Goal: Task Accomplishment & Management: Manage account settings

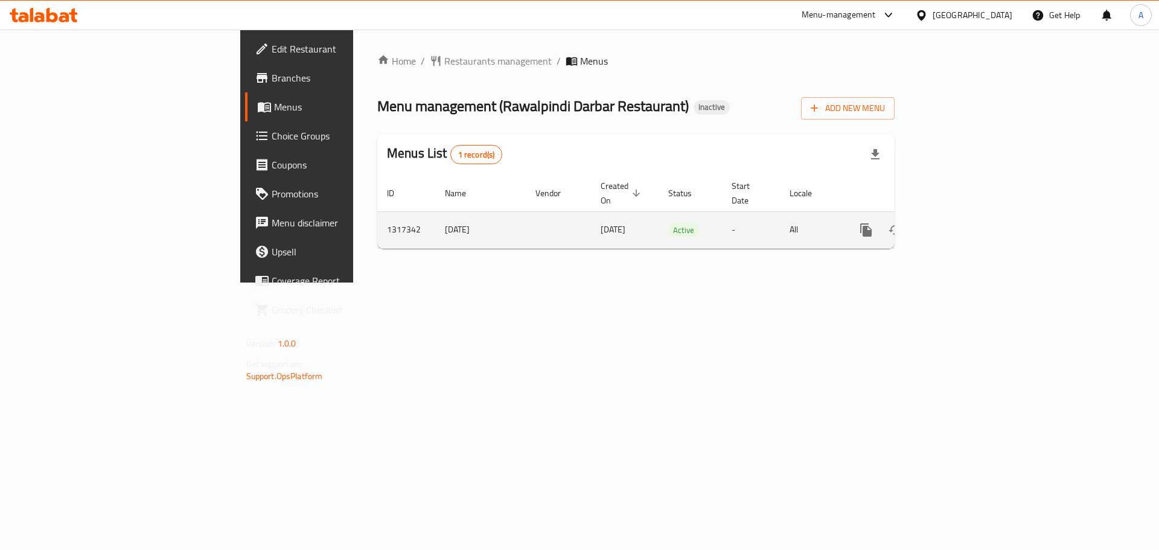
click at [968, 216] on link "enhanced table" at bounding box center [953, 230] width 29 height 29
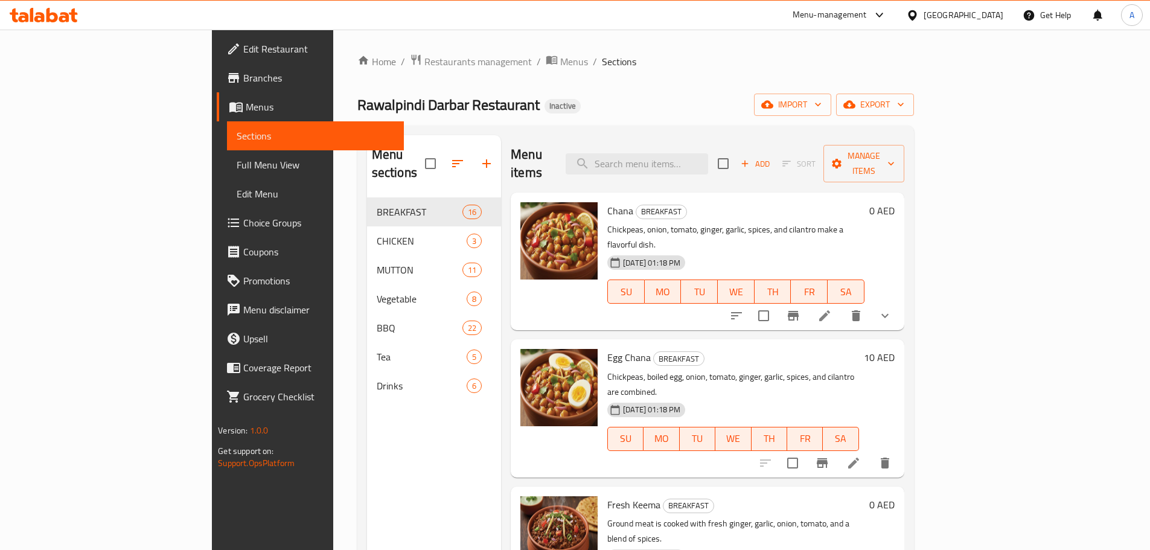
click at [237, 162] on span "Full Menu View" at bounding box center [316, 165] width 158 height 14
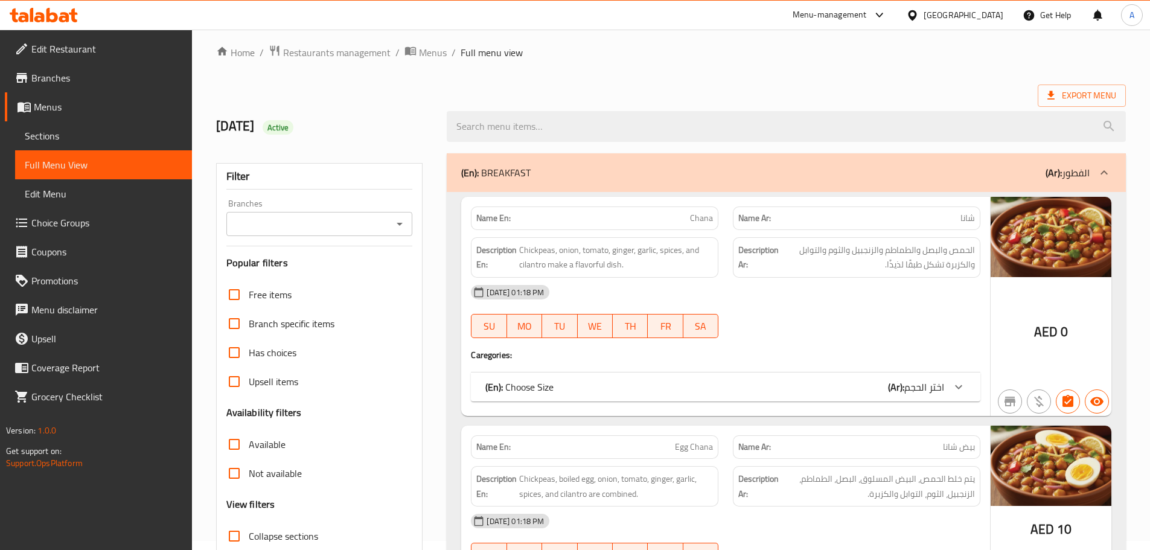
scroll to position [302, 0]
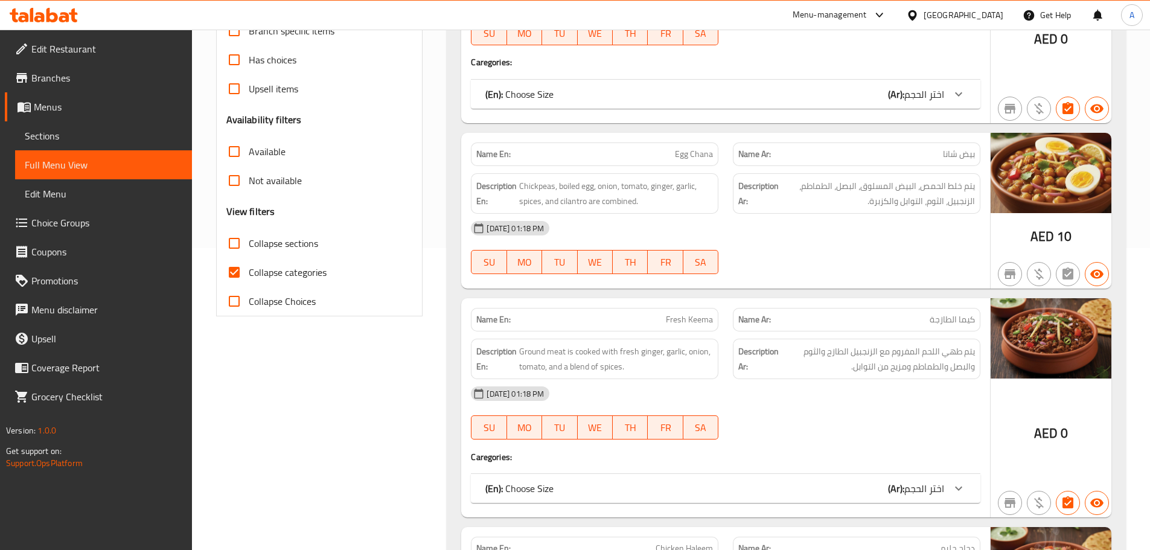
click at [279, 267] on span "Collapse categories" at bounding box center [288, 272] width 78 height 14
click at [249, 267] on input "Collapse categories" at bounding box center [234, 272] width 29 height 29
checkbox input "false"
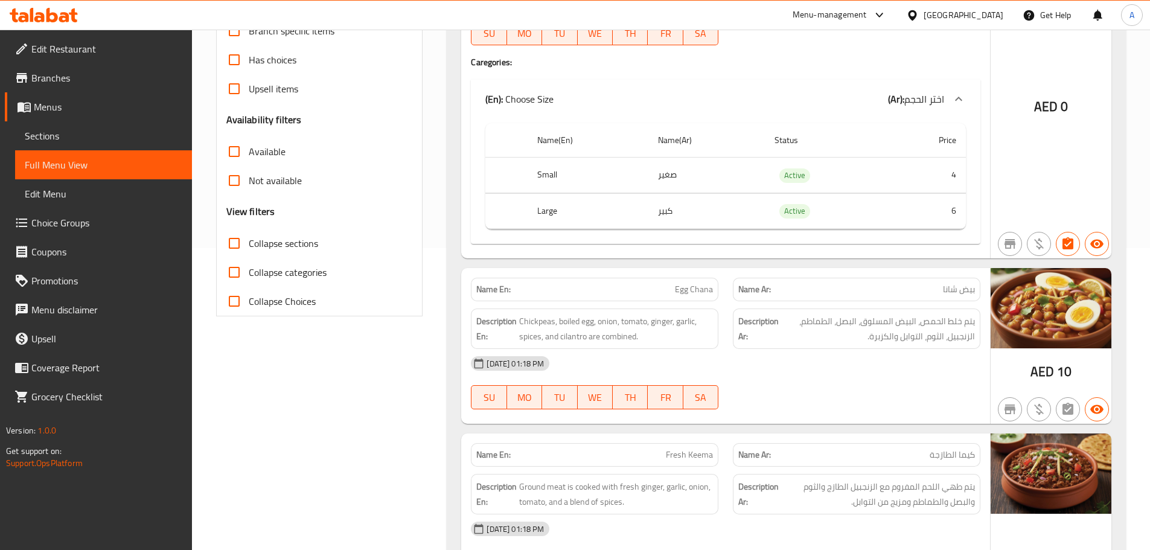
scroll to position [60, 0]
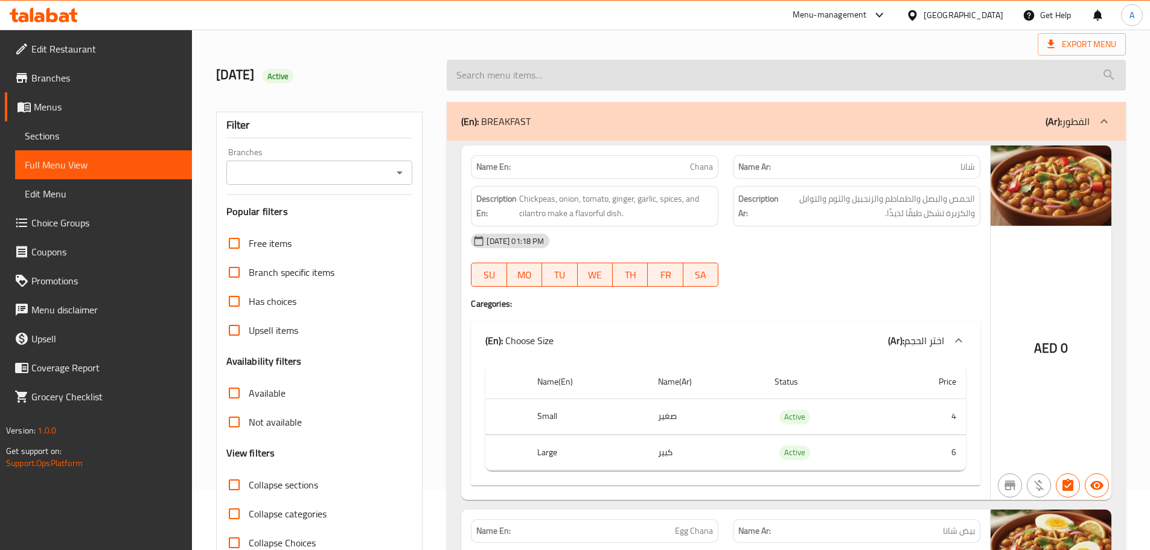
click at [719, 60] on input "search" at bounding box center [786, 75] width 679 height 31
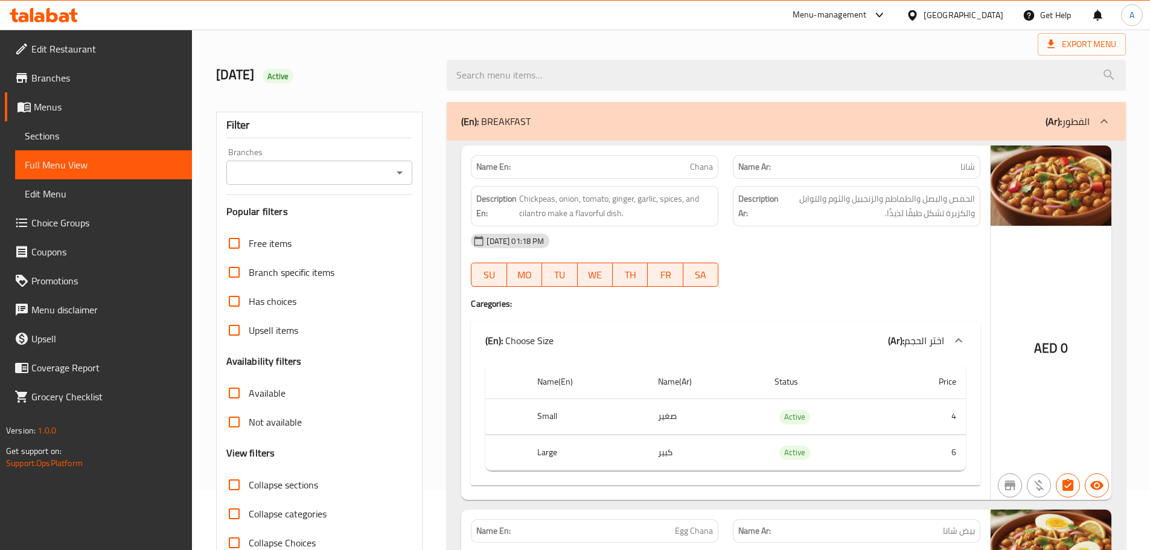
click at [719, 45] on div "Export Menu" at bounding box center [671, 44] width 910 height 22
click at [557, 50] on div "[DATE] Active" at bounding box center [671, 75] width 924 height 54
click at [236, 77] on h2 "[DATE] Active" at bounding box center [324, 75] width 217 height 18
drag, startPoint x: 236, startPoint y: 77, endPoint x: 430, endPoint y: 77, distance: 193.8
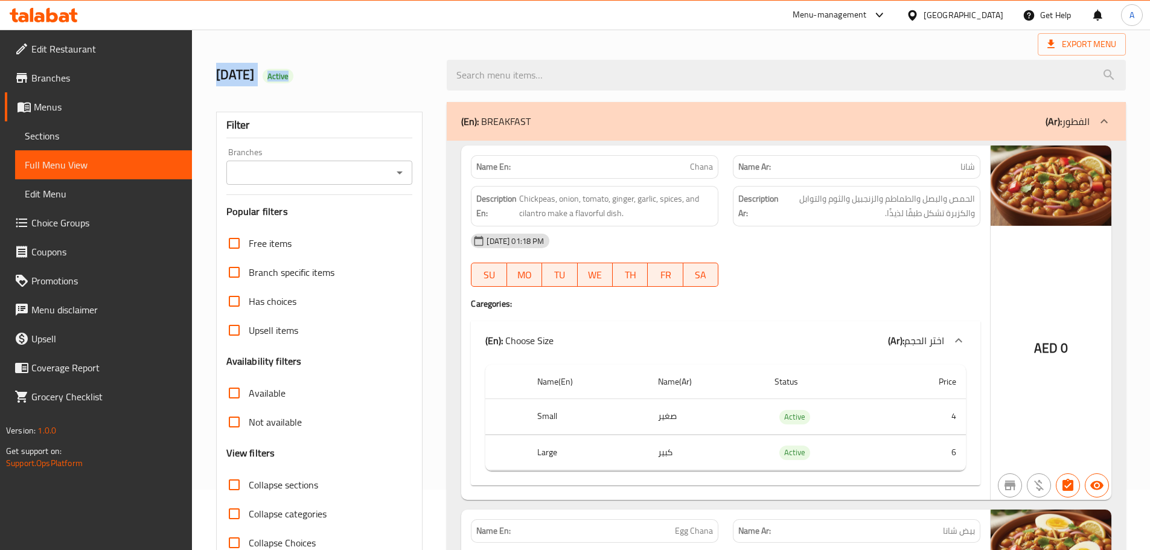
click at [430, 77] on h2 "[DATE] Active" at bounding box center [324, 75] width 217 height 18
click at [423, 39] on div "Export Menu" at bounding box center [671, 44] width 910 height 22
click at [667, 166] on p "Name En: Chana" at bounding box center [594, 167] width 237 height 13
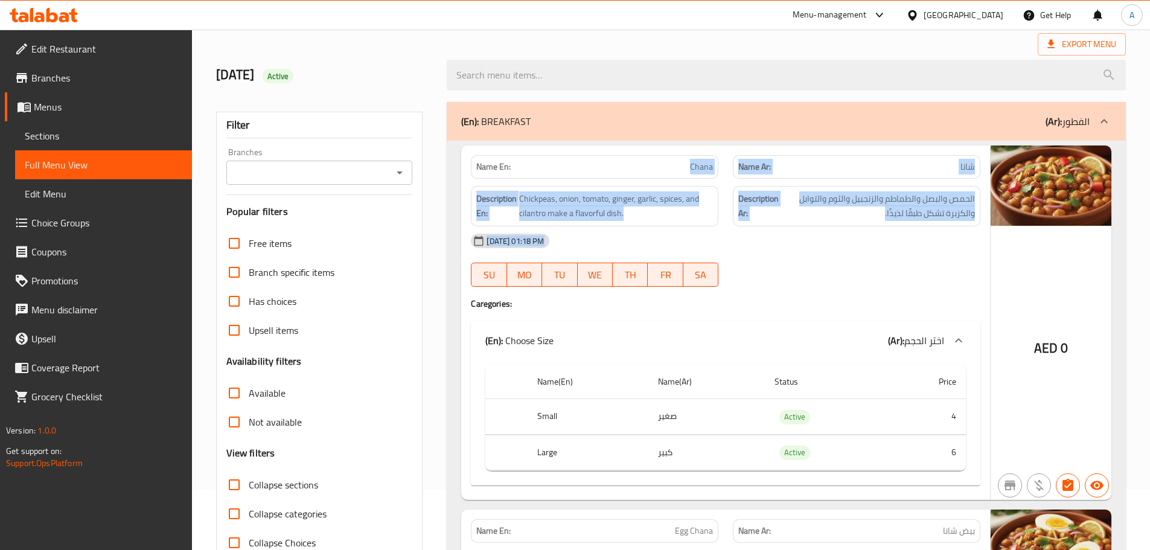
drag, startPoint x: 667, startPoint y: 166, endPoint x: 845, endPoint y: 247, distance: 195.1
click at [839, 247] on div "Name En: Chana Name Ar: شانا Description En: Chickpeas, onion, tomato, ginger, …" at bounding box center [725, 323] width 529 height 354
click at [902, 215] on span "الحمص والبصل والطماطم والزنجبيل والثوم والتوابل والكزبرة تشكل طبقًا لذيذًا." at bounding box center [878, 206] width 194 height 30
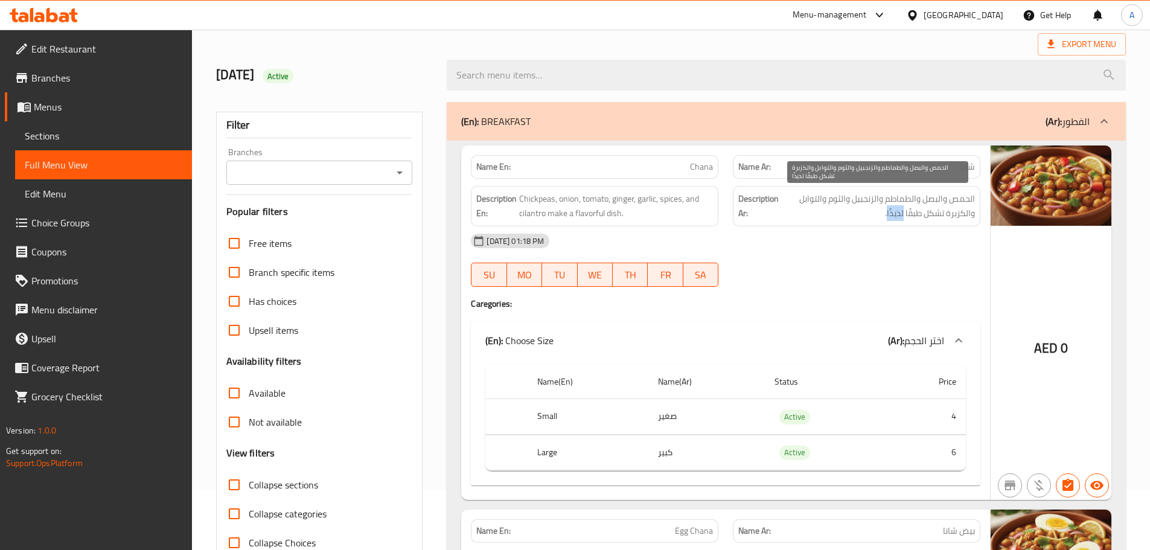
click at [902, 215] on span "الحمص والبصل والطماطم والزنجبيل والثوم والتوابل والكزبرة تشكل طبقًا لذيذًا." at bounding box center [878, 206] width 194 height 30
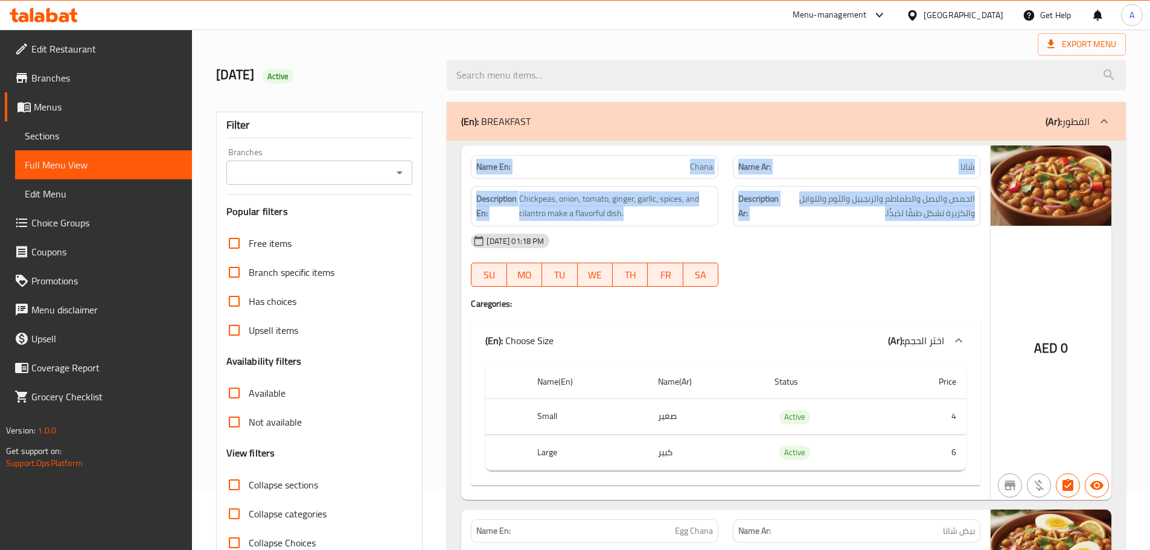
drag, startPoint x: 902, startPoint y: 215, endPoint x: 443, endPoint y: 147, distance: 464.0
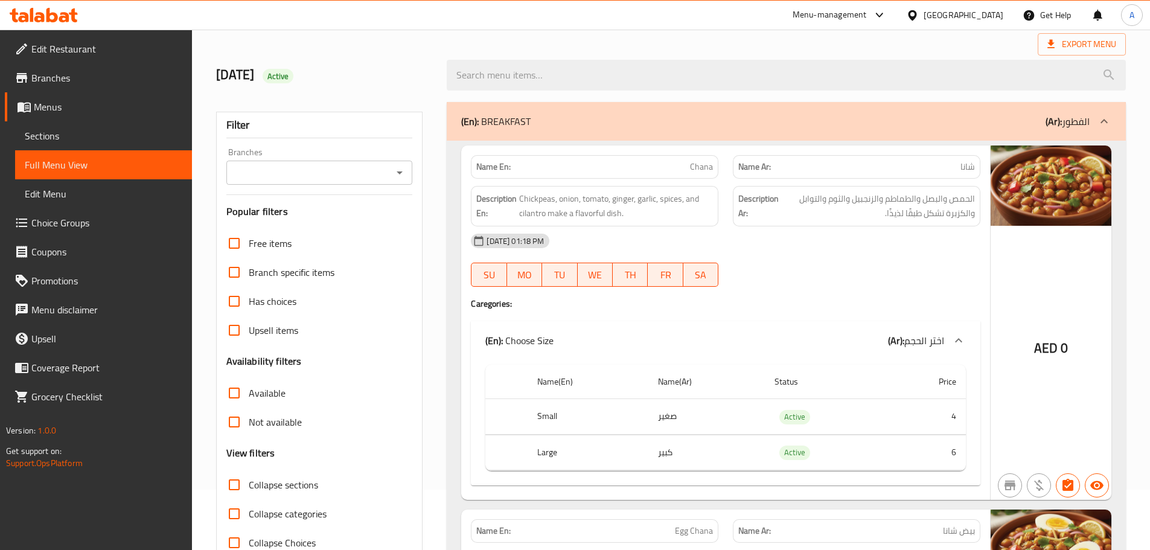
click at [841, 254] on div "[DATE] 01:18 PM" at bounding box center [726, 240] width 524 height 29
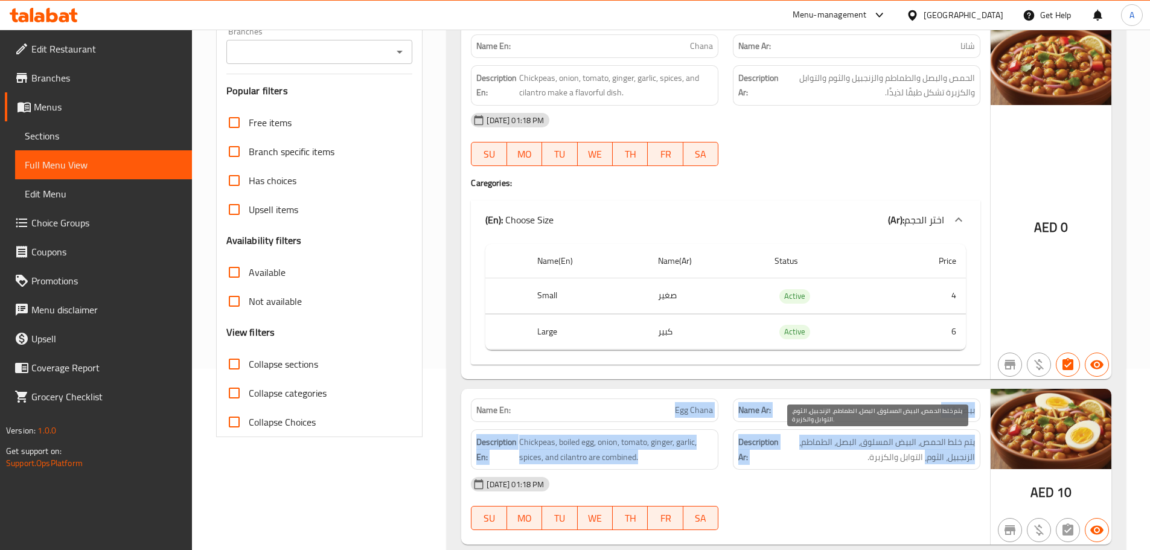
drag, startPoint x: 636, startPoint y: 409, endPoint x: 924, endPoint y: 461, distance: 292.8
click at [924, 461] on div "Name En: Egg Chana Name Ar: بيض شانا Description En: Chickpeas, boiled egg, oni…" at bounding box center [725, 467] width 529 height 156
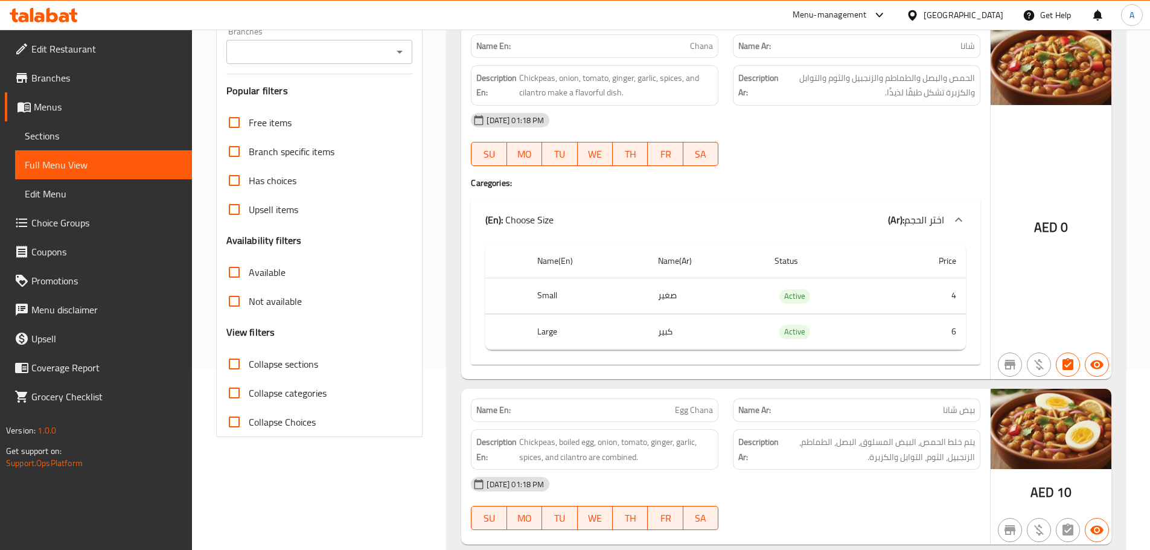
click at [909, 467] on div "Description Ar: يتم خلط الحمص، البيض المسلوق، البصل، الطماطم، الزنجبيل، الثوم، …" at bounding box center [857, 449] width 248 height 40
click at [905, 453] on span "يتم خلط الحمص، البيض المسلوق، البصل، الطماطم، الزنجبيل، الثوم، التوابل والكزبرة." at bounding box center [878, 450] width 194 height 30
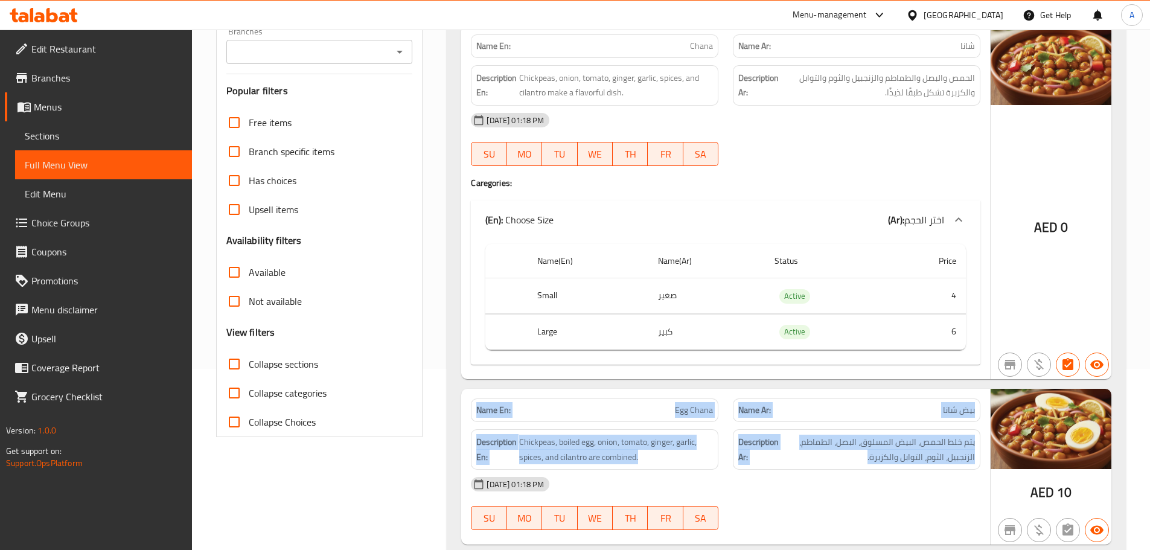
drag, startPoint x: 905, startPoint y: 453, endPoint x: 488, endPoint y: 384, distance: 422.9
click at [480, 412] on strong "Name En:" at bounding box center [493, 410] width 34 height 13
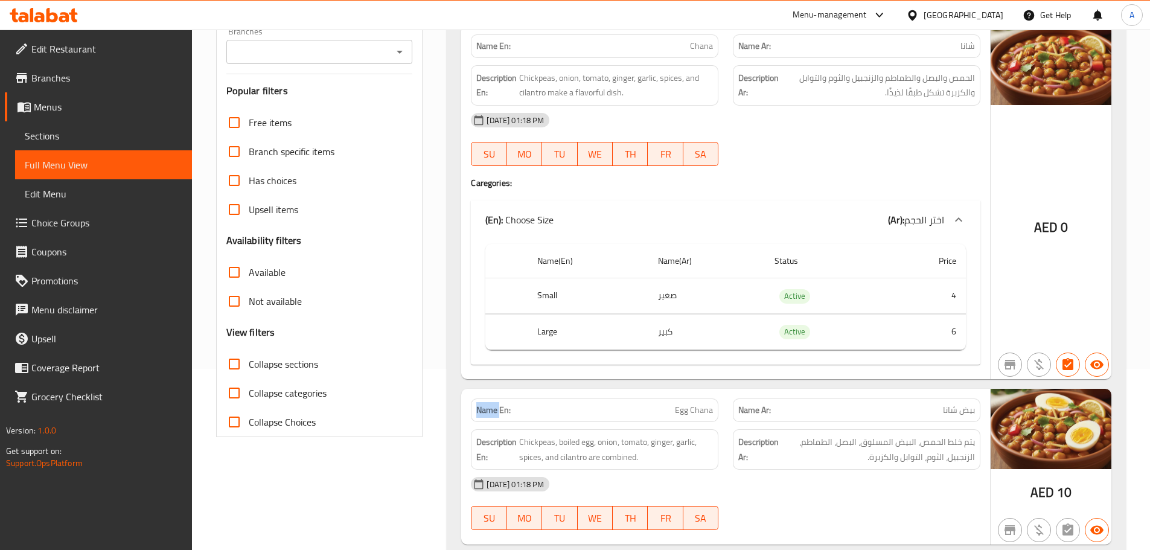
click at [480, 412] on strong "Name En:" at bounding box center [493, 410] width 34 height 13
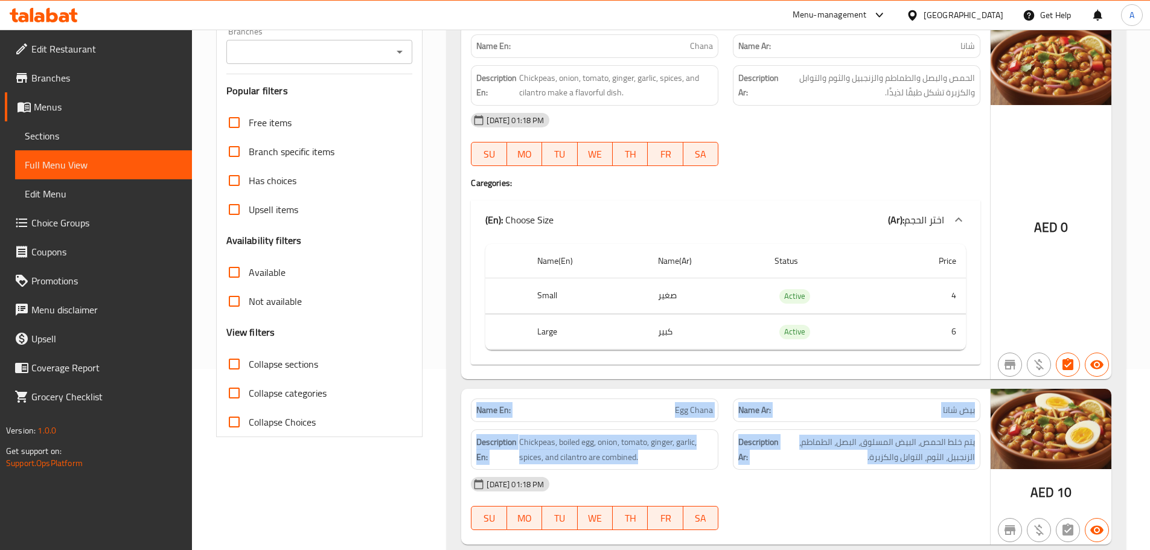
drag, startPoint x: 480, startPoint y: 412, endPoint x: 845, endPoint y: 454, distance: 367.8
click at [842, 453] on div "Name En: Egg Chana Name Ar: بيض شانا Description En: Chickpeas, boiled egg, oni…" at bounding box center [725, 467] width 529 height 156
click at [889, 454] on span "يتم خلط الحمص، البيض المسلوق، البصل، الطماطم، الزنجبيل، الثوم، التوابل والكزبرة." at bounding box center [878, 450] width 194 height 30
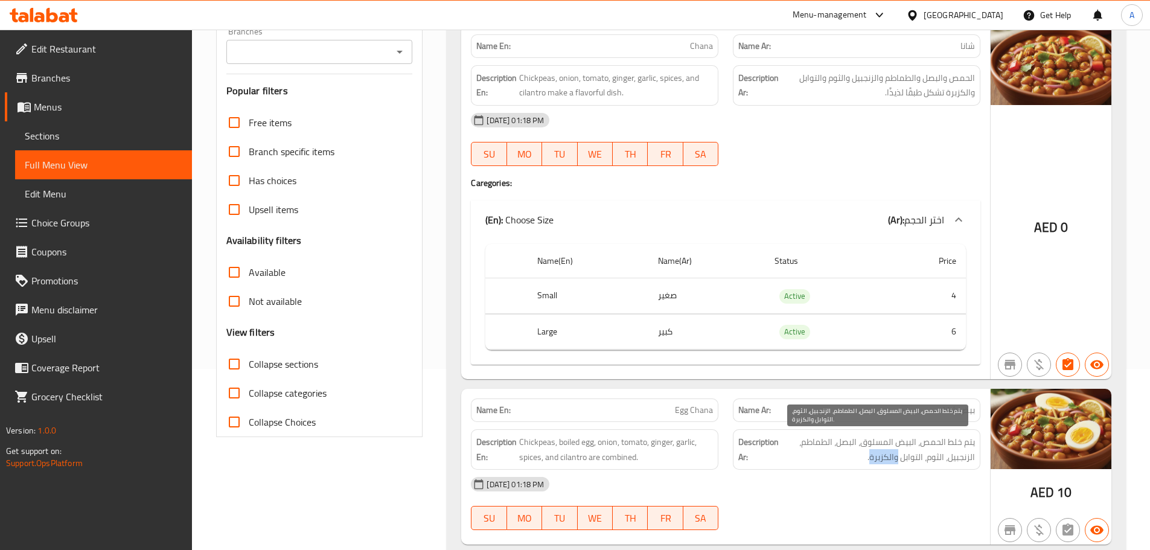
click at [889, 454] on span "يتم خلط الحمص، البيض المسلوق، البصل، الطماطم، الزنجبيل، الثوم، التوابل والكزبرة." at bounding box center [878, 450] width 194 height 30
drag, startPoint x: 889, startPoint y: 454, endPoint x: 847, endPoint y: 452, distance: 42.3
click at [887, 454] on span "يتم خلط الحمص، البيض المسلوق، البصل، الطماطم، الزنجبيل، الثوم، التوابل والكزبرة." at bounding box center [878, 450] width 194 height 30
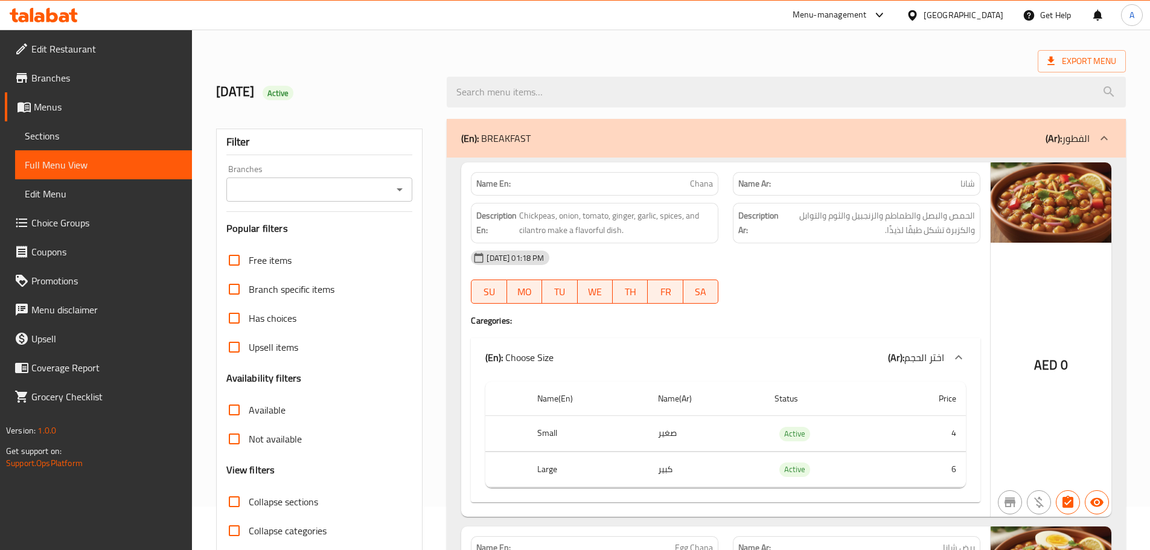
scroll to position [0, 0]
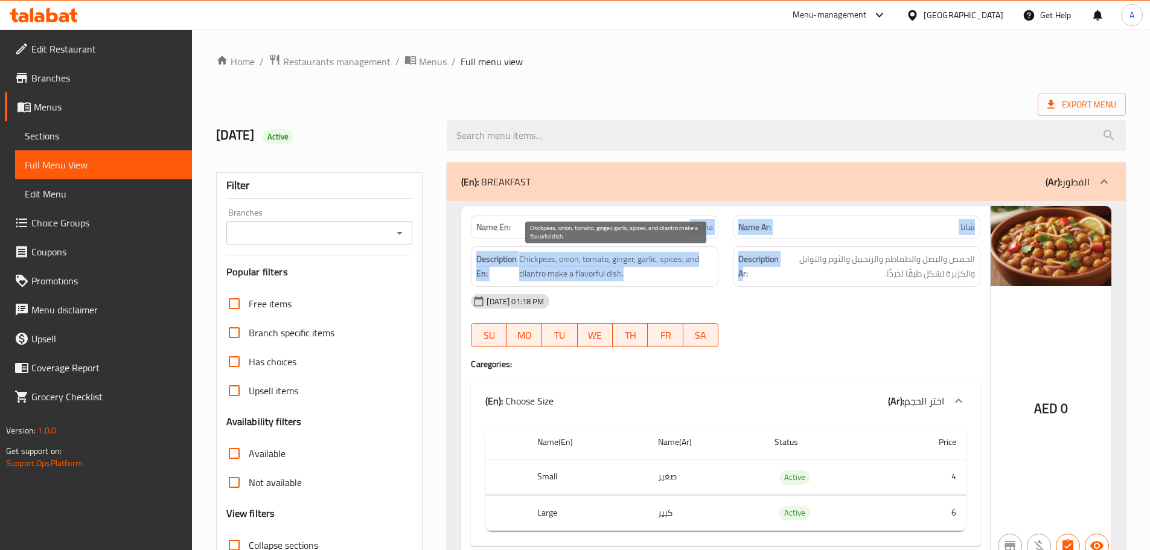
drag, startPoint x: 643, startPoint y: 238, endPoint x: 767, endPoint y: 295, distance: 136.2
click at [756, 288] on div "Name En: Chana Name Ar: شانا Description En: Chickpeas, onion, tomato, ginger, …" at bounding box center [725, 383] width 529 height 354
click at [769, 296] on div "[DATE] 01:18 PM" at bounding box center [726, 301] width 524 height 29
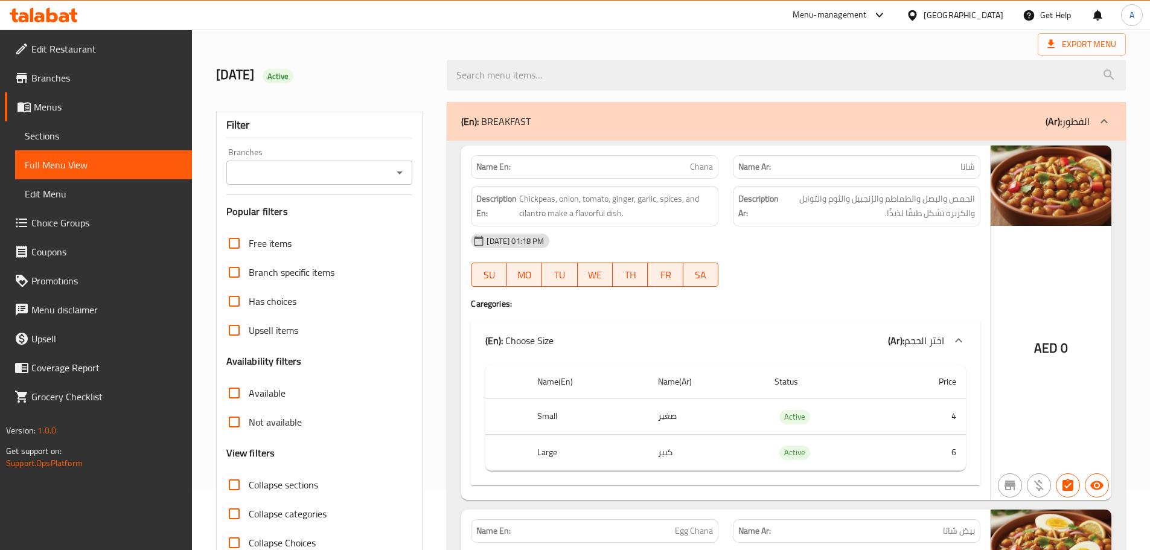
scroll to position [121, 0]
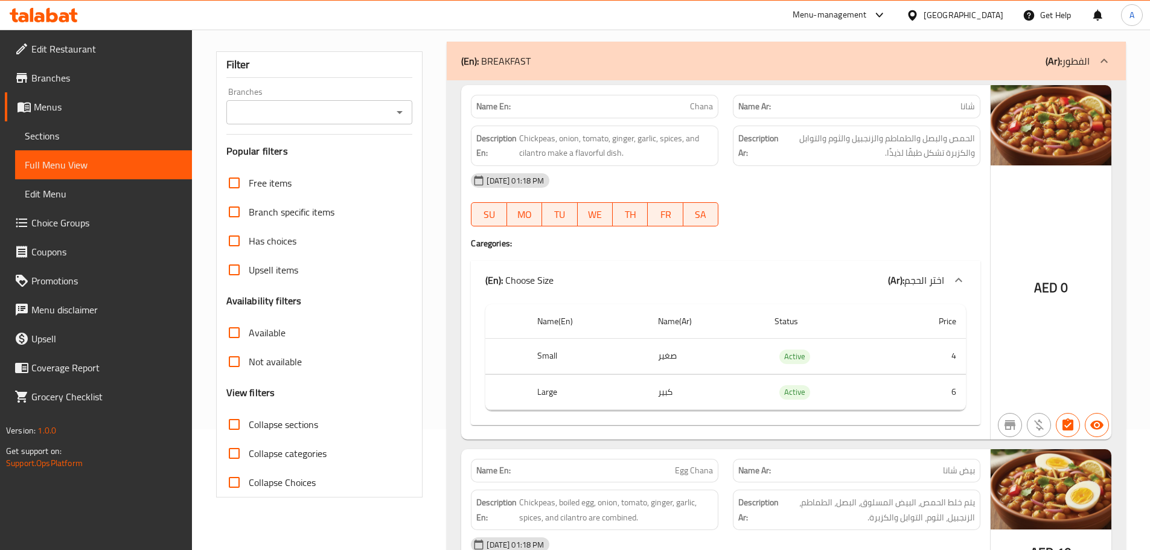
click at [668, 357] on td "صغير" at bounding box center [707, 357] width 117 height 36
click at [642, 395] on tr "Large كبير Active 6" at bounding box center [725, 392] width 481 height 36
click at [961, 106] on span "شانا" at bounding box center [968, 106] width 14 height 13
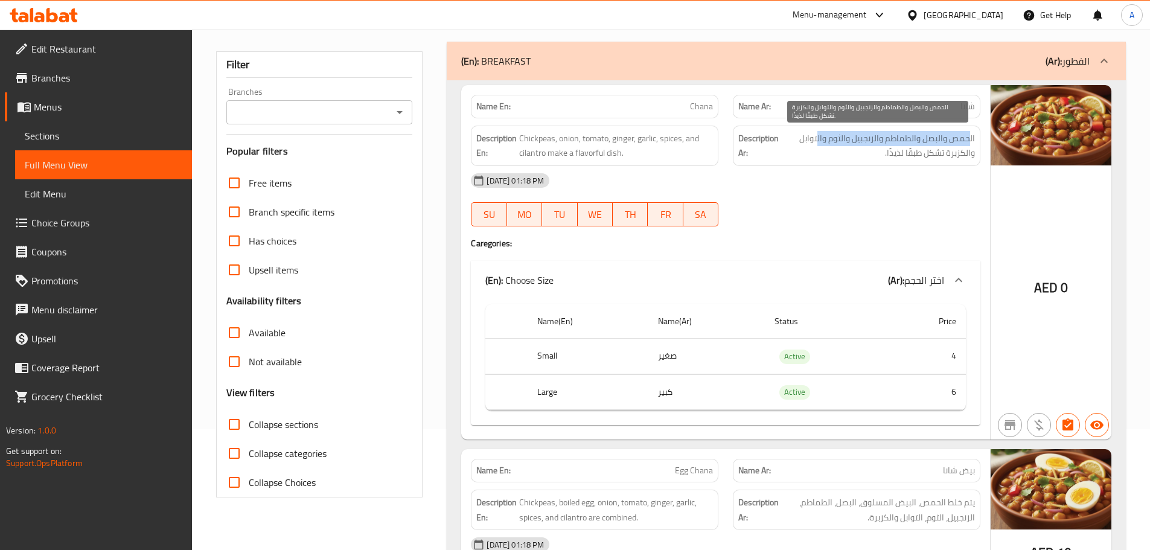
drag, startPoint x: 971, startPoint y: 143, endPoint x: 816, endPoint y: 139, distance: 154.6
click at [816, 139] on span "الحمص والبصل والطماطم والزنجبيل والثوم والتوابل والكزبرة تشكل طبقًا لذيذًا." at bounding box center [878, 146] width 194 height 30
click at [970, 156] on span "الحمص والبصل والطماطم والزنجبيل والثوم والتوابل والكزبرة تشكل طبقًا لذيذًا." at bounding box center [878, 146] width 194 height 30
drag, startPoint x: 916, startPoint y: 150, endPoint x: 822, endPoint y: 153, distance: 94.2
click at [907, 150] on span "الحمص والبصل والطماطم والزنجبيل والثوم والتوابل والكزبرة تشكل طبقًا لذيذًا." at bounding box center [878, 146] width 194 height 30
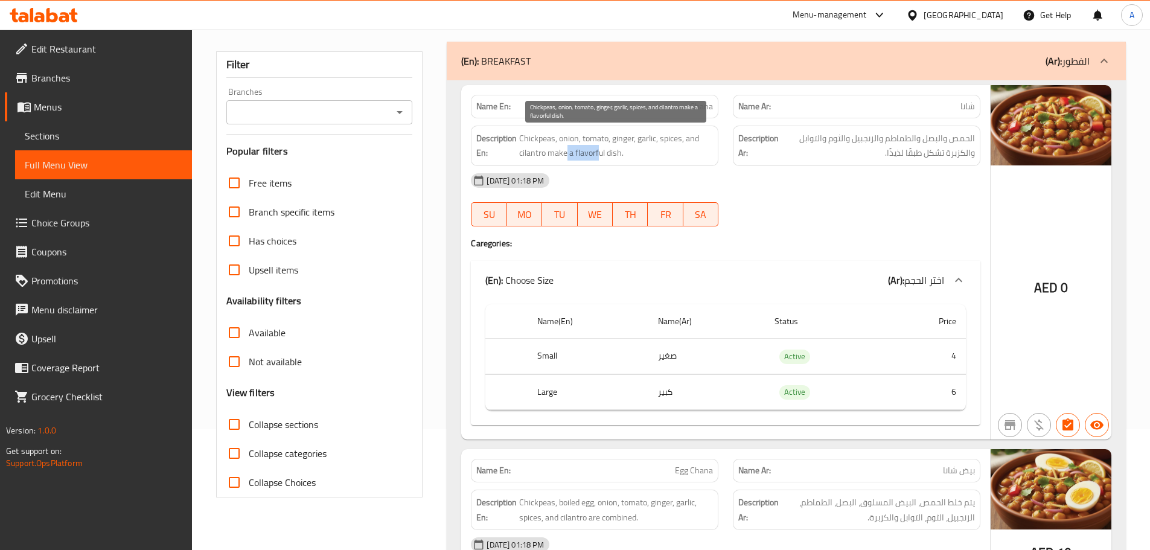
drag, startPoint x: 567, startPoint y: 149, endPoint x: 680, endPoint y: 162, distance: 113.6
click at [647, 156] on span "Chickpeas, onion, tomato, ginger, garlic, spices, and cilantro make a flavorful…" at bounding box center [616, 146] width 194 height 30
click at [784, 192] on div "[DATE] 01:18 PM" at bounding box center [726, 180] width 524 height 29
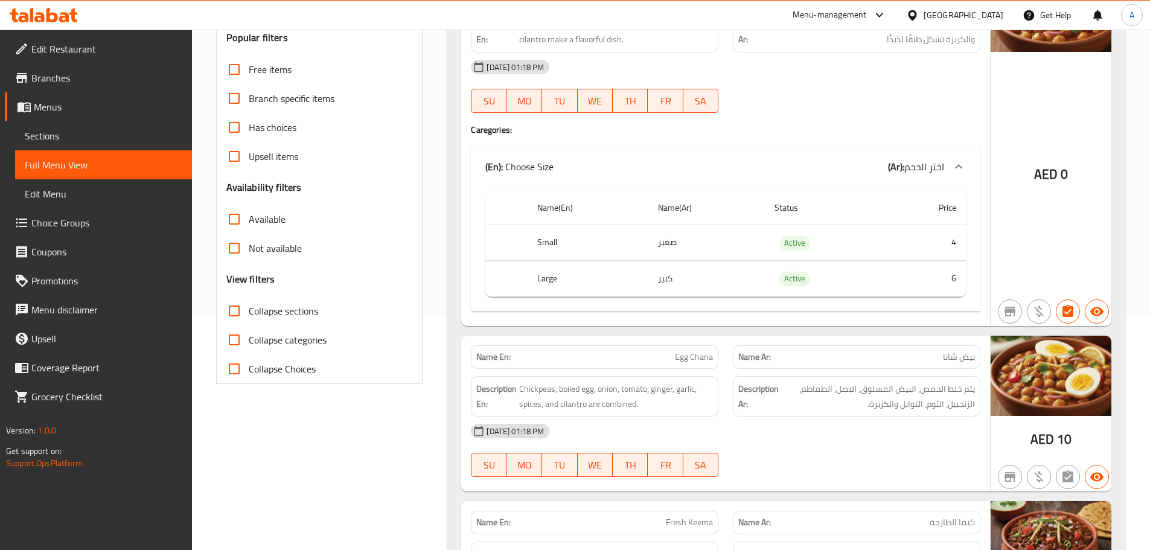
scroll to position [362, 0]
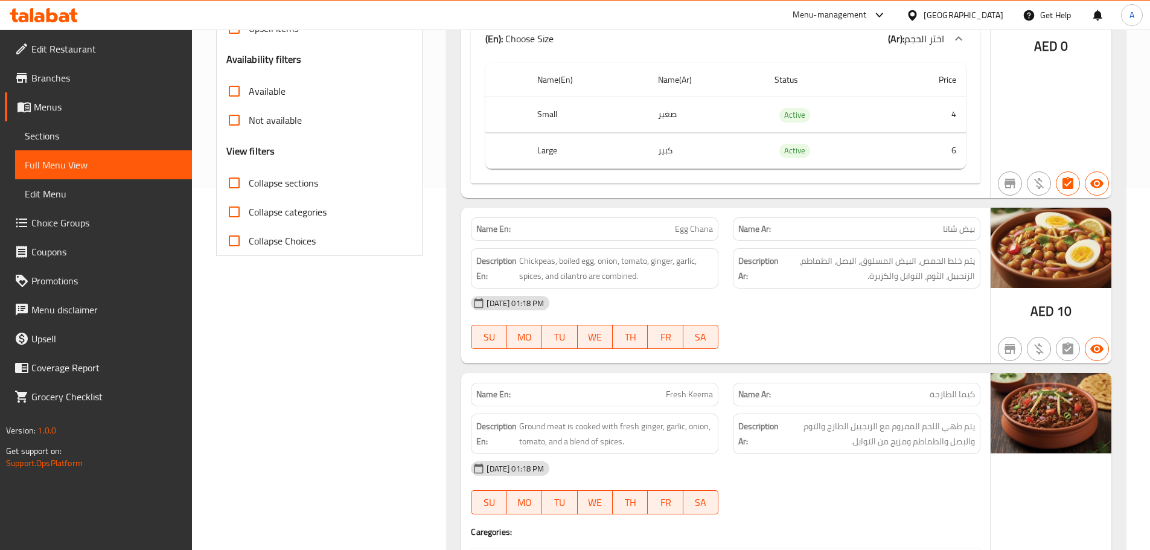
drag, startPoint x: 923, startPoint y: 210, endPoint x: 915, endPoint y: 229, distance: 20.6
click at [915, 213] on div "Name En: Egg Chana Name Ar: بيض شانا Description En: Chickpeas, boiled egg, oni…" at bounding box center [725, 286] width 529 height 156
click at [917, 312] on div "[DATE] 01:18 PM" at bounding box center [726, 303] width 524 height 29
drag, startPoint x: 961, startPoint y: 258, endPoint x: 923, endPoint y: 258, distance: 38.0
click at [924, 258] on span "يتم خلط الحمص، البيض المسلوق، البصل، الطماطم، الزنجبيل، الثوم، التوابل والكزبرة." at bounding box center [878, 269] width 194 height 30
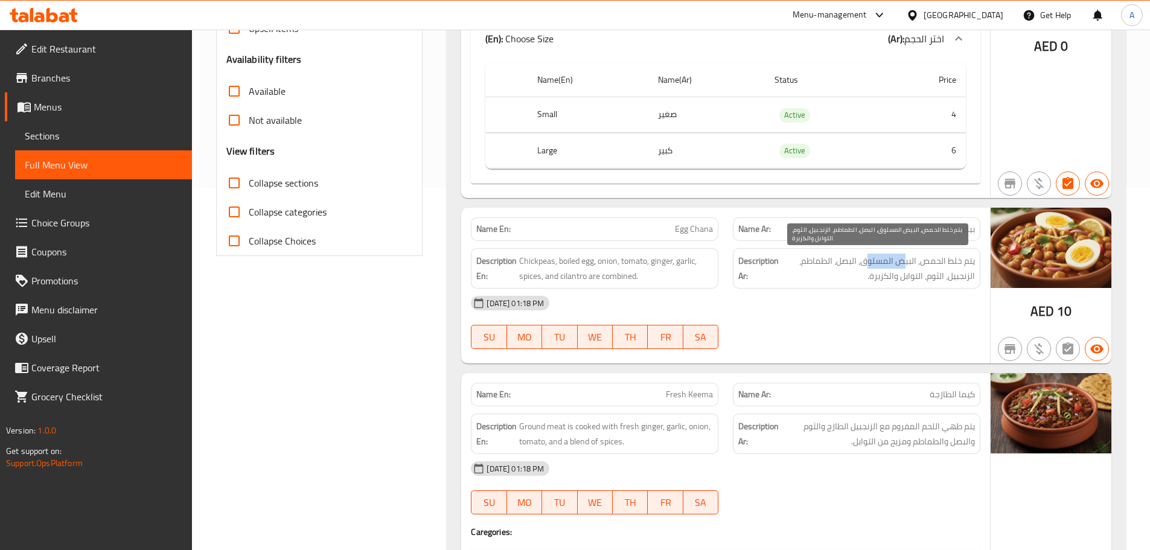
drag, startPoint x: 901, startPoint y: 259, endPoint x: 867, endPoint y: 259, distance: 33.8
click at [867, 259] on span "يتم خلط الحمص، البيض المسلوق، البصل، الطماطم، الزنجبيل، الثوم، التوابل والكزبرة." at bounding box center [878, 269] width 194 height 30
click at [833, 259] on span "يتم خلط الحمص، البيض المسلوق، البصل، الطماطم، الزنجبيل، الثوم، التوابل والكزبرة." at bounding box center [878, 269] width 194 height 30
drag, startPoint x: 833, startPoint y: 258, endPoint x: 824, endPoint y: 258, distance: 9.7
click at [824, 258] on span "يتم خلط الحمص، البيض المسلوق، البصل، الطماطم، الزنجبيل، الثوم، التوابل والكزبرة." at bounding box center [878, 269] width 194 height 30
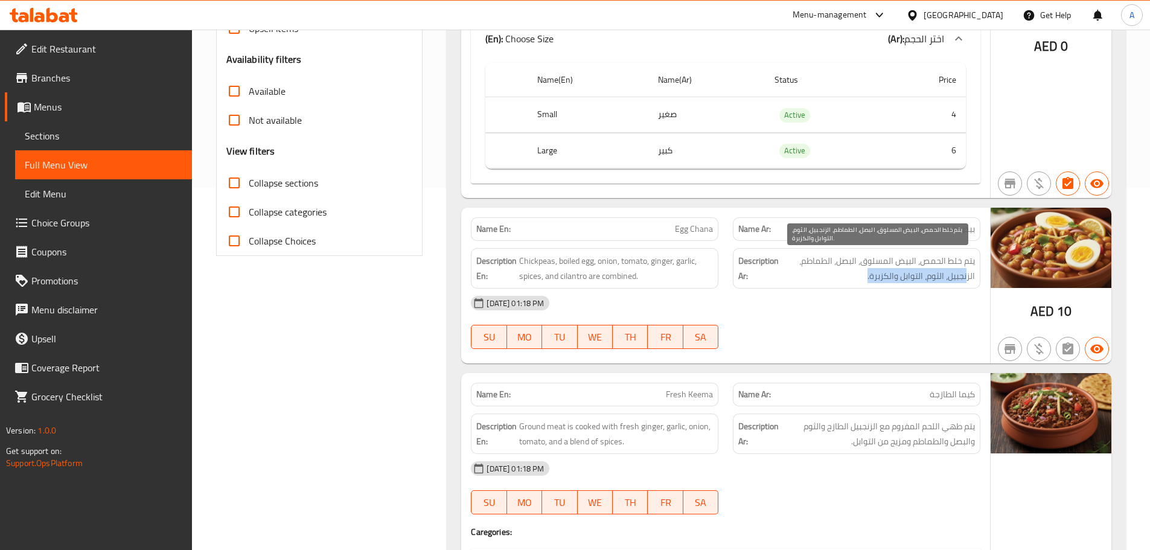
drag, startPoint x: 968, startPoint y: 277, endPoint x: 848, endPoint y: 306, distance: 123.0
click at [853, 278] on span "يتم خلط الحمص، البيض المسلوق، البصل، الطماطم، الزنجبيل، الثوم، التوابل والكزبرة." at bounding box center [878, 269] width 194 height 30
click at [847, 313] on div "[DATE] 01:18 PM" at bounding box center [726, 303] width 524 height 29
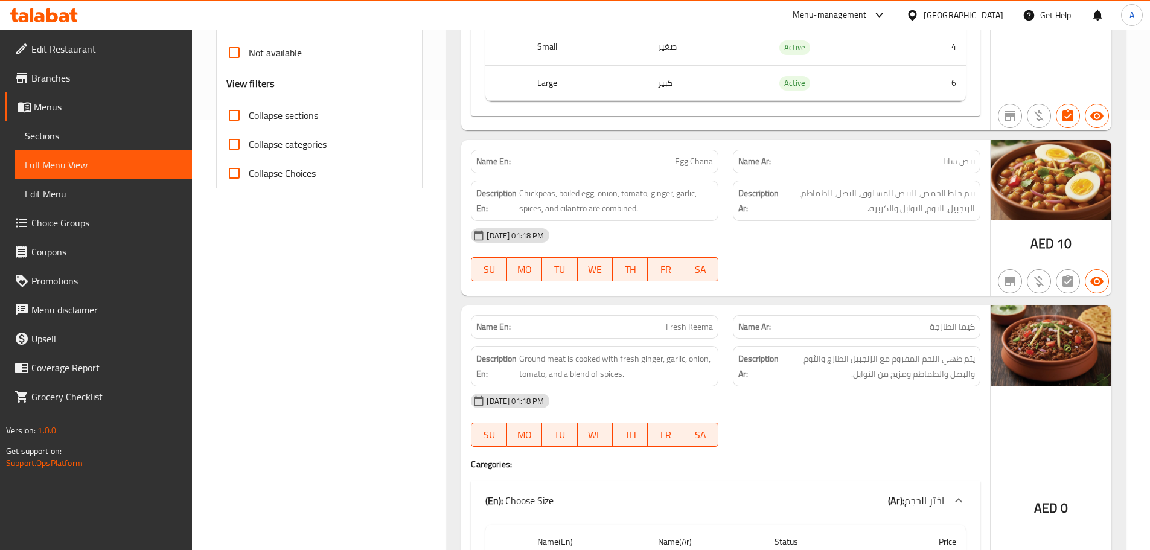
scroll to position [543, 0]
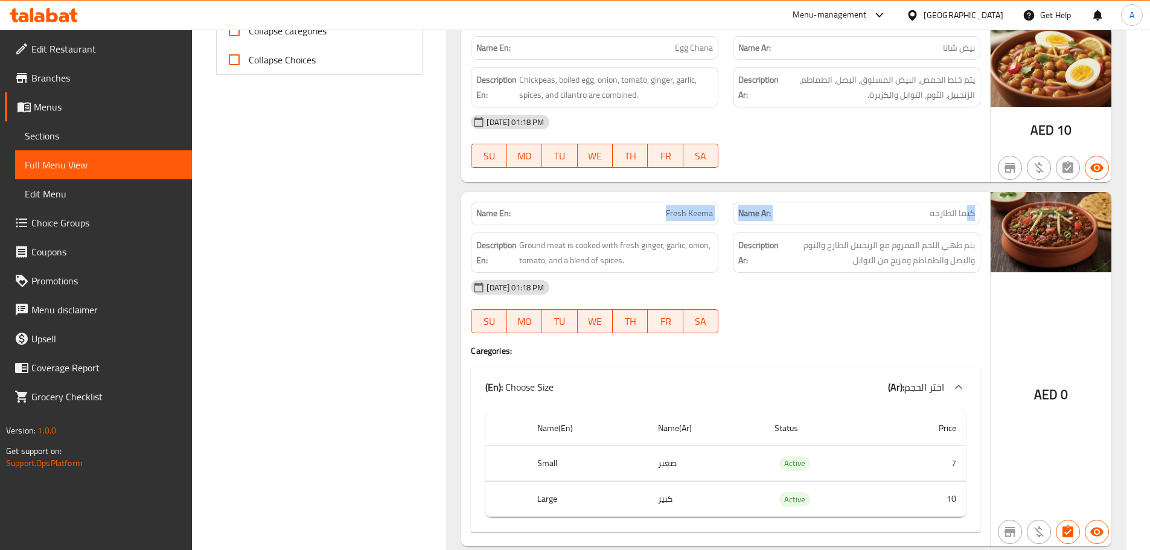
drag, startPoint x: 968, startPoint y: 213, endPoint x: 598, endPoint y: 213, distance: 369.5
click at [598, 213] on div "Name En: Fresh Keema Name Ar: كيما الطازجة" at bounding box center [726, 213] width 524 height 38
drag, startPoint x: 794, startPoint y: 303, endPoint x: 443, endPoint y: 461, distance: 385.4
click at [787, 308] on div "[DATE] 01:18 PM SU MO TU WE TH FR SA" at bounding box center [726, 307] width 524 height 68
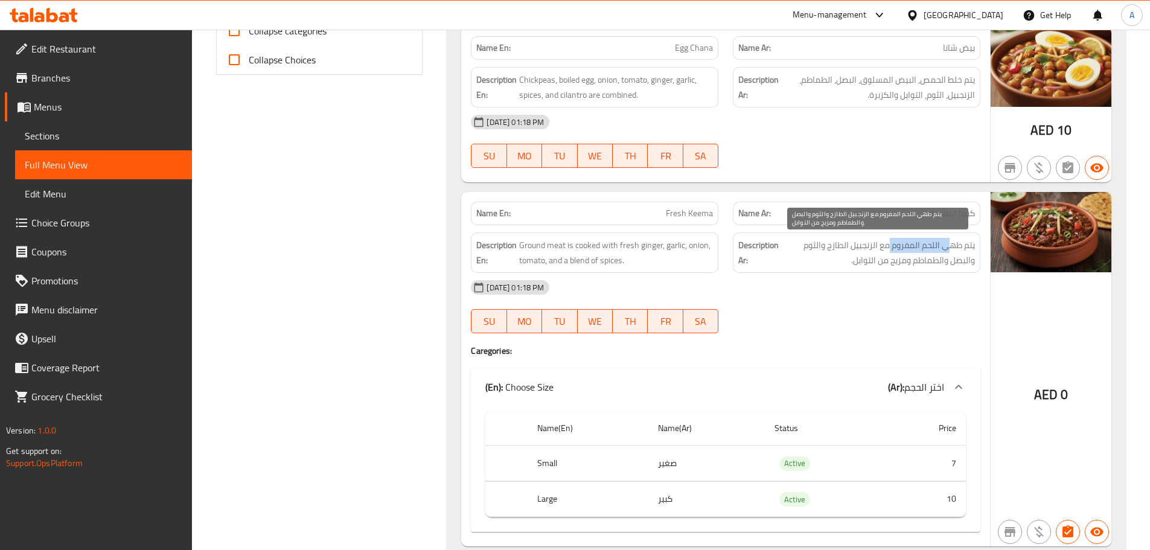
drag, startPoint x: 939, startPoint y: 243, endPoint x: 888, endPoint y: 243, distance: 50.7
click at [888, 243] on span "يتم طهي اللحم المفروم مع الزنجبيل الطازج والثوم والبصل والطماطم ومزيج من التواب…" at bounding box center [878, 253] width 194 height 30
drag, startPoint x: 870, startPoint y: 242, endPoint x: 796, endPoint y: 250, distance: 74.7
click at [796, 250] on span "يتم طهي اللحم المفروم مع الزنجبيل الطازج والثوم والبصل والطماطم ومزيج من التواب…" at bounding box center [878, 253] width 194 height 30
drag, startPoint x: 954, startPoint y: 253, endPoint x: 855, endPoint y: 255, distance: 99.1
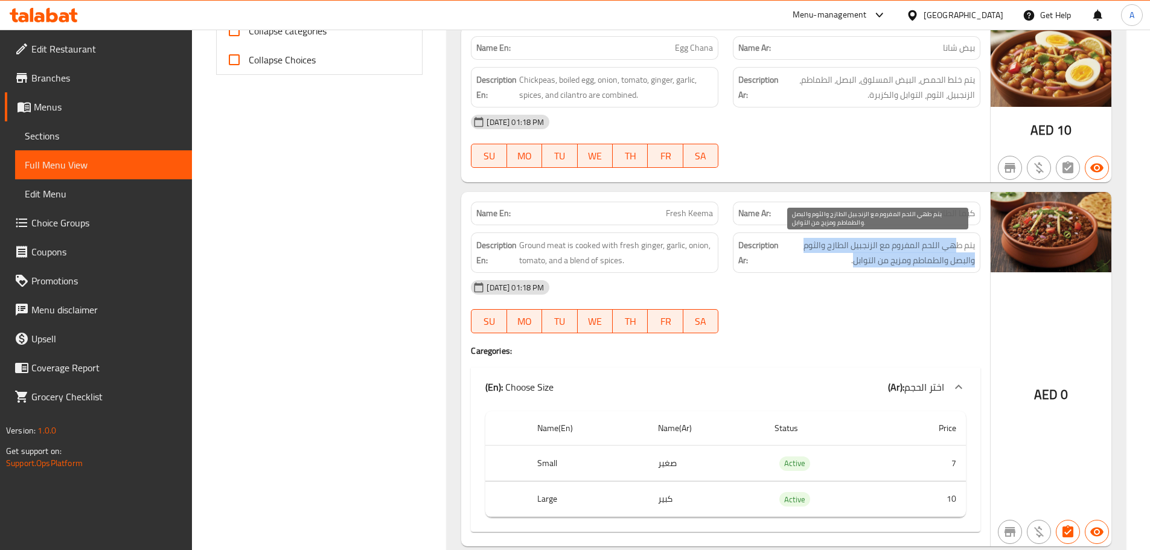
click at [855, 255] on span "يتم طهي اللحم المفروم مع الزنجبيل الطازج والثوم والبصل والطماطم ومزيج من التواب…" at bounding box center [878, 253] width 194 height 30
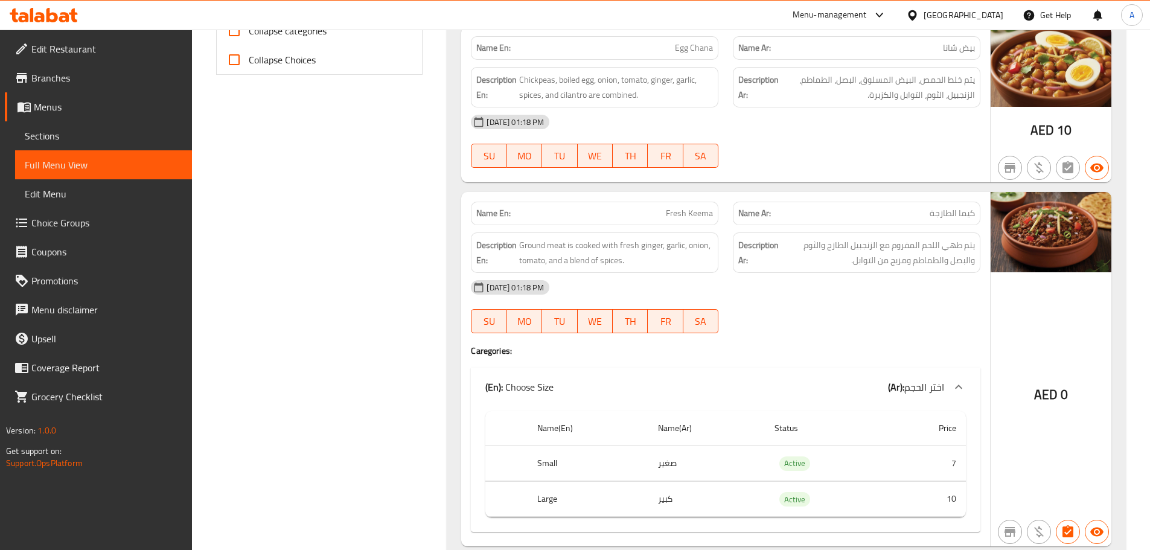
click at [836, 306] on div "[DATE] 01:18 PM SU MO TU WE TH FR SA" at bounding box center [726, 307] width 524 height 68
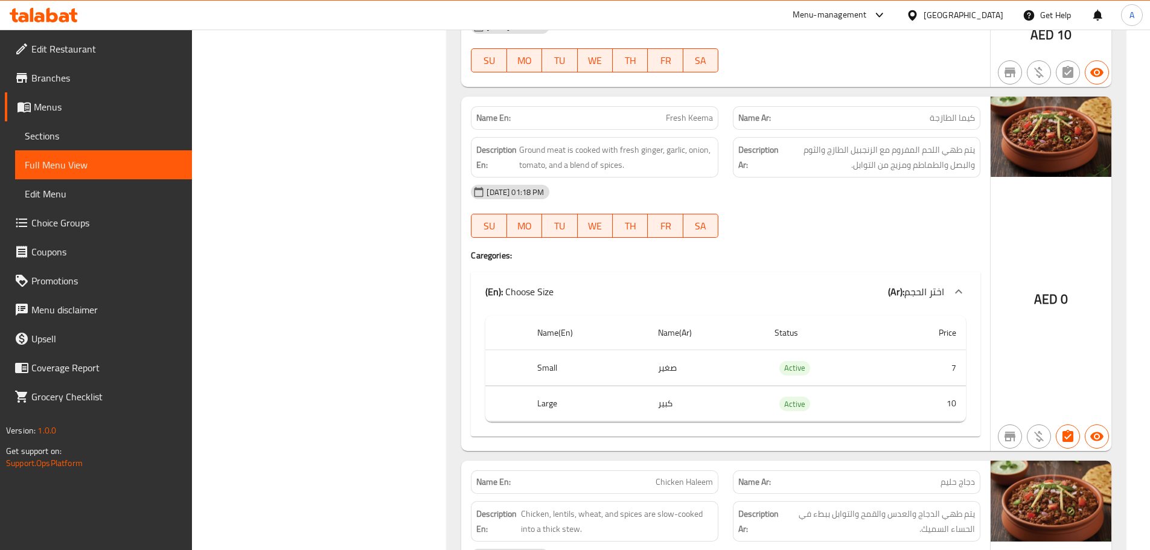
scroll to position [845, 0]
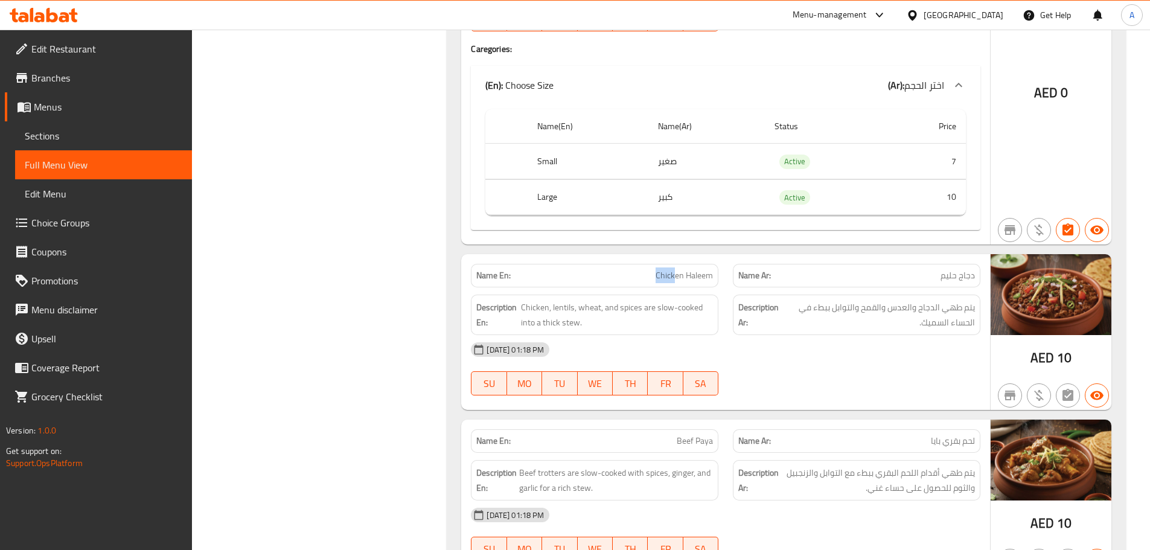
drag, startPoint x: 642, startPoint y: 274, endPoint x: 751, endPoint y: 314, distance: 115.4
click at [715, 293] on div "Name En: Chicken Haleem Name Ar: دجاج [PERSON_NAME] En: Chicken, lentils, wheat…" at bounding box center [725, 332] width 529 height 156
click at [880, 378] on div "[DATE] 01:18 PM SU MO TU WE TH FR SA" at bounding box center [726, 369] width 524 height 68
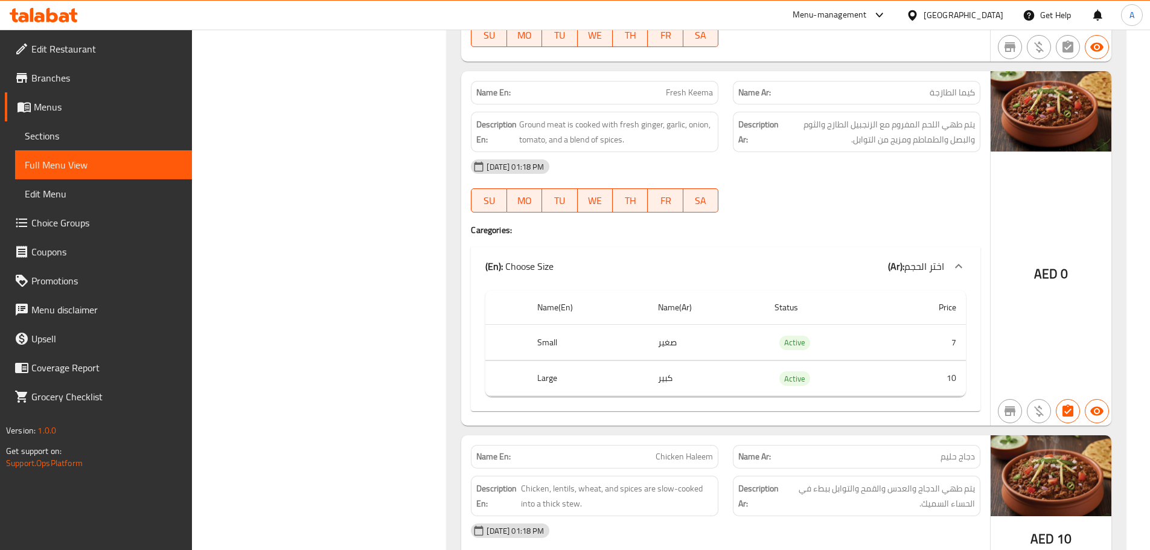
scroll to position [785, 0]
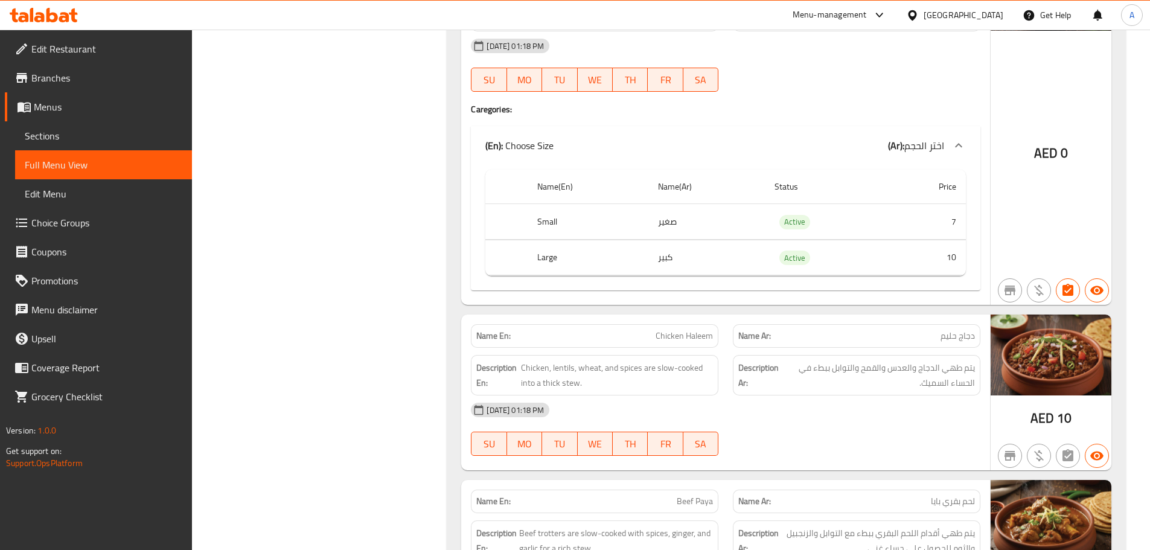
drag, startPoint x: 704, startPoint y: 335, endPoint x: 780, endPoint y: 357, distance: 78.5
click at [771, 354] on div "Name En: Chicken Haleem Name Ar: دجاج [PERSON_NAME] En: Chicken, lentils, wheat…" at bounding box center [725, 393] width 529 height 156
click at [822, 399] on div "[DATE] 01:18 PM" at bounding box center [726, 410] width 524 height 29
click at [929, 368] on span "يتم طهي الدجاج والعدس والقمح والتوابل ببطء في الحساء السميك." at bounding box center [879, 375] width 191 height 30
drag, startPoint x: 929, startPoint y: 368, endPoint x: 803, endPoint y: 396, distance: 128.8
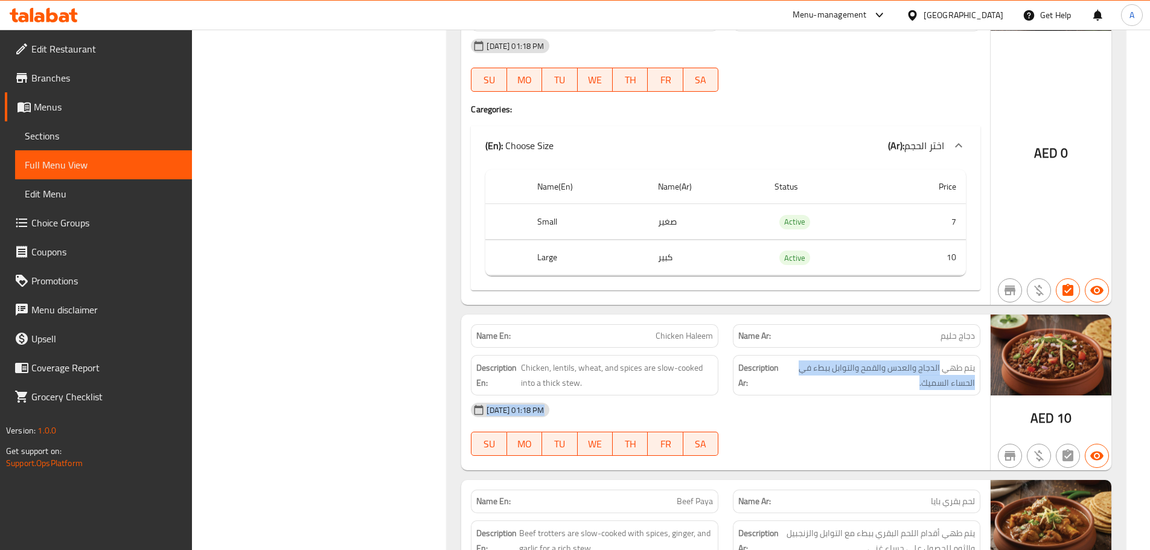
click at [803, 396] on div "Name En: Chicken Haleem Name Ar: دجاج [PERSON_NAME] En: Chicken, lentils, wheat…" at bounding box center [725, 393] width 529 height 156
click at [802, 412] on div "[DATE] 01:18 PM" at bounding box center [726, 410] width 524 height 29
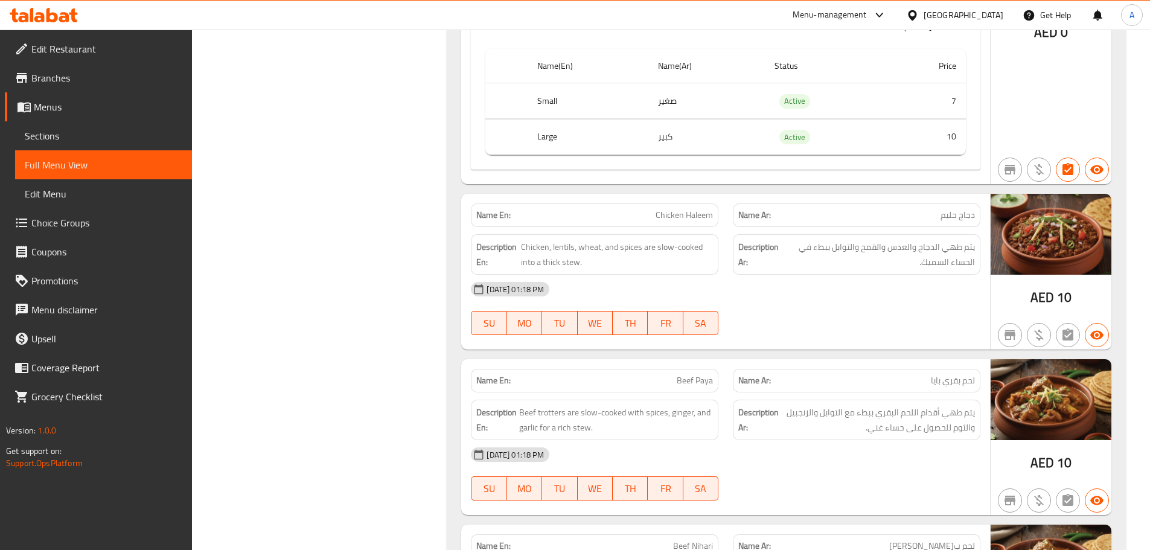
scroll to position [966, 0]
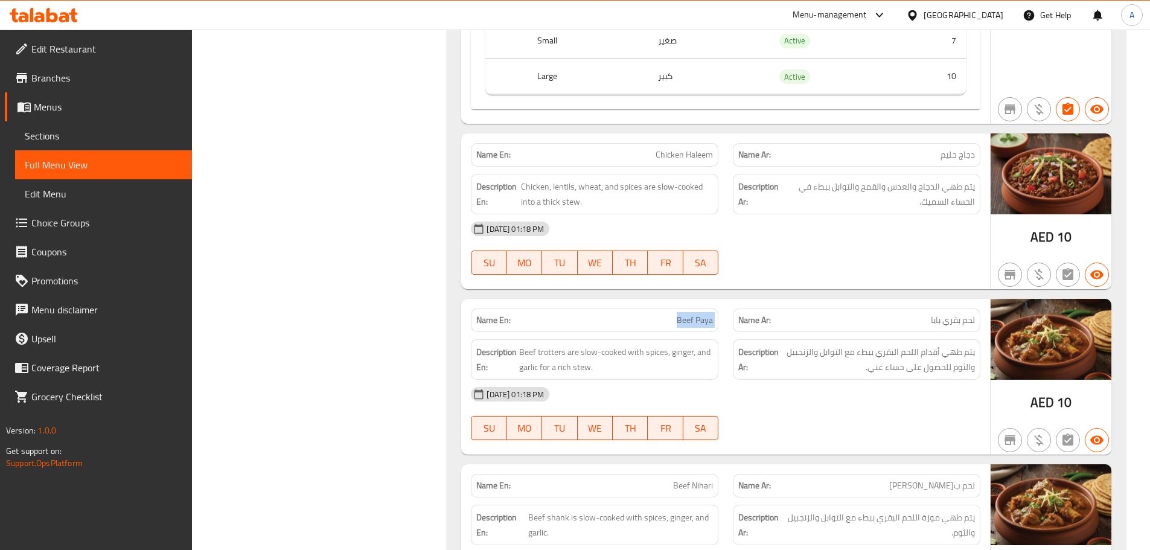
drag, startPoint x: 661, startPoint y: 308, endPoint x: 844, endPoint y: 416, distance: 213.0
click at [751, 339] on div "Name En: Beef Paya Name Ar: لحم بقري بايا Description En: Beef trotters are slo…" at bounding box center [725, 377] width 529 height 156
click at [844, 416] on div "[DATE] 01:18 PM SU MO TU WE TH FR SA" at bounding box center [726, 414] width 524 height 68
drag, startPoint x: 947, startPoint y: 328, endPoint x: 943, endPoint y: 341, distance: 13.8
click at [935, 328] on div "Name Ar: لحم ب[PERSON_NAME]" at bounding box center [857, 321] width 248 height 24
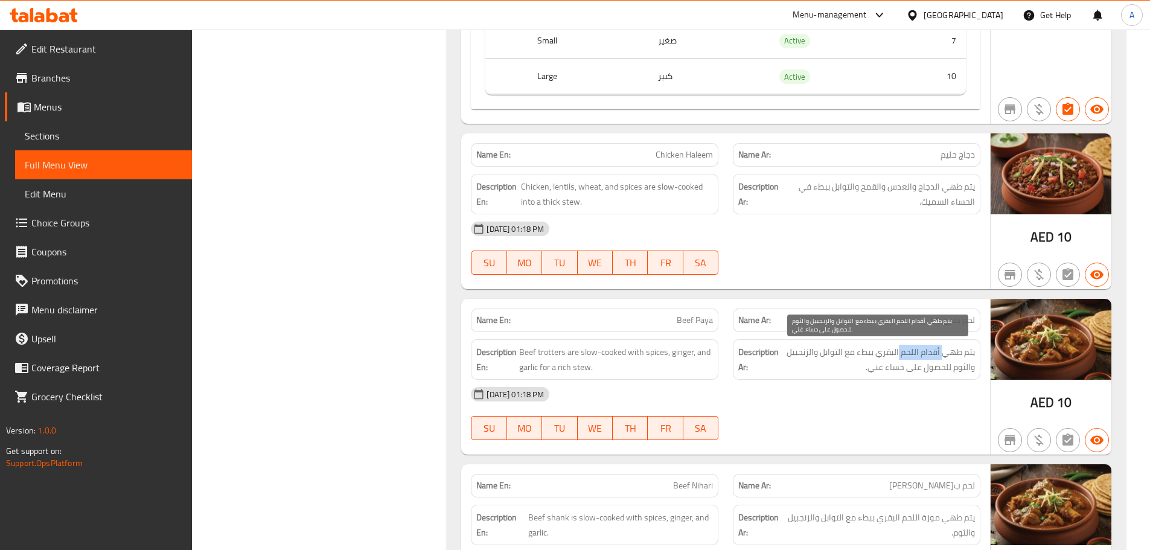
drag, startPoint x: 945, startPoint y: 351, endPoint x: 899, endPoint y: 348, distance: 46.6
click at [899, 348] on span "يتم طهي أقدام اللحم البقري ببطء مع التوابل والزنجبيل والثوم للحصول على حساء غني." at bounding box center [878, 360] width 194 height 30
drag, startPoint x: 894, startPoint y: 354, endPoint x: 878, endPoint y: 353, distance: 16.3
click at [888, 354] on span "يتم طهي أقدام اللحم البقري ببطء مع التوابل والزنجبيل والثوم للحصول على حساء غني." at bounding box center [878, 360] width 194 height 30
drag, startPoint x: 860, startPoint y: 352, endPoint x: 787, endPoint y: 349, distance: 72.5
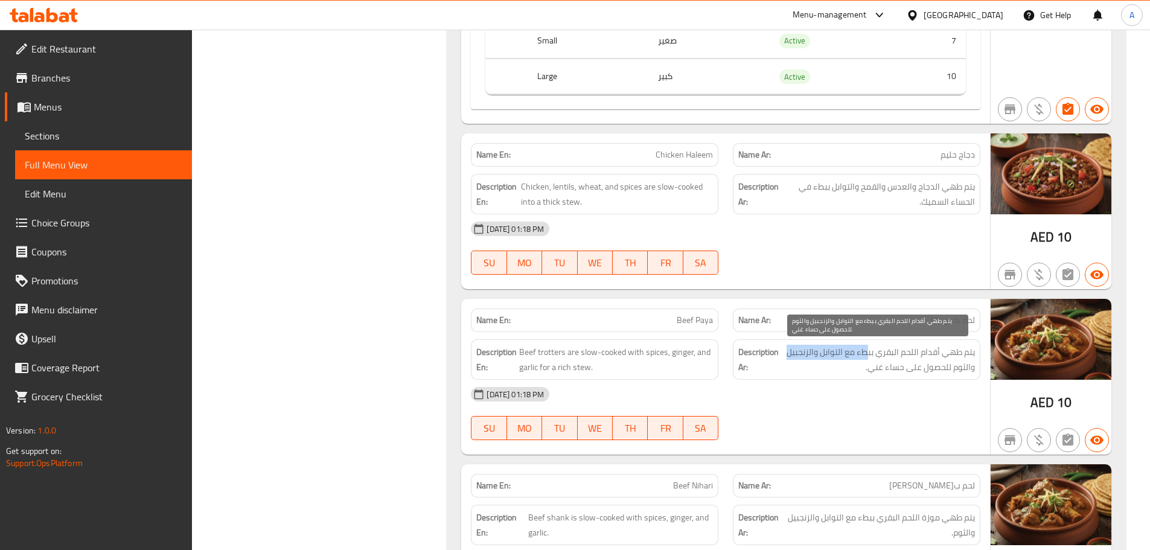
click at [787, 349] on span "يتم طهي أقدام اللحم البقري ببطء مع التوابل والزنجبيل والثوم للحصول على حساء غني." at bounding box center [878, 360] width 194 height 30
drag, startPoint x: 970, startPoint y: 364, endPoint x: 876, endPoint y: 361, distance: 94.2
click at [876, 361] on span "يتم طهي أقدام اللحم البقري ببطء مع التوابل والزنجبيل والثوم للحصول على حساء غني." at bounding box center [878, 360] width 194 height 30
click at [821, 391] on div "[DATE] 01:18 PM" at bounding box center [726, 394] width 524 height 29
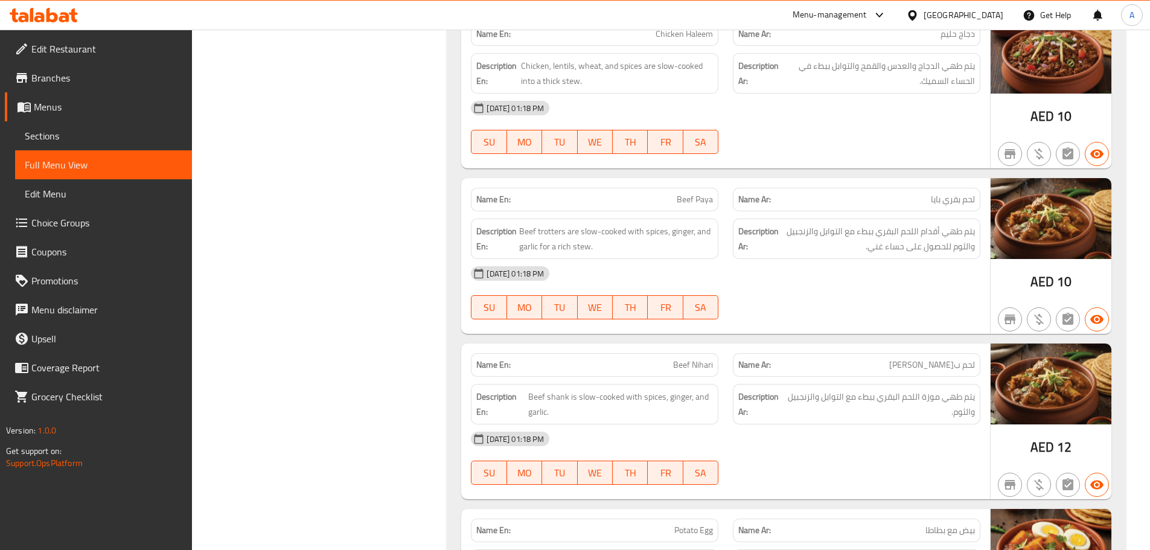
click at [833, 301] on div "[DATE] 01:18 PM SU MO TU WE TH FR SA" at bounding box center [726, 293] width 524 height 68
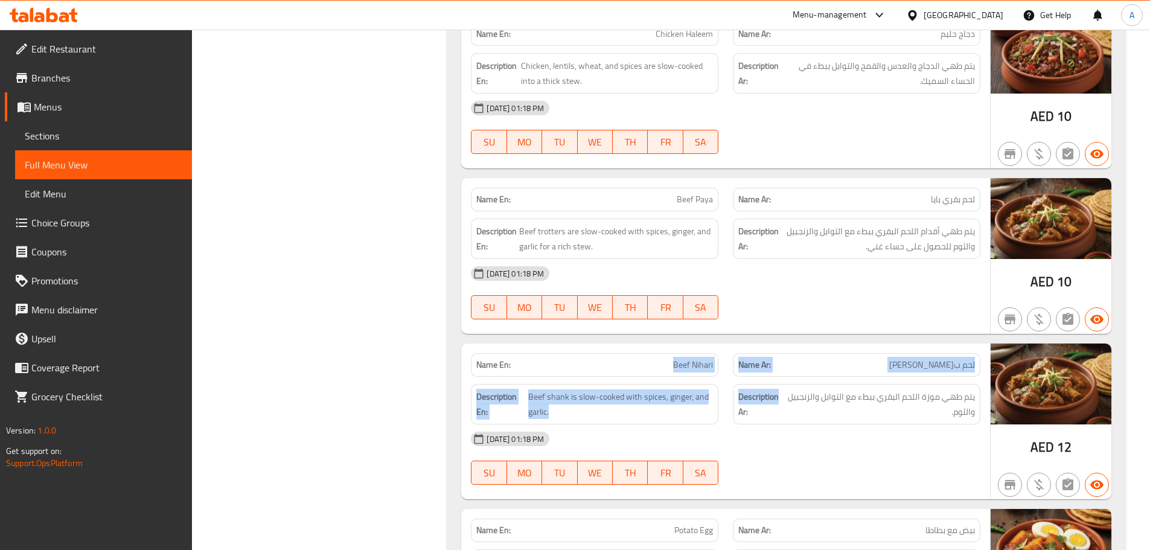
click at [812, 374] on div "Name En: Beef Nihari Name Ar: لحم ب[PERSON_NAME]" at bounding box center [726, 365] width 524 height 38
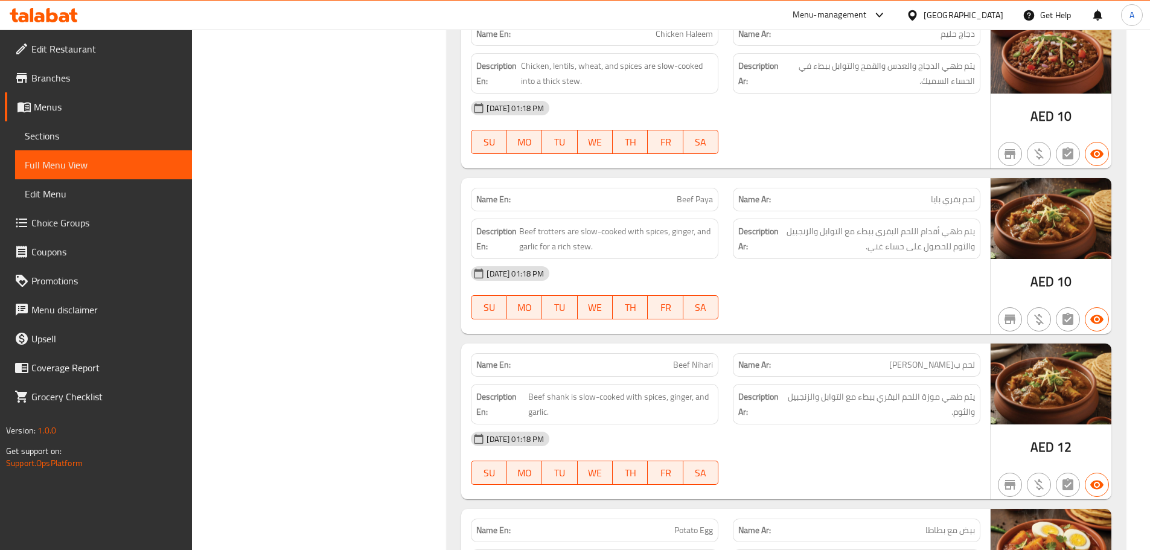
click at [844, 318] on div at bounding box center [857, 319] width 262 height 14
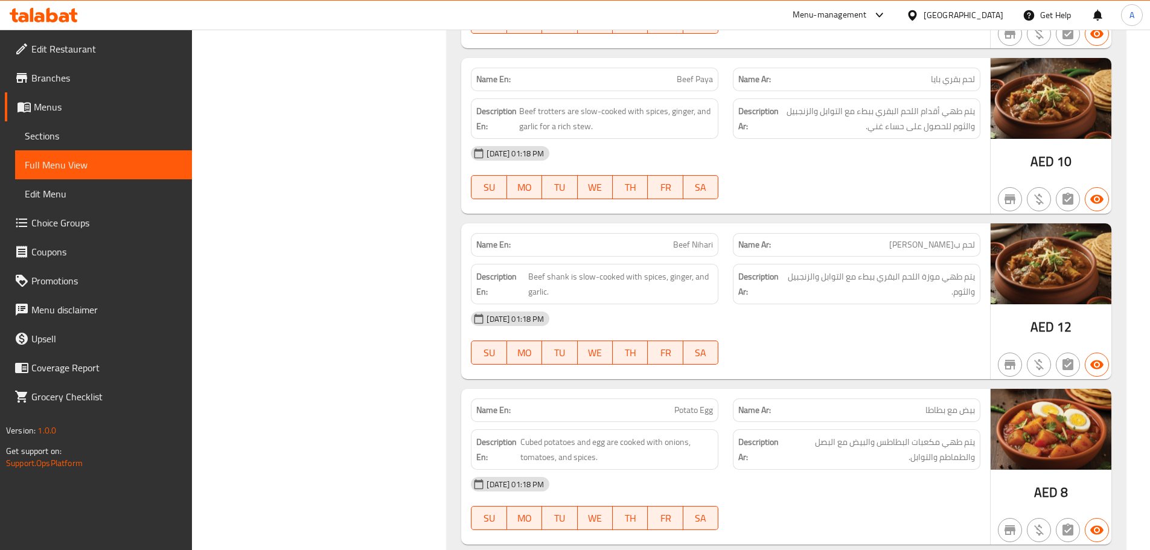
scroll to position [1208, 0]
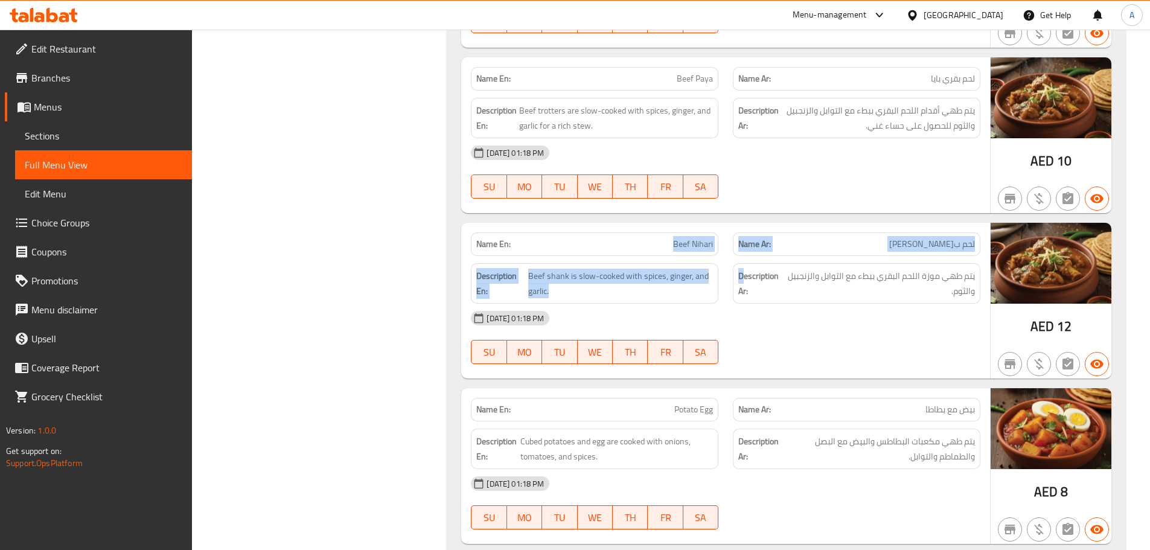
drag, startPoint x: 594, startPoint y: 245, endPoint x: 788, endPoint y: 296, distance: 200.4
click at [774, 285] on div "Name En: Beef Nihari Name Ar: لحم ب[PERSON_NAME] Description En: Beef shank is …" at bounding box center [725, 301] width 529 height 156
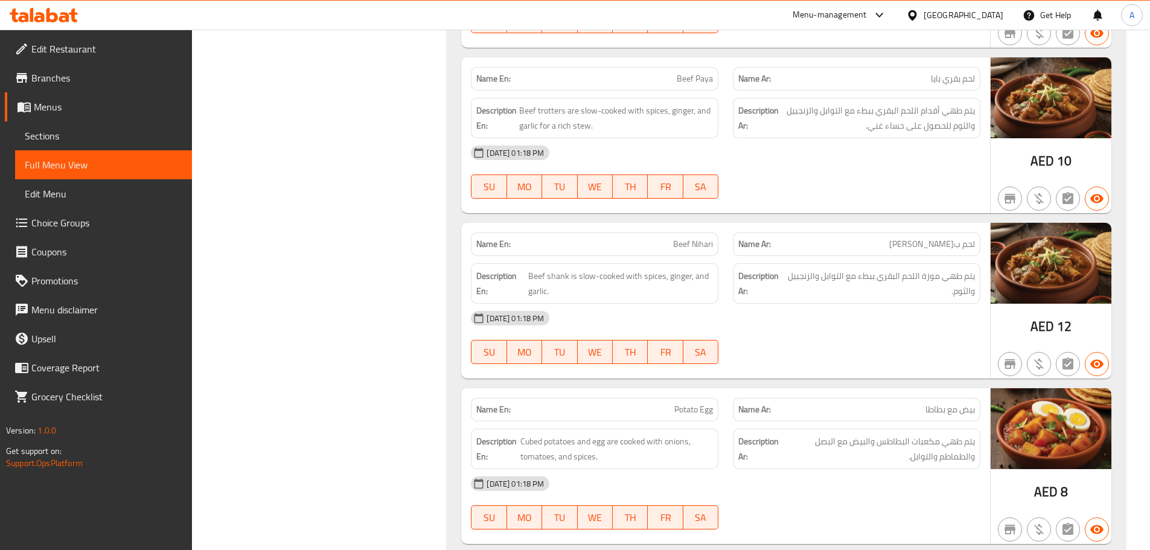
click at [820, 341] on div "[DATE] 01:18 PM SU MO TU WE TH FR SA" at bounding box center [726, 338] width 524 height 68
drag, startPoint x: 966, startPoint y: 276, endPoint x: 931, endPoint y: 276, distance: 35.6
click at [931, 276] on span "يتم طهي موزة اللحم البقري ببطء مع التوابل والزنجبيل والثوم." at bounding box center [881, 284] width 188 height 30
drag, startPoint x: 519, startPoint y: 274, endPoint x: 548, endPoint y: 275, distance: 29.0
click at [548, 275] on h6 "Description En: Beef shank is slow-cooked with spices, ginger, and garlic." at bounding box center [594, 284] width 237 height 30
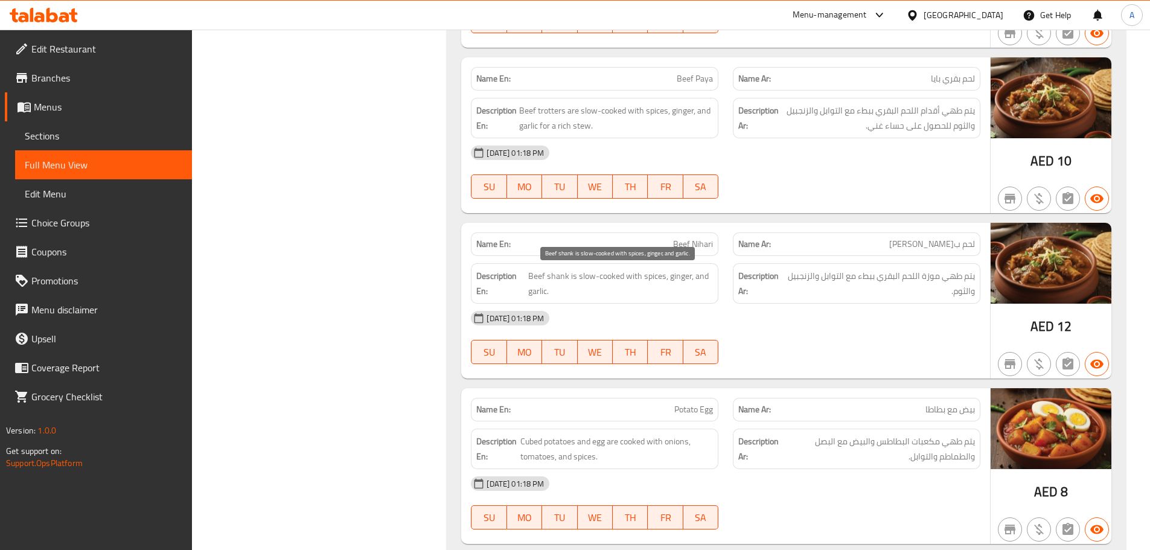
click at [564, 277] on span "Beef shank is slow-cooked with spices, ginger, and garlic." at bounding box center [620, 284] width 185 height 30
drag, startPoint x: 564, startPoint y: 277, endPoint x: 545, endPoint y: 277, distance: 19.3
click at [545, 277] on span "Beef shank is slow-cooked with spices, ginger, and garlic." at bounding box center [620, 284] width 185 height 30
drag, startPoint x: 596, startPoint y: 277, endPoint x: 623, endPoint y: 282, distance: 27.6
click at [623, 282] on span "Beef shank is slow-cooked with spices, ginger, and garlic." at bounding box center [620, 284] width 185 height 30
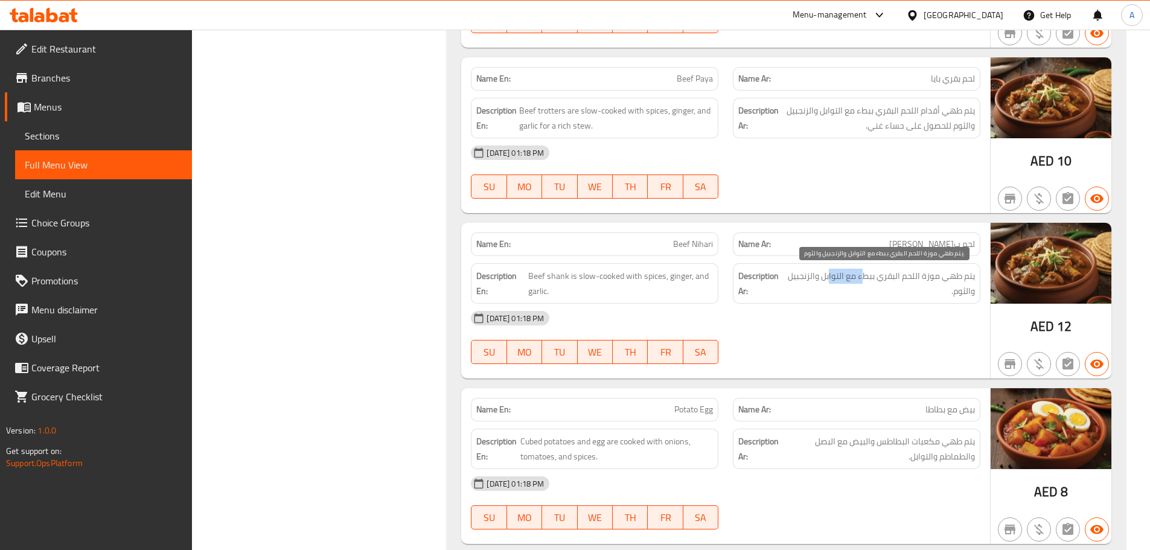
drag, startPoint x: 828, startPoint y: 272, endPoint x: 800, endPoint y: 273, distance: 27.8
click at [827, 272] on span "يتم طهي موزة اللحم البقري ببطء مع التوابل والزنجبيل والثوم." at bounding box center [881, 284] width 188 height 30
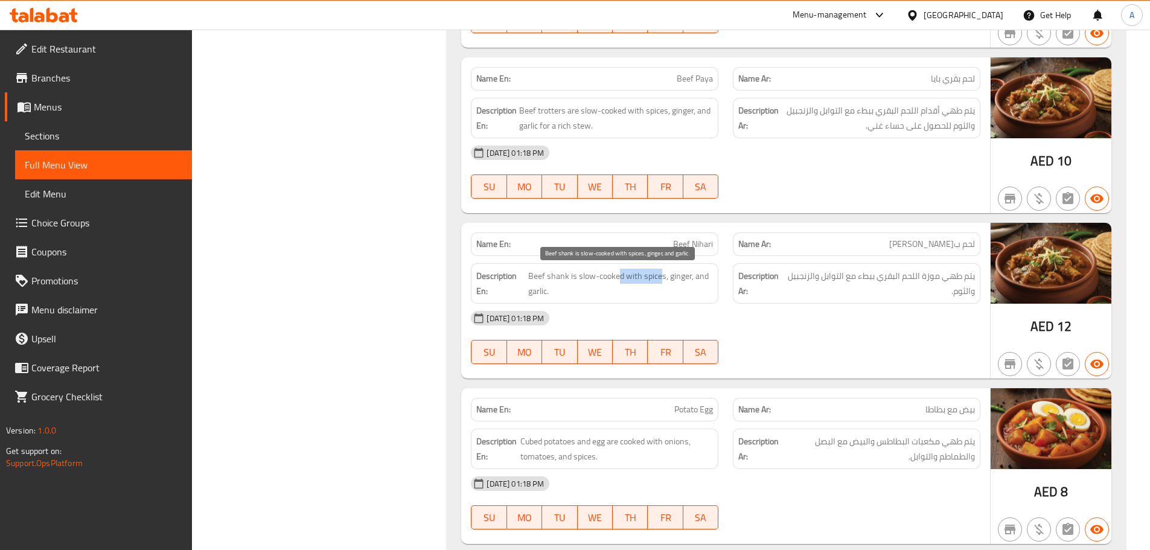
click at [667, 281] on span "Beef shank is slow-cooked with spices, ginger, and garlic." at bounding box center [620, 284] width 185 height 30
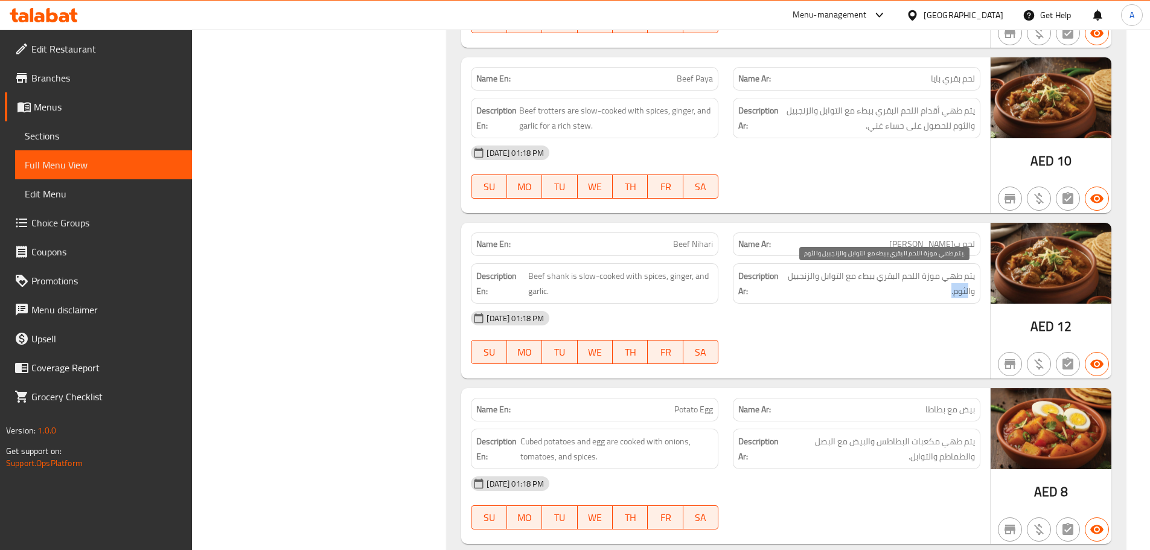
drag, startPoint x: 893, startPoint y: 294, endPoint x: 883, endPoint y: 301, distance: 12.2
click at [889, 296] on span "يتم طهي موزة اللحم البقري ببطء مع التوابل والزنجبيل والثوم." at bounding box center [881, 284] width 188 height 30
click at [838, 351] on div "[DATE] 01:18 PM SU MO TU WE TH FR SA" at bounding box center [726, 338] width 524 height 68
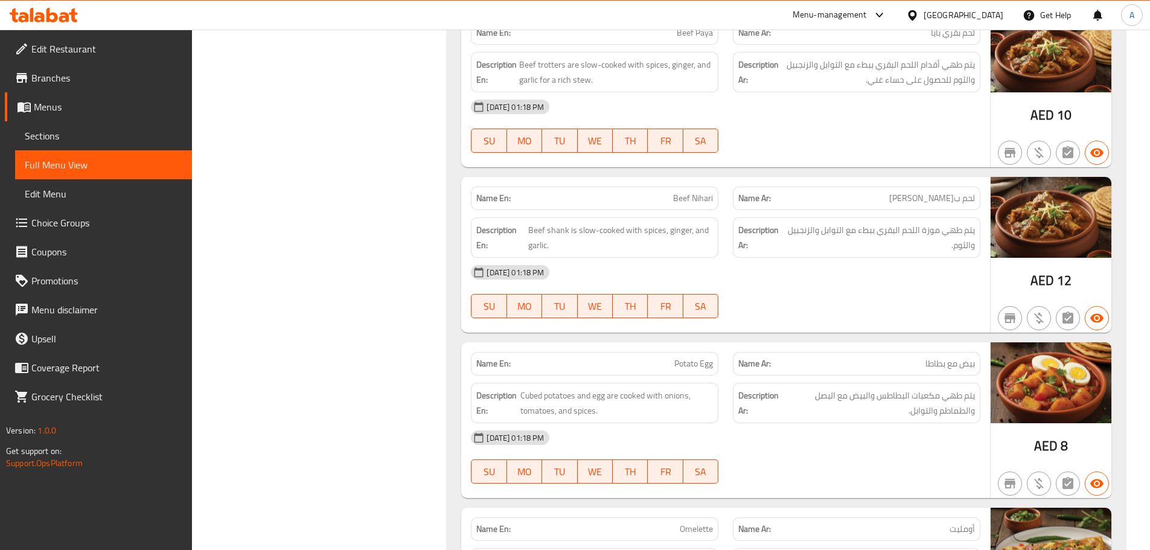
scroll to position [1328, 0]
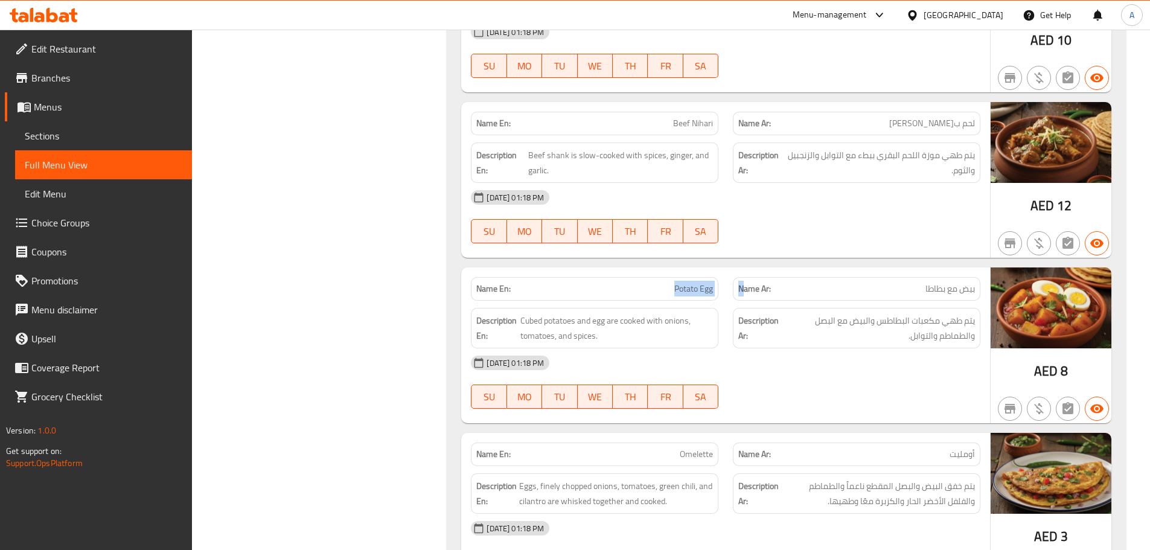
drag, startPoint x: 639, startPoint y: 277, endPoint x: 775, endPoint y: 330, distance: 145.1
click at [764, 318] on div "Name En: Potato Egg Name Ar: بيض مع بطاطا Description En: Cubed potatoes and eg…" at bounding box center [725, 345] width 529 height 156
click at [811, 377] on div "[DATE] 01:18 PM" at bounding box center [726, 362] width 524 height 29
click at [970, 289] on span "بيض مع بطاطا" at bounding box center [951, 289] width 50 height 13
drag, startPoint x: 970, startPoint y: 289, endPoint x: 558, endPoint y: 292, distance: 411.8
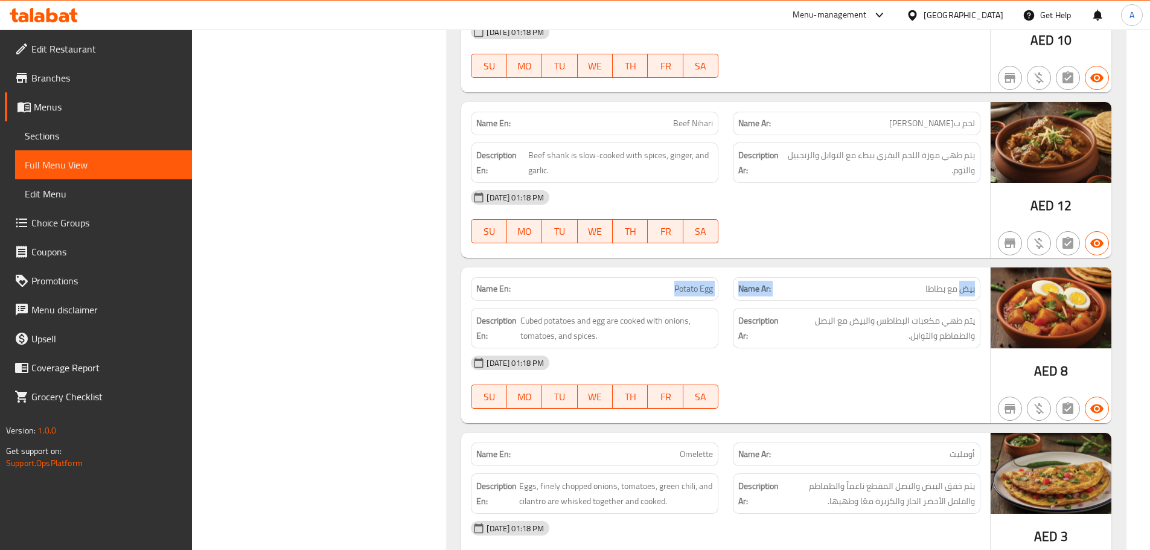
click at [556, 289] on div "Name En: Potato Egg Name Ar: بيض مع بطاطا" at bounding box center [726, 289] width 524 height 38
click at [873, 388] on div "[DATE] 01:18 PM SU MO TU WE TH FR SA" at bounding box center [726, 382] width 524 height 68
drag, startPoint x: 666, startPoint y: 279, endPoint x: 924, endPoint y: 357, distance: 269.5
click at [841, 332] on div "Name En: Potato Egg Name Ar: بيض مع بطاطا Description En: Cubed potatoes and eg…" at bounding box center [725, 345] width 529 height 156
click at [968, 403] on div at bounding box center [857, 409] width 262 height 14
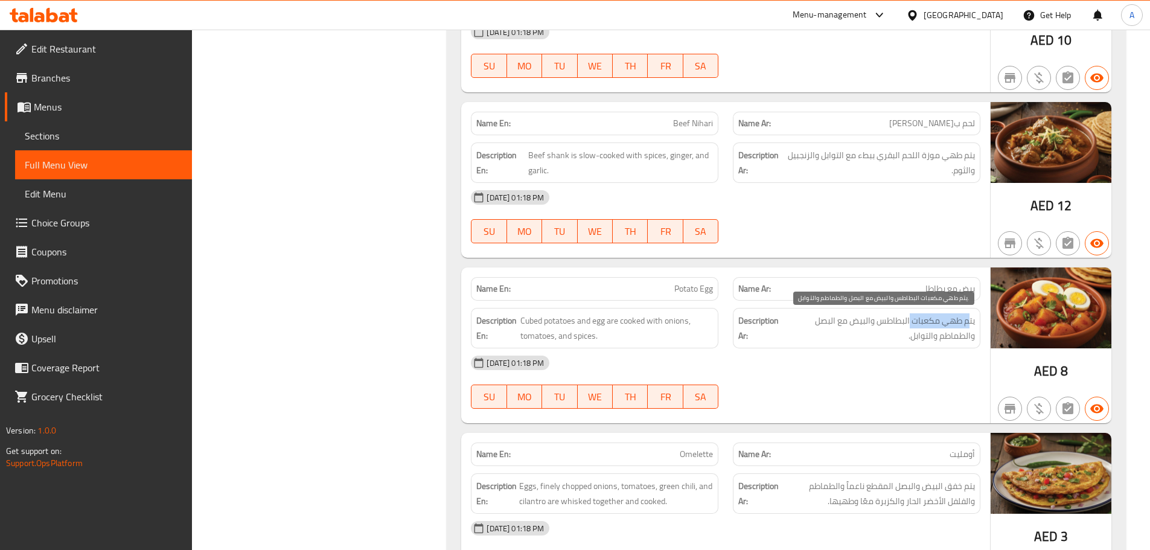
drag, startPoint x: 967, startPoint y: 324, endPoint x: 885, endPoint y: 391, distance: 105.6
click at [910, 324] on span "يتم طهي مكعبات البطاطس والبيض مع البصل والطماطم والتوابل." at bounding box center [879, 328] width 191 height 30
click at [877, 403] on div at bounding box center [857, 409] width 262 height 14
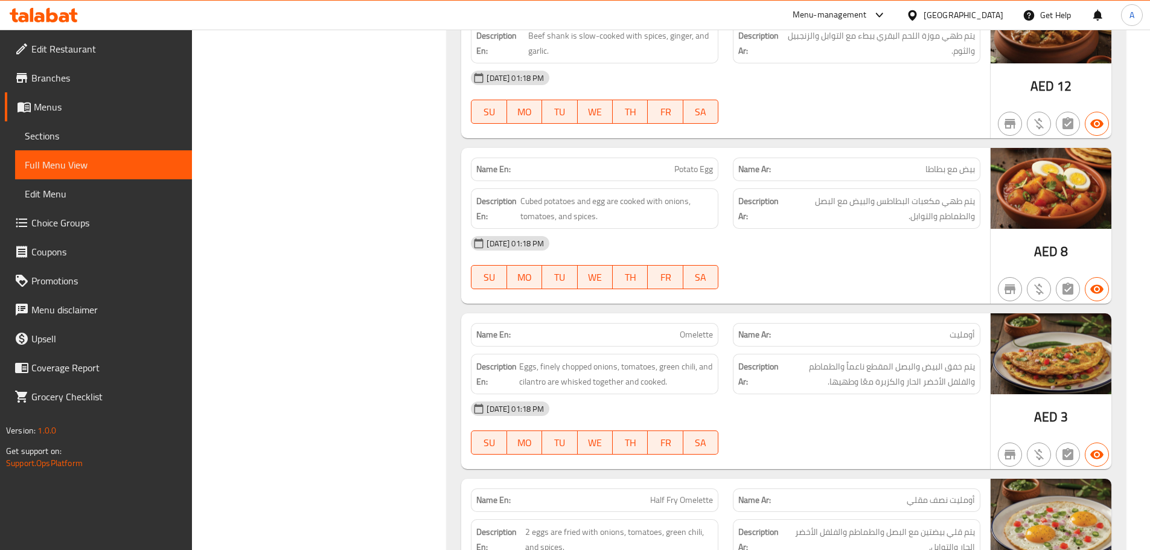
scroll to position [1449, 0]
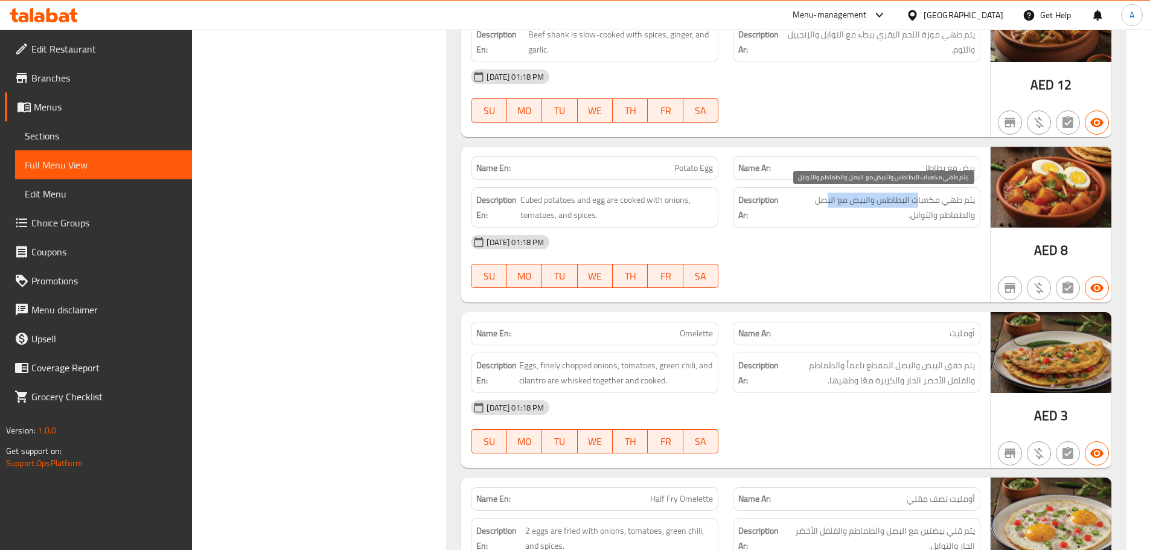
drag, startPoint x: 916, startPoint y: 200, endPoint x: 828, endPoint y: 200, distance: 87.6
click at [828, 200] on span "يتم طهي مكعبات البطاطس والبيض مع البصل والطماطم والتوابل." at bounding box center [879, 208] width 191 height 30
drag, startPoint x: 957, startPoint y: 214, endPoint x: 924, endPoint y: 216, distance: 33.3
click at [924, 216] on span "يتم طهي مكعبات البطاطس والبيض مع البصل والطماطم والتوابل." at bounding box center [879, 208] width 191 height 30
click at [905, 278] on div "[DATE] 01:18 PM SU MO TU WE TH FR SA" at bounding box center [726, 262] width 524 height 68
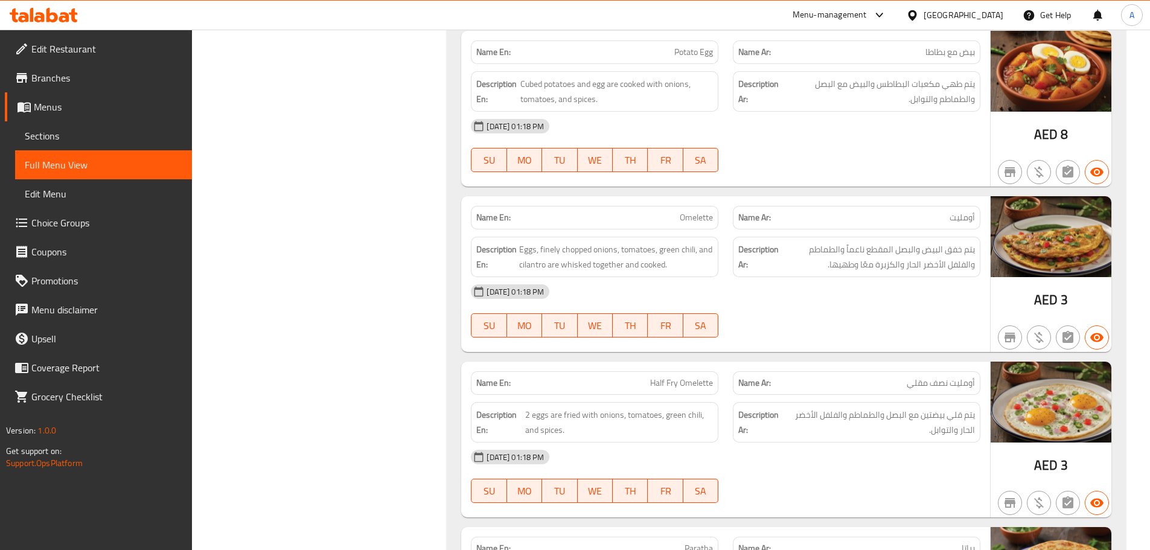
scroll to position [1570, 0]
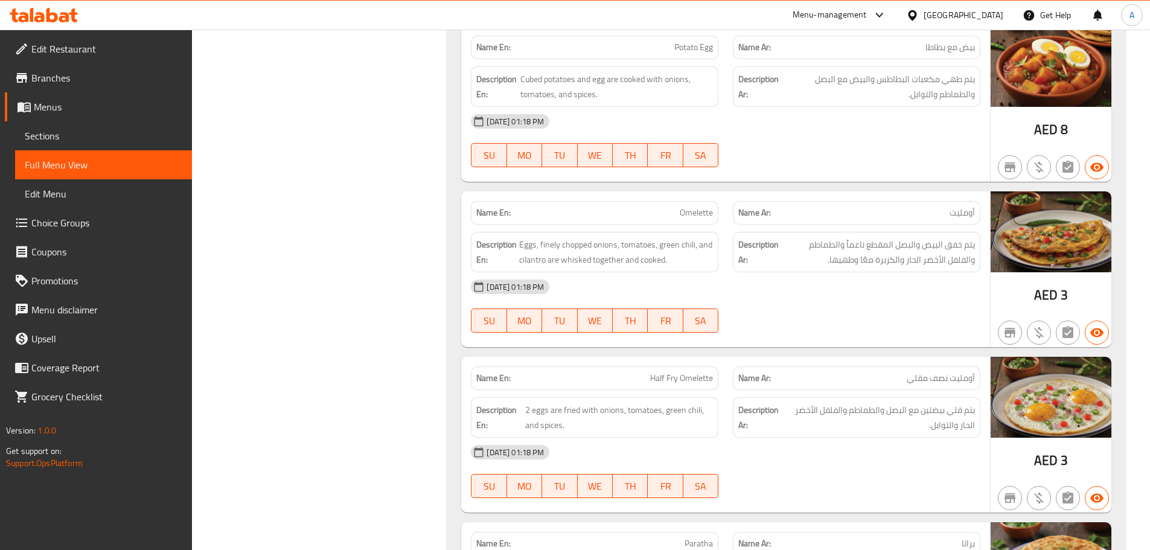
drag, startPoint x: 617, startPoint y: 218, endPoint x: 793, endPoint y: 272, distance: 185.1
click at [732, 240] on div "Name En: Omelette Name Ar: أومليت Description En: Eggs, finely chopped onions, …" at bounding box center [725, 269] width 529 height 156
click at [805, 291] on div "[DATE] 01:18 PM" at bounding box center [726, 286] width 524 height 29
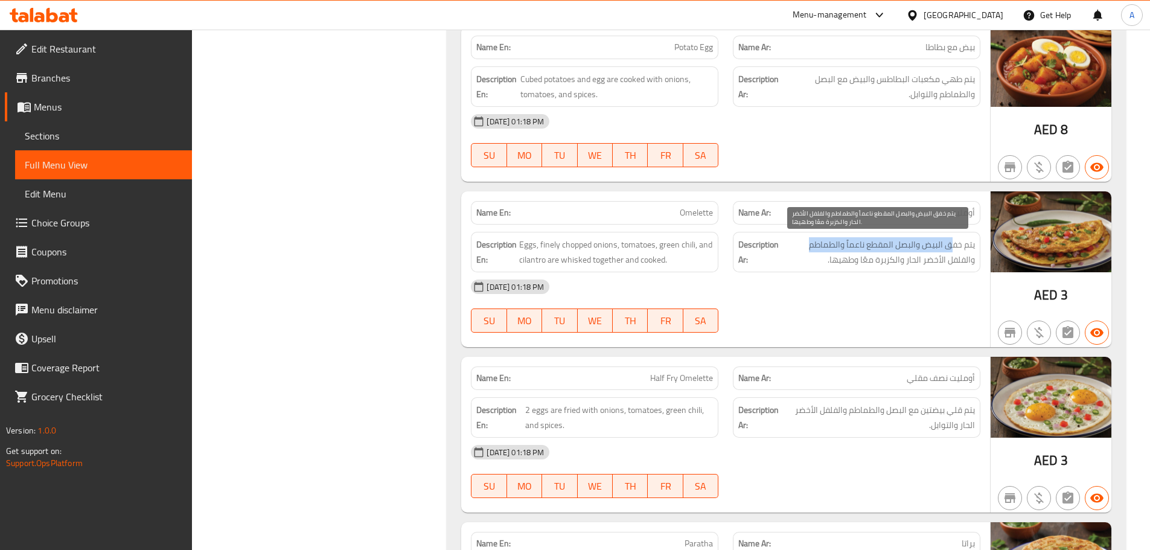
drag, startPoint x: 950, startPoint y: 243, endPoint x: 799, endPoint y: 243, distance: 151.0
click at [799, 243] on span "يتم خفق البيض والبصل المقطع ناعماً والطماطم والفلفل الأخضر الحار والكزبرة معًا …" at bounding box center [878, 252] width 194 height 30
drag, startPoint x: 936, startPoint y: 256, endPoint x: 905, endPoint y: 255, distance: 30.8
click at [905, 255] on span "يتم خفق البيض والبصل المقطع ناعماً والطماطم والفلفل الأخضر الحار والكزبرة معًا …" at bounding box center [878, 252] width 194 height 30
drag, startPoint x: 874, startPoint y: 257, endPoint x: 818, endPoint y: 260, distance: 56.8
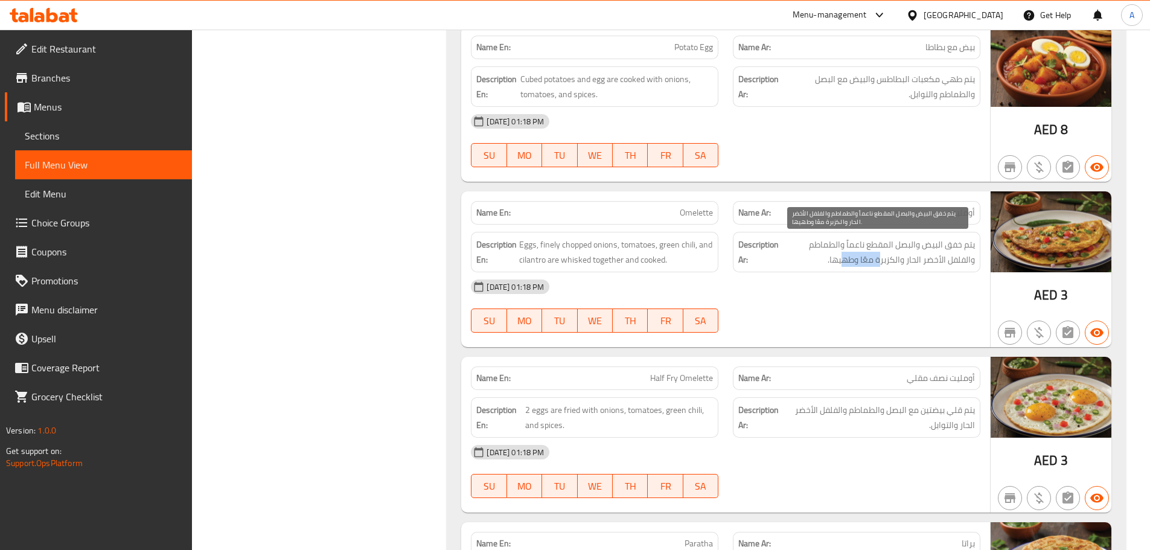
click at [841, 257] on span "يتم خفق البيض والبصل المقطع ناعماً والطماطم والفلفل الأخضر الحار والكزبرة معًا …" at bounding box center [878, 252] width 194 height 30
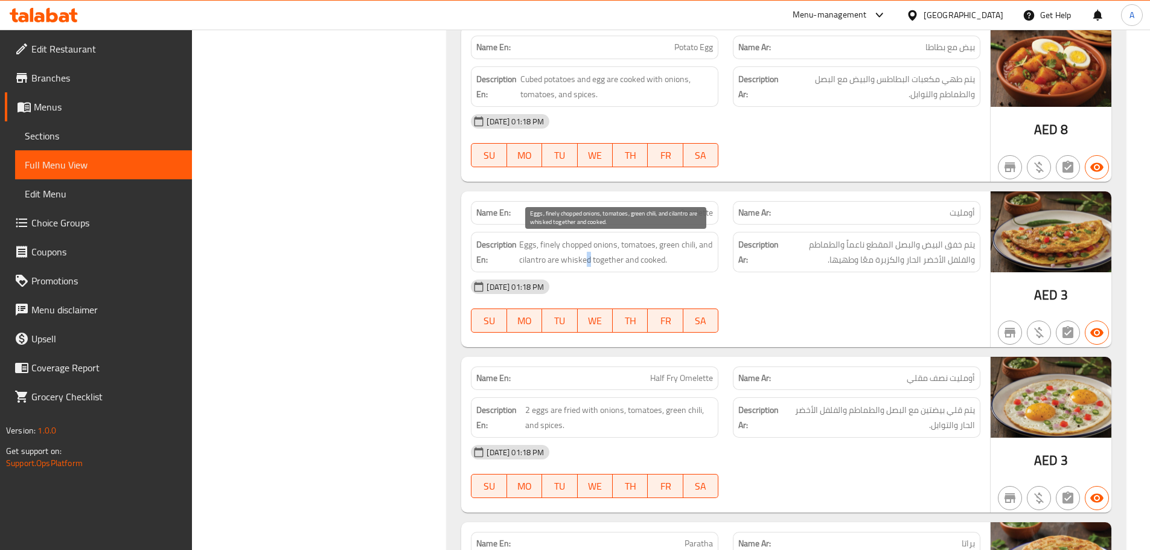
drag, startPoint x: 587, startPoint y: 261, endPoint x: 798, endPoint y: 301, distance: 214.5
click at [732, 284] on div "Name En: Omelette Name Ar: أومليت Description En: Eggs, finely chopped onions, …" at bounding box center [725, 269] width 529 height 156
click at [798, 301] on div "[DATE] 01:18 PM" at bounding box center [726, 286] width 524 height 29
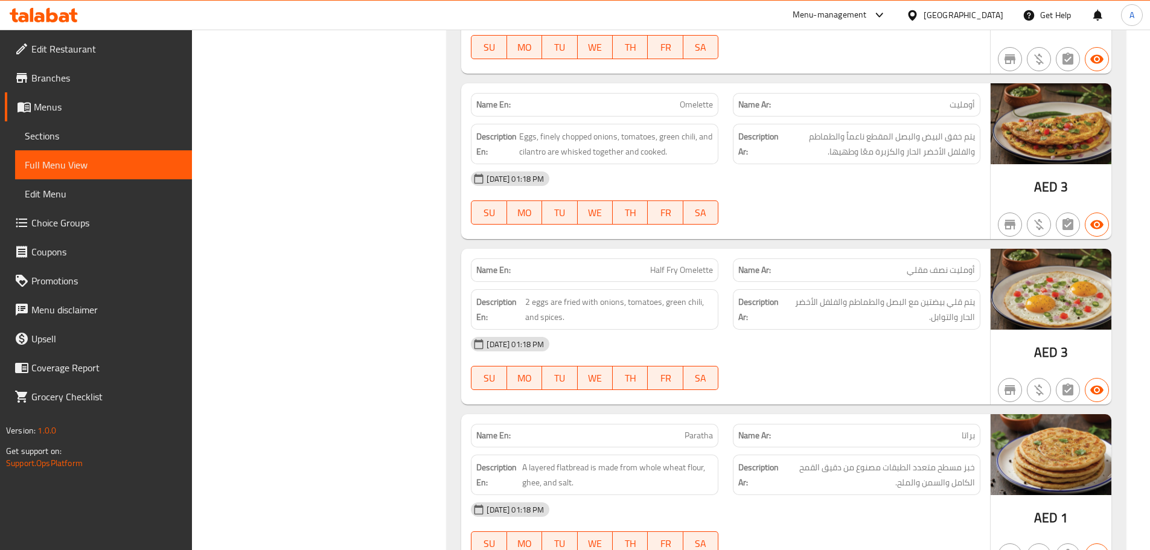
scroll to position [1630, 0]
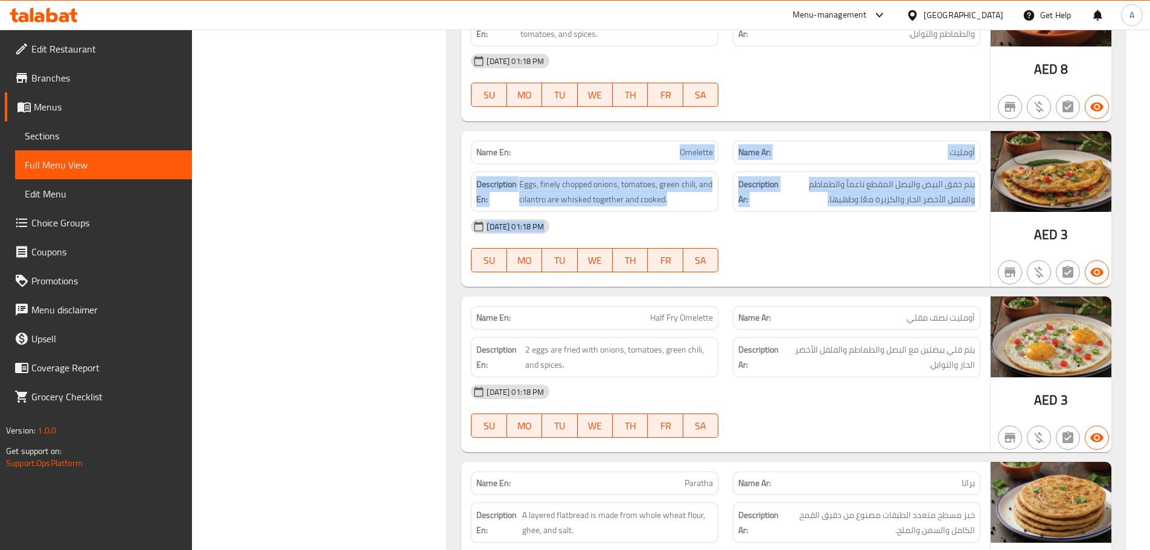
drag, startPoint x: 592, startPoint y: 149, endPoint x: 959, endPoint y: 278, distance: 389.0
click at [956, 277] on div "Name En: Omelette Name Ar: أومليت Description En: Eggs, finely chopped onions, …" at bounding box center [725, 209] width 529 height 156
click at [898, 271] on div at bounding box center [857, 272] width 262 height 14
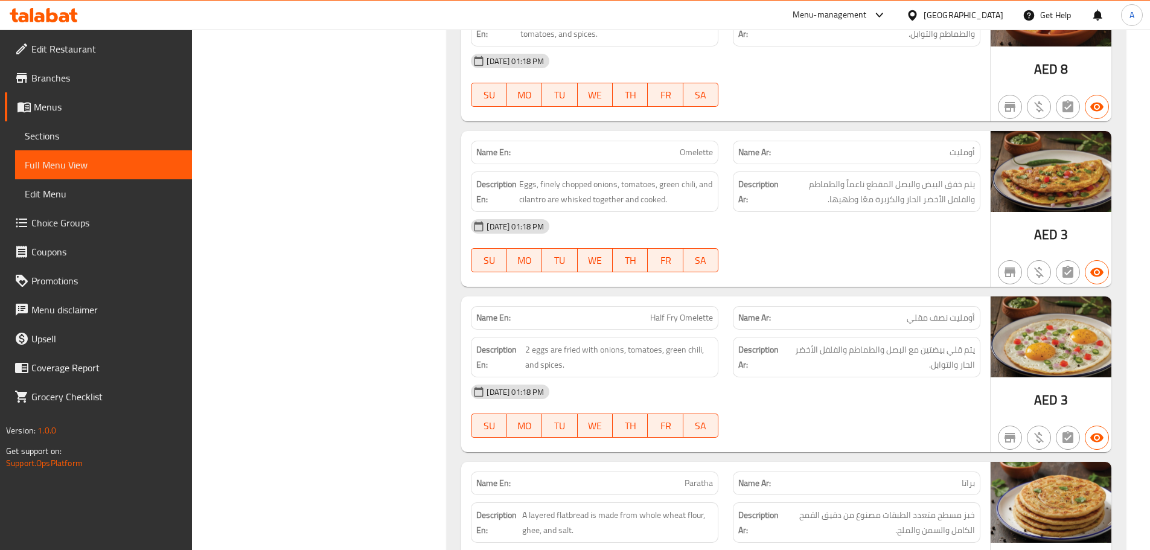
drag, startPoint x: 668, startPoint y: 316, endPoint x: 845, endPoint y: 268, distance: 182.7
click at [733, 307] on div "Name En: Half Fry Omelette Name Ar: أومليت نصف مقلي" at bounding box center [726, 318] width 524 height 38
click at [866, 235] on div "[DATE] 01:18 PM" at bounding box center [726, 226] width 524 height 29
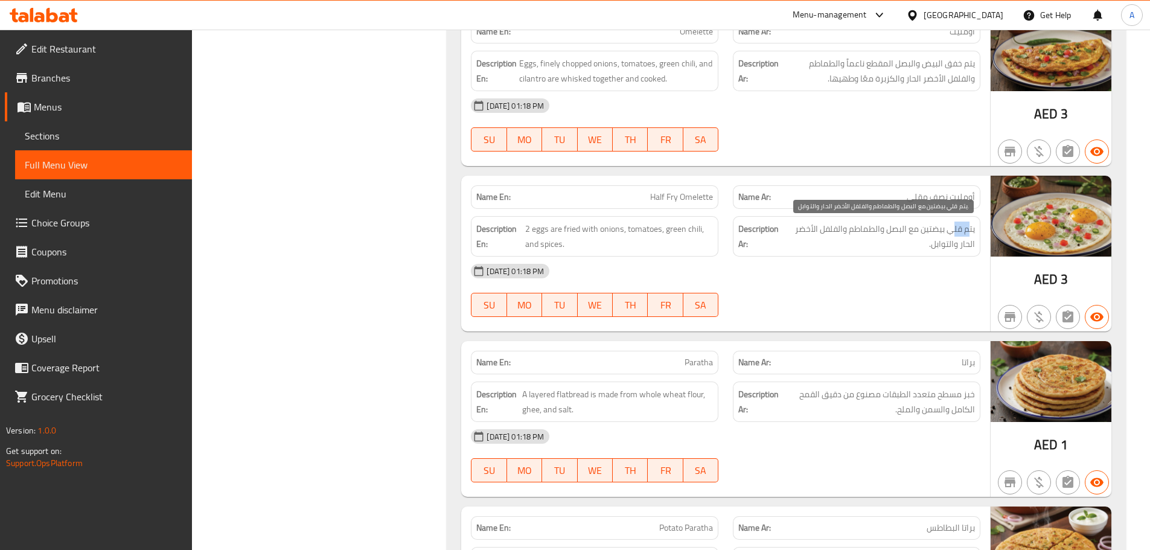
drag, startPoint x: 970, startPoint y: 229, endPoint x: 943, endPoint y: 228, distance: 27.2
click at [949, 228] on span "يتم قلي بيضتين مع البصل والطماطم والفلفل الأخضر الحار والتوابل." at bounding box center [879, 237] width 191 height 30
drag, startPoint x: 540, startPoint y: 229, endPoint x: 618, endPoint y: 239, distance: 78.5
click at [572, 234] on span "2 eggs are fried with onions, tomatoes, green chili, and spices." at bounding box center [619, 237] width 188 height 30
drag, startPoint x: 897, startPoint y: 228, endPoint x: 881, endPoint y: 228, distance: 15.7
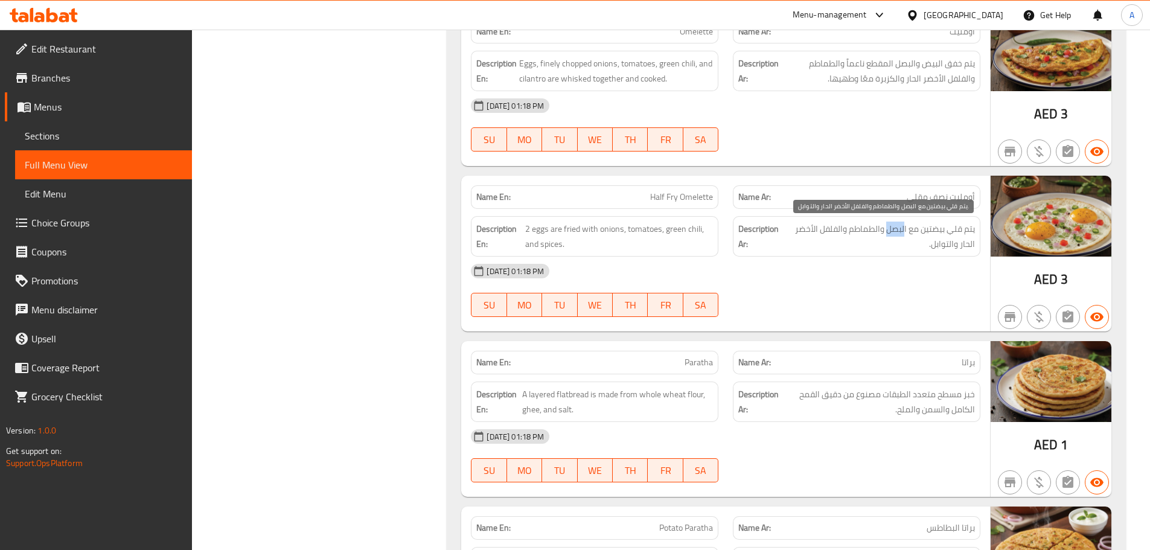
click at [881, 228] on span "يتم قلي بيضتين مع البصل والطماطم والفلفل الأخضر الحار والتوابل." at bounding box center [879, 237] width 191 height 30
click at [857, 224] on span "يتم قلي بيضتين مع البصل والطماطم والفلفل الأخضر الحار والتوابل." at bounding box center [879, 237] width 191 height 30
drag, startPoint x: 857, startPoint y: 224, endPoint x: 818, endPoint y: 223, distance: 39.3
click at [818, 223] on span "يتم قلي بيضتين مع البصل والطماطم والفلفل الأخضر الحار والتوابل." at bounding box center [879, 237] width 191 height 30
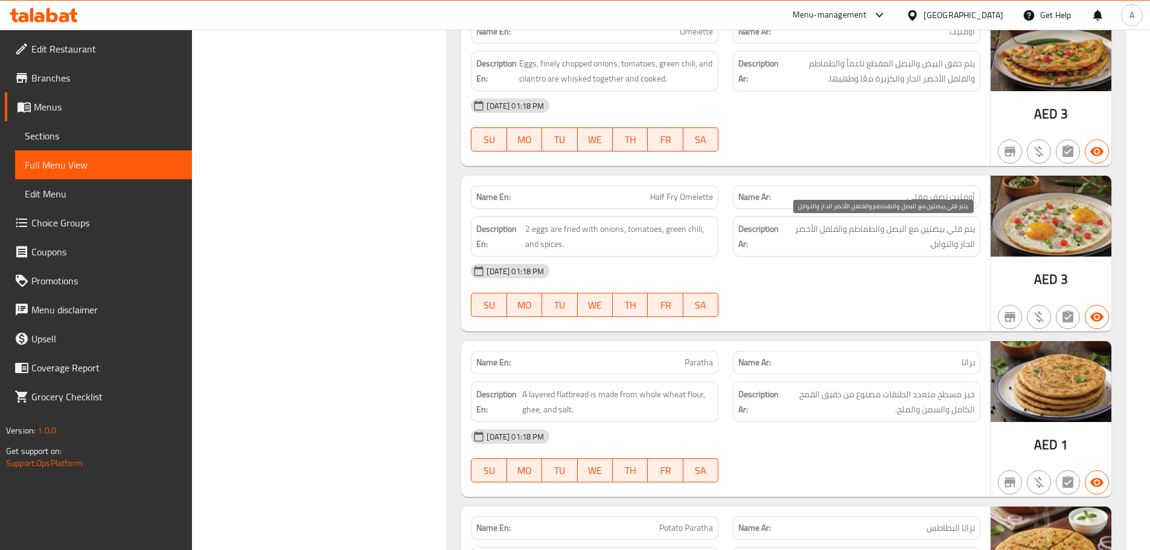
click at [818, 223] on span "يتم قلي بيضتين مع البصل والطماطم والفلفل الأخضر الحار والتوابل." at bounding box center [879, 237] width 191 height 30
drag, startPoint x: 942, startPoint y: 238, endPoint x: 850, endPoint y: 274, distance: 98.5
click at [923, 242] on span "يتم قلي بيضتين مع البصل والطماطم والفلفل الأخضر الحار والتوابل." at bounding box center [879, 237] width 191 height 30
click at [848, 275] on div "[DATE] 01:18 PM" at bounding box center [726, 271] width 524 height 29
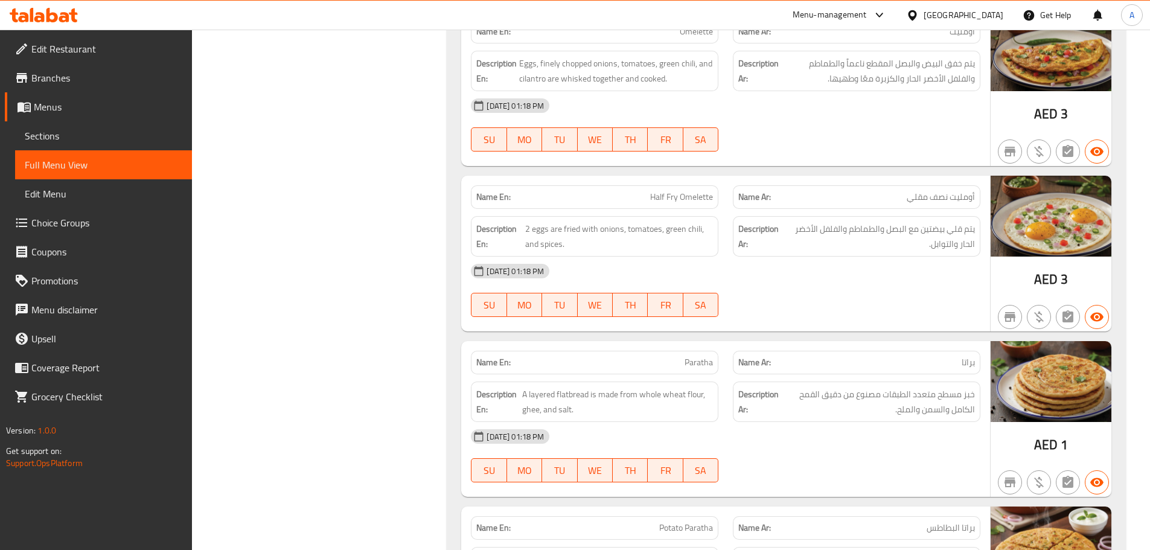
scroll to position [1932, 0]
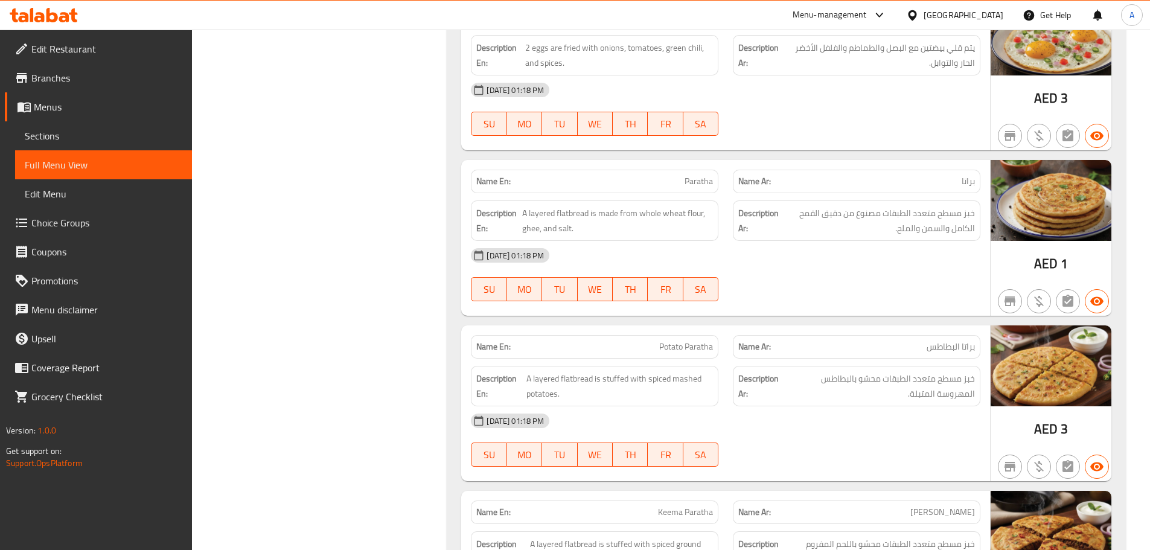
click at [843, 276] on div "[DATE] 01:18 PM SU MO TU WE TH FR SA" at bounding box center [726, 275] width 524 height 68
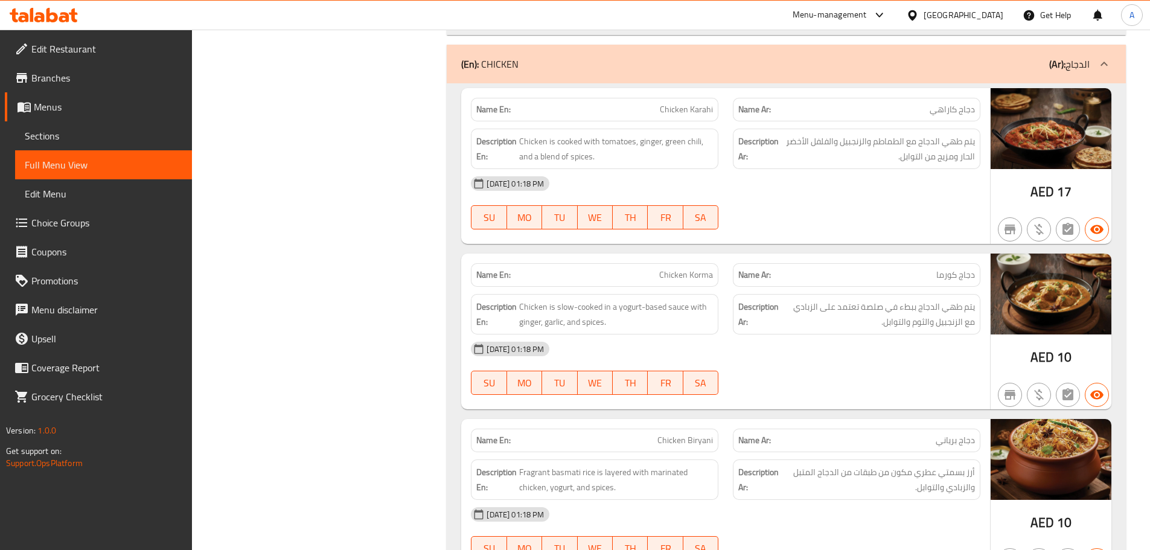
scroll to position [3224, 0]
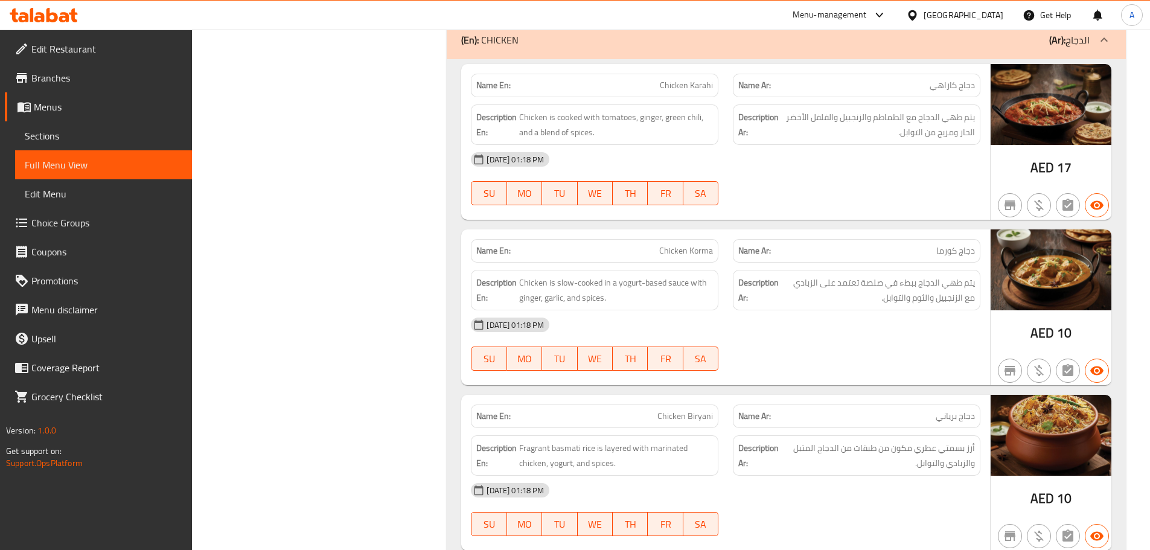
drag, startPoint x: 636, startPoint y: 74, endPoint x: 804, endPoint y: 168, distance: 192.0
click at [736, 115] on div "Name En: Chicken Karahi Name Ar: دجاج كاراهي Description En: Chicken is cooked …" at bounding box center [725, 142] width 529 height 156
click at [811, 182] on div "[DATE] 01:18 PM SU MO TU WE TH FR SA" at bounding box center [726, 179] width 524 height 68
drag, startPoint x: 971, startPoint y: 118, endPoint x: 938, endPoint y: 117, distance: 32.6
click at [938, 117] on span "يتم طهي الدجاج مع الطماطم والزنجبيل والفلفل الأخضر الحار ومزيج من التوابل." at bounding box center [878, 125] width 194 height 30
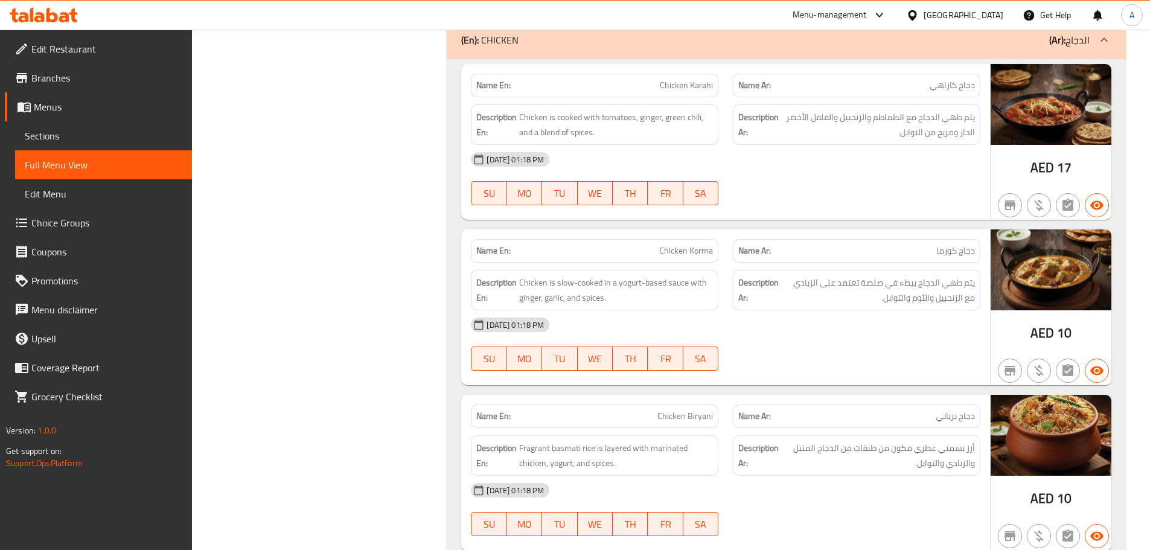
click at [894, 178] on div "[DATE] 01:18 PM SU MO TU WE TH FR SA" at bounding box center [726, 179] width 524 height 68
click at [840, 112] on span "يتم طهي الدجاج مع الطماطم والزنجبيل والفلفل الأخضر الحار ومزيج من التوابل." at bounding box center [878, 125] width 194 height 30
drag, startPoint x: 826, startPoint y: 116, endPoint x: 796, endPoint y: 116, distance: 29.6
click at [796, 116] on span "يتم طهي الدجاج مع الطماطم والزنجبيل والفلفل الأخضر الحار ومزيج من التوابل." at bounding box center [878, 125] width 194 height 30
click at [839, 169] on div "[DATE] 01:18 PM" at bounding box center [726, 159] width 524 height 29
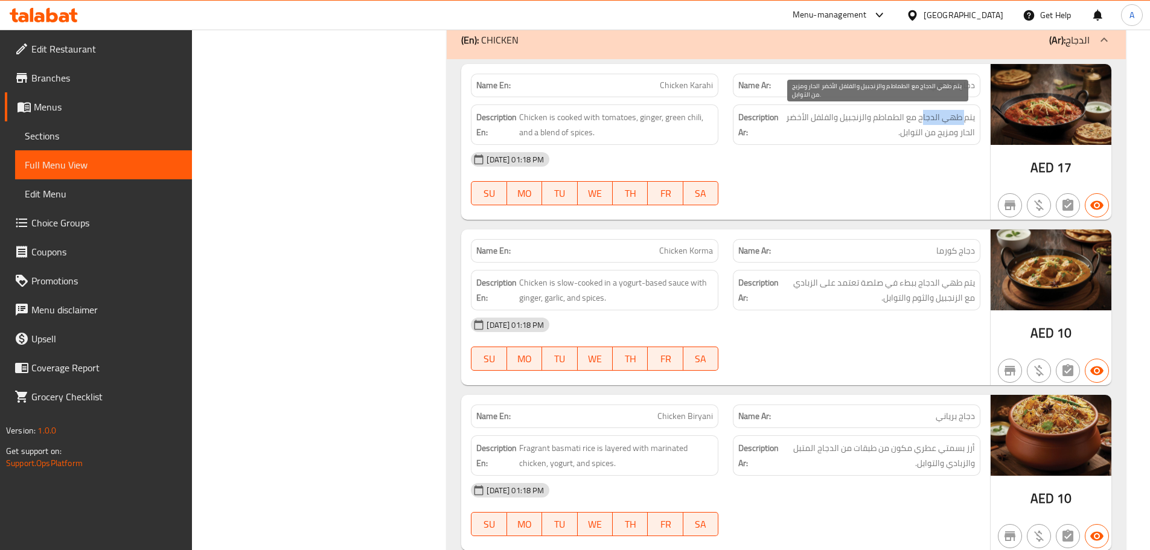
drag, startPoint x: 938, startPoint y: 124, endPoint x: 888, endPoint y: 148, distance: 55.1
click at [903, 124] on span "يتم طهي الدجاج مع الطماطم والزنجبيل والفلفل الأخضر الحار ومزيج من التوابل." at bounding box center [878, 125] width 194 height 30
click at [883, 179] on div "[DATE] 01:18 PM SU MO TU WE TH FR SA" at bounding box center [726, 179] width 524 height 68
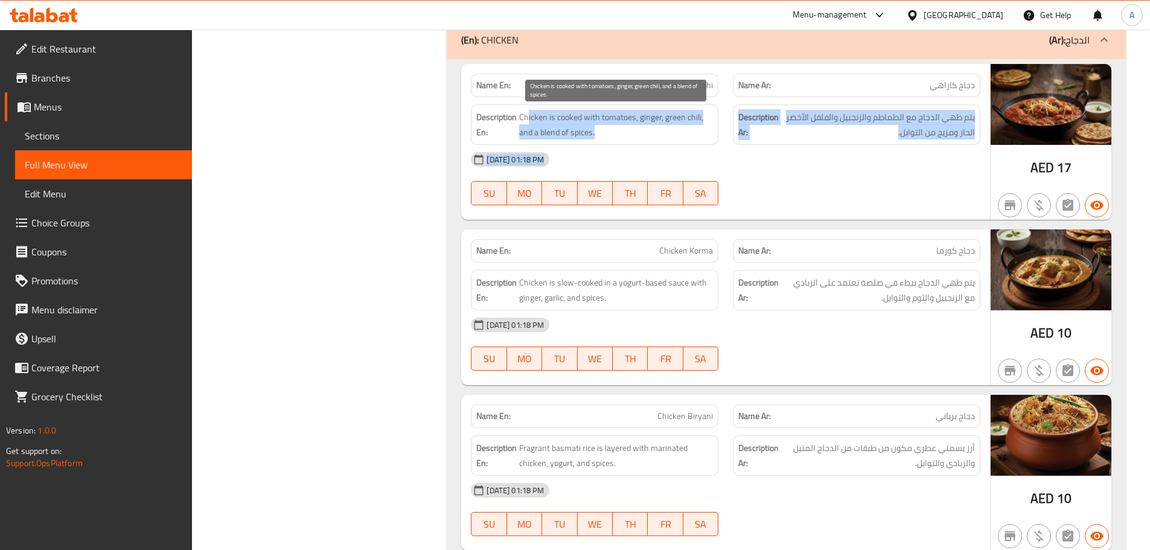
drag, startPoint x: 528, startPoint y: 125, endPoint x: 786, endPoint y: 196, distance: 267.5
click at [753, 190] on div "Name En: Chicken Karahi Name Ar: دجاج كاراهي Description En: Chicken is cooked …" at bounding box center [725, 142] width 529 height 156
click at [825, 204] on div at bounding box center [857, 205] width 262 height 14
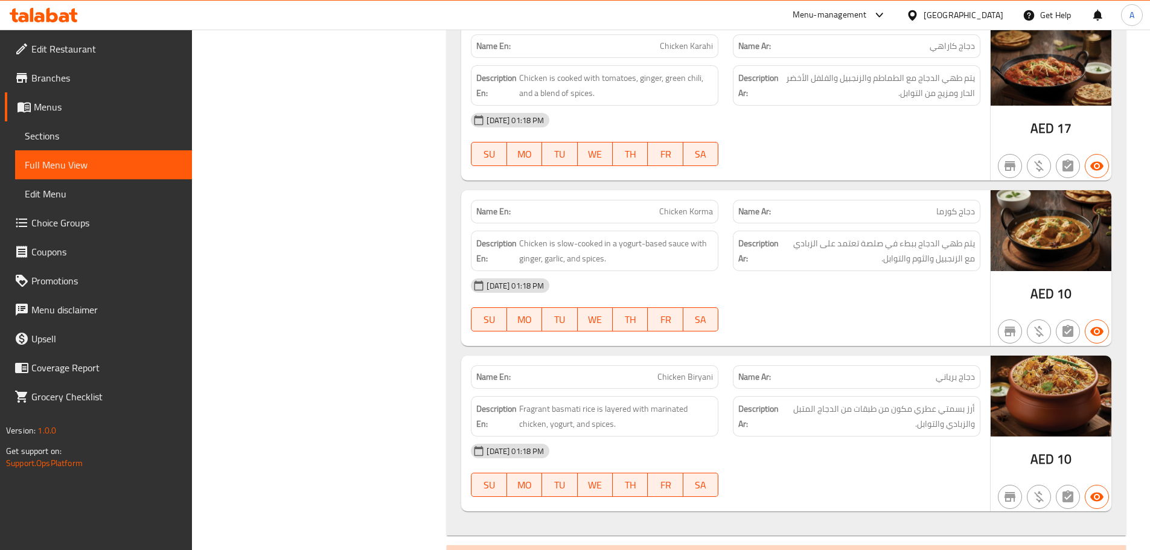
scroll to position [3285, 0]
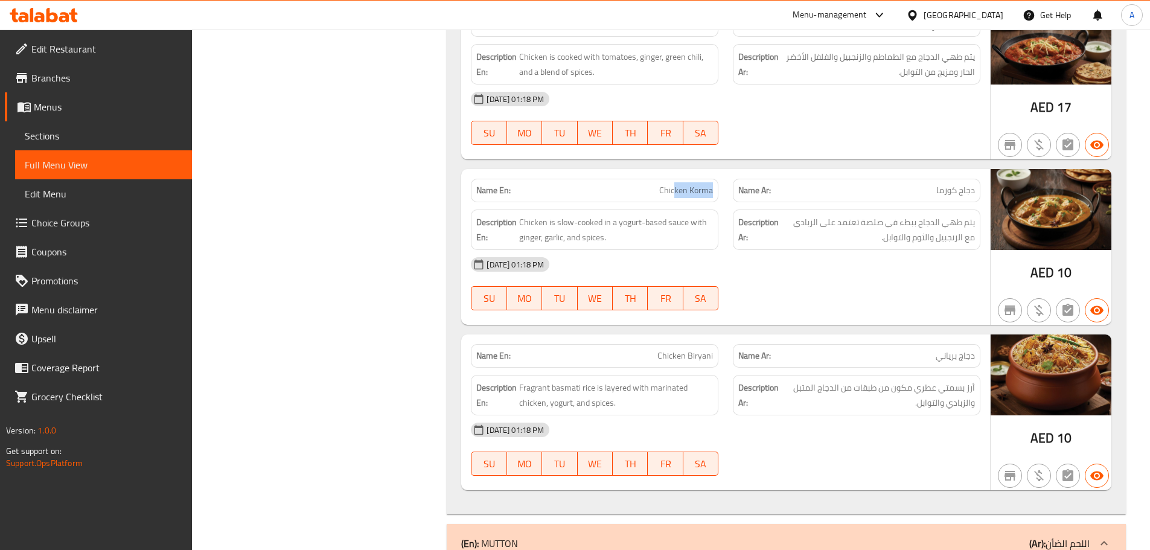
click at [755, 208] on div "Name En: Chicken Korma Name Ar: دجاج كورما Description En: Chicken is slow-cook…" at bounding box center [725, 247] width 529 height 156
click at [799, 290] on div "[DATE] 01:18 PM SU MO TU WE TH FR SA" at bounding box center [726, 284] width 524 height 68
drag, startPoint x: 650, startPoint y: 188, endPoint x: 865, endPoint y: 274, distance: 231.2
click at [829, 191] on div "Name En: Chicken Korma Name Ar: دجاج كورما" at bounding box center [726, 190] width 524 height 38
drag, startPoint x: 874, startPoint y: 277, endPoint x: 881, endPoint y: 272, distance: 8.6
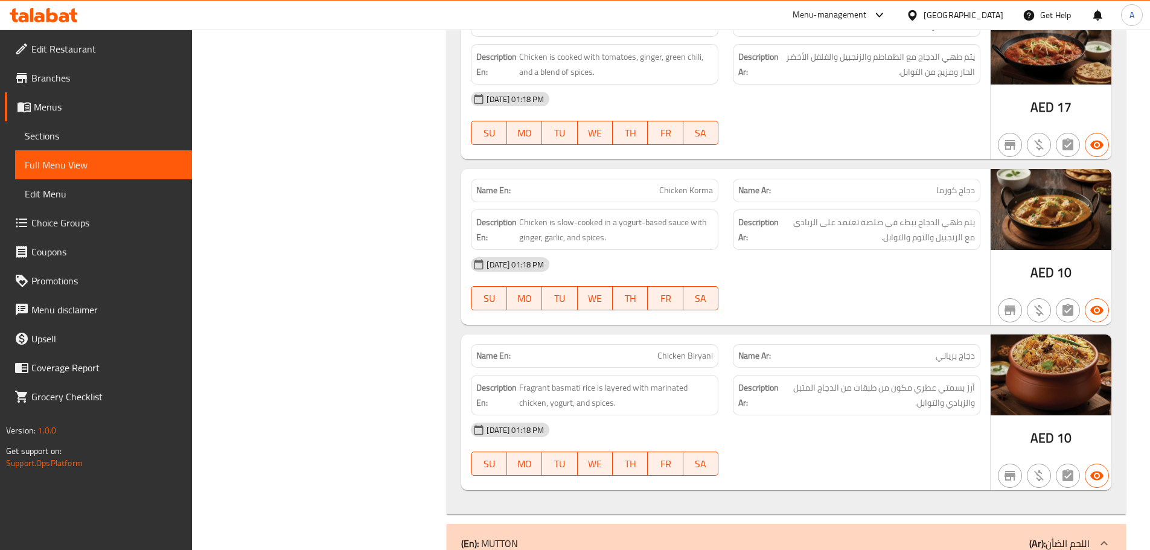
click at [875, 277] on div "[DATE] 01:18 PM" at bounding box center [726, 264] width 524 height 29
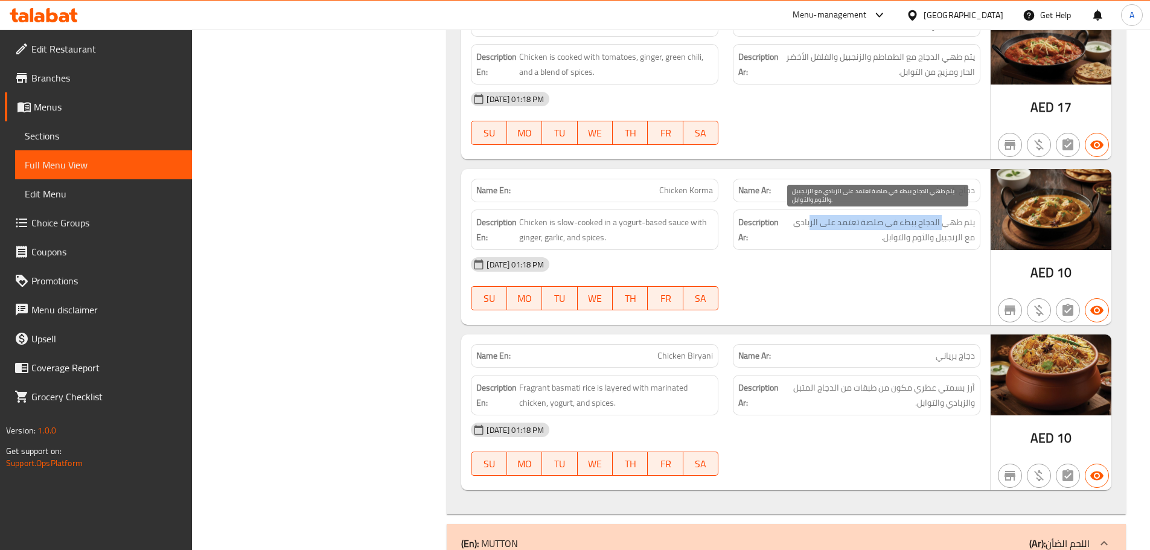
drag, startPoint x: 945, startPoint y: 226, endPoint x: 813, endPoint y: 216, distance: 132.0
click at [813, 216] on span "يتم طهي الدجاج ببطء في صلصة تعتمد على الزبادي مع الزنجبيل والثوم والتوابل." at bounding box center [878, 230] width 194 height 30
drag, startPoint x: 961, startPoint y: 237, endPoint x: 937, endPoint y: 234, distance: 25.0
click at [953, 236] on span "يتم طهي الدجاج ببطء في صلصة تعتمد على الزبادي مع الزنجبيل والثوم والتوابل." at bounding box center [878, 230] width 194 height 30
drag, startPoint x: 924, startPoint y: 234, endPoint x: 905, endPoint y: 234, distance: 19.3
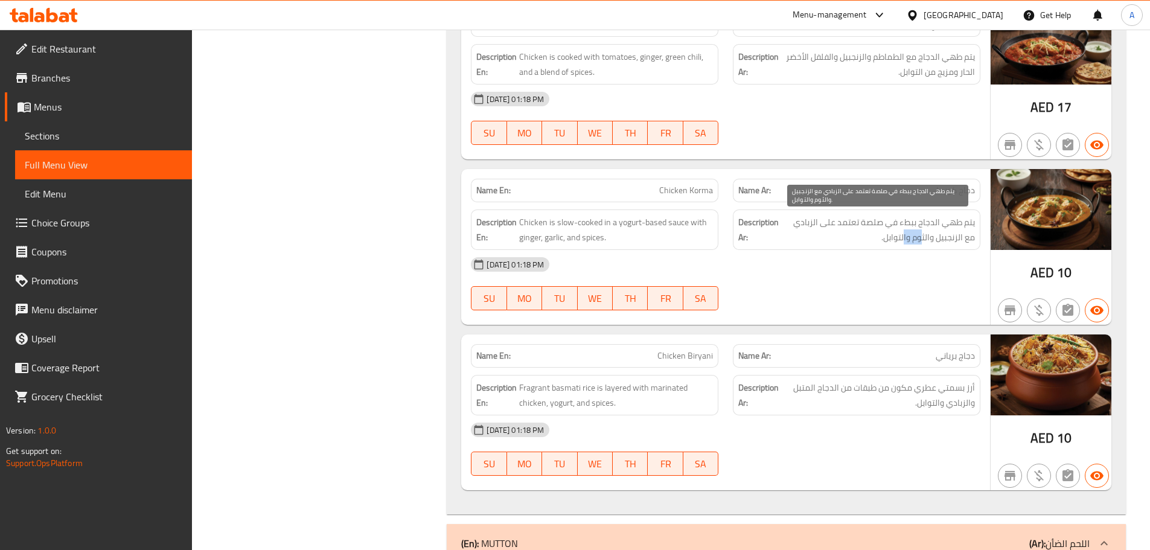
click at [911, 234] on span "يتم طهي الدجاج ببطء في صلصة تعتمد على الزبادي مع الزنجبيل والثوم والتوابل." at bounding box center [878, 230] width 194 height 30
click at [828, 266] on div "[DATE] 01:18 PM" at bounding box center [726, 264] width 524 height 29
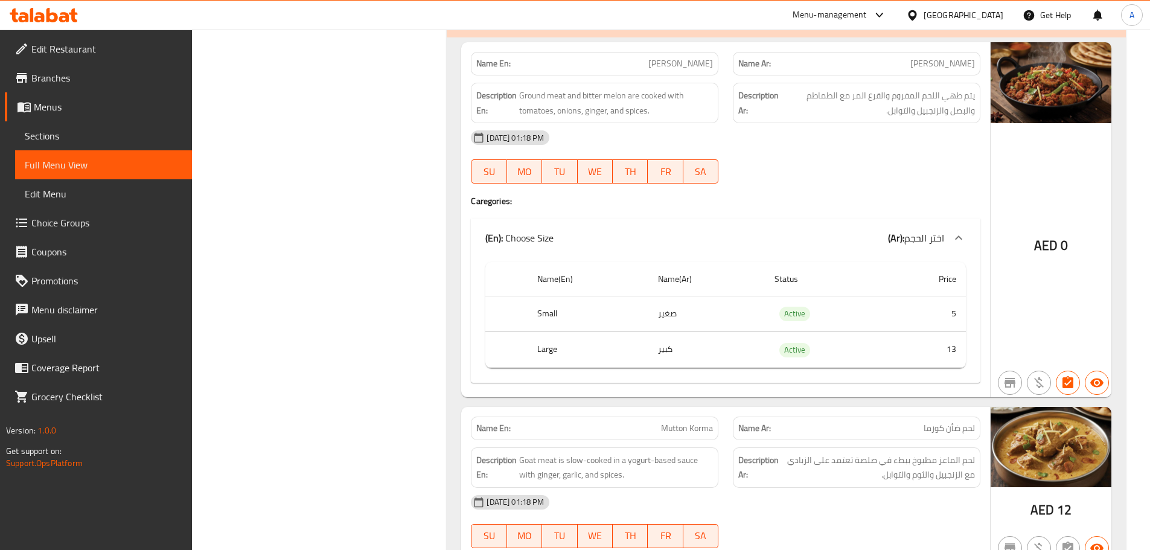
scroll to position [3828, 0]
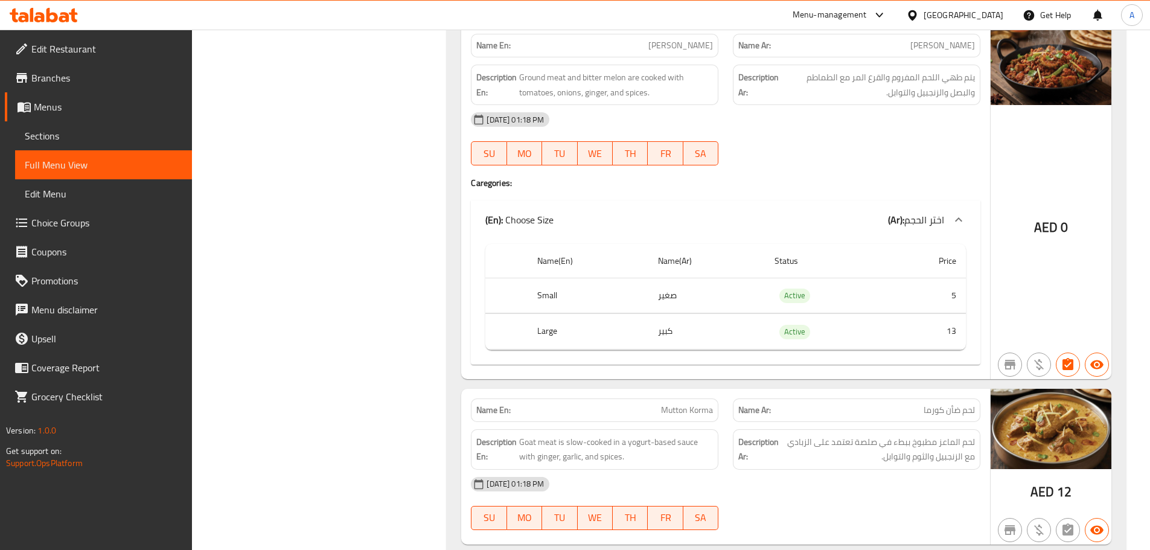
drag, startPoint x: 747, startPoint y: 62, endPoint x: 803, endPoint y: 117, distance: 78.6
click at [784, 74] on div "Name En: [PERSON_NAME] Name Ar: [PERSON_NAME] Description En: Ground meat and b…" at bounding box center [725, 201] width 529 height 354
click at [803, 117] on div "[DATE] 01:18 PM" at bounding box center [726, 119] width 524 height 29
drag, startPoint x: 659, startPoint y: 59, endPoint x: 729, endPoint y: 69, distance: 70.2
click at [708, 66] on div "Description En: Ground meat and bitter melon are cooked with tomatoes, onions, …" at bounding box center [595, 84] width 262 height 55
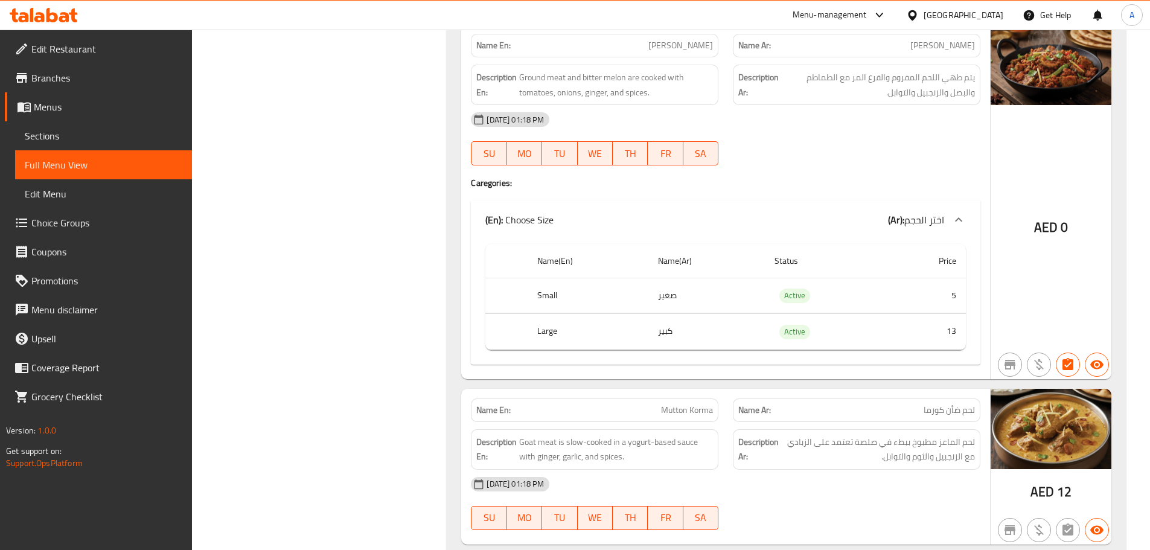
drag, startPoint x: 885, startPoint y: 176, endPoint x: 891, endPoint y: 187, distance: 11.9
click at [889, 176] on div "Name En: [PERSON_NAME] Name Ar: [PERSON_NAME] Description En: Ground meat and b…" at bounding box center [725, 201] width 529 height 354
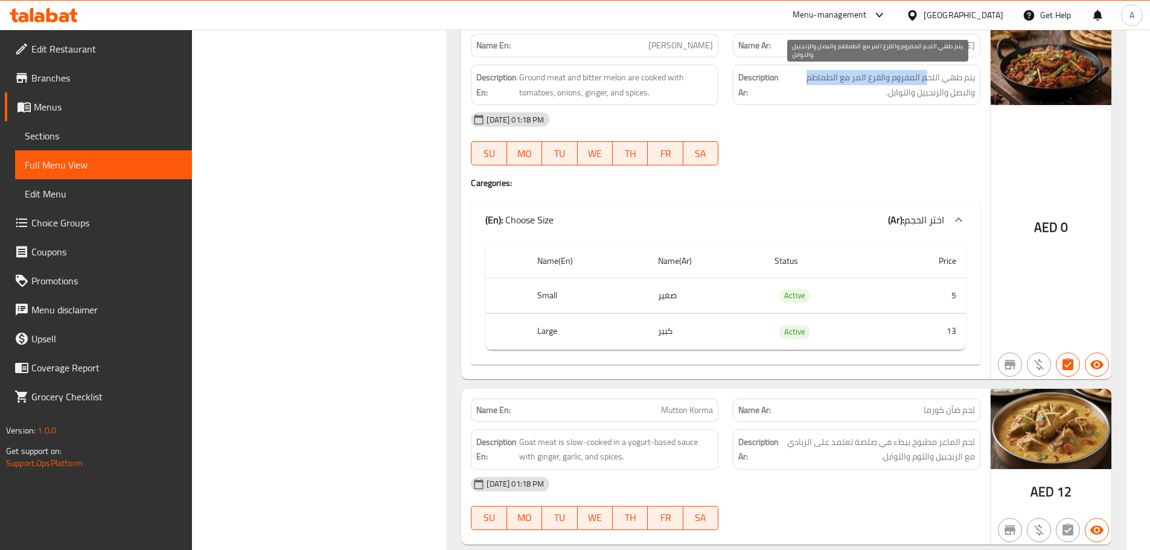
drag, startPoint x: 927, startPoint y: 77, endPoint x: 809, endPoint y: 79, distance: 119.0
click at [809, 79] on span "يتم طهي اللحم المفروم والقرع المر مع الطماطم والبصل والزنجبيل والتوابل." at bounding box center [878, 85] width 194 height 30
drag, startPoint x: 965, startPoint y: 95, endPoint x: 888, endPoint y: 100, distance: 77.4
click at [897, 92] on span "يتم طهي اللحم المفروم والقرع المر مع الطماطم والبصل والزنجبيل والتوابل." at bounding box center [878, 85] width 194 height 30
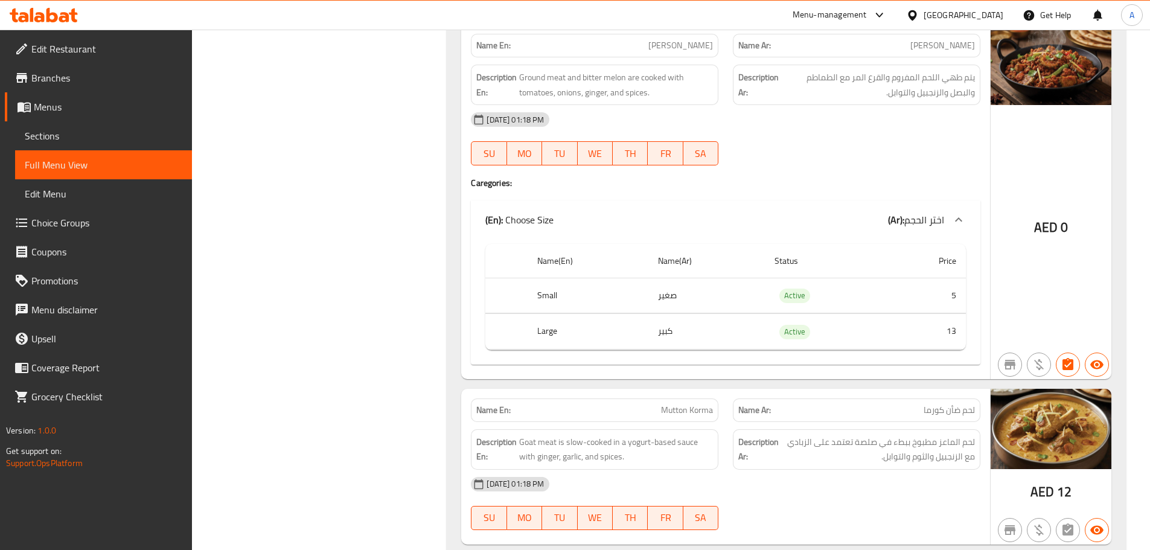
drag, startPoint x: 871, startPoint y: 124, endPoint x: 706, endPoint y: 100, distance: 167.2
click at [870, 124] on div "[DATE] 01:18 PM" at bounding box center [726, 119] width 524 height 29
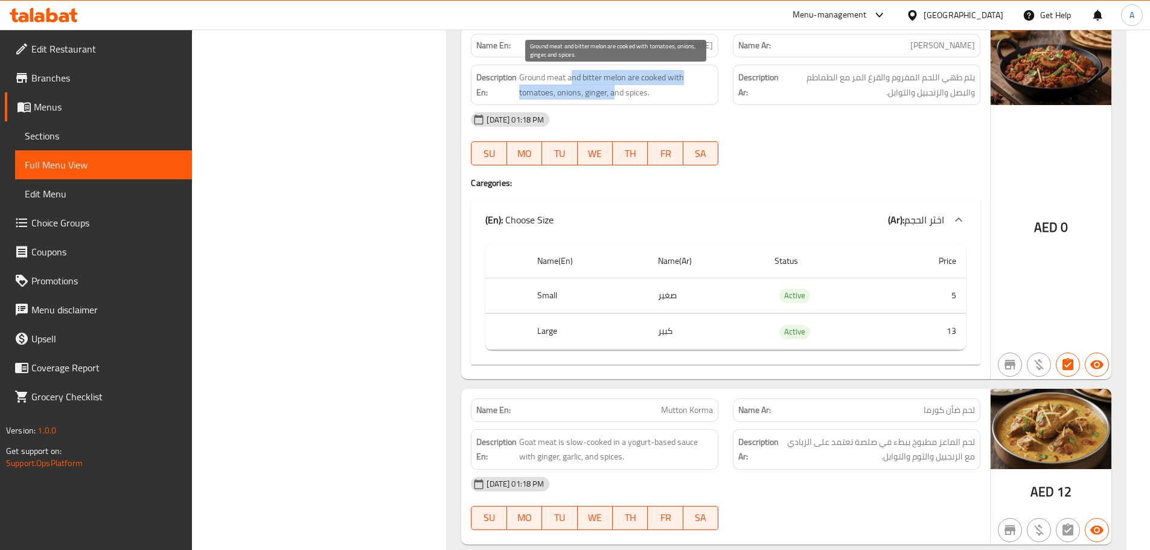
drag, startPoint x: 572, startPoint y: 72, endPoint x: 694, endPoint y: 114, distance: 128.1
click at [654, 104] on div "Description En: Ground meat and bitter melon are cooked with tomatoes, onions, …" at bounding box center [595, 85] width 248 height 40
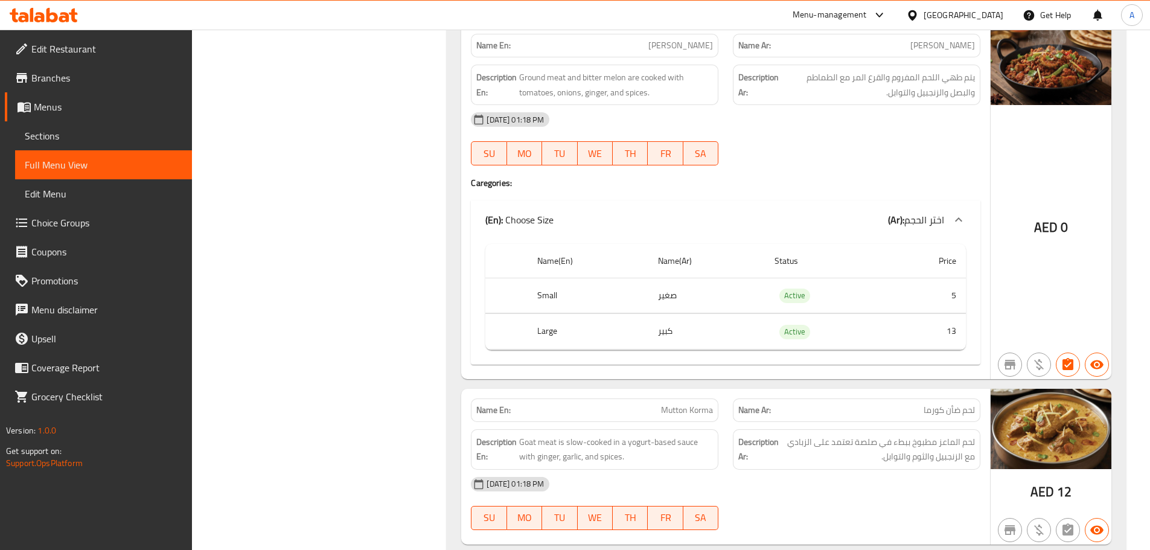
click at [700, 114] on div "[DATE] 01:18 PM" at bounding box center [726, 119] width 524 height 29
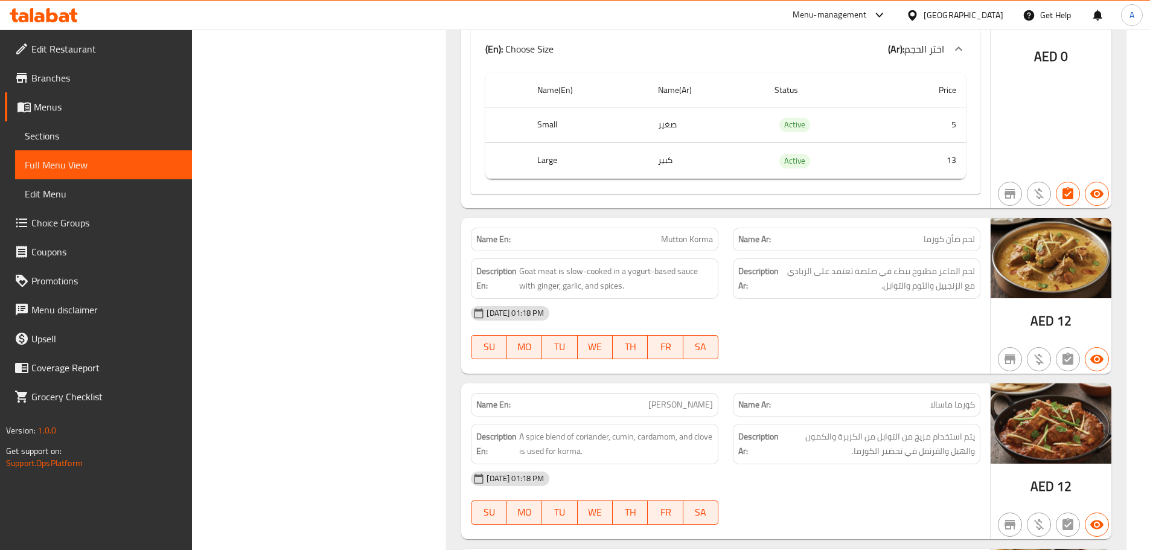
scroll to position [4009, 0]
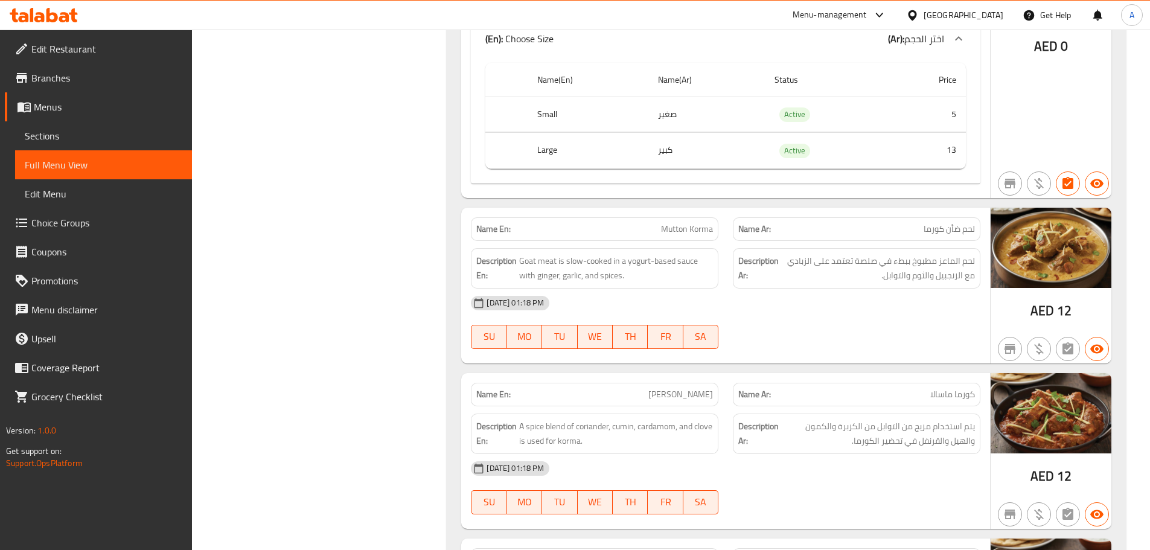
drag, startPoint x: 640, startPoint y: 230, endPoint x: 797, endPoint y: 254, distance: 158.8
click at [758, 232] on div "Name En: Mutton Korma Name Ar: لحم ضأن كورما" at bounding box center [726, 229] width 524 height 38
click at [814, 290] on div "[DATE] 01:18 PM" at bounding box center [726, 303] width 524 height 29
drag, startPoint x: 954, startPoint y: 231, endPoint x: 939, endPoint y: 237, distance: 16.3
click at [946, 234] on span "لحم ضأن كورما" at bounding box center [949, 229] width 51 height 13
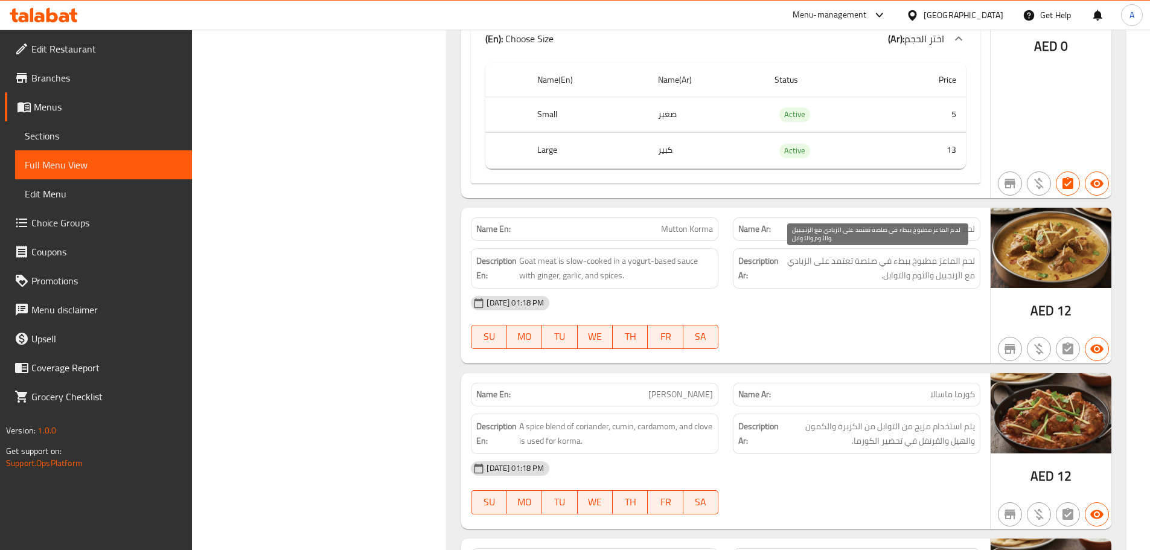
drag, startPoint x: 961, startPoint y: 259, endPoint x: 919, endPoint y: 269, distance: 42.9
click at [937, 264] on span "لحم الماعز مطبوخ ببطء في صلصة تعتمد على الزبادي مع الزنجبيل والثوم والتوابل." at bounding box center [878, 269] width 194 height 30
drag, startPoint x: 953, startPoint y: 276, endPoint x: 873, endPoint y: 281, distance: 81.1
click at [873, 281] on span "لحم الماعز مطبوخ ببطء في صلصة تعتمد على الزبادي مع الزنجبيل والثوم والتوابل." at bounding box center [878, 269] width 194 height 30
click at [868, 319] on div "[DATE] 01:18 PM SU MO TU WE TH FR SA" at bounding box center [726, 323] width 524 height 68
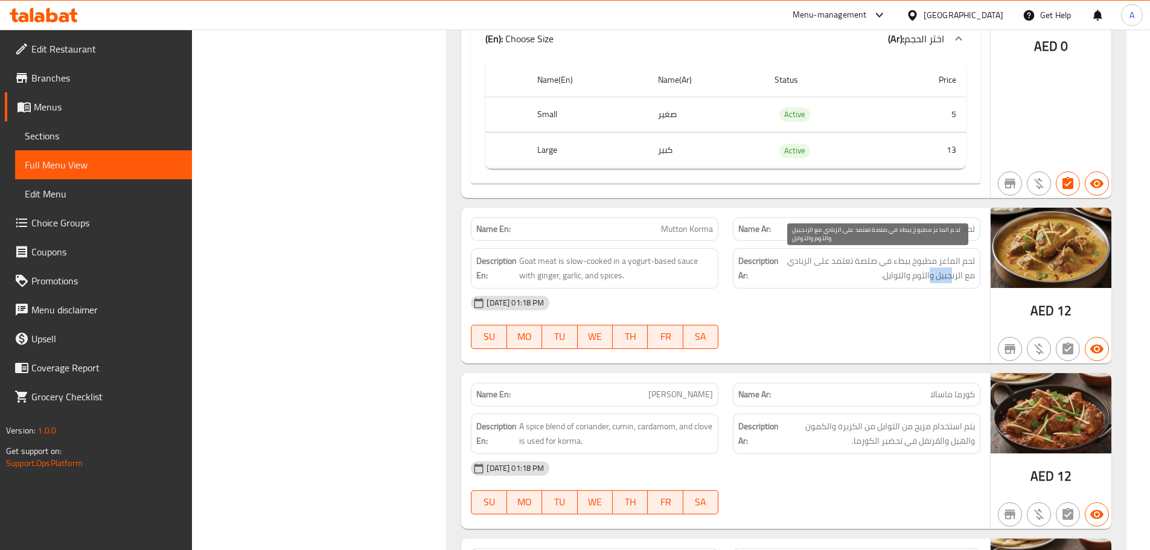
drag, startPoint x: 950, startPoint y: 276, endPoint x: 905, endPoint y: 275, distance: 45.3
click at [909, 275] on span "لحم الماعز مطبوخ ببطء في صلصة تعتمد على الزبادي مع الزنجبيل والثوم والتوابل." at bounding box center [878, 269] width 194 height 30
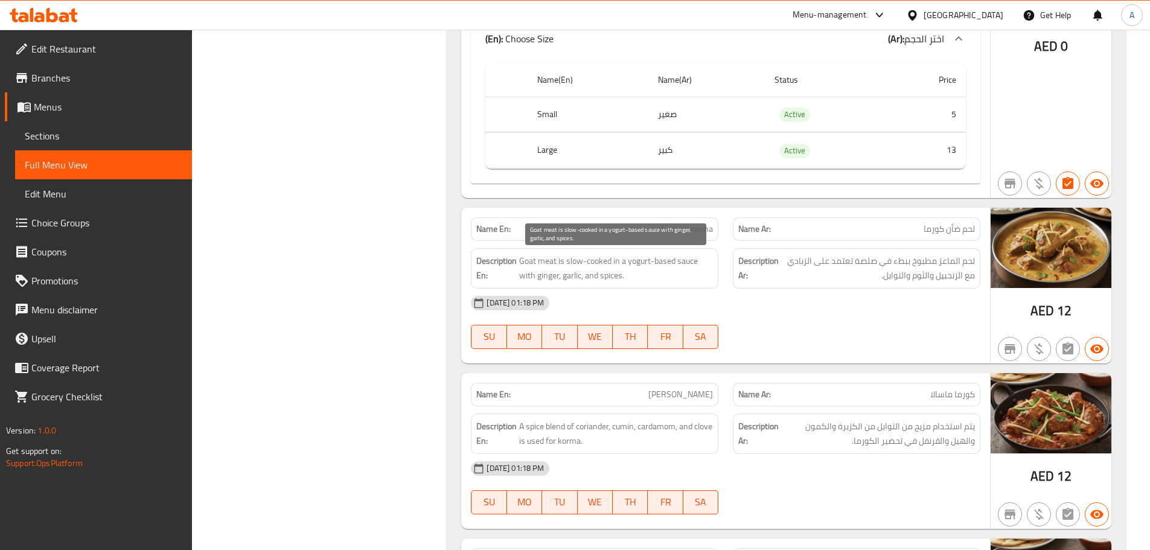
click at [608, 278] on span "Goat meat is slow-cooked in a yogurt-based sauce with ginger, garlic, and spice…" at bounding box center [616, 269] width 194 height 30
click at [836, 309] on div "[DATE] 01:18 PM" at bounding box center [726, 303] width 524 height 29
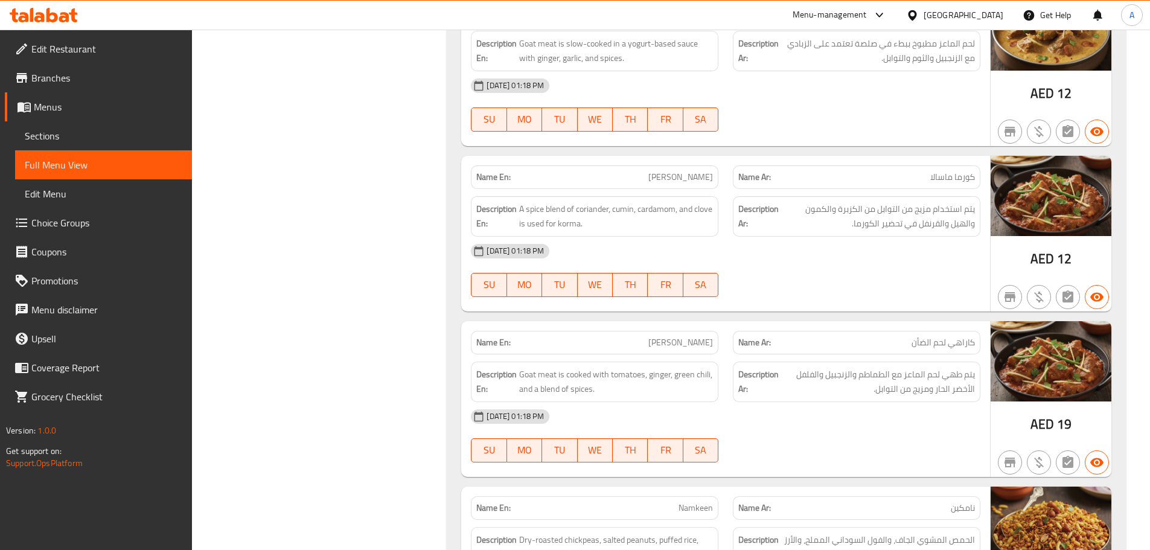
scroll to position [4287, 0]
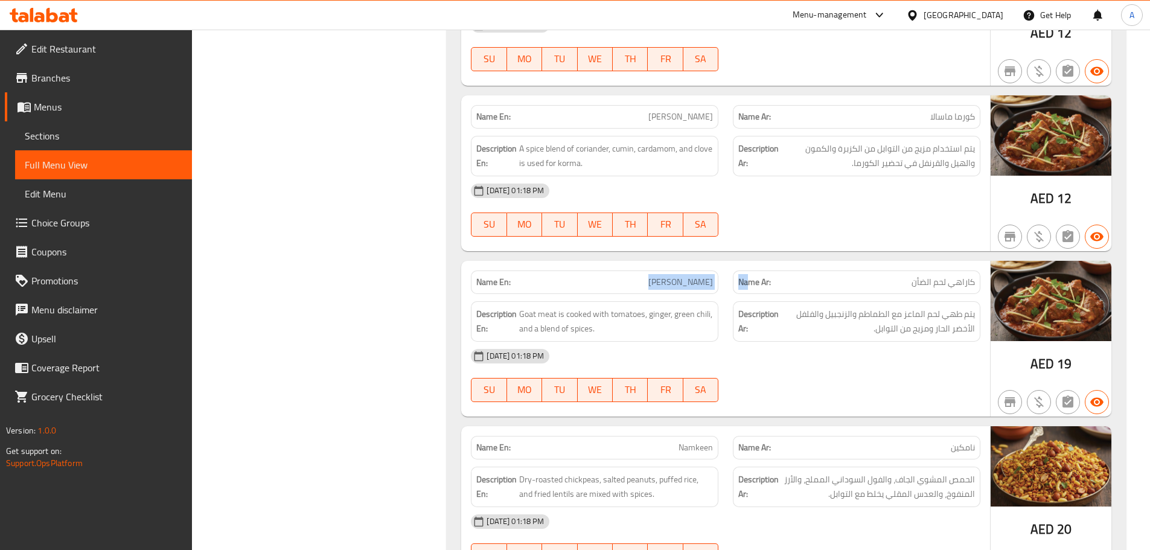
drag, startPoint x: 692, startPoint y: 290, endPoint x: 801, endPoint y: 242, distance: 118.9
click at [754, 288] on div "Name En: [PERSON_NAME] Name Ar: كاراهي لحم الضأن" at bounding box center [726, 282] width 524 height 38
click at [801, 242] on div at bounding box center [857, 236] width 262 height 14
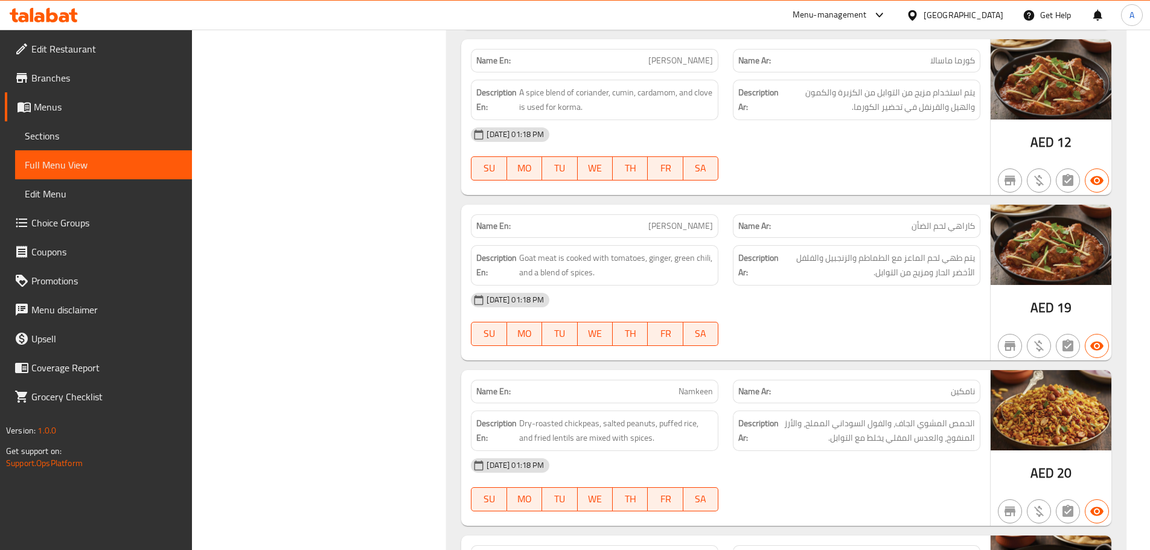
scroll to position [4408, 0]
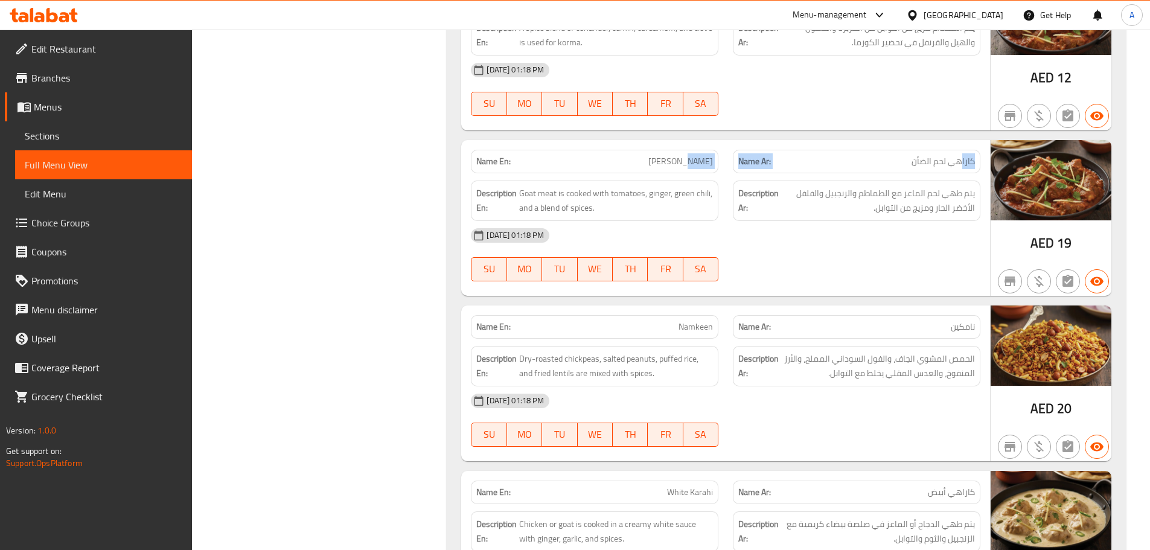
drag, startPoint x: 964, startPoint y: 160, endPoint x: 693, endPoint y: 159, distance: 270.5
click at [694, 159] on div "Name En: [PERSON_NAME] Name Ar: كاراهي لحم الضأن" at bounding box center [726, 162] width 524 height 38
click at [845, 251] on div "[DATE] 01:18 PM SU MO TU WE TH FR SA" at bounding box center [726, 255] width 524 height 68
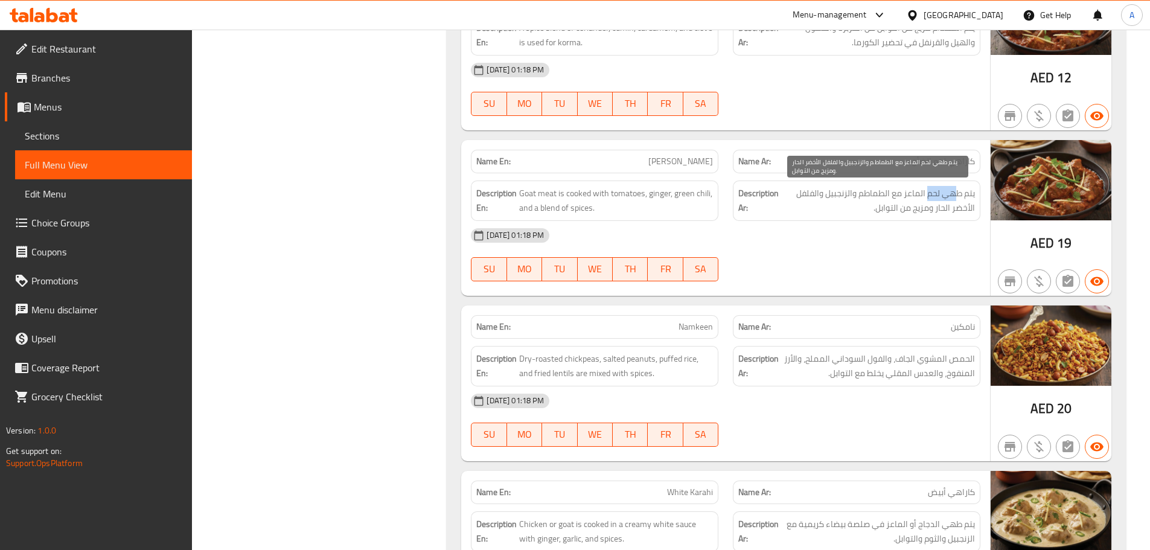
drag, startPoint x: 958, startPoint y: 190, endPoint x: 926, endPoint y: 190, distance: 32.0
click at [926, 190] on span "يتم طهي لحم الماعز مع الطماطم والزنجبيل والفلفل الأخضر الحار ومزيج من التوابل." at bounding box center [878, 201] width 194 height 30
drag, startPoint x: 897, startPoint y: 191, endPoint x: 867, endPoint y: 191, distance: 30.2
click at [867, 191] on span "يتم طهي لحم الماعز مع الطماطم والزنجبيل والفلفل الأخضر الحار ومزيج من التوابل." at bounding box center [878, 201] width 194 height 30
click at [847, 191] on span "يتم طهي لحم الماعز مع الطماطم والزنجبيل والفلفل الأخضر الحار ومزيج من التوابل." at bounding box center [878, 201] width 194 height 30
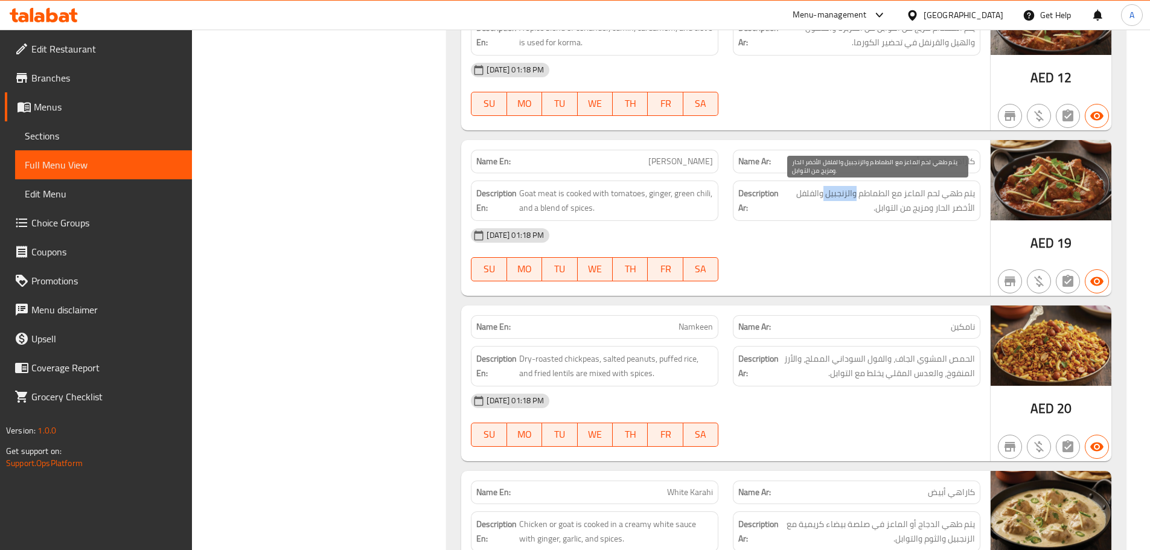
click at [847, 191] on span "يتم طهي لحم الماعز مع الطماطم والزنجبيل والفلفل الأخضر الحار ومزيج من التوابل." at bounding box center [878, 201] width 194 height 30
click at [805, 195] on span "يتم طهي لحم الماعز مع الطماطم والزنجبيل والفلفل الأخضر الحار ومزيج من التوابل." at bounding box center [878, 201] width 194 height 30
drag, startPoint x: 941, startPoint y: 211, endPoint x: 872, endPoint y: 210, distance: 69.5
click at [874, 210] on span "يتم طهي لحم الماعز مع الطماطم والزنجبيل والفلفل الأخضر الحار ومزيج من التوابل." at bounding box center [878, 201] width 194 height 30
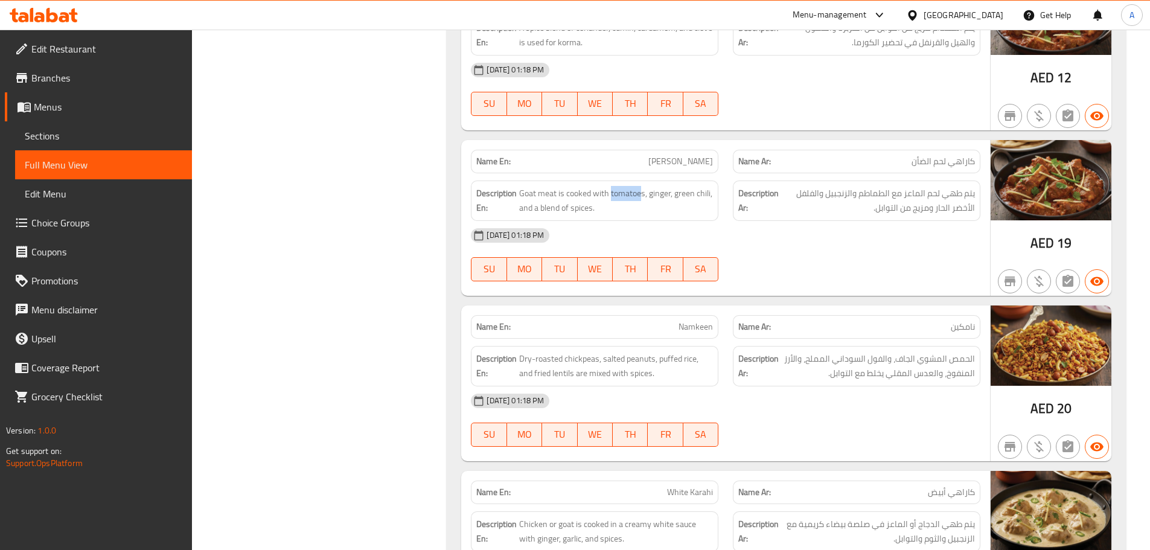
click at [706, 216] on div "Description En: Goat meat is cooked with tomatoes, ginger, green chili, and a b…" at bounding box center [595, 201] width 248 height 40
click at [831, 257] on div "[DATE] 01:18 PM SU MO TU WE TH FR SA" at bounding box center [726, 255] width 524 height 68
drag, startPoint x: 718, startPoint y: 316, endPoint x: 873, endPoint y: 278, distance: 159.6
click at [847, 299] on div "Name En: [PERSON_NAME] Name Ar: [PERSON_NAME] Description En: Ground meat and b…" at bounding box center [786, 558] width 679 height 2237
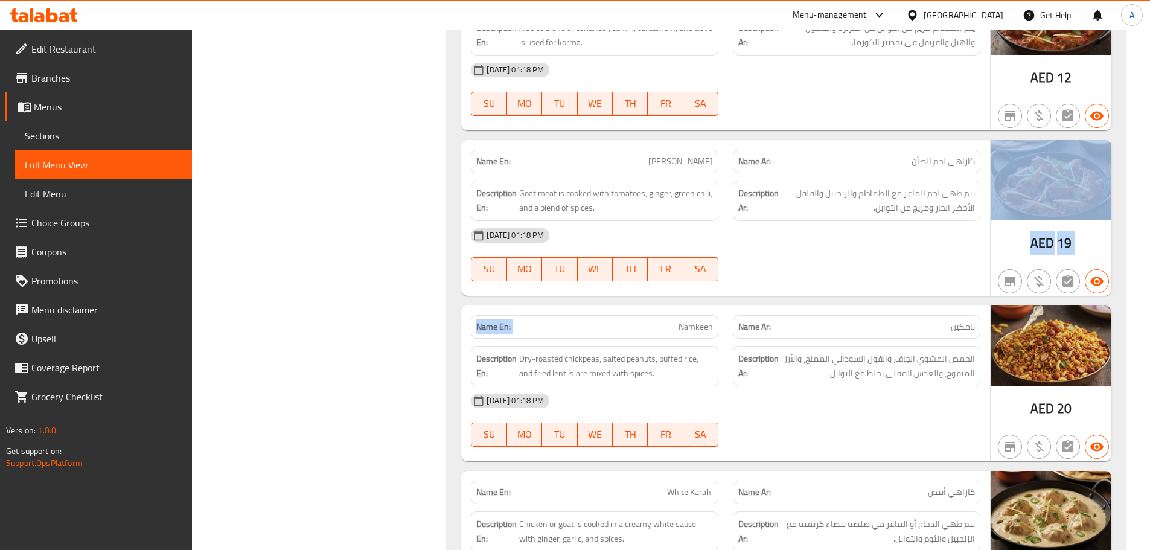
click at [873, 278] on div at bounding box center [857, 281] width 262 height 14
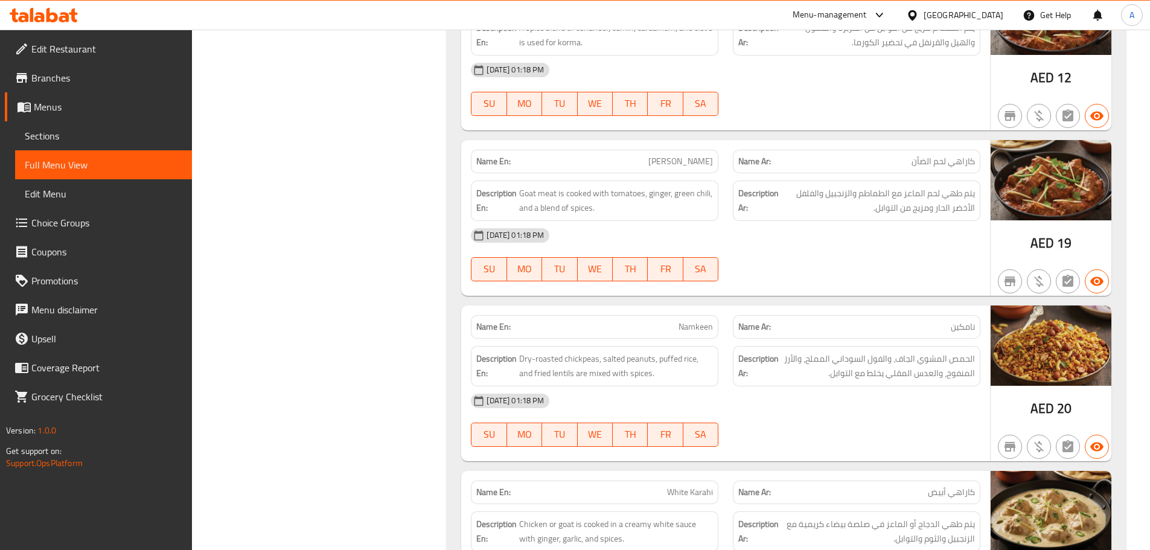
scroll to position [4650, 0]
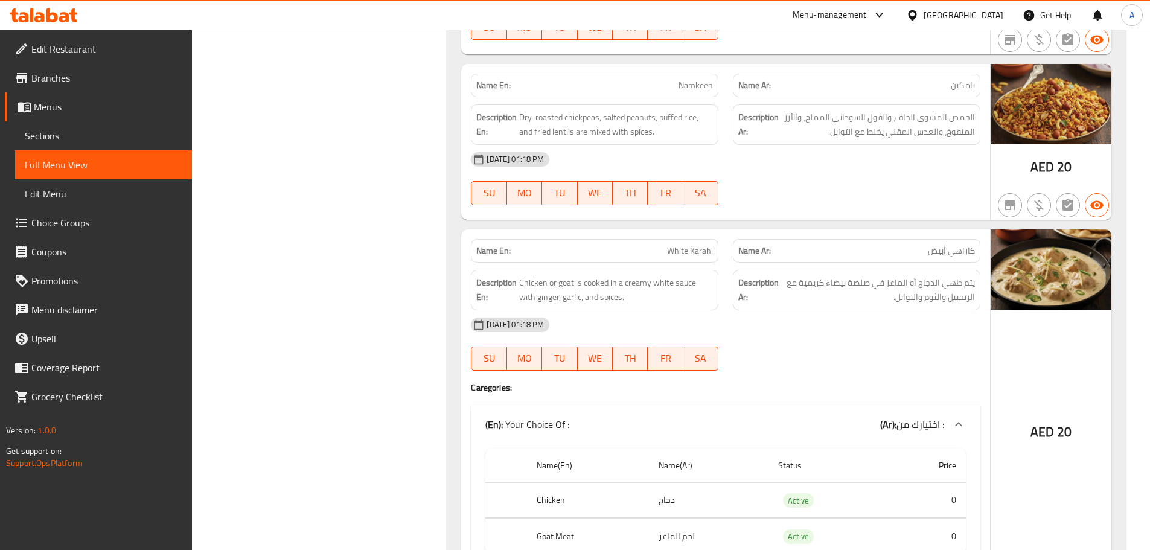
drag, startPoint x: 678, startPoint y: 75, endPoint x: 806, endPoint y: 136, distance: 141.8
click at [790, 123] on div "Name En: Namkeen Name Ar: نامكين Description En: Dry-roasted chickpeas, salted …" at bounding box center [725, 142] width 529 height 156
click at [814, 146] on div "[DATE] 01:18 PM" at bounding box center [726, 159] width 524 height 29
click at [966, 85] on span "نامكين" at bounding box center [963, 85] width 24 height 13
drag, startPoint x: 966, startPoint y: 85, endPoint x: 961, endPoint y: 92, distance: 8.7
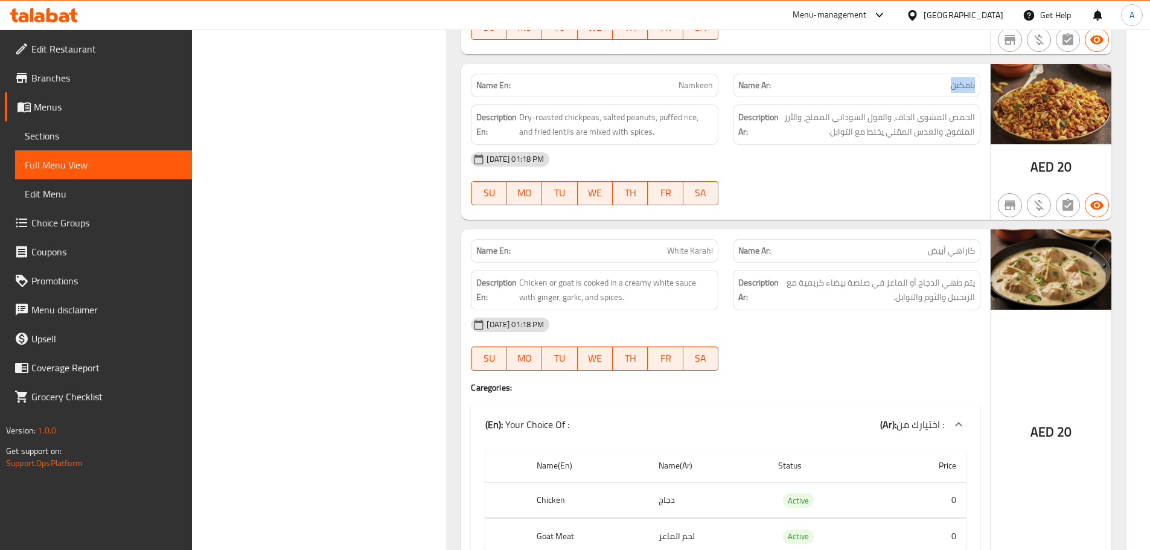
click at [963, 89] on span "نامكين" at bounding box center [963, 85] width 24 height 13
click at [959, 122] on span "الحمص المشوي الجاف، والفول السوداني المملح، والأرز المنفوخ، والعدس المقلي يخلط …" at bounding box center [878, 125] width 194 height 30
drag, startPoint x: 959, startPoint y: 122, endPoint x: 904, endPoint y: 121, distance: 55.0
click at [912, 121] on span "الحمص المشوي الجاف، والفول السوداني المملح، والأرز المنفوخ، والعدس المقلي يخلط …" at bounding box center [878, 125] width 194 height 30
drag, startPoint x: 875, startPoint y: 118, endPoint x: 804, endPoint y: 118, distance: 70.6
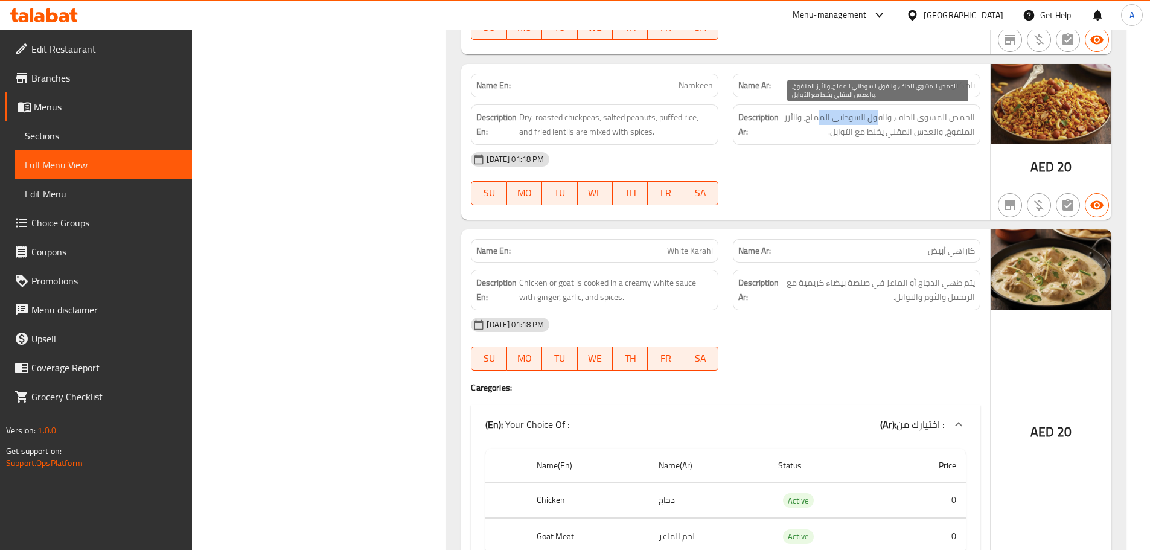
click at [807, 118] on span "الحمص المشوي الجاف، والفول السوداني المملح، والأرز المنفوخ، والعدس المقلي يخلط …" at bounding box center [878, 125] width 194 height 30
drag, startPoint x: 789, startPoint y: 118, endPoint x: 780, endPoint y: 119, distance: 8.5
click at [780, 119] on h6 "Description Ar: الحمص المشوي الجاف، والفول السوداني المملح، والأرز المنفوخ، وال…" at bounding box center [856, 125] width 237 height 30
click at [966, 133] on span "الحمص المشوي الجاف، والفول السوداني المملح، والأرز المنفوخ، والعدس المقلي يخلط …" at bounding box center [878, 125] width 194 height 30
click at [966, 132] on span "الحمص المشوي الجاف، والفول السوداني المملح، والأرز المنفوخ، والعدس المقلي يخلط …" at bounding box center [878, 125] width 194 height 30
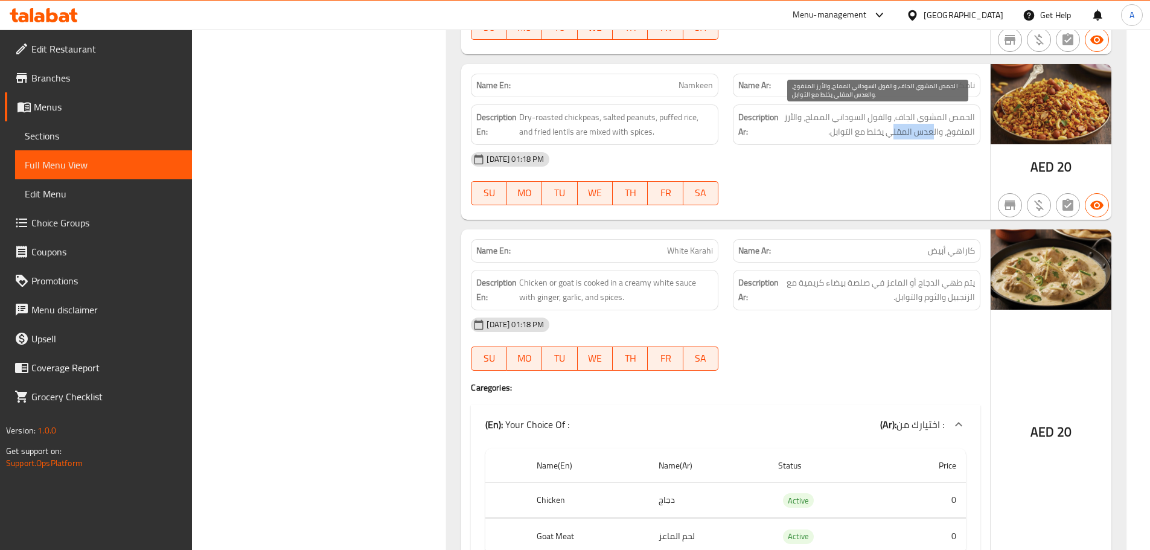
drag, startPoint x: 935, startPoint y: 132, endPoint x: 894, endPoint y: 132, distance: 40.5
click at [894, 132] on span "الحمص المشوي الجاف، والفول السوداني المملح، والأرز المنفوخ، والعدس المقلي يخلط …" at bounding box center [878, 125] width 194 height 30
drag, startPoint x: 865, startPoint y: 133, endPoint x: 833, endPoint y: 136, distance: 31.5
click at [833, 136] on span "الحمص المشوي الجاف، والفول السوداني المملح، والأرز المنفوخ، والعدس المقلي يخلط …" at bounding box center [878, 125] width 194 height 30
click at [827, 153] on div "[DATE] 01:18 PM" at bounding box center [726, 159] width 524 height 29
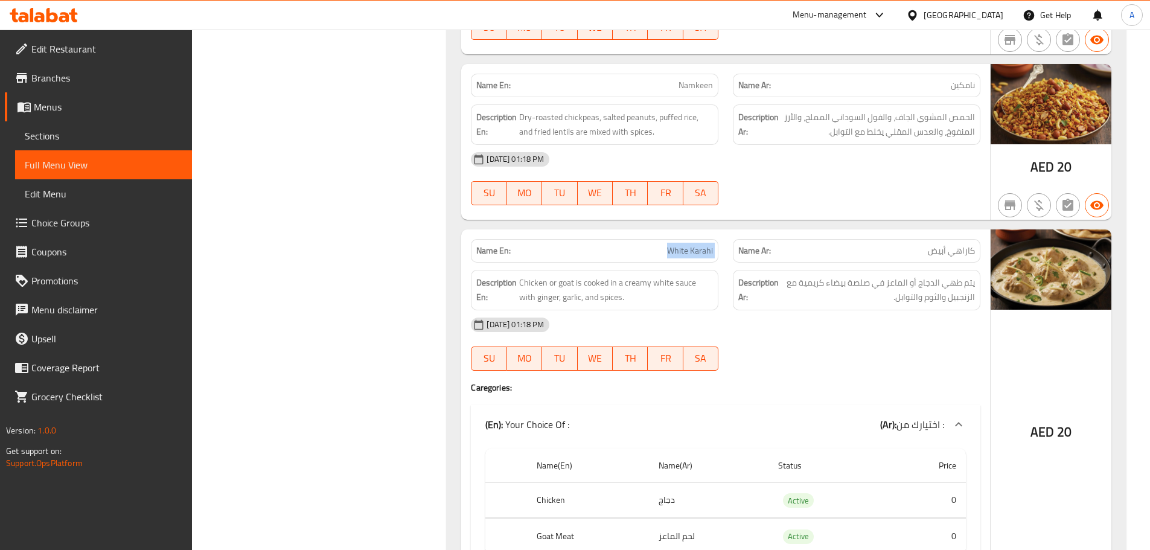
drag, startPoint x: 646, startPoint y: 240, endPoint x: 824, endPoint y: 264, distance: 179.2
click at [815, 267] on div "Name En: White Karahi Name Ar: كاراهي أبيض Description En: Chicken or goat is c…" at bounding box center [725, 406] width 529 height 354
click at [844, 213] on div "Name En: Namkeen Name Ar: نامكين Description En: Dry-roasted chickpeas, salted …" at bounding box center [725, 142] width 529 height 156
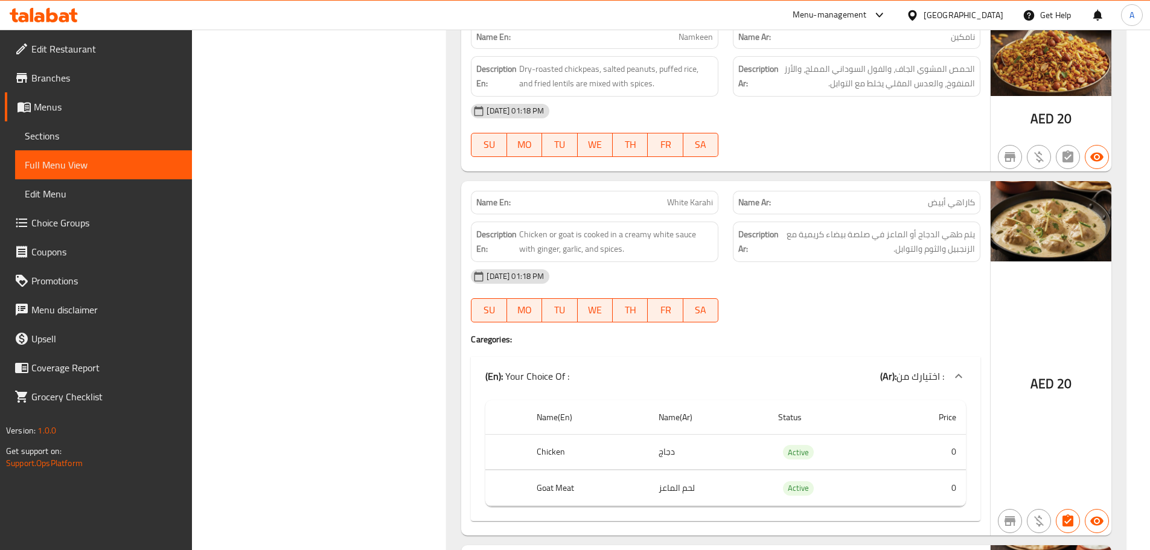
scroll to position [4831, 0]
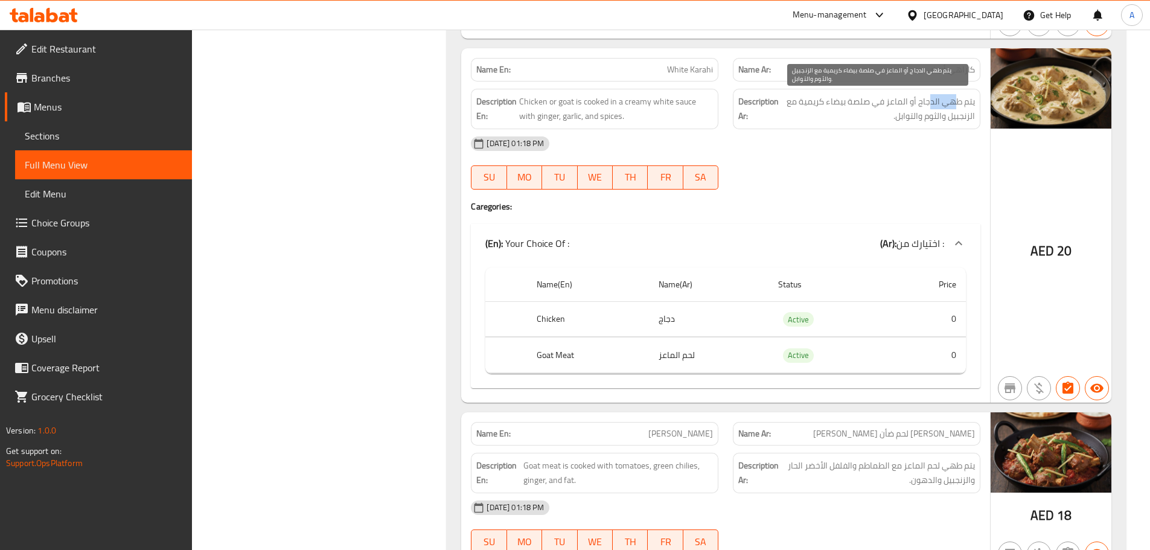
drag, startPoint x: 954, startPoint y: 101, endPoint x: 928, endPoint y: 101, distance: 26.0
click at [929, 101] on span "يتم طهي الدجاج أو الماعز في صلصة بيضاء كريمية مع الزنجبيل والثوم والتوابل." at bounding box center [878, 109] width 194 height 30
click at [806, 199] on div "Name En: White Karahi Name Ar: كاراهي أبيض Description En: Chicken or goat is c…" at bounding box center [725, 225] width 529 height 354
drag, startPoint x: 839, startPoint y: 101, endPoint x: 812, endPoint y: 110, distance: 29.2
click at [802, 104] on span "يتم طهي الدجاج أو الماعز في صلصة بيضاء كريمية مع الزنجبيل والثوم والتوابل." at bounding box center [878, 109] width 194 height 30
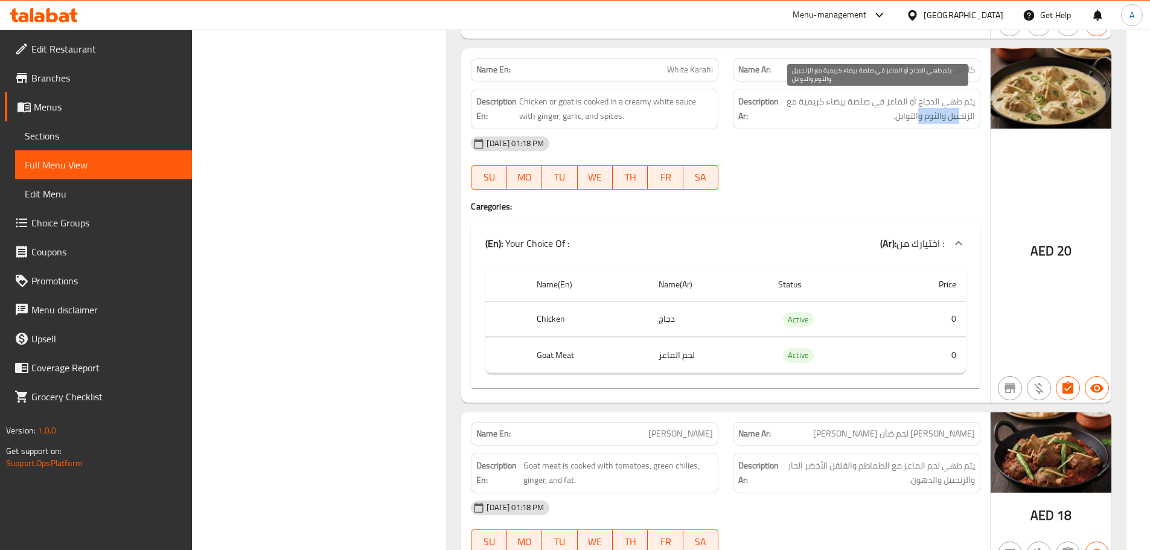
drag, startPoint x: 962, startPoint y: 113, endPoint x: 904, endPoint y: 111, distance: 58.0
click at [917, 111] on span "يتم طهي الدجاج أو الماعز في صلصة بيضاء كريمية مع الزنجبيل والثوم والتوابل." at bounding box center [878, 109] width 194 height 30
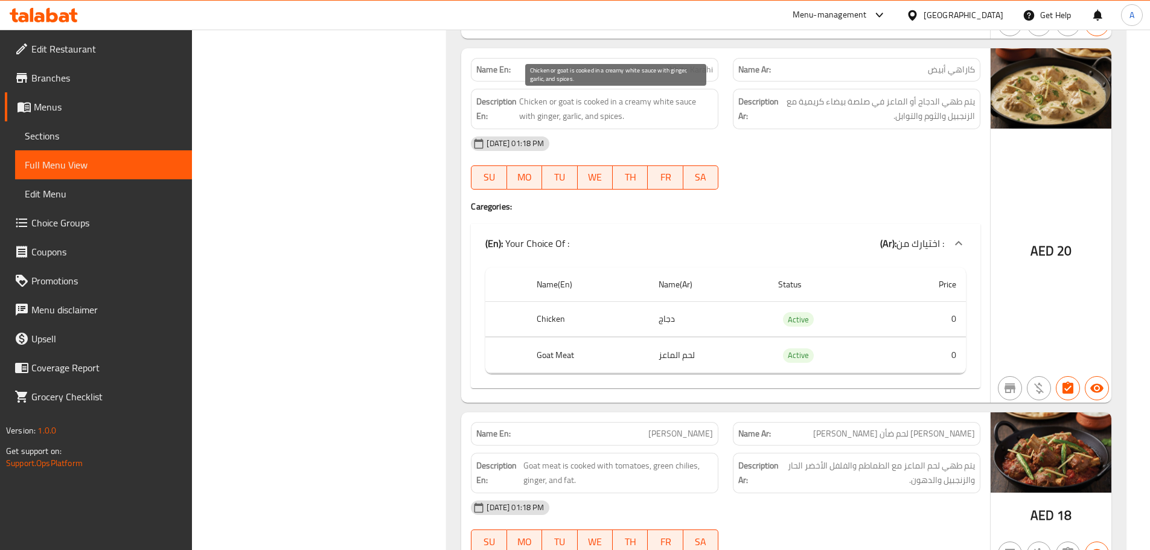
drag, startPoint x: 586, startPoint y: 109, endPoint x: 614, endPoint y: 120, distance: 30.4
click at [608, 118] on span "Chicken or goat is cooked in a creamy white sauce with ginger, garlic, and spic…" at bounding box center [616, 109] width 194 height 30
click at [768, 137] on div "[DATE] 01:18 PM" at bounding box center [726, 143] width 524 height 29
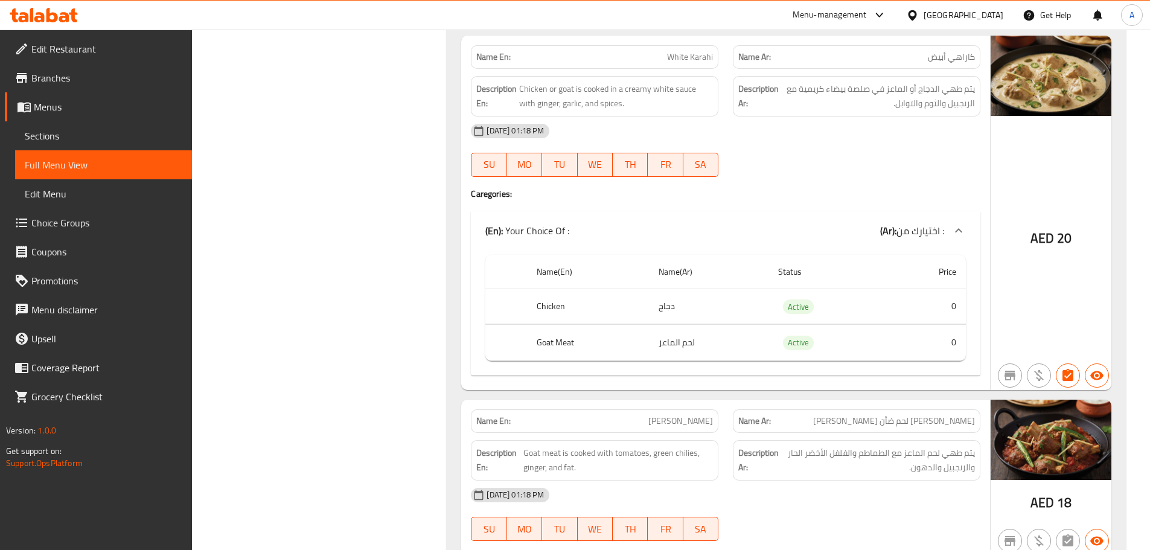
scroll to position [5012, 0]
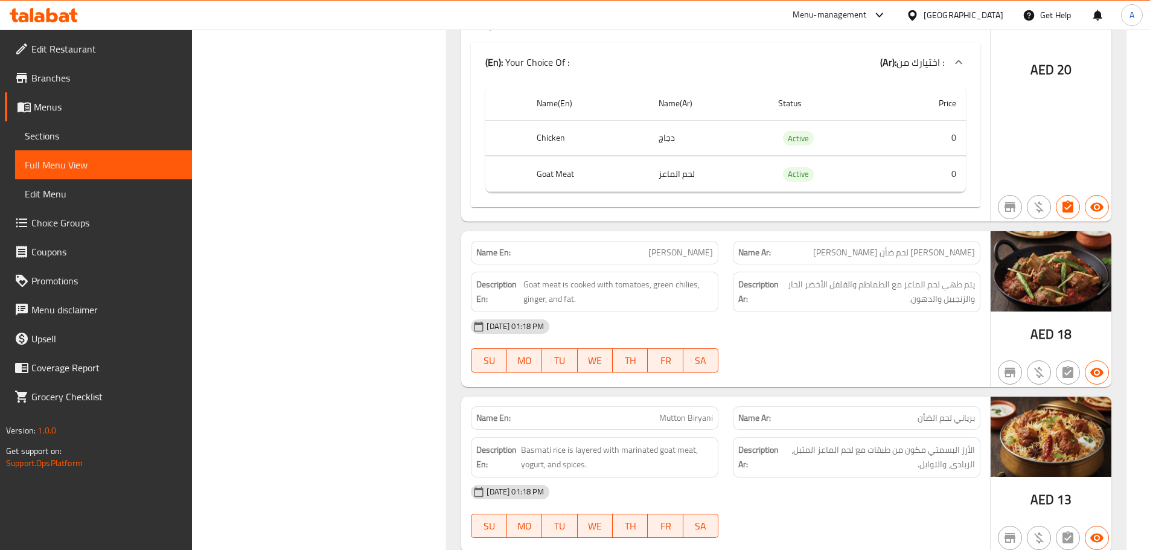
drag, startPoint x: 632, startPoint y: 261, endPoint x: 712, endPoint y: 257, distance: 79.8
click at [712, 257] on div "Name En: [PERSON_NAME]" at bounding box center [595, 253] width 248 height 24
click at [712, 257] on span "[PERSON_NAME]" at bounding box center [681, 252] width 65 height 13
drag, startPoint x: 600, startPoint y: 260, endPoint x: 895, endPoint y: 267, distance: 295.4
click at [848, 255] on div "Name En: [PERSON_NAME] Name Ar: [PERSON_NAME] لحم [PERSON_NAME]" at bounding box center [726, 253] width 524 height 38
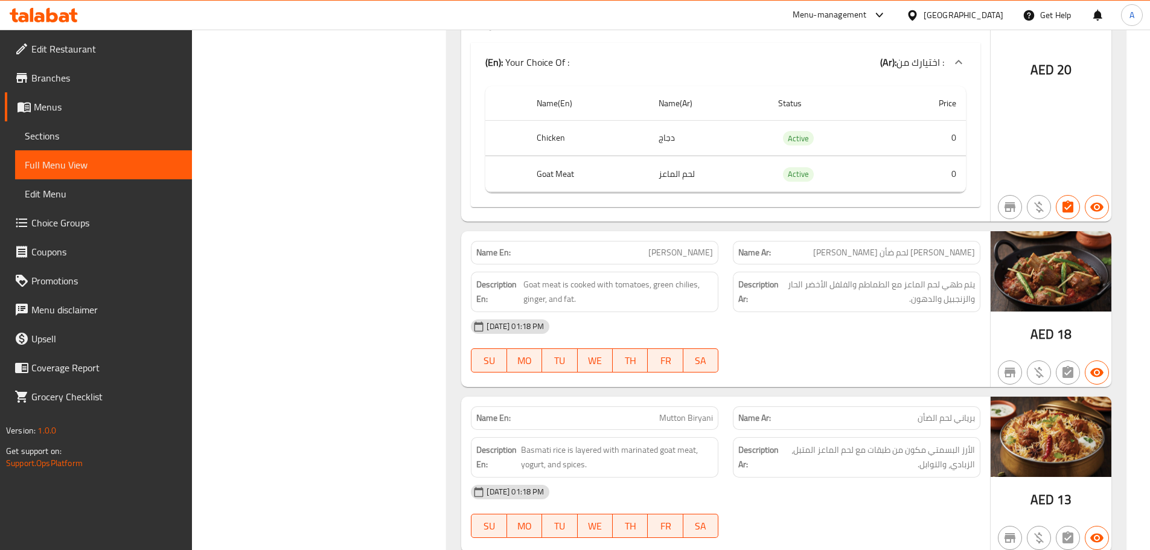
click at [921, 307] on div "Description Ar: يتم طهي لحم الماعز مع الطماطم والفلفل الأخضر الحار والزنجبيل وا…" at bounding box center [857, 292] width 248 height 40
drag, startPoint x: 973, startPoint y: 250, endPoint x: 883, endPoint y: 246, distance: 90.1
click at [883, 246] on p "Name Ar: [PERSON_NAME] لحم ضأن [PERSON_NAME]" at bounding box center [856, 252] width 237 height 13
drag, startPoint x: 676, startPoint y: 249, endPoint x: 877, endPoint y: 320, distance: 213.1
click at [768, 269] on div "Name En: [PERSON_NAME] Name Ar: [PERSON_NAME] لحم ضأن كراهي Description En: Goa…" at bounding box center [725, 309] width 529 height 156
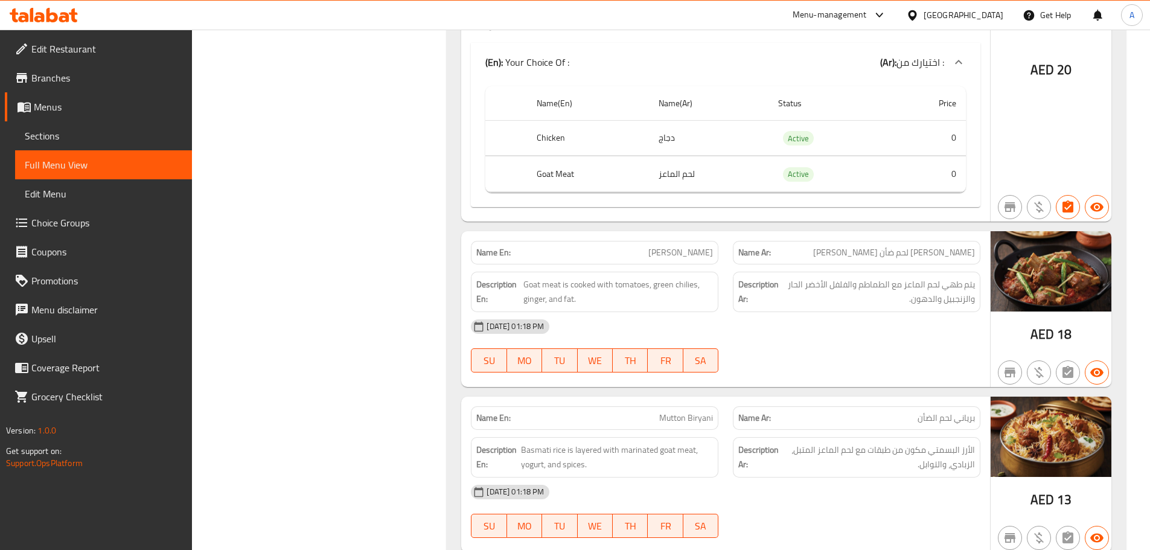
click at [900, 351] on div "[DATE] 01:18 PM SU MO TU WE TH FR SA" at bounding box center [726, 346] width 524 height 68
click at [970, 284] on span "يتم طهي لحم الماعز مع الطماطم والفلفل الأخضر الحار والزنجبيل والدهون." at bounding box center [878, 292] width 194 height 30
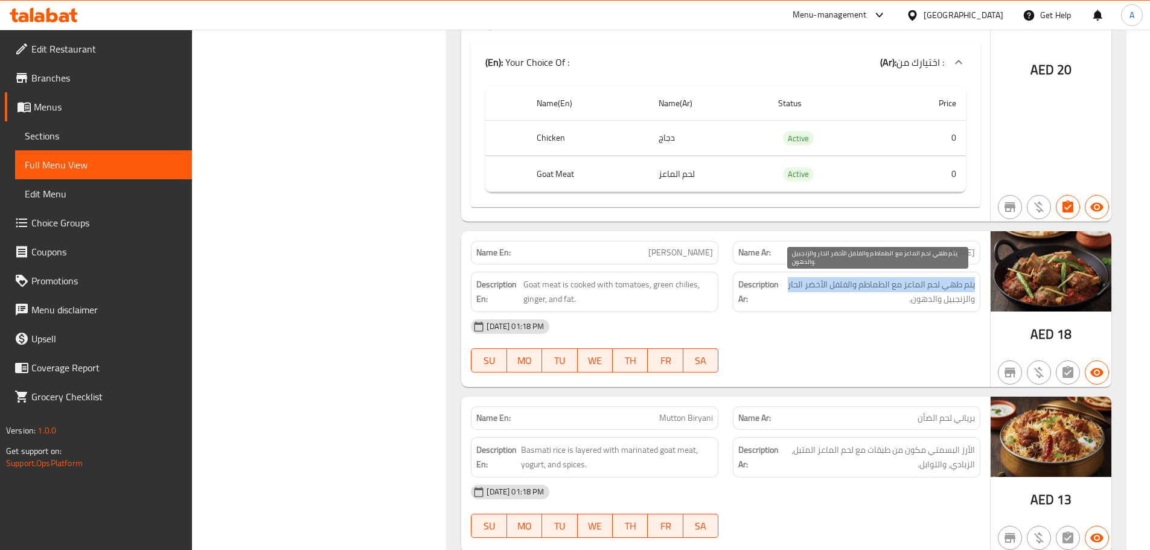
drag, startPoint x: 970, startPoint y: 284, endPoint x: 786, endPoint y: 280, distance: 184.2
click at [786, 280] on span "يتم طهي لحم الماعز مع الطماطم والفلفل الأخضر الحار والزنجبيل والدهون." at bounding box center [878, 292] width 194 height 30
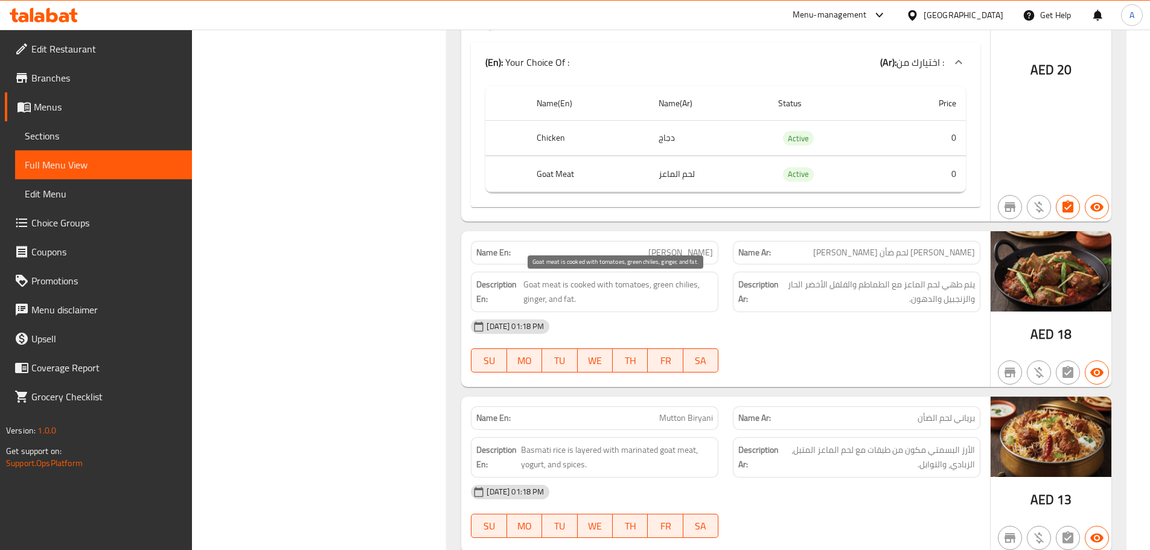
click at [528, 284] on span "Goat meat is cooked with tomatoes, green chilies, ginger, and fat." at bounding box center [619, 292] width 190 height 30
drag, startPoint x: 528, startPoint y: 284, endPoint x: 582, endPoint y: 285, distance: 53.7
click at [582, 285] on span "Goat meat is cooked with tomatoes, green chilies, ginger, and fat." at bounding box center [619, 292] width 190 height 30
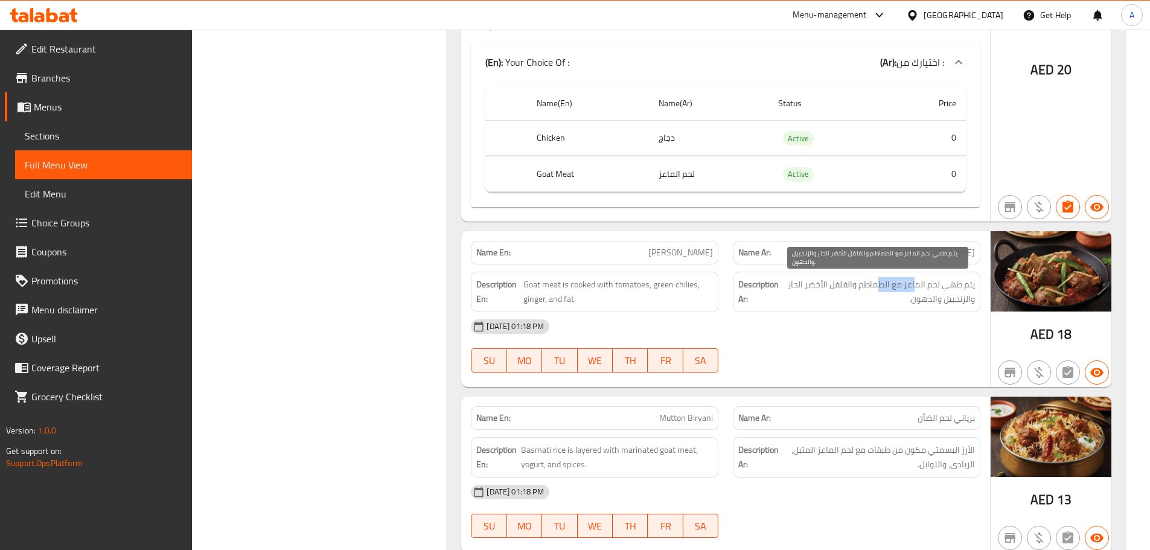
drag, startPoint x: 889, startPoint y: 286, endPoint x: 868, endPoint y: 286, distance: 21.1
click at [871, 286] on span "يتم طهي لحم الماعز مع الطماطم والفلفل الأخضر الحار والزنجبيل والدهون." at bounding box center [878, 292] width 194 height 30
click at [861, 286] on span "يتم طهي لحم الماعز مع الطماطم والفلفل الأخضر الحار والزنجبيل والدهون." at bounding box center [878, 292] width 194 height 30
drag, startPoint x: 828, startPoint y: 286, endPoint x: 792, endPoint y: 286, distance: 35.6
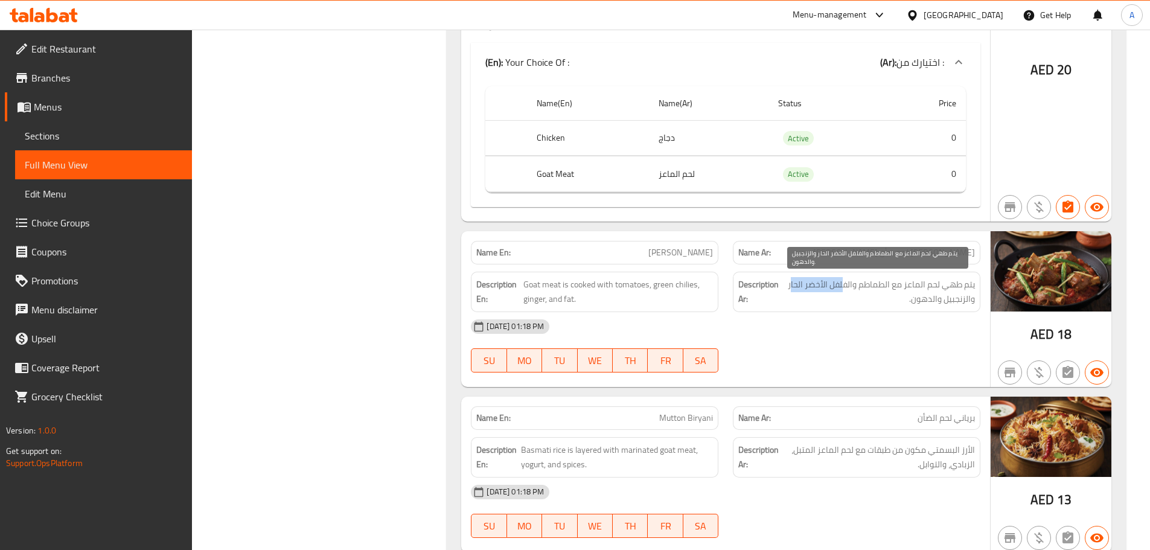
click at [792, 286] on span "يتم طهي لحم الماعز مع الطماطم والفلفل الأخضر الحار والزنجبيل والدهون." at bounding box center [878, 292] width 194 height 30
drag, startPoint x: 955, startPoint y: 300, endPoint x: 905, endPoint y: 300, distance: 50.7
click at [905, 300] on span "يتم طهي لحم الماعز مع الطماطم والفلفل الأخضر الحار والزنجبيل والدهون." at bounding box center [878, 292] width 194 height 30
click at [900, 322] on div "[DATE] 01:18 PM" at bounding box center [726, 326] width 524 height 29
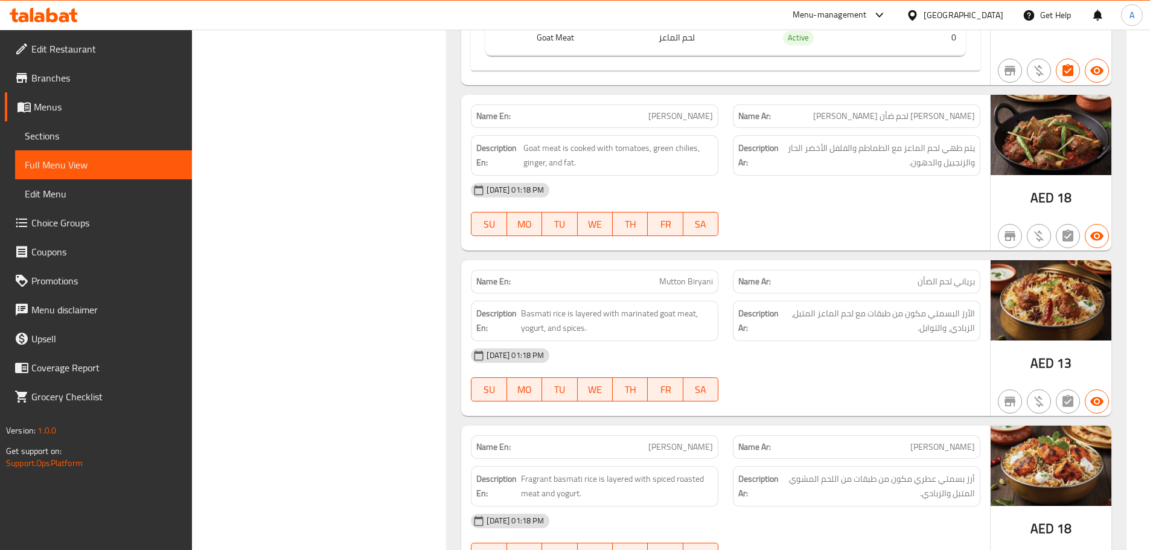
scroll to position [5253, 0]
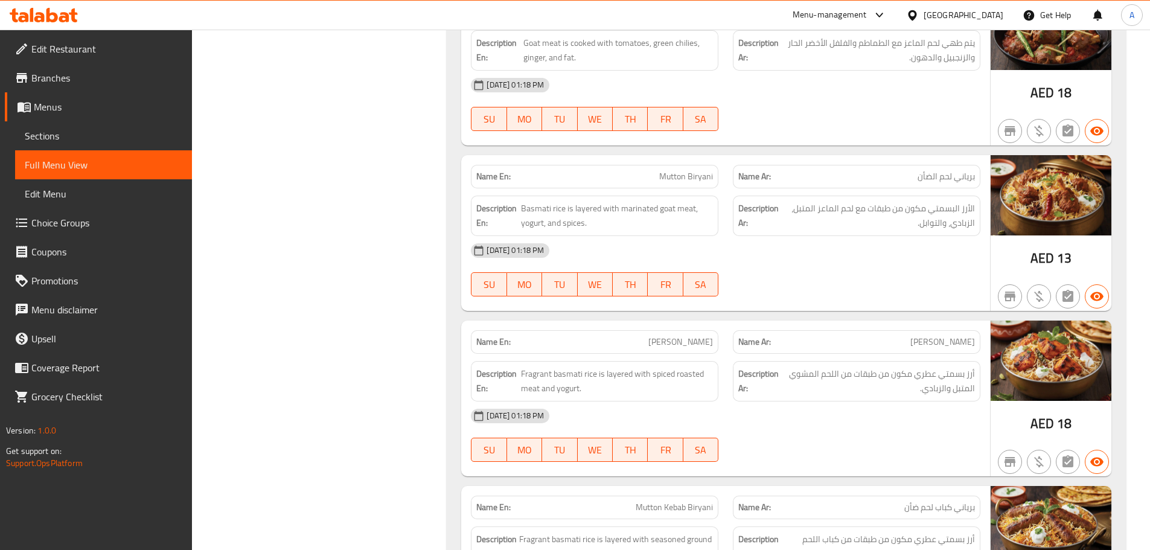
click at [801, 255] on div "[DATE] 01:18 PM" at bounding box center [726, 250] width 524 height 29
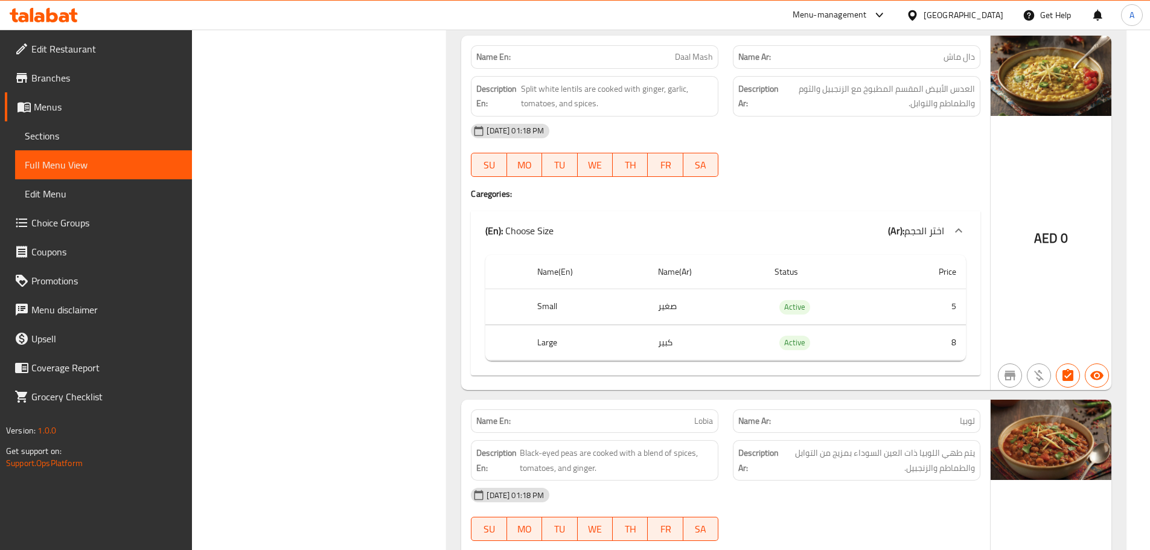
scroll to position [6292, 0]
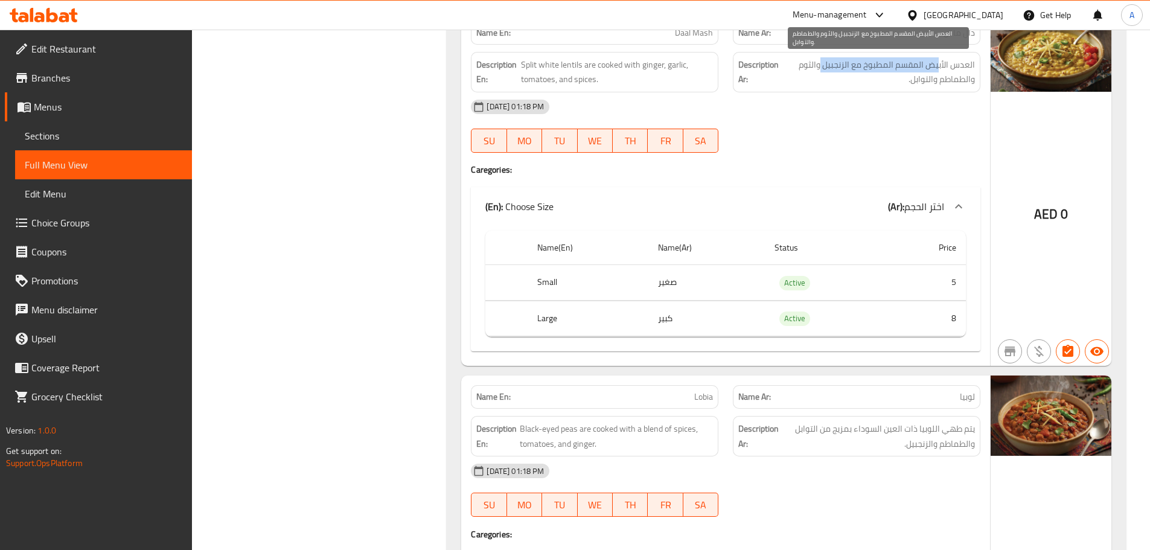
drag, startPoint x: 919, startPoint y: 63, endPoint x: 820, endPoint y: 63, distance: 99.0
click at [820, 63] on span "العدس الأبيض المقسم المطبوخ مع الزنجبيل والثوم والطماطم والتوابل." at bounding box center [878, 72] width 193 height 30
click at [912, 74] on span "العدس الأبيض المقسم المطبوخ مع الزنجبيل والثوم والطماطم والتوابل." at bounding box center [878, 72] width 193 height 30
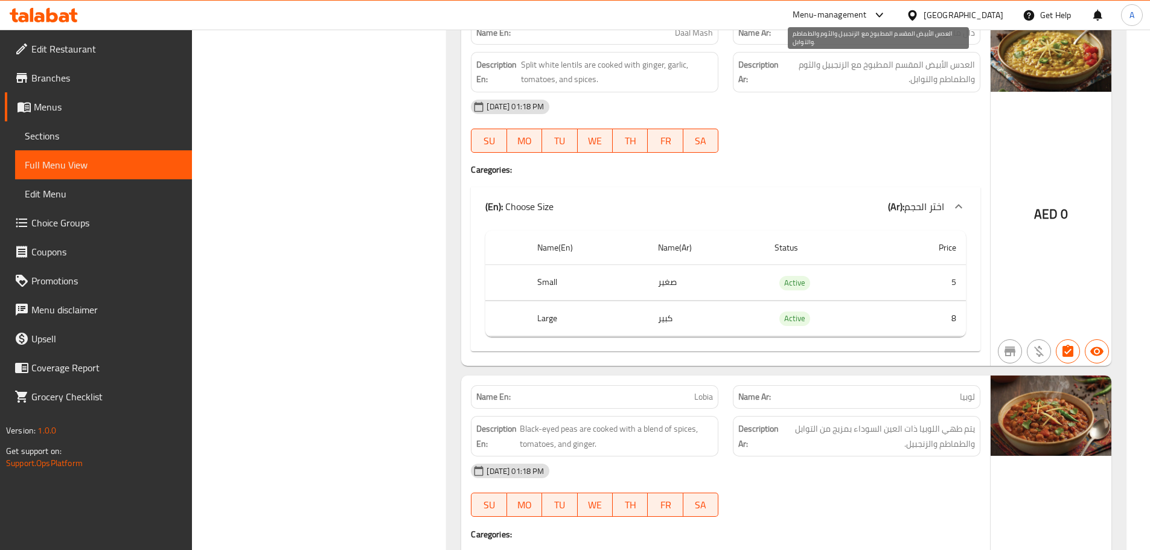
drag, startPoint x: 871, startPoint y: 114, endPoint x: 829, endPoint y: 135, distance: 47.0
click at [868, 117] on div "[DATE] 01:18 PM" at bounding box center [726, 106] width 524 height 29
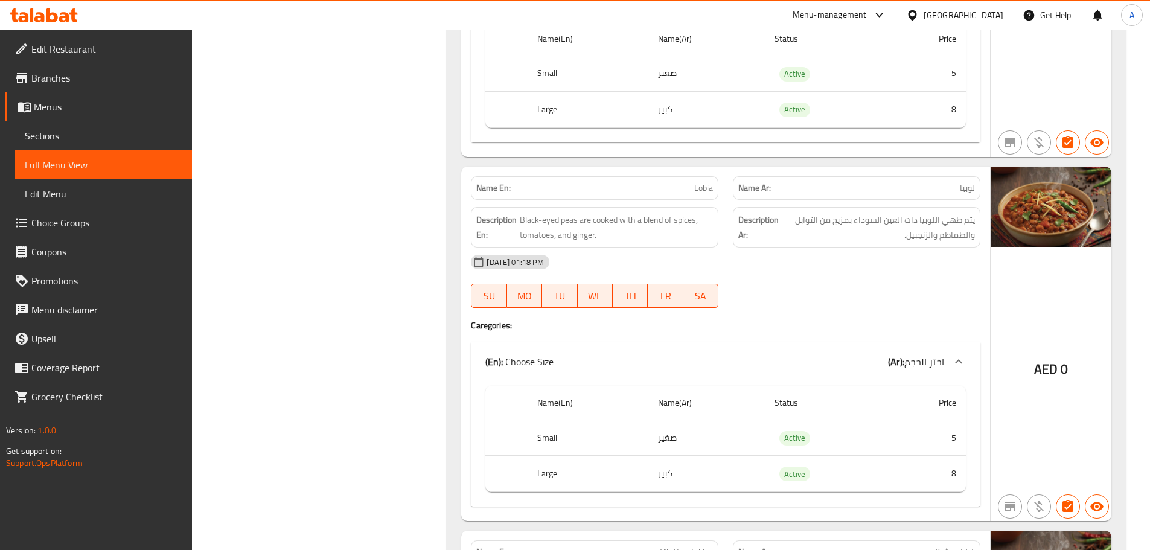
scroll to position [6534, 0]
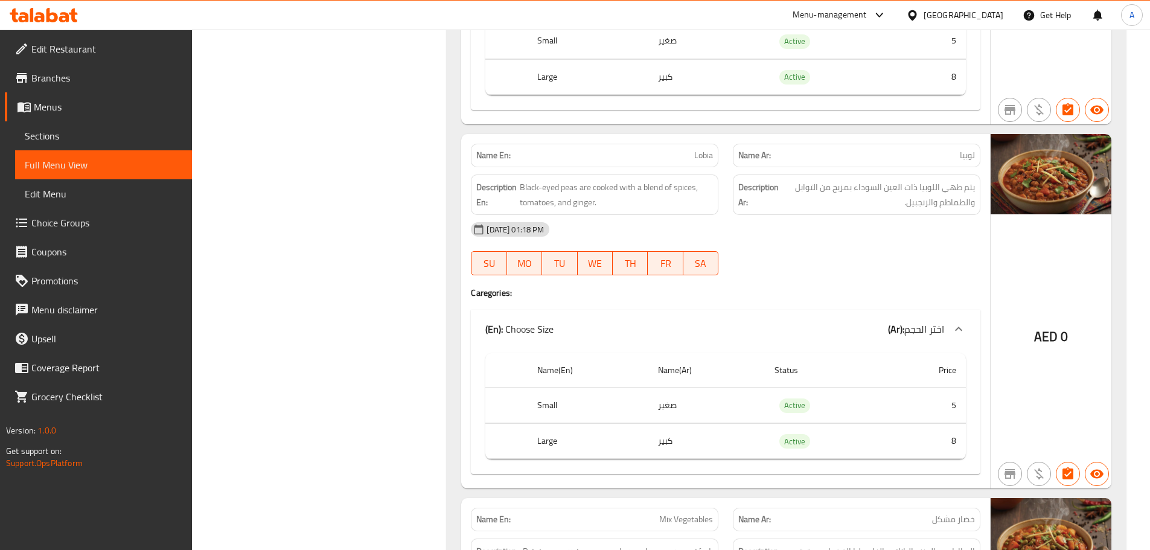
drag, startPoint x: 625, startPoint y: 165, endPoint x: 796, endPoint y: 184, distance: 172.5
click at [715, 168] on div "Name En: Lobia Name Ar: لوبيا Description En: Black-eyed peas are cooked with a…" at bounding box center [725, 311] width 529 height 354
click at [822, 257] on div "[DATE] 01:18 PM SU MO TU WE TH FR SA" at bounding box center [726, 249] width 524 height 68
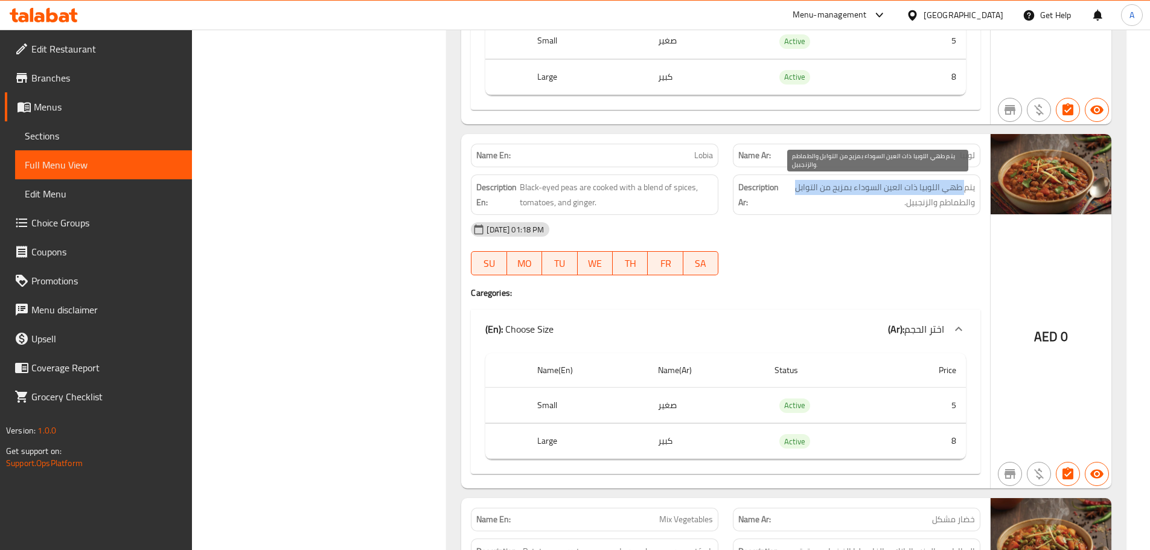
drag, startPoint x: 963, startPoint y: 185, endPoint x: 796, endPoint y: 187, distance: 166.7
click at [795, 185] on span "يتم طهي اللوبيا ذات العين السوداء بمزيج من التوابل والطماطم والزنجبيل." at bounding box center [878, 195] width 194 height 30
drag, startPoint x: 960, startPoint y: 202, endPoint x: 836, endPoint y: 202, distance: 123.8
click at [888, 202] on span "يتم طهي اللوبيا ذات العين السوداء بمزيج من التوابل والطماطم والزنجبيل." at bounding box center [878, 195] width 194 height 30
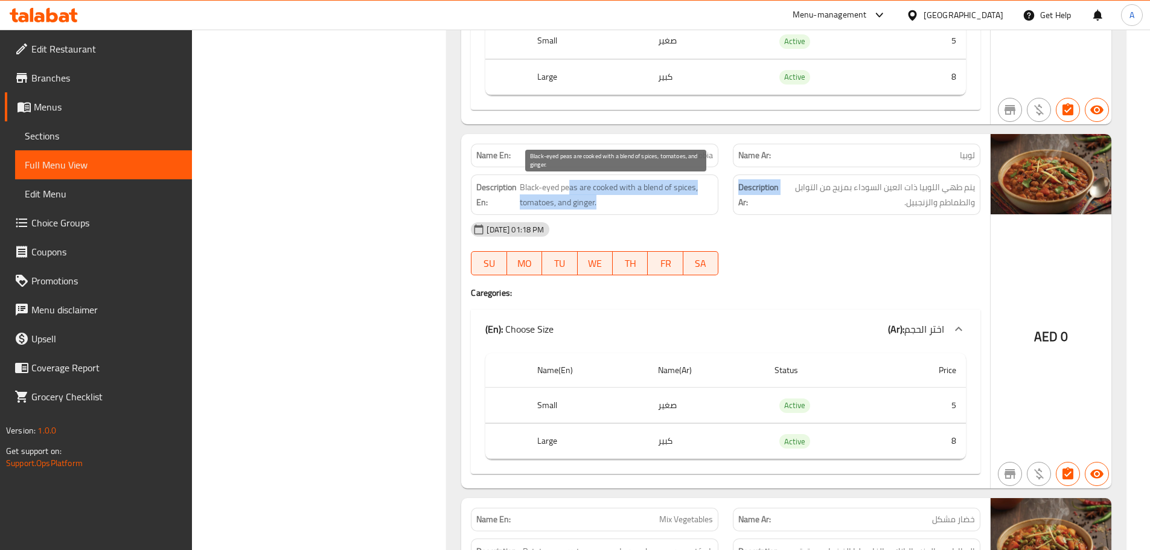
drag, startPoint x: 633, startPoint y: 196, endPoint x: 850, endPoint y: 239, distance: 221.6
click at [786, 227] on div "Name En: Lobia Name Ar: لوبيا Description En: Black-eyed peas are cooked with a…" at bounding box center [725, 311] width 529 height 354
click at [969, 254] on div "[DATE] 01:18 PM SU MO TU WE TH FR SA" at bounding box center [726, 249] width 524 height 68
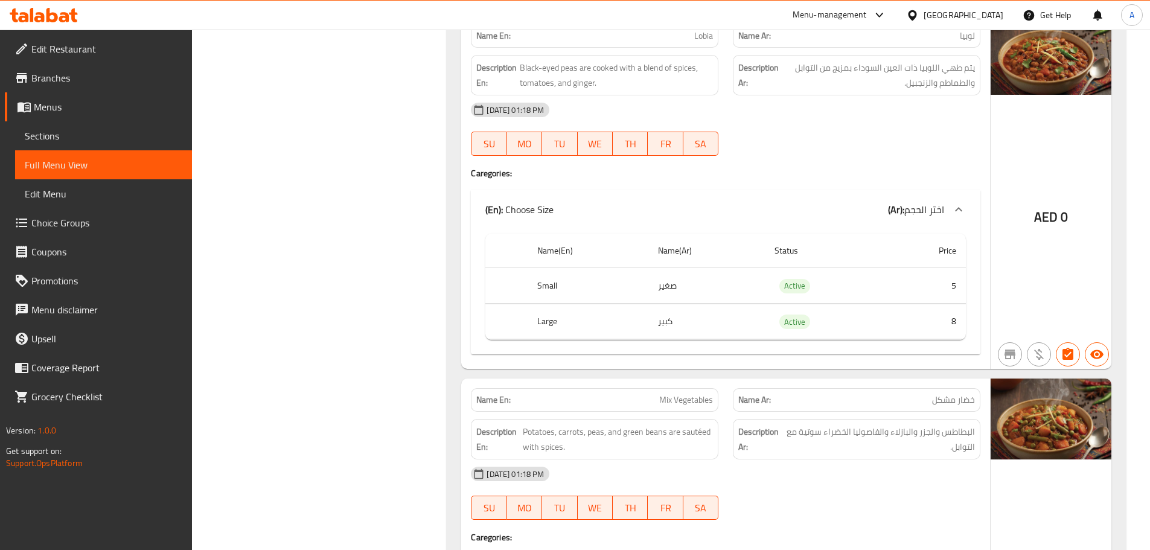
scroll to position [6654, 0]
drag, startPoint x: 613, startPoint y: 408, endPoint x: 891, endPoint y: 411, distance: 278.4
click at [853, 408] on div "Name En: Mix Vegetables Name Ar: خضار مشكل" at bounding box center [726, 399] width 524 height 38
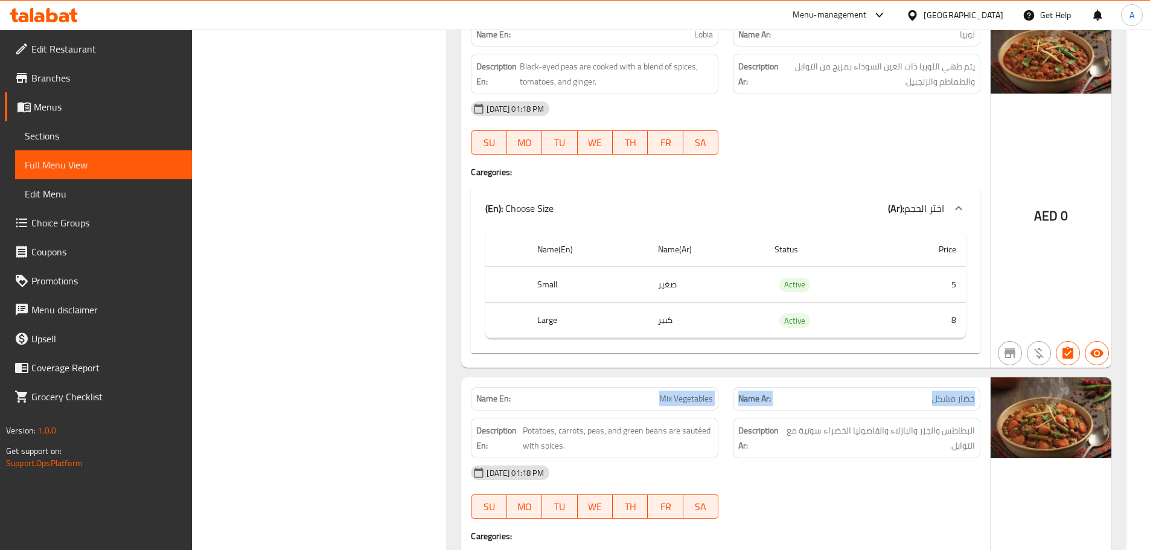
click at [947, 408] on div "Name Ar: خضار مشكل" at bounding box center [857, 399] width 248 height 24
drag, startPoint x: 947, startPoint y: 408, endPoint x: 639, endPoint y: 407, distance: 308.0
click at [639, 407] on div "Name En: Mix Vegetables Name Ar: خضار مشكل" at bounding box center [726, 399] width 524 height 38
click at [637, 407] on div "Name En: Mix Vegetables" at bounding box center [595, 399] width 248 height 24
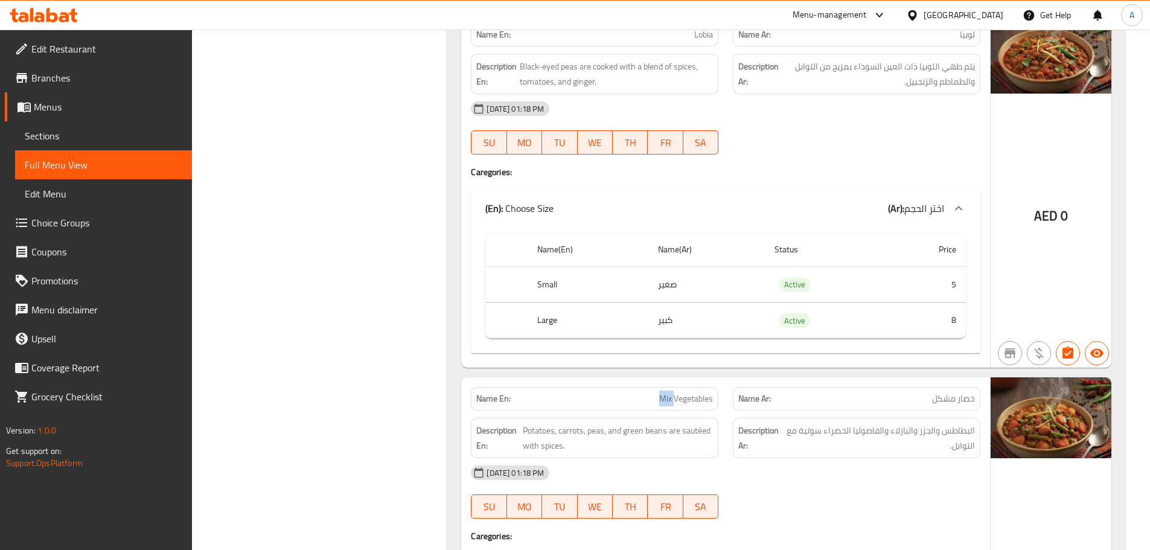
click at [637, 407] on div "Name En: Mix Vegetables" at bounding box center [595, 399] width 248 height 24
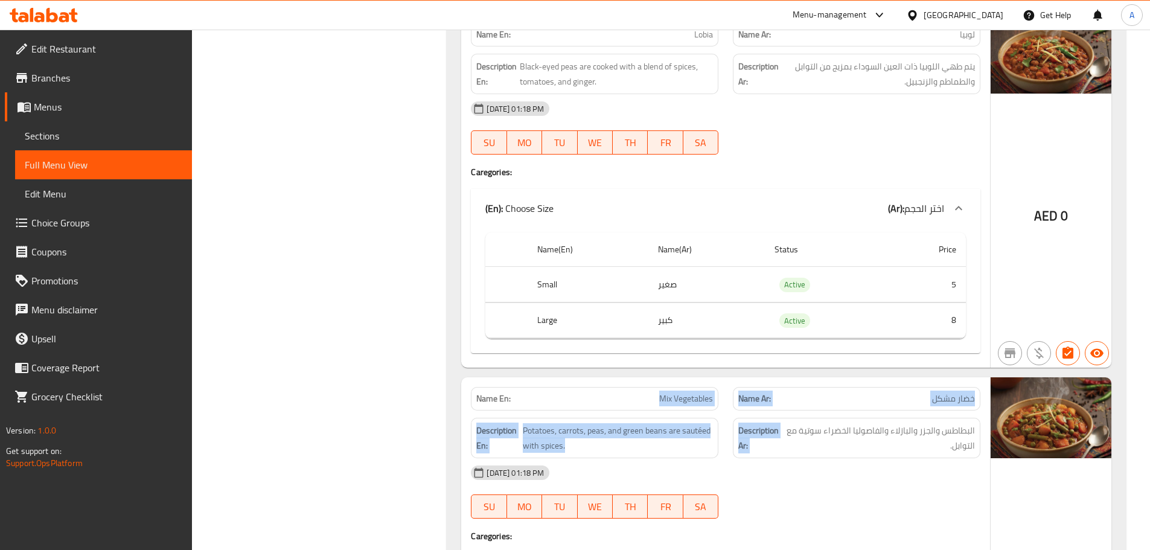
drag, startPoint x: 637, startPoint y: 407, endPoint x: 893, endPoint y: 440, distance: 258.2
click at [814, 433] on div "Name En: Mix Vegetables Name Ar: خضار مشكل Description En: Potatoes, carrots, p…" at bounding box center [725, 554] width 529 height 354
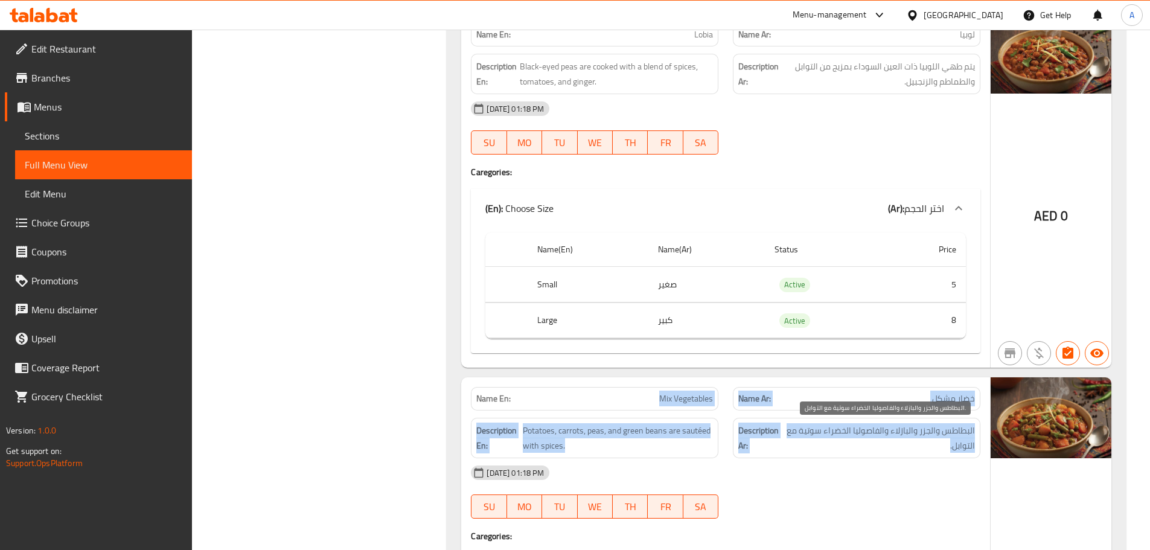
click at [920, 436] on span "البطاطس والجزر والبازلاء والفاصوليا الخضراء سوتية مع التوابل." at bounding box center [881, 438] width 188 height 30
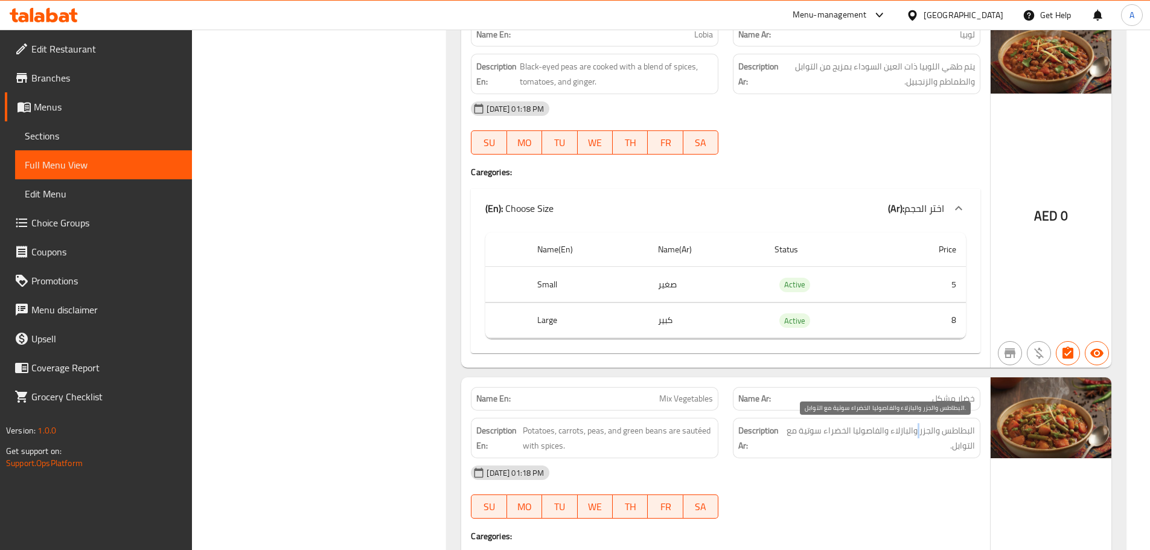
click at [920, 436] on span "البطاطس والجزر والبازلاء والفاصوليا الخضراء سوتية مع التوابل." at bounding box center [881, 438] width 188 height 30
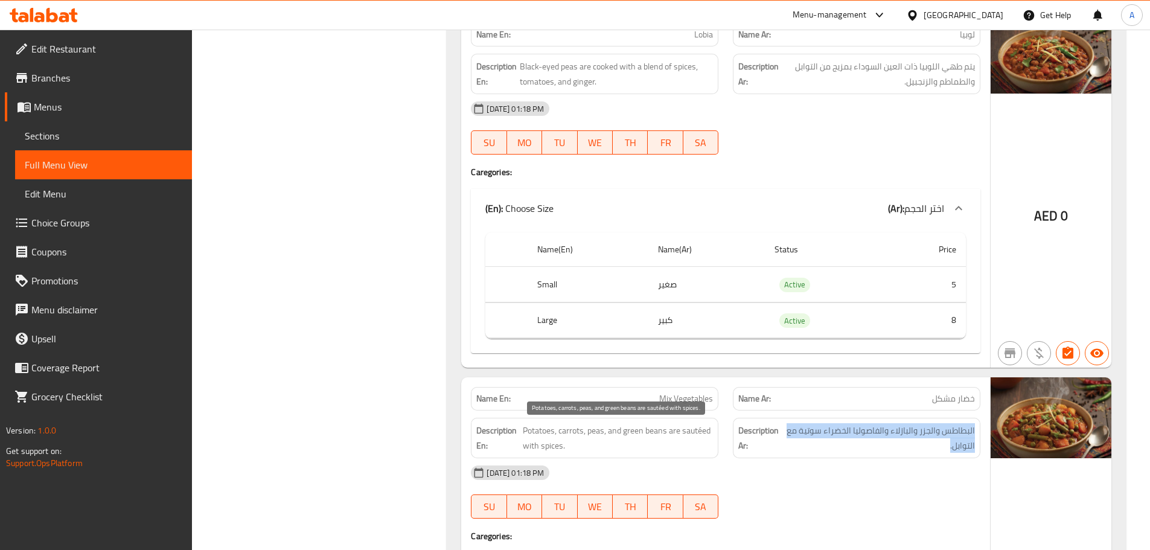
drag, startPoint x: 920, startPoint y: 436, endPoint x: 524, endPoint y: 412, distance: 397.5
click at [592, 424] on div "Description En: Potatoes, carrots, peas, and green beans are sautéed with spice…" at bounding box center [726, 438] width 524 height 55
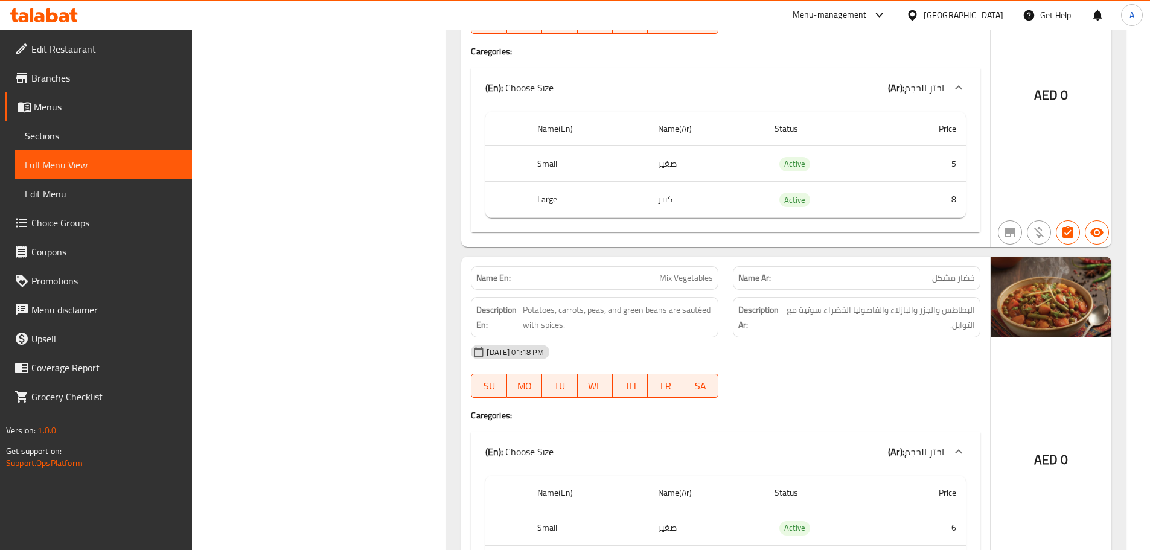
drag, startPoint x: 626, startPoint y: 279, endPoint x: 961, endPoint y: 354, distance: 344.1
click at [972, 359] on div "Name En: Mix Vegetables Name Ar: خضار مشكل Description En: Potatoes, carrots, p…" at bounding box center [725, 434] width 529 height 354
click at [907, 316] on span "البطاطس والجزر والبازلاء والفاصوليا الخضراء سوتية مع التوابل." at bounding box center [881, 318] width 188 height 30
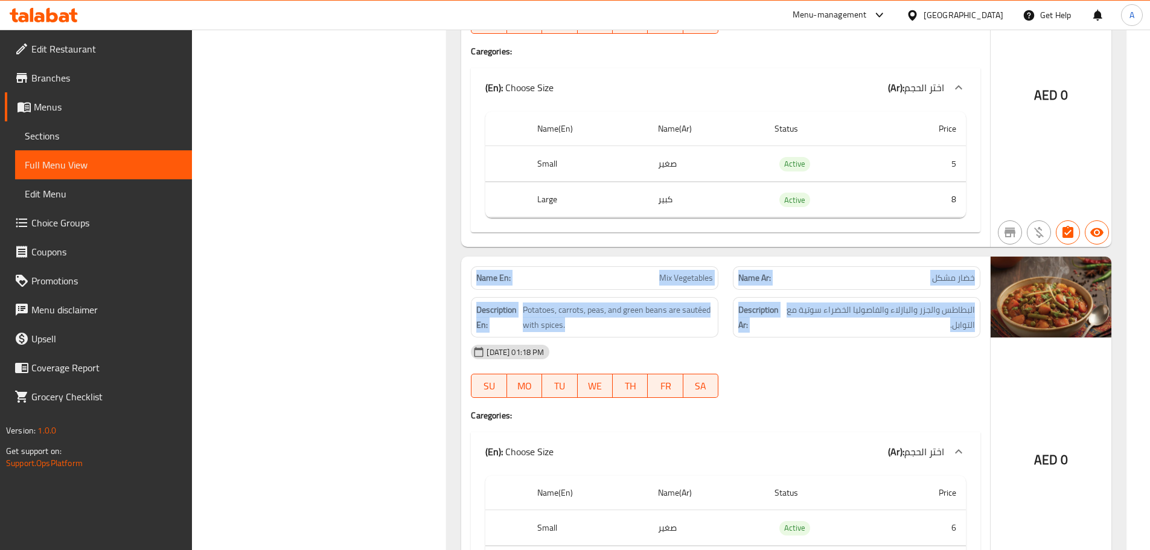
drag, startPoint x: 907, startPoint y: 316, endPoint x: 488, endPoint y: 289, distance: 419.9
click at [488, 289] on div "Name En: Mix Vegetables Name Ar: خضار مشكل Description En: Potatoes, carrots, p…" at bounding box center [725, 434] width 529 height 354
click at [488, 289] on div "Name En: Mix Vegetables" at bounding box center [595, 278] width 248 height 24
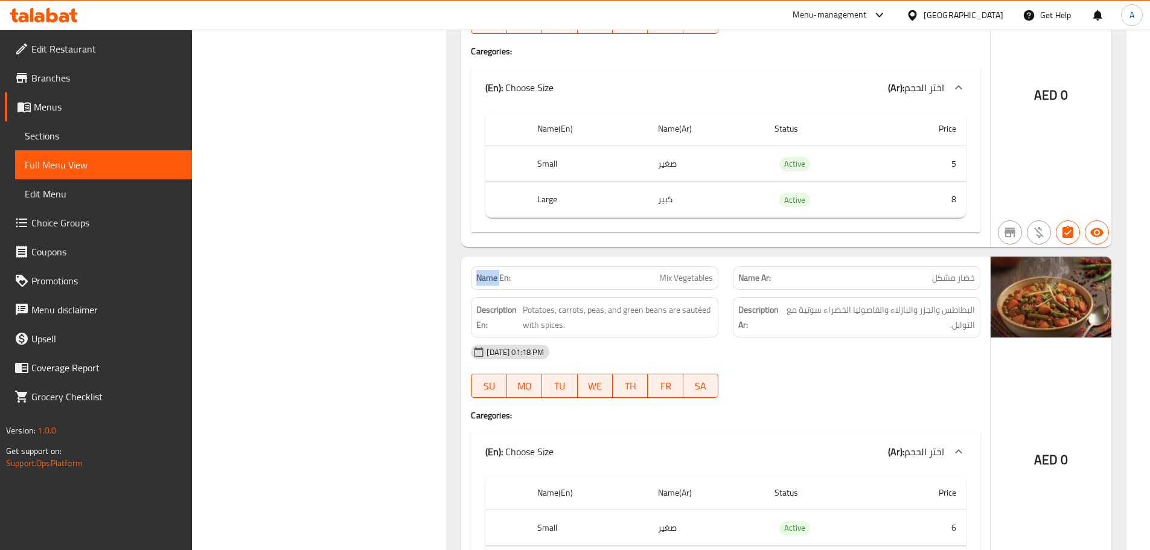
click at [488, 289] on div "Name En: Mix Vegetables" at bounding box center [595, 278] width 248 height 24
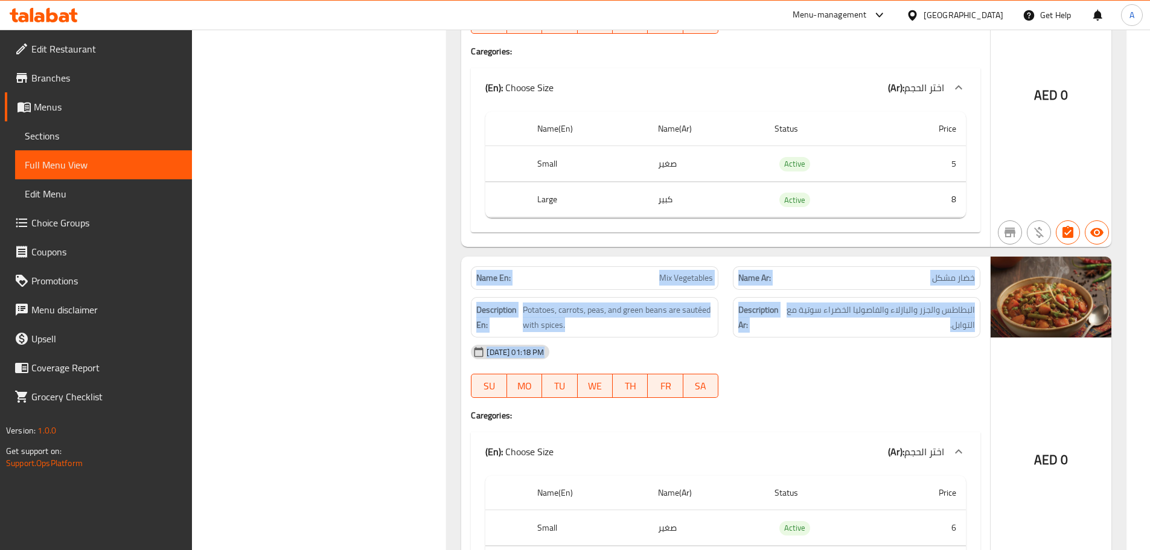
drag, startPoint x: 488, startPoint y: 289, endPoint x: 859, endPoint y: 371, distance: 379.7
click at [836, 376] on div "Name En: Mix Vegetables Name Ar: خضار مشكل Description En: Potatoes, carrots, p…" at bounding box center [725, 434] width 529 height 354
click at [850, 311] on span "البطاطس والجزر والبازلاء والفاصوليا الخضراء سوتية مع التوابل." at bounding box center [881, 318] width 188 height 30
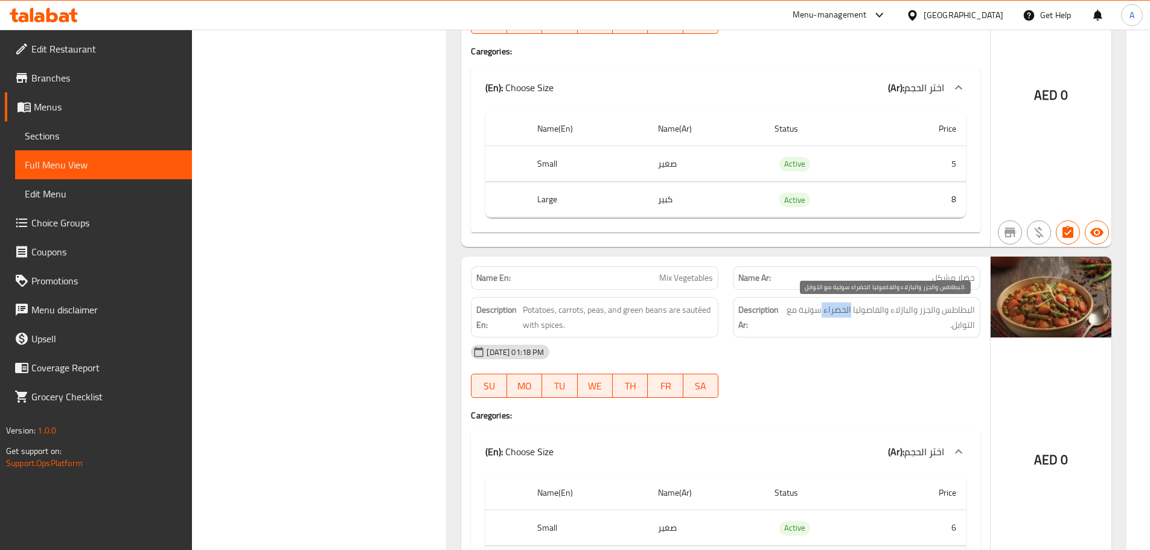
click at [850, 310] on span "البطاطس والجزر والبازلاء والفاصوليا الخضراء سوتية مع التوابل." at bounding box center [881, 318] width 188 height 30
drag, startPoint x: 850, startPoint y: 310, endPoint x: 841, endPoint y: 329, distance: 20.8
click at [849, 310] on span "البطاطس والجزر والبازلاء والفاصوليا الخضراء سوتية مع التوابل." at bounding box center [881, 318] width 188 height 30
click at [833, 353] on div "[DATE] 01:18 PM" at bounding box center [726, 352] width 524 height 29
drag, startPoint x: 641, startPoint y: 277, endPoint x: 835, endPoint y: 323, distance: 198.7
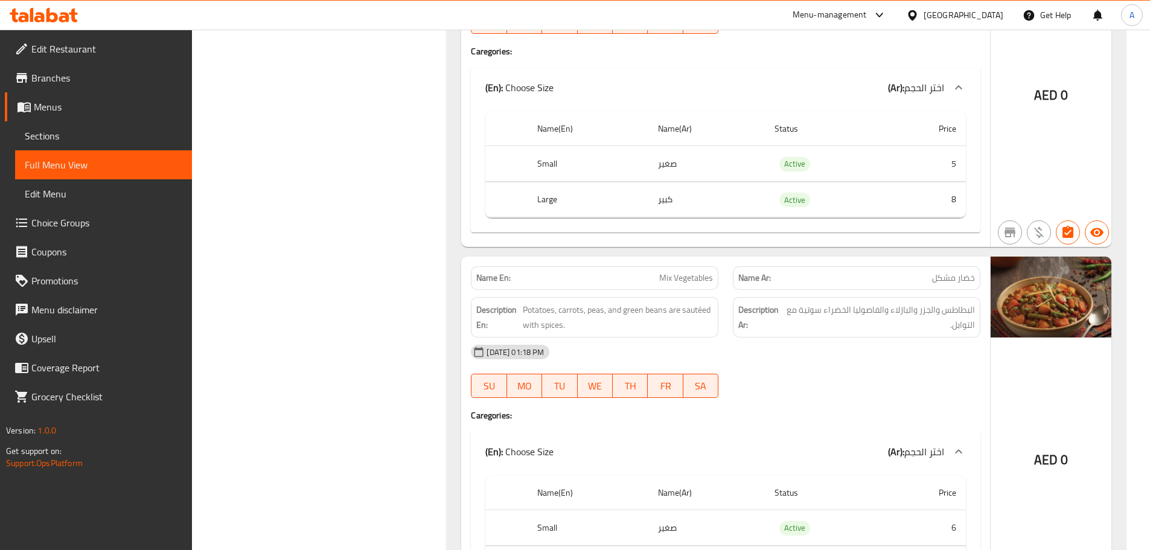
click at [782, 301] on div "Name En: Mix Vegetables Name Ar: خضار مشكل Description En: Potatoes, carrots, p…" at bounding box center [725, 434] width 529 height 354
click at [863, 348] on div "[DATE] 01:18 PM" at bounding box center [726, 352] width 524 height 29
click at [940, 277] on span "خضار مشكل" at bounding box center [953, 278] width 43 height 13
drag, startPoint x: 940, startPoint y: 277, endPoint x: 447, endPoint y: 283, distance: 492.2
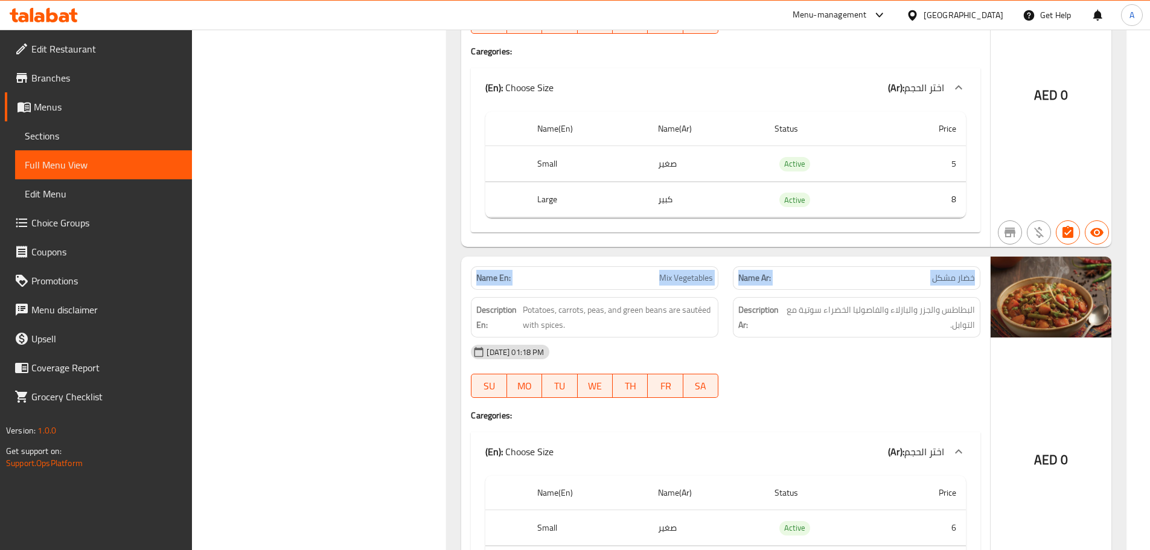
click at [447, 283] on div "Name En: Daal Chawal Name Ar: دال شوال Description En: Lentils are cooked with …" at bounding box center [786, 526] width 679 height 2337
click at [484, 275] on strong "Name En:" at bounding box center [493, 278] width 34 height 13
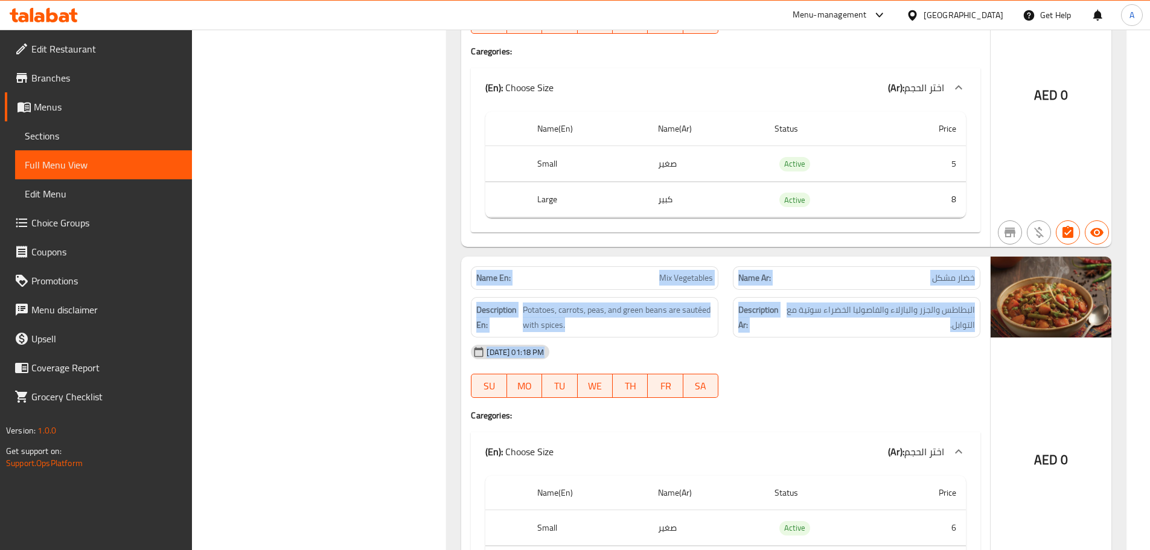
drag, startPoint x: 484, startPoint y: 275, endPoint x: 827, endPoint y: 373, distance: 356.7
click at [819, 373] on div "Name En: Mix Vegetables Name Ar: خضار مشكل Description En: Potatoes, carrots, p…" at bounding box center [725, 434] width 529 height 354
click at [844, 373] on div "[DATE] 01:18 PM SU MO TU WE TH FR SA" at bounding box center [726, 372] width 524 height 68
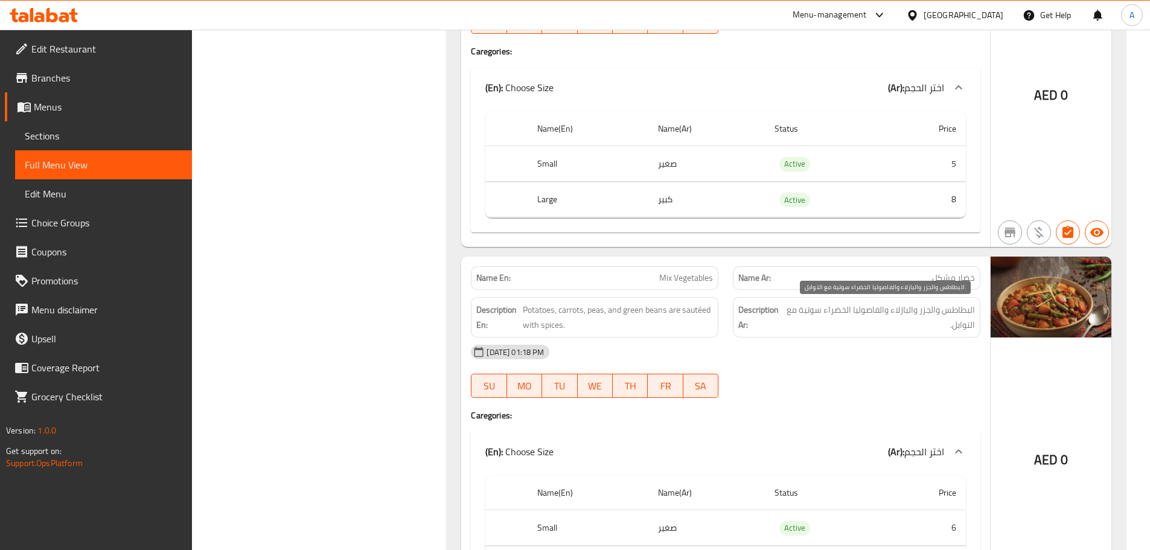
click at [960, 309] on span "البطاطس والجزر والبازلاء والفاصوليا الخضراء سوتية مع التوابل." at bounding box center [881, 318] width 188 height 30
drag, startPoint x: 970, startPoint y: 307, endPoint x: 767, endPoint y: 309, distance: 203.5
click at [767, 309] on h6 "Description Ar: البطاطس والجزر والبازلاء والفاصوليا الخضراء سوتية مع التوابل." at bounding box center [856, 318] width 237 height 30
click at [534, 314] on span "Potatoes, carrots, peas, and green beans are sautéed with spices." at bounding box center [618, 318] width 190 height 30
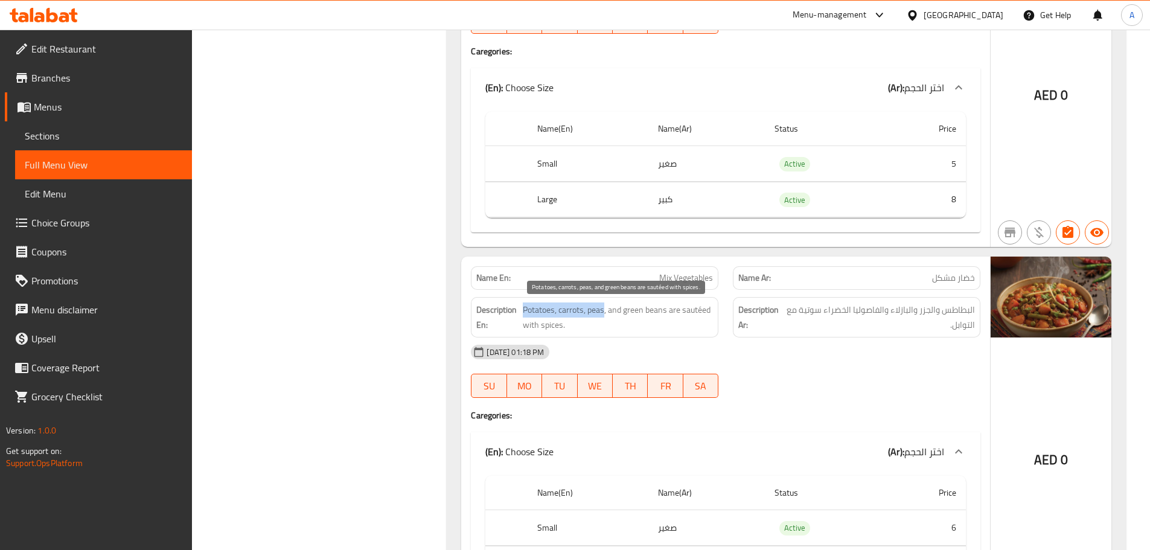
drag, startPoint x: 534, startPoint y: 314, endPoint x: 602, endPoint y: 304, distance: 68.9
click at [602, 304] on span "Potatoes, carrots, peas, and green beans are sautéed with spices." at bounding box center [618, 318] width 190 height 30
click at [654, 314] on span "Potatoes, carrots, peas, and green beans are sautéed with spices." at bounding box center [618, 318] width 190 height 30
drag, startPoint x: 654, startPoint y: 314, endPoint x: 625, endPoint y: 319, distance: 29.4
click at [625, 319] on span "Potatoes, carrots, peas, and green beans are sautéed with spices." at bounding box center [618, 318] width 190 height 30
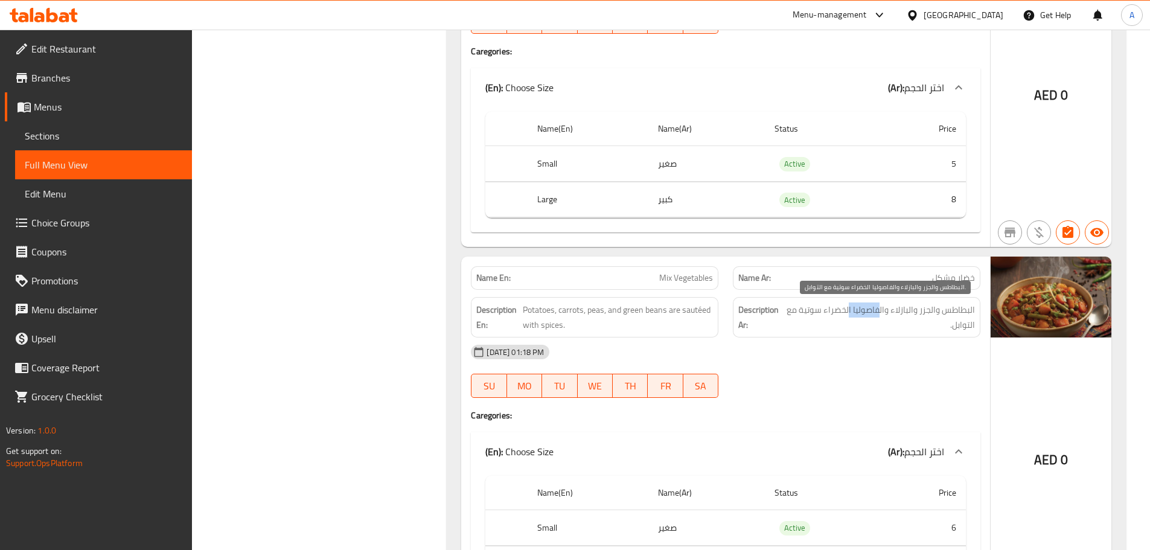
drag, startPoint x: 868, startPoint y: 312, endPoint x: 842, endPoint y: 310, distance: 26.0
click at [848, 310] on span "البطاطس والجزر والبازلاء والفاصوليا الخضراء سوتية مع التوابل." at bounding box center [881, 318] width 188 height 30
drag, startPoint x: 798, startPoint y: 304, endPoint x: 780, endPoint y: 307, distance: 18.4
click at [784, 307] on h6 "Description Ar: البطاطس والجزر والبازلاء والفاصوليا الخضراء سوتية مع التوابل." at bounding box center [856, 318] width 237 height 30
click at [807, 319] on span "البطاطس والجزر والبازلاء والفاصوليا الخضراء سوتية مع التوابل." at bounding box center [881, 318] width 188 height 30
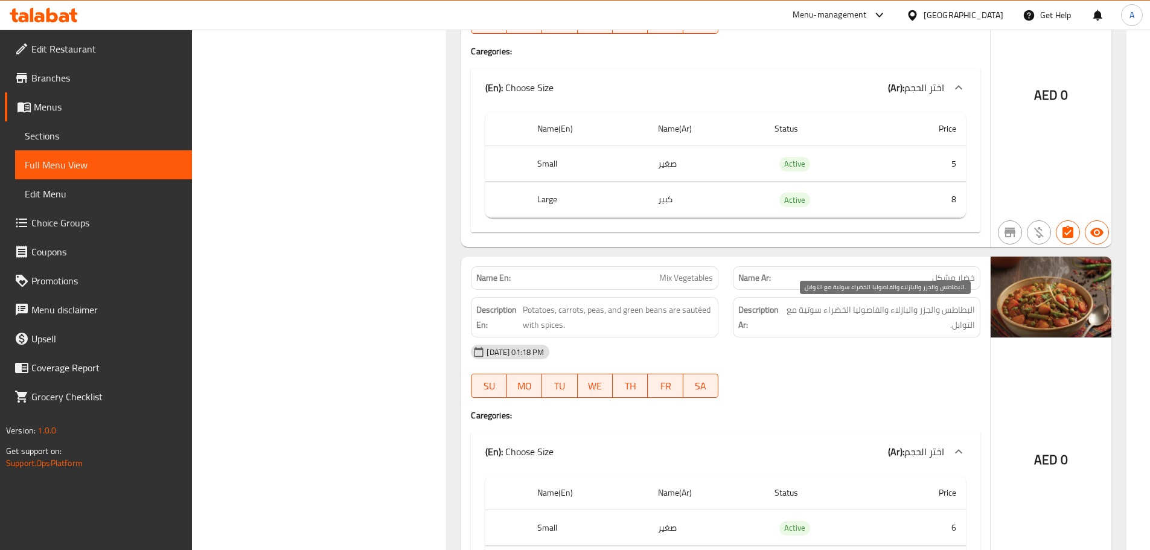
click at [807, 319] on span "البطاطس والجزر والبازلاء والفاصوليا الخضراء سوتية مع التوابل." at bounding box center [881, 318] width 188 height 30
drag, startPoint x: 807, startPoint y: 319, endPoint x: 798, endPoint y: 337, distance: 20.3
click at [808, 319] on span "البطاطس والجزر والبازلاء والفاصوليا الخضراء سوتية مع التوابل." at bounding box center [881, 318] width 188 height 30
click at [775, 368] on div "[DATE] 01:18 PM SU MO TU WE TH FR SA" at bounding box center [726, 372] width 524 height 68
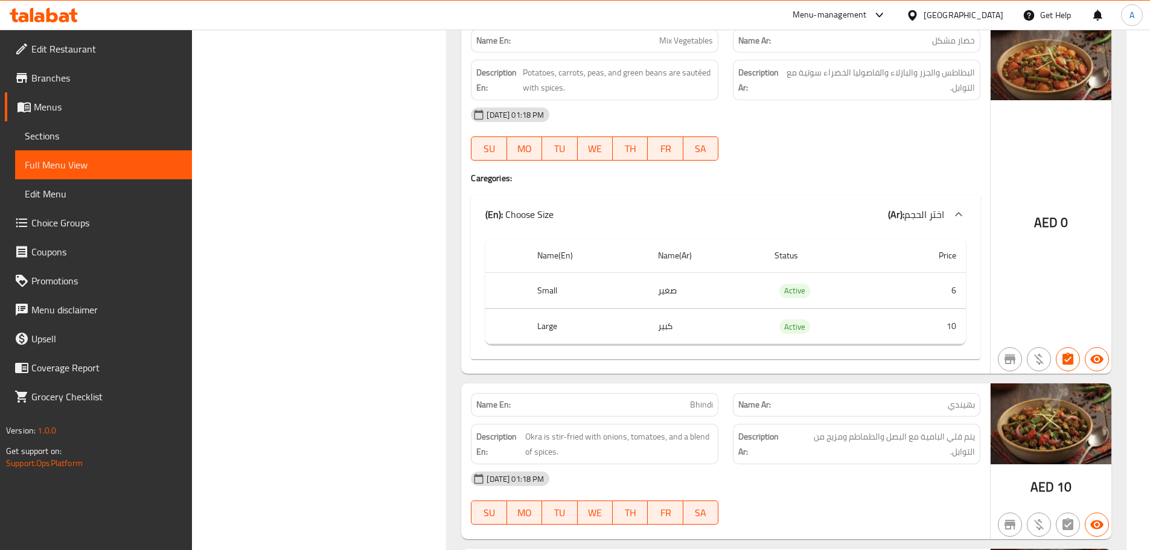
scroll to position [7077, 0]
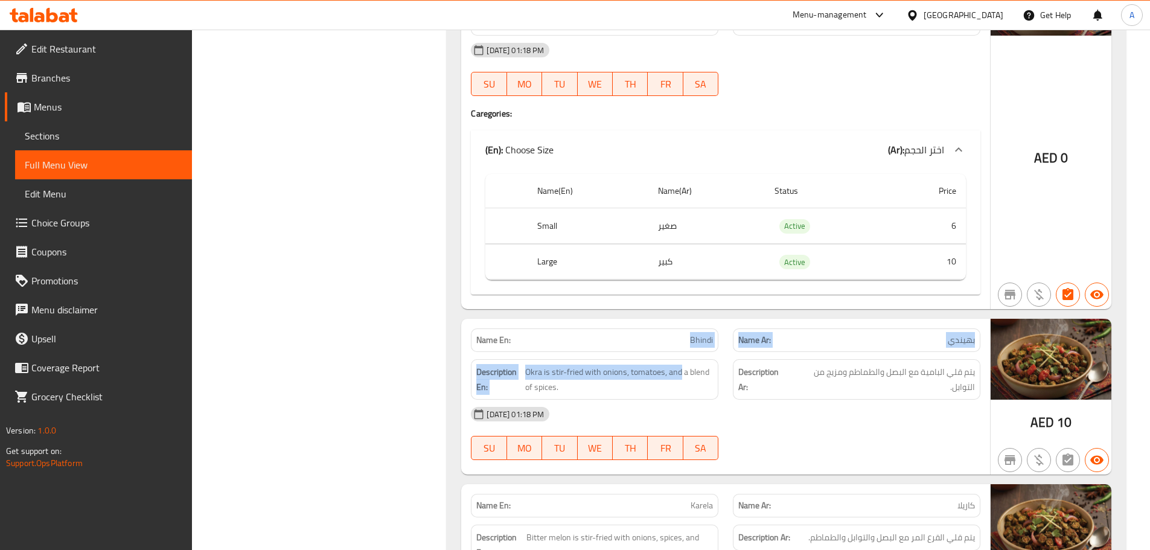
drag, startPoint x: 659, startPoint y: 354, endPoint x: 719, endPoint y: 388, distance: 68.7
click at [698, 367] on div "Name En: Bhindi Name Ar: بهيندي Description En: Okra is stir-fried with onions,…" at bounding box center [725, 397] width 529 height 156
click at [749, 421] on div "[DATE] 01:18 PM" at bounding box center [726, 414] width 524 height 29
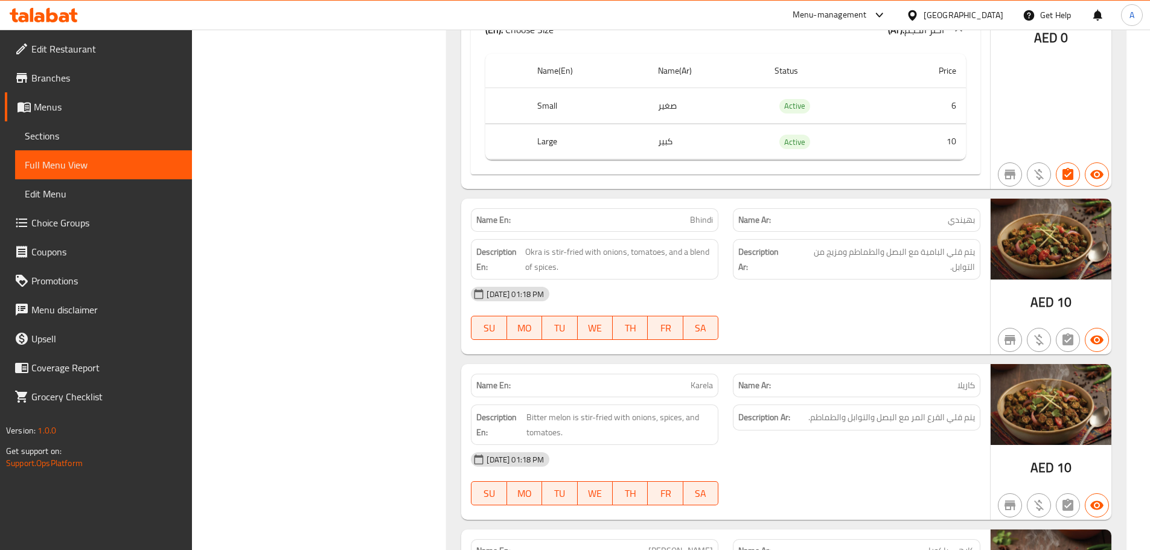
scroll to position [7198, 0]
drag, startPoint x: 679, startPoint y: 223, endPoint x: 819, endPoint y: 295, distance: 157.2
click at [795, 269] on div "Name En: Bhindi Name Ar: بهيندي Description En: Okra is stir-fried with onions,…" at bounding box center [725, 276] width 529 height 156
click at [820, 310] on div "[DATE] 01:18 PM SU MO TU WE TH FR SA" at bounding box center [726, 313] width 524 height 68
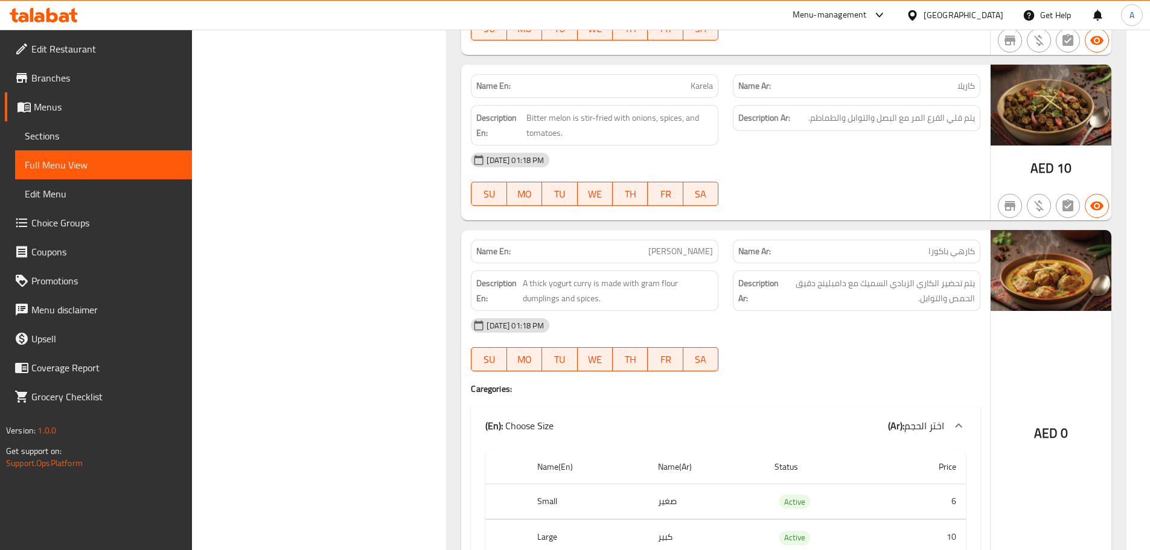
scroll to position [7379, 0]
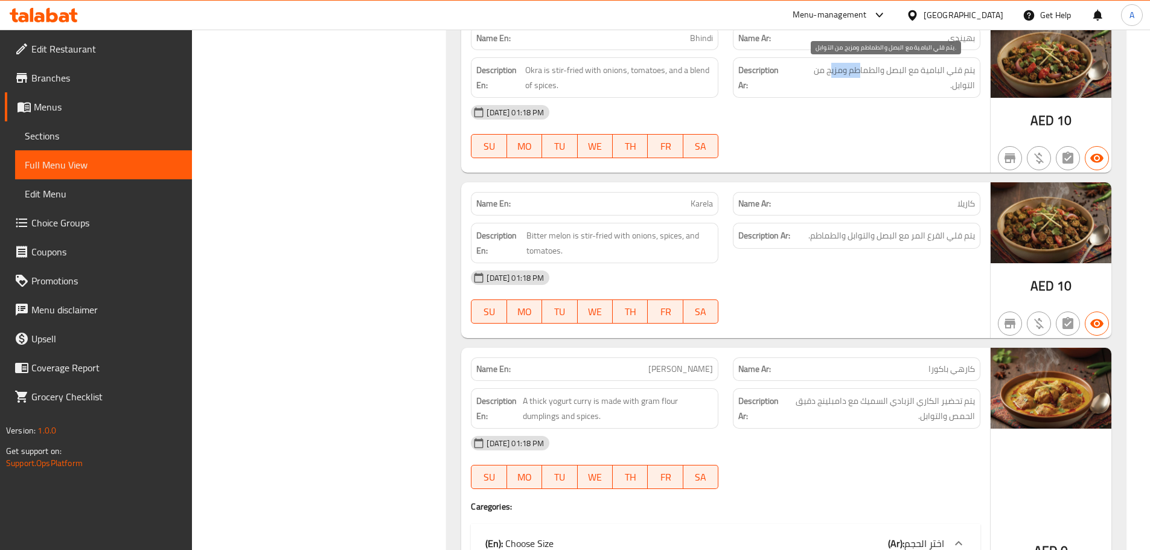
drag, startPoint x: 828, startPoint y: 73, endPoint x: 822, endPoint y: 81, distance: 9.5
click at [826, 75] on span "يتم قلي البامية مع البصل والطماطم ومزيج من التوابل." at bounding box center [884, 78] width 184 height 30
click at [821, 122] on div "[DATE] 01:18 PM" at bounding box center [726, 112] width 524 height 29
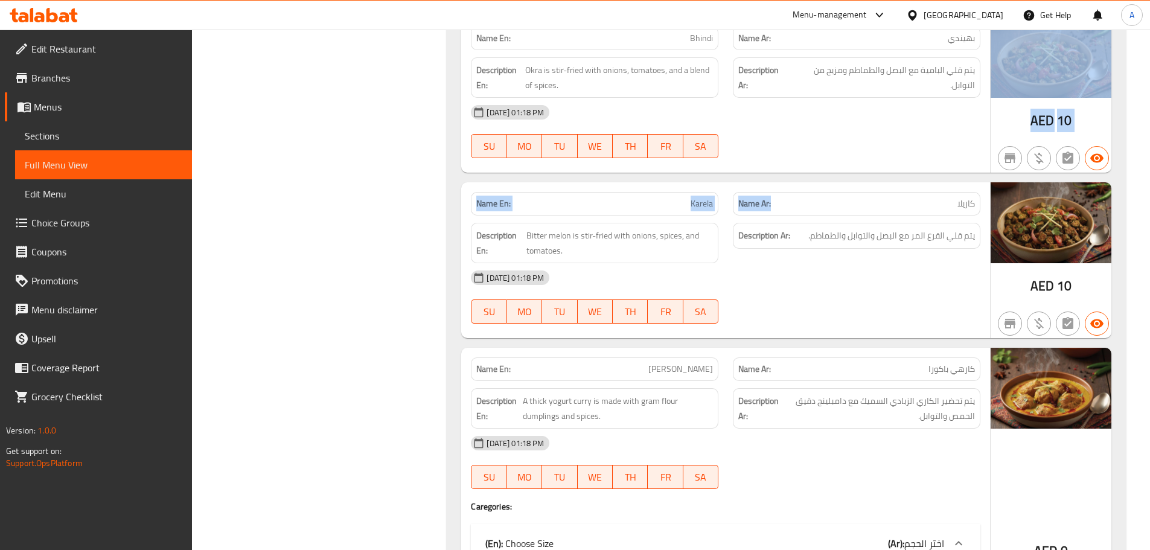
drag, startPoint x: 814, startPoint y: 144, endPoint x: 855, endPoint y: 270, distance: 132.1
click at [856, 271] on div "[DATE] 01:18 PM" at bounding box center [726, 277] width 524 height 29
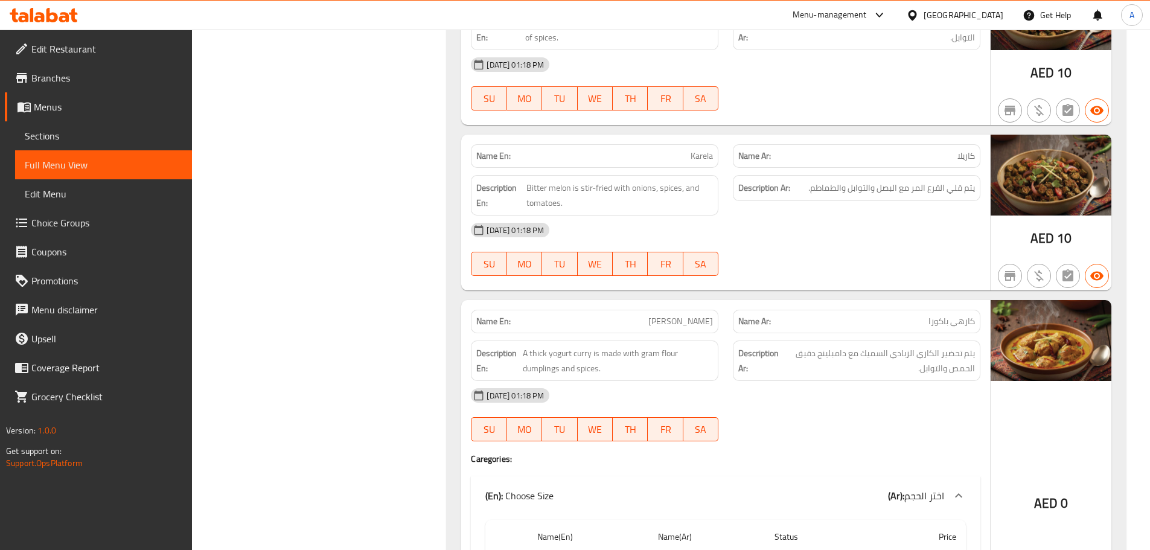
scroll to position [7500, 0]
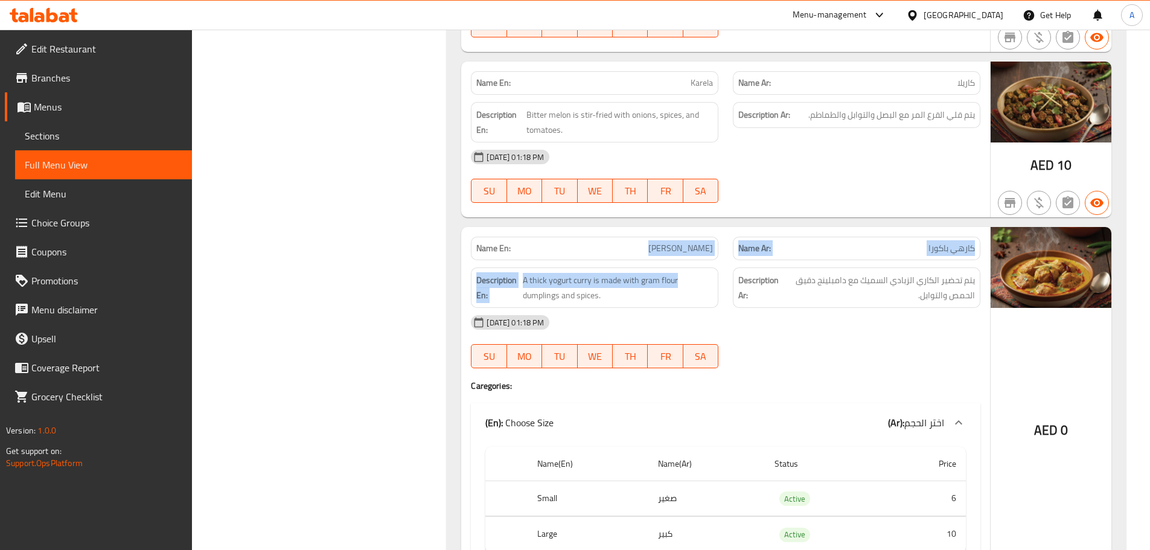
drag, startPoint x: 705, startPoint y: 262, endPoint x: 756, endPoint y: 314, distance: 72.6
click at [729, 281] on div "Name En: Karhi Pakora Name Ar: كارهي باكورا Description En: A thick yogurt curr…" at bounding box center [725, 404] width 529 height 354
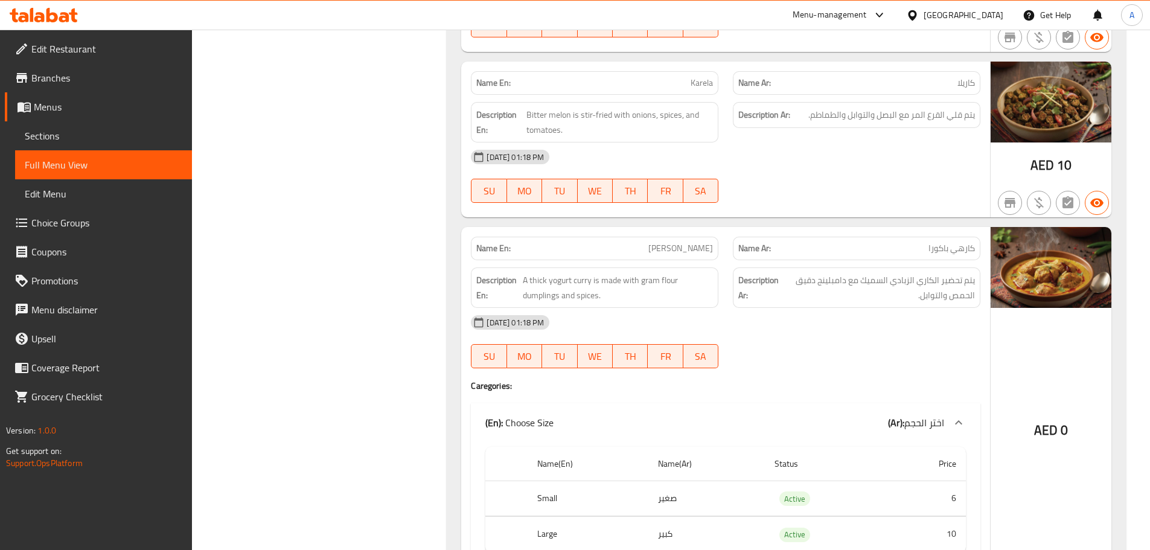
click at [829, 396] on div "Name En: Karhi Pakora Name Ar: كارهي باكورا Description En: A thick yogurt curr…" at bounding box center [725, 404] width 529 height 354
drag, startPoint x: 958, startPoint y: 281, endPoint x: 926, endPoint y: 281, distance: 32.6
click at [926, 281] on span "يتم تحضير الكاري الزبادي السميك مع دامبلينج دقيق الحمص والتوابل." at bounding box center [879, 288] width 192 height 30
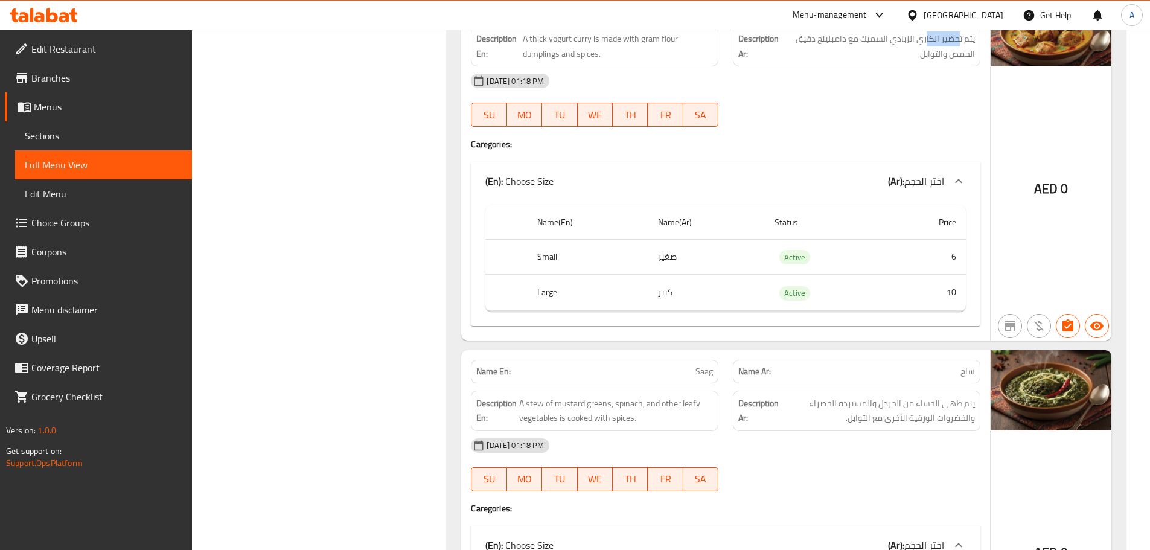
scroll to position [7862, 0]
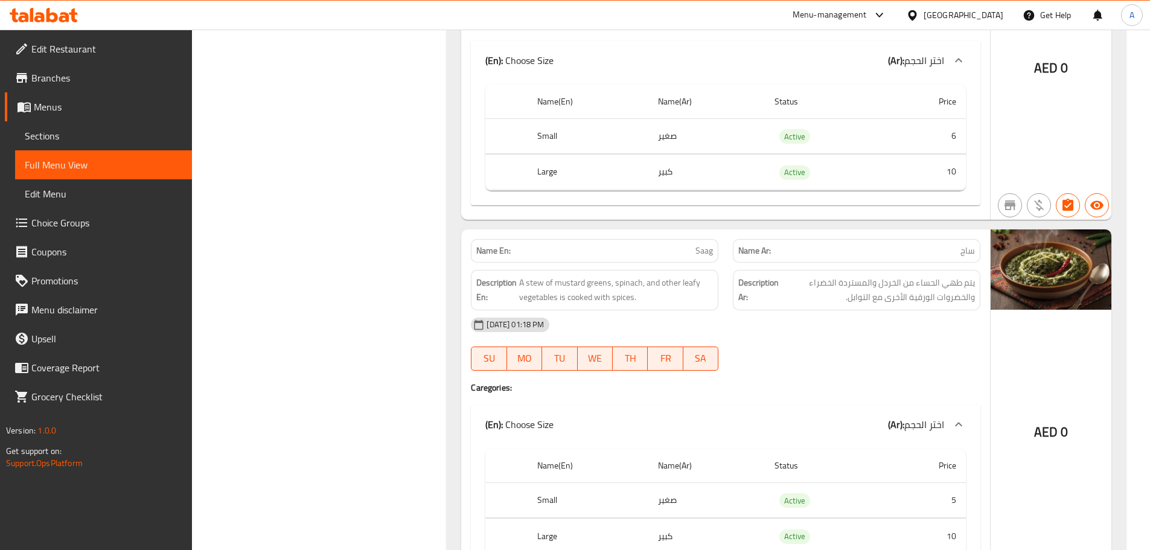
click at [838, 318] on div "[DATE] 01:18 PM" at bounding box center [726, 324] width 524 height 29
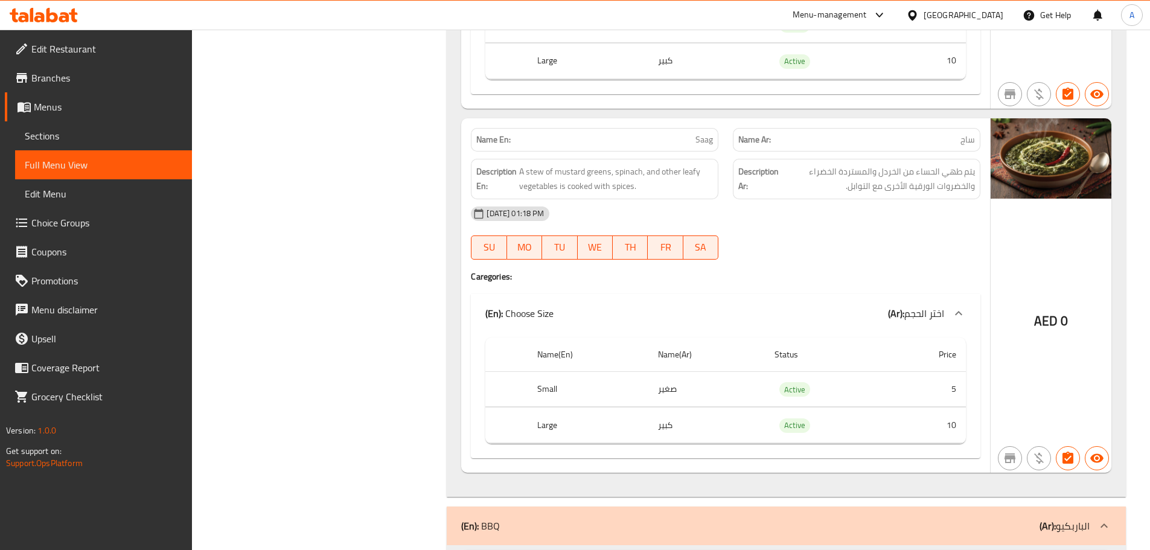
scroll to position [7983, 0]
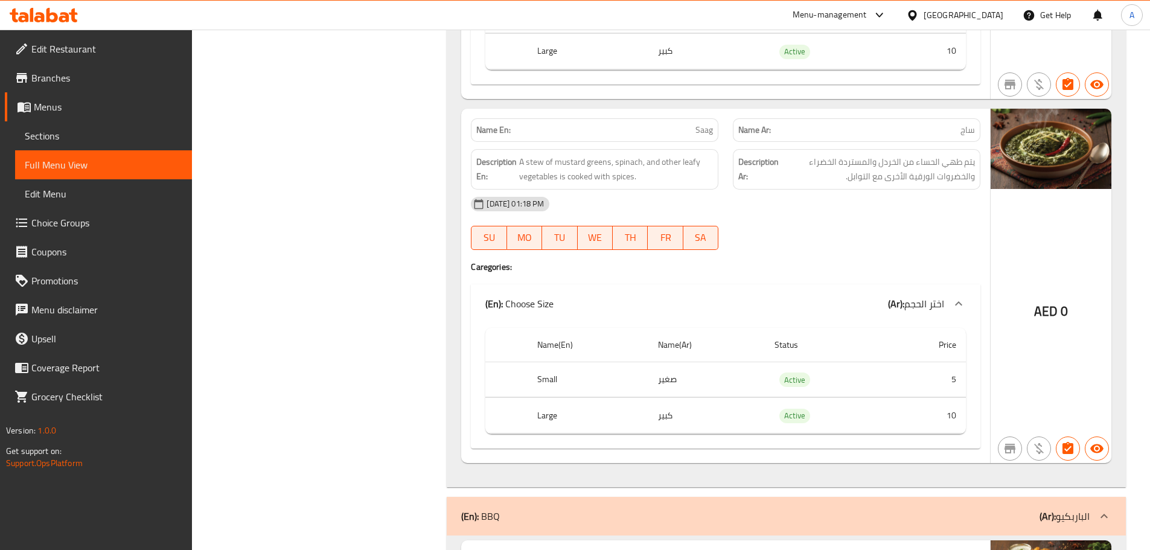
drag, startPoint x: 617, startPoint y: 118, endPoint x: 832, endPoint y: 199, distance: 229.7
click at [789, 185] on div "Name En: Saag Name Ar: ساج Description En: A stew of mustard greens, spinach, a…" at bounding box center [725, 286] width 529 height 354
click at [863, 212] on div "[DATE] 01:18 PM" at bounding box center [726, 204] width 524 height 29
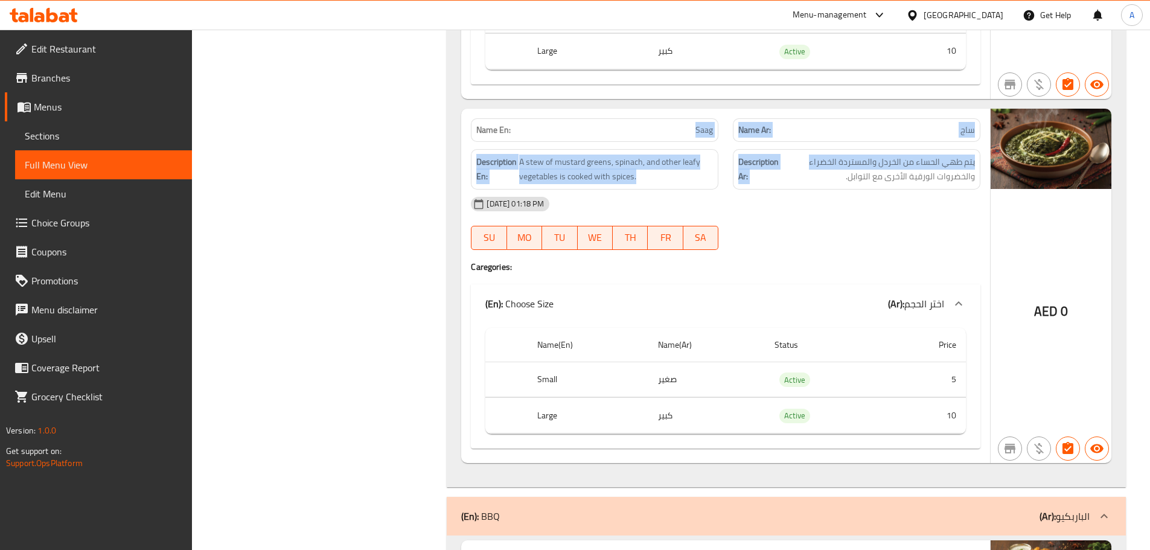
drag, startPoint x: 645, startPoint y: 134, endPoint x: 850, endPoint y: 177, distance: 209.1
click at [847, 173] on div "Name En: Saag Name Ar: ساج Description En: A stew of mustard greens, spinach, a…" at bounding box center [725, 286] width 529 height 354
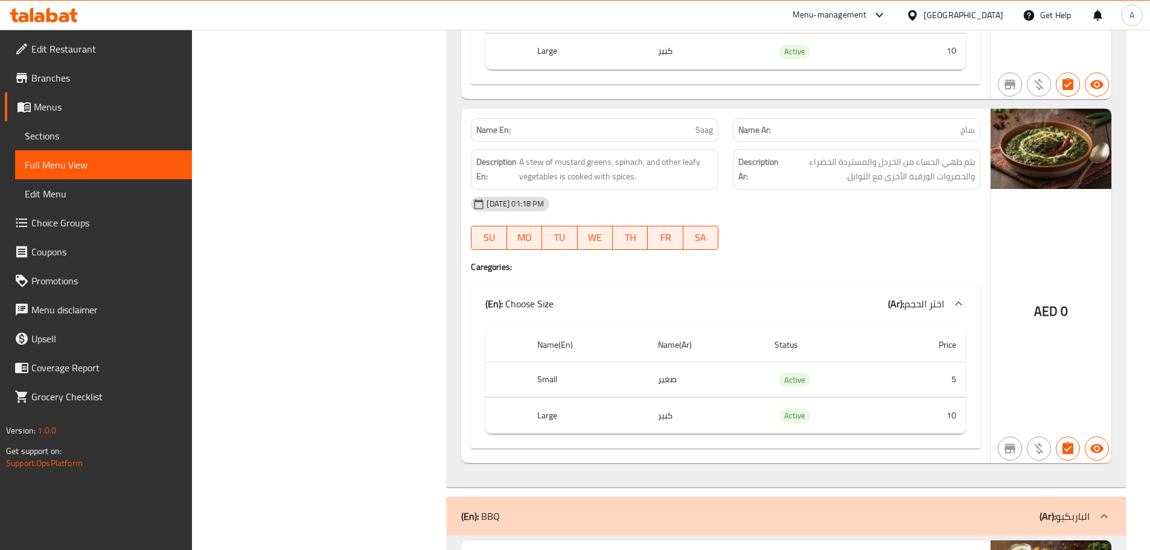
click at [858, 203] on div "[DATE] 01:18 PM" at bounding box center [726, 204] width 524 height 29
drag, startPoint x: 938, startPoint y: 170, endPoint x: 829, endPoint y: 171, distance: 108.7
click at [846, 170] on span "يتم طهي الحساء من الخردل والمستردة الخضراء والخضروات الورقية الأخرى مع التوابل." at bounding box center [878, 170] width 194 height 30
click at [812, 257] on div at bounding box center [857, 250] width 262 height 14
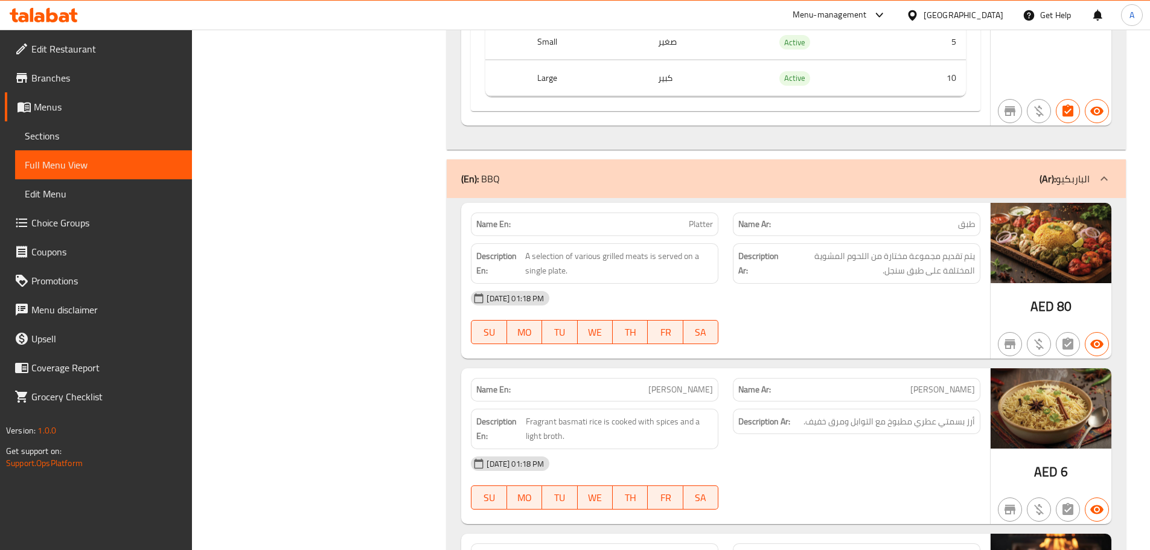
scroll to position [8405, 0]
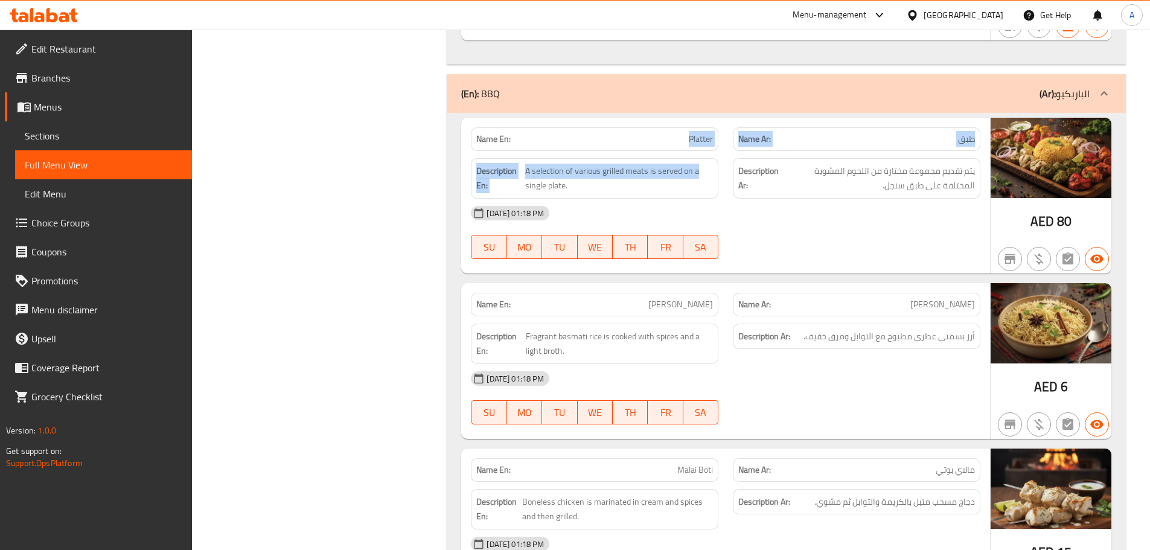
drag, startPoint x: 789, startPoint y: 174, endPoint x: 818, endPoint y: 199, distance: 38.5
click at [805, 186] on div "Name En: Platter Name Ar: طبق Description En: A selection of various grilled me…" at bounding box center [725, 196] width 529 height 156
click at [850, 258] on div at bounding box center [857, 259] width 262 height 14
click at [944, 191] on span "يتم تقديم مجموعة مختارة من اللحوم المشوية المختلفة على طبق سنجل." at bounding box center [878, 179] width 194 height 30
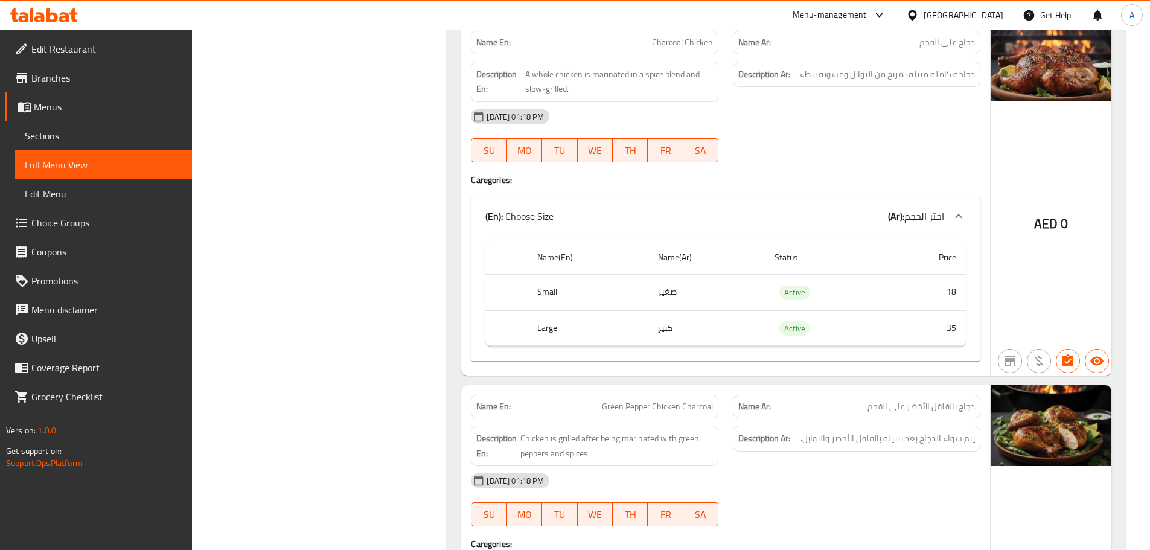
scroll to position [9661, 0]
click at [642, 301] on tr "Small صغير Active 18" at bounding box center [725, 292] width 481 height 36
drag, startPoint x: 661, startPoint y: 323, endPoint x: 647, endPoint y: 323, distance: 13.9
click at [647, 323] on tr "Large كبير Active 35" at bounding box center [725, 327] width 481 height 36
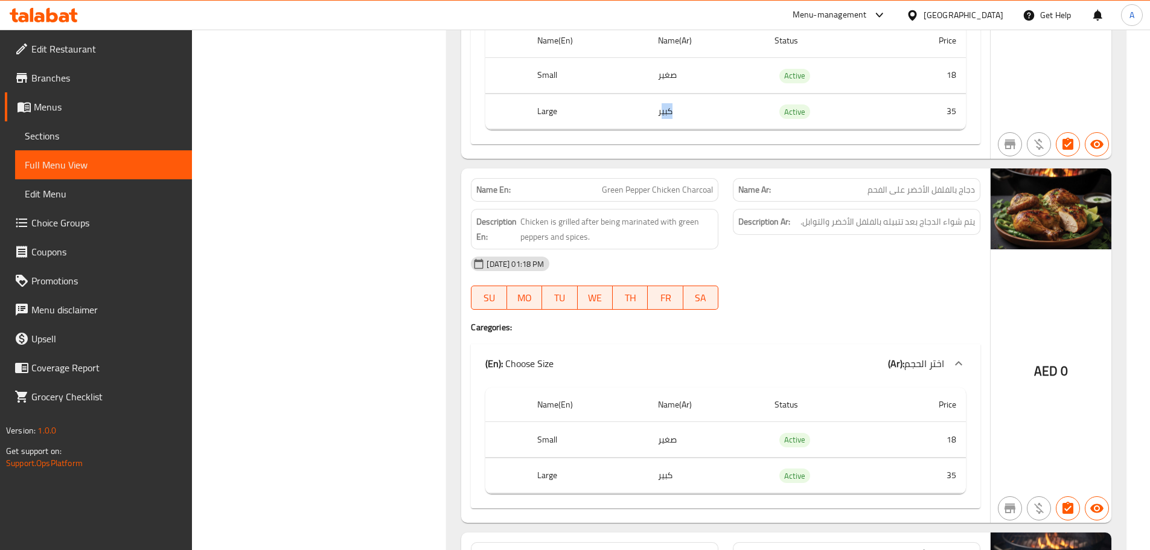
scroll to position [9903, 0]
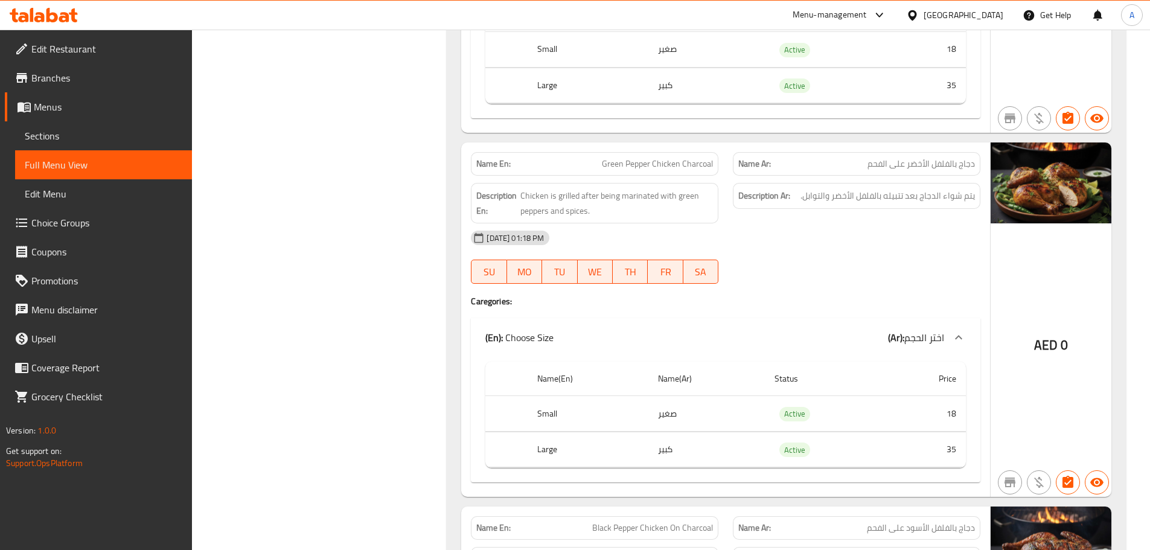
drag, startPoint x: 594, startPoint y: 153, endPoint x: 722, endPoint y: 181, distance: 131.7
click at [672, 168] on div "Name En: Green Pepper Chicken Charcoal" at bounding box center [595, 164] width 248 height 24
click at [847, 187] on div "Description Ar: يتم شواء الدجاج بعد تتبيله بالفلفل الأخضر والتوابل." at bounding box center [857, 196] width 248 height 26
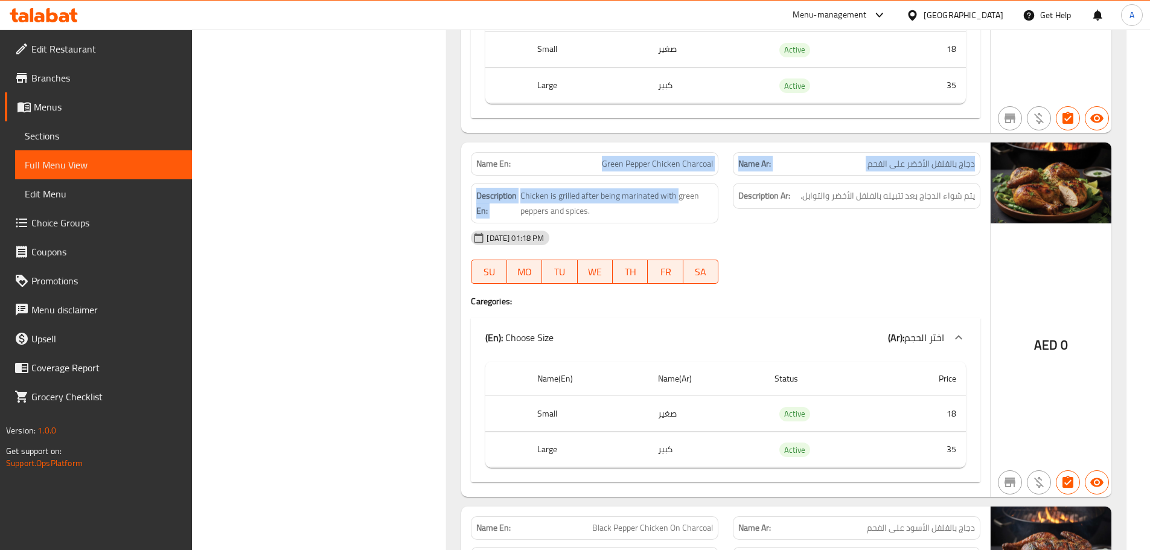
drag, startPoint x: 594, startPoint y: 165, endPoint x: 754, endPoint y: 197, distance: 162.5
click at [711, 190] on div "Name En: Green Pepper Chicken Charcoal Name Ar: دجاج بالفلفل الأخضر على الفحم D…" at bounding box center [725, 320] width 529 height 354
click at [961, 163] on span "دجاج بالفلفل الأخضر على الفحم" at bounding box center [921, 164] width 107 height 13
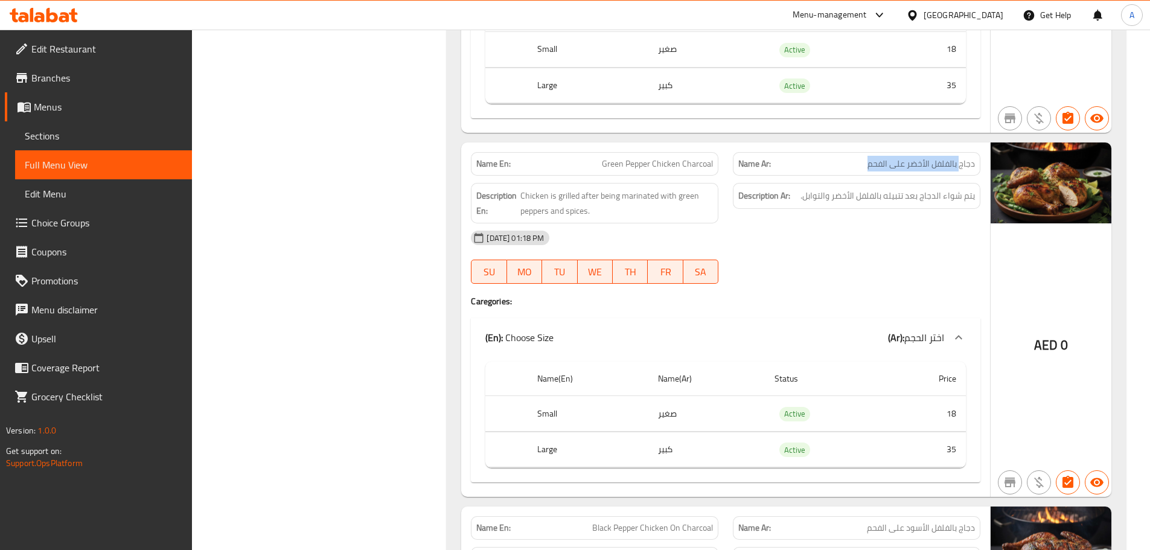
drag, startPoint x: 961, startPoint y: 163, endPoint x: 877, endPoint y: 166, distance: 84.0
click at [877, 166] on span "دجاج بالفلفل الأخضر على الفحم" at bounding box center [921, 164] width 107 height 13
click at [664, 162] on span "Green Pepper Chicken Charcoal" at bounding box center [657, 164] width 111 height 13
drag, startPoint x: 664, startPoint y: 162, endPoint x: 623, endPoint y: 162, distance: 40.5
click at [623, 162] on span "Green Pepper Chicken Charcoal" at bounding box center [657, 164] width 111 height 13
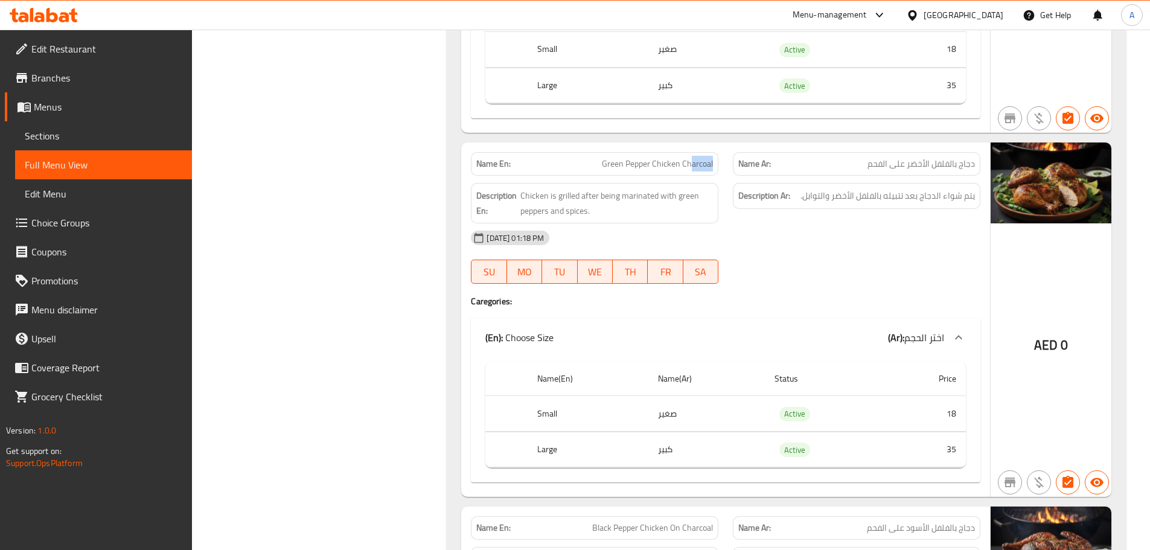
drag, startPoint x: 694, startPoint y: 162, endPoint x: 757, endPoint y: 175, distance: 64.7
click at [734, 167] on div "Name En: Green Pepper Chicken Charcoal Name Ar: دجاج بالفلفل الأخضر على الفحم" at bounding box center [726, 164] width 524 height 38
drag, startPoint x: 951, startPoint y: 198, endPoint x: 879, endPoint y: 188, distance: 73.2
click at [890, 190] on span "يتم شواء الدجاج بعد تتبيله بالفلفل الأخضر والتوابل." at bounding box center [888, 195] width 175 height 15
drag, startPoint x: 871, startPoint y: 187, endPoint x: 821, endPoint y: 187, distance: 50.1
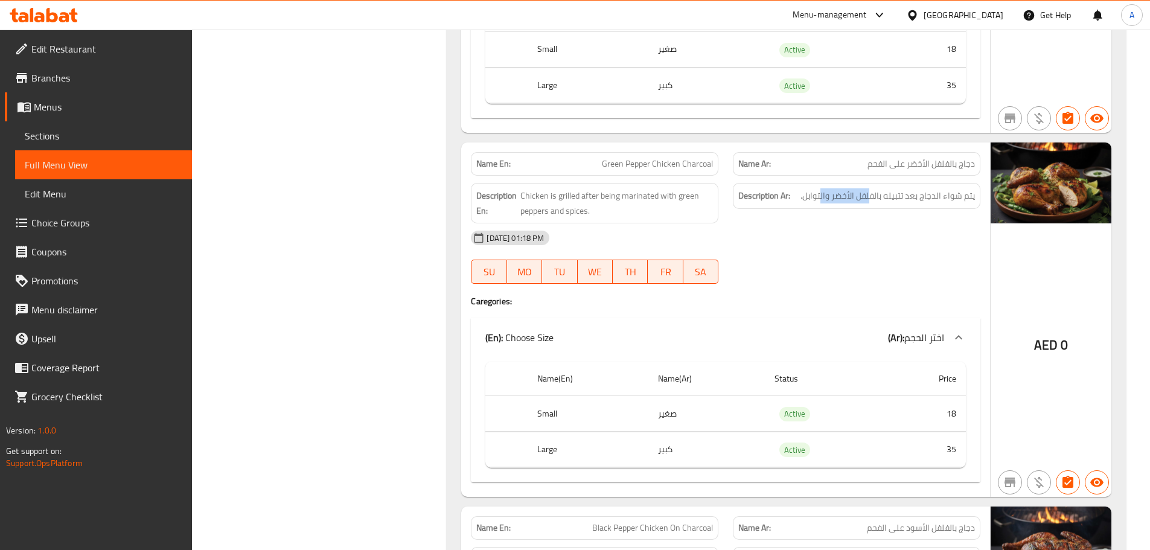
click at [821, 187] on div "Description Ar: يتم شواء الدجاج بعد تتبيله بالفلفل الأخضر والتوابل." at bounding box center [857, 196] width 248 height 26
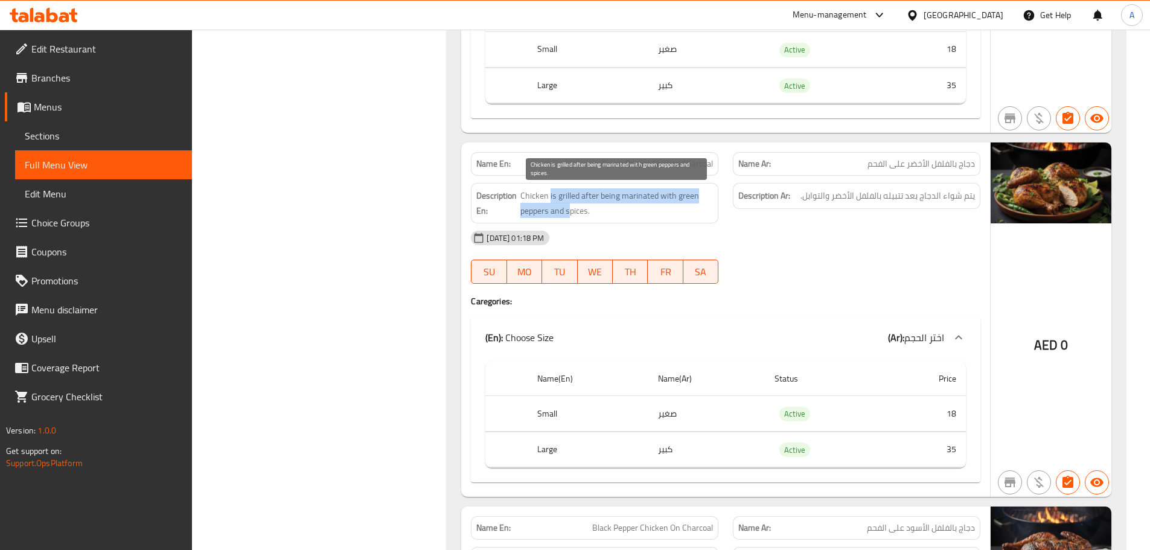
drag, startPoint x: 550, startPoint y: 203, endPoint x: 671, endPoint y: 216, distance: 121.4
click at [667, 215] on span "Chicken is grilled after being marinated with green peppers and spices." at bounding box center [617, 203] width 193 height 30
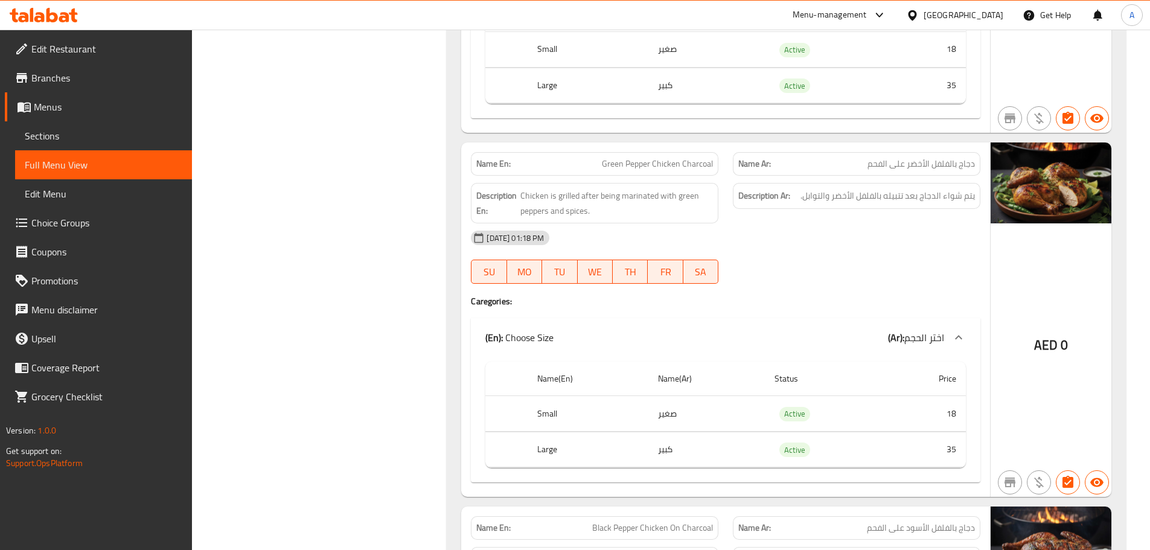
click at [796, 246] on div "[DATE] 01:18 PM" at bounding box center [726, 237] width 524 height 29
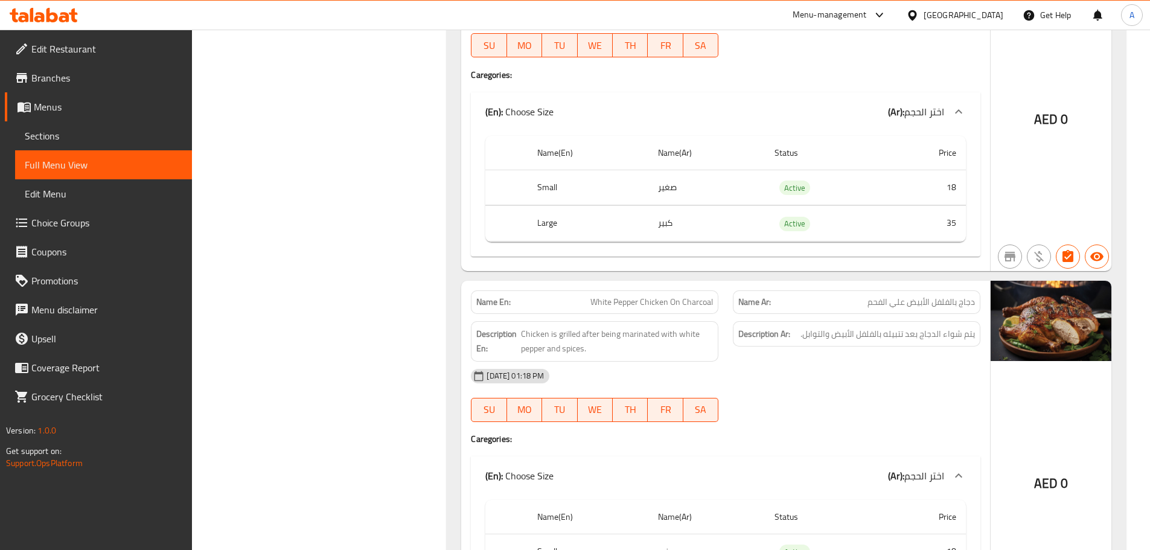
scroll to position [10628, 0]
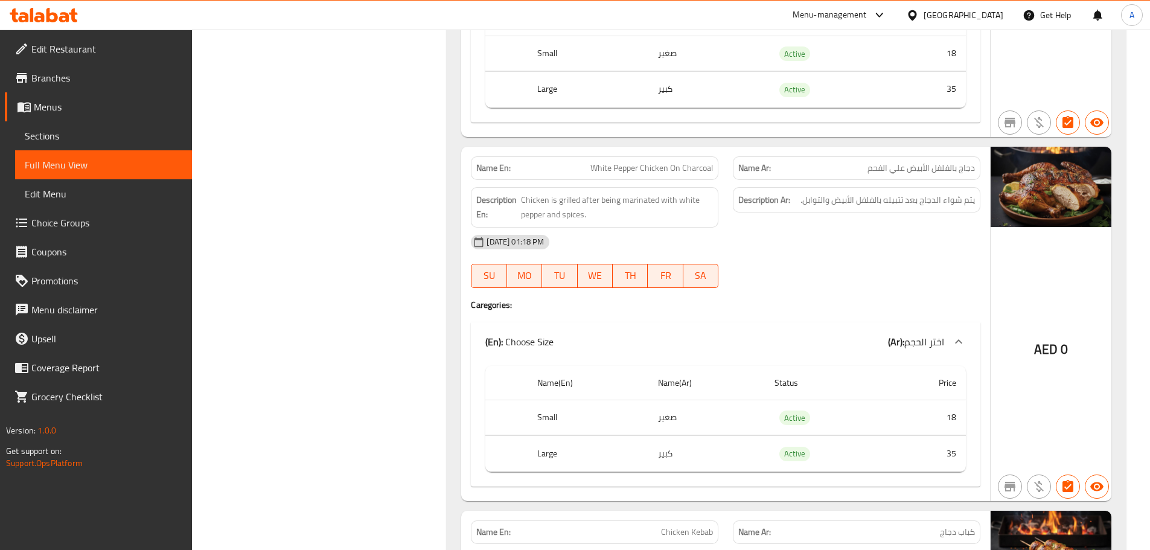
click at [658, 167] on span "White Pepper Chicken On Charcoal" at bounding box center [652, 168] width 123 height 13
drag, startPoint x: 658, startPoint y: 167, endPoint x: 618, endPoint y: 168, distance: 39.9
click at [618, 168] on span "White Pepper Chicken On Charcoal" at bounding box center [652, 168] width 123 height 13
click at [822, 220] on div "Description Ar: يتم شواء الدجاج بعد تتبيله بالفلفل الأبيض والتوابل." at bounding box center [857, 207] width 262 height 55
drag, startPoint x: 967, startPoint y: 200, endPoint x: 825, endPoint y: 204, distance: 141.4
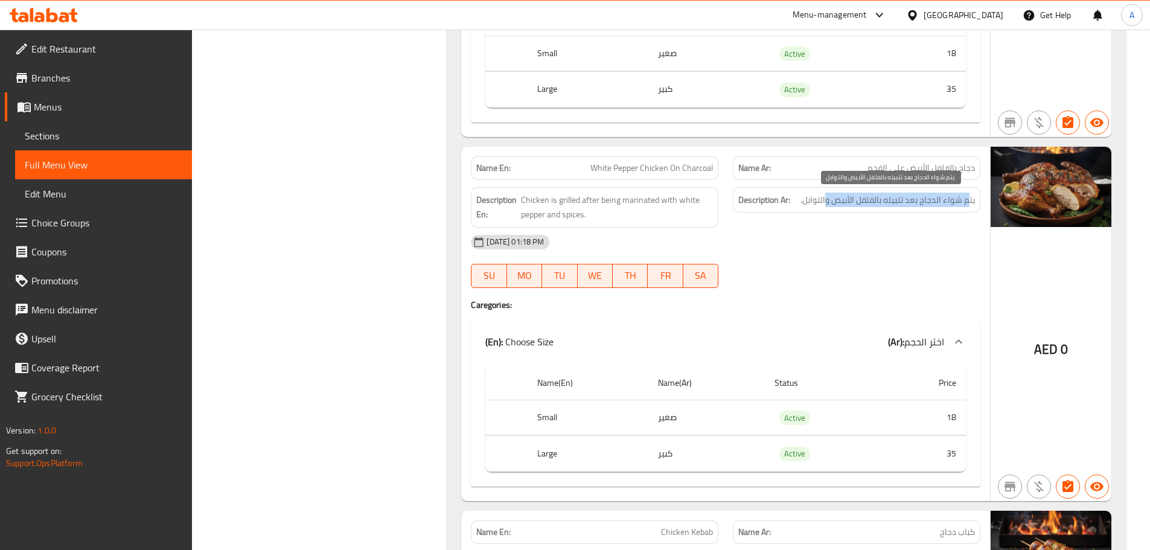
click at [825, 204] on span "يتم شواء الدجاج بعد تتبيله بالفلفل الأبيض والتوابل." at bounding box center [888, 200] width 175 height 15
click at [805, 205] on span "يتم شواء الدجاج بعد تتبيله بالفلفل الأبيض والتوابل." at bounding box center [888, 200] width 175 height 15
click at [804, 251] on div "[DATE] 01:18 PM" at bounding box center [726, 242] width 524 height 29
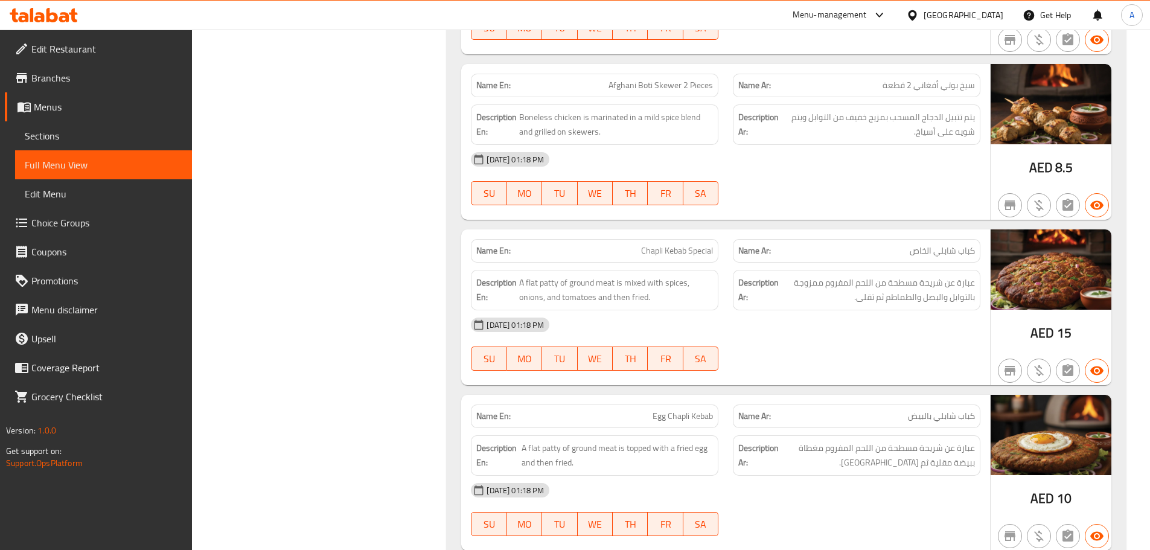
scroll to position [11425, 0]
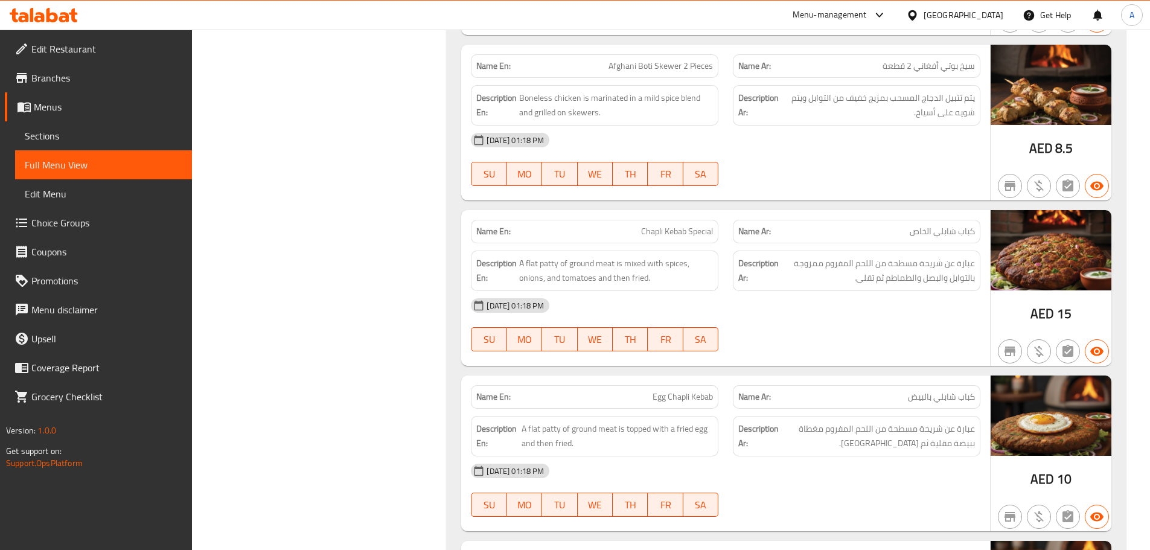
click at [969, 65] on span "سيخ بوتي أفغاني 2 قطعة" at bounding box center [929, 66] width 92 height 13
drag, startPoint x: 969, startPoint y: 65, endPoint x: 890, endPoint y: 66, distance: 79.1
click at [890, 66] on span "سيخ بوتي أفغاني 2 قطعة" at bounding box center [929, 66] width 92 height 13
click at [969, 98] on span "يتم تتبيل الدجاج المسحب بمزيج خفيف من التوابل ويتم شويه على أسياخ." at bounding box center [878, 106] width 193 height 30
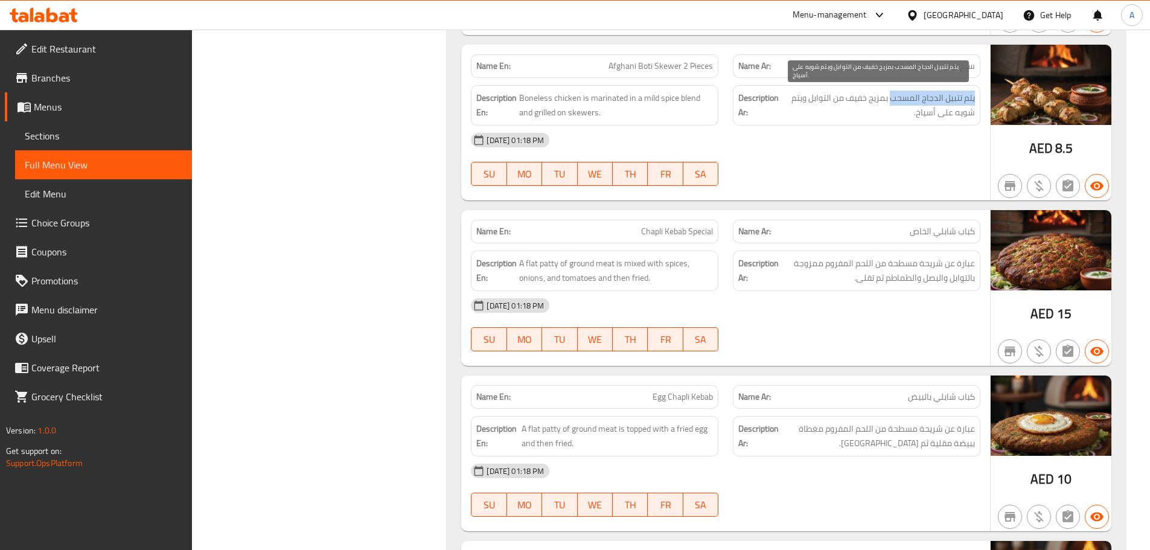
drag, startPoint x: 969, startPoint y: 98, endPoint x: 908, endPoint y: 98, distance: 61.0
click at [908, 98] on span "يتم تتبيل الدجاج المسحب بمزيج خفيف من التوابل ويتم شويه على أسياخ." at bounding box center [878, 106] width 193 height 30
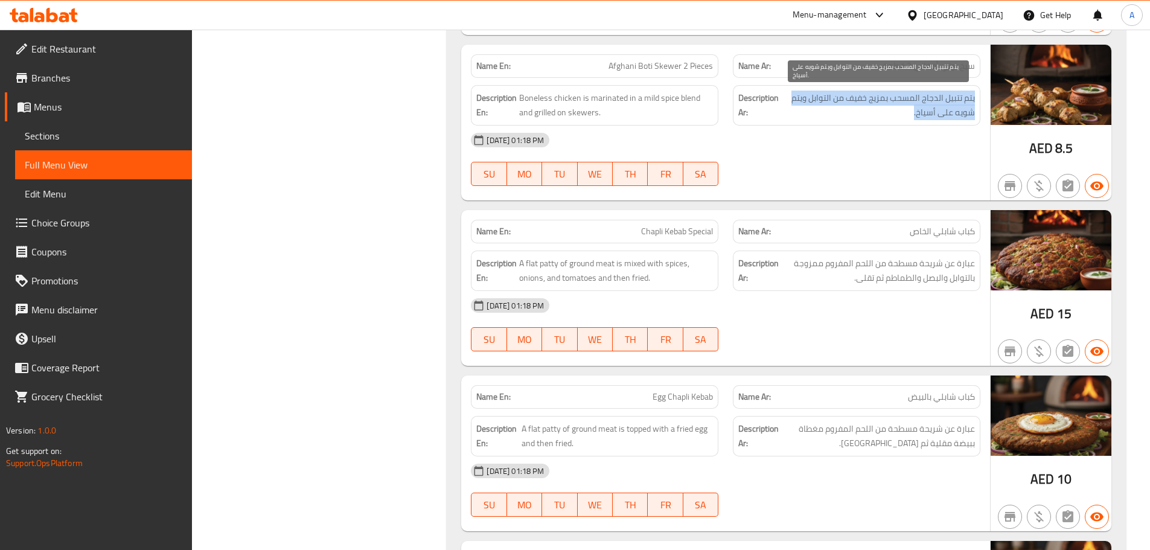
click at [891, 94] on span "يتم تتبيل الدجاج المسحب بمزيج خفيف من التوابل ويتم شويه على أسياخ." at bounding box center [878, 106] width 193 height 30
drag, startPoint x: 891, startPoint y: 94, endPoint x: 809, endPoint y: 94, distance: 82.1
click at [809, 94] on span "يتم تتبيل الدجاج المسحب بمزيج خفيف من التوابل ويتم شويه على أسياخ." at bounding box center [878, 106] width 193 height 30
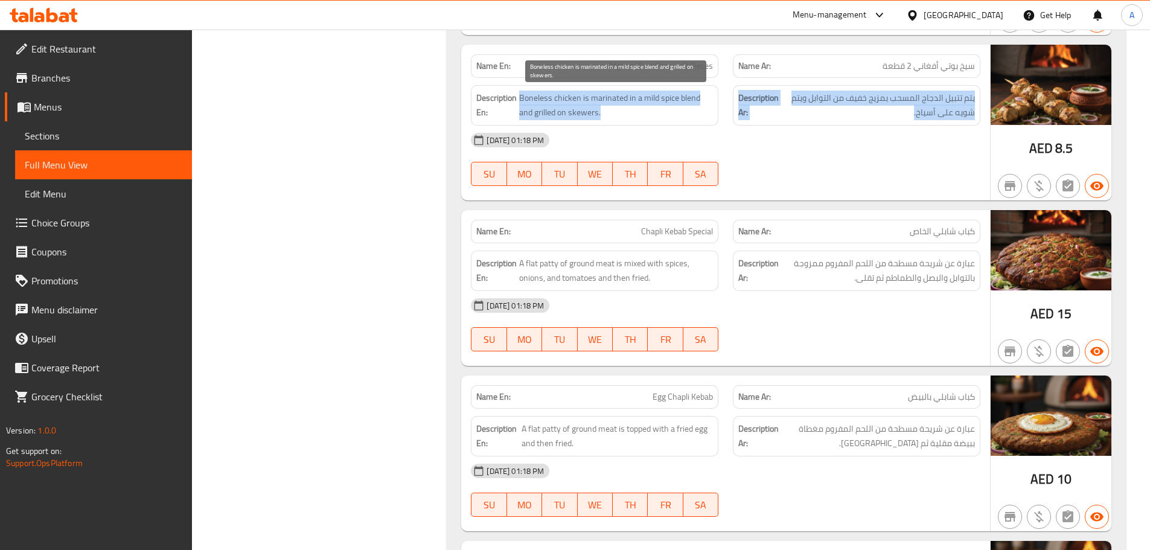
drag, startPoint x: 809, startPoint y: 94, endPoint x: 665, endPoint y: 106, distance: 143.6
click at [665, 106] on div "Description En: Boneless chicken is marinated in a mild spice blend and grilled…" at bounding box center [726, 105] width 524 height 55
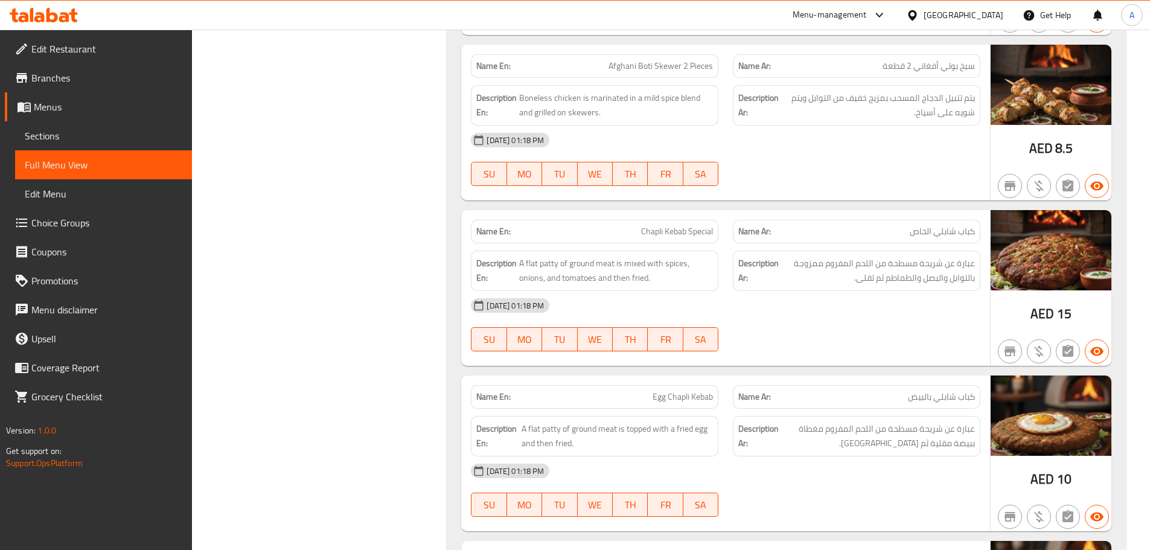
click at [789, 130] on div "[DATE] 01:18 PM" at bounding box center [726, 140] width 524 height 29
drag, startPoint x: 613, startPoint y: 217, endPoint x: 755, endPoint y: 222, distance: 142.0
click at [734, 224] on div "Name En: [PERSON_NAME] Special Name Ar: كباب شابلي الخاص" at bounding box center [726, 232] width 524 height 38
click at [792, 172] on div "[DATE] 01:18 PM SU MO TU WE TH FR SA" at bounding box center [726, 160] width 524 height 68
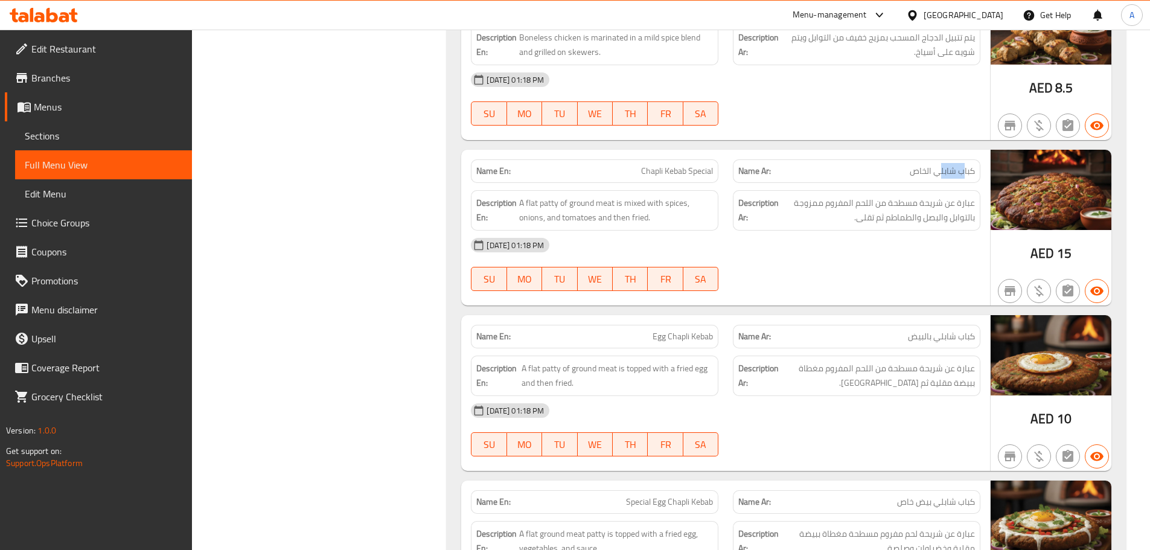
drag, startPoint x: 962, startPoint y: 173, endPoint x: 918, endPoint y: 173, distance: 44.1
click at [918, 173] on span "كباب شابلي الخاص" at bounding box center [942, 171] width 65 height 13
click at [964, 207] on span "عبارة عن شريحة مسطحة من اللحم المفروم ممزوجة بالتوابل والبصل والطماطم ثم تقلى." at bounding box center [878, 211] width 194 height 30
drag, startPoint x: 964, startPoint y: 207, endPoint x: 660, endPoint y: 211, distance: 304.4
click at [760, 211] on h6 "Description Ar: عبارة عن شريحة مسطحة من اللحم المفروم ممزوجة بالتوابل والبصل وا…" at bounding box center [856, 211] width 237 height 30
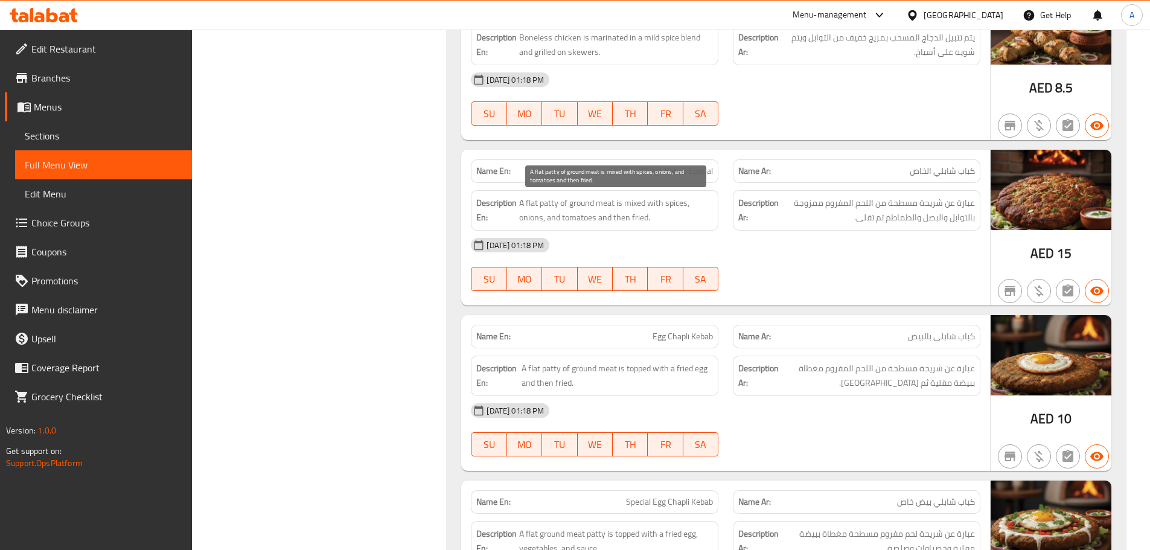
click at [601, 211] on span "A flat patty of ground meat is mixed with spices, onions, and tomatoes and then…" at bounding box center [616, 211] width 194 height 30
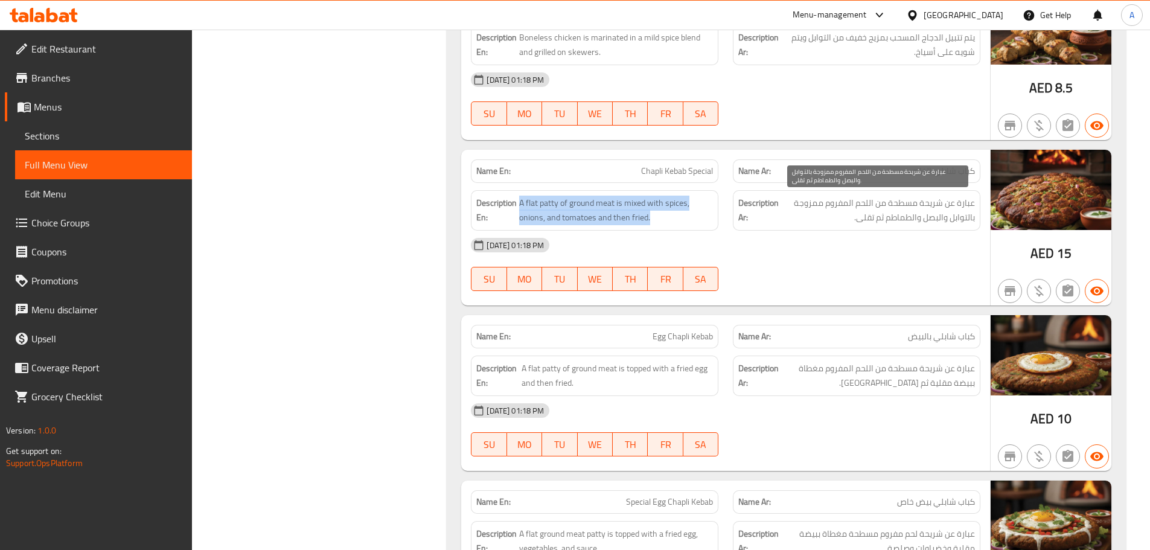
drag, startPoint x: 601, startPoint y: 211, endPoint x: 961, endPoint y: 213, distance: 359.9
click at [944, 211] on div "Description En: A flat patty of ground meat is mixed with spices, onions, and t…" at bounding box center [726, 210] width 524 height 55
click at [961, 213] on span "عبارة عن شريحة مسطحة من اللحم المفروم ممزوجة بالتوابل والبصل والطماطم ثم تقلى." at bounding box center [878, 211] width 194 height 30
drag, startPoint x: 961, startPoint y: 213, endPoint x: 549, endPoint y: 210, distance: 411.8
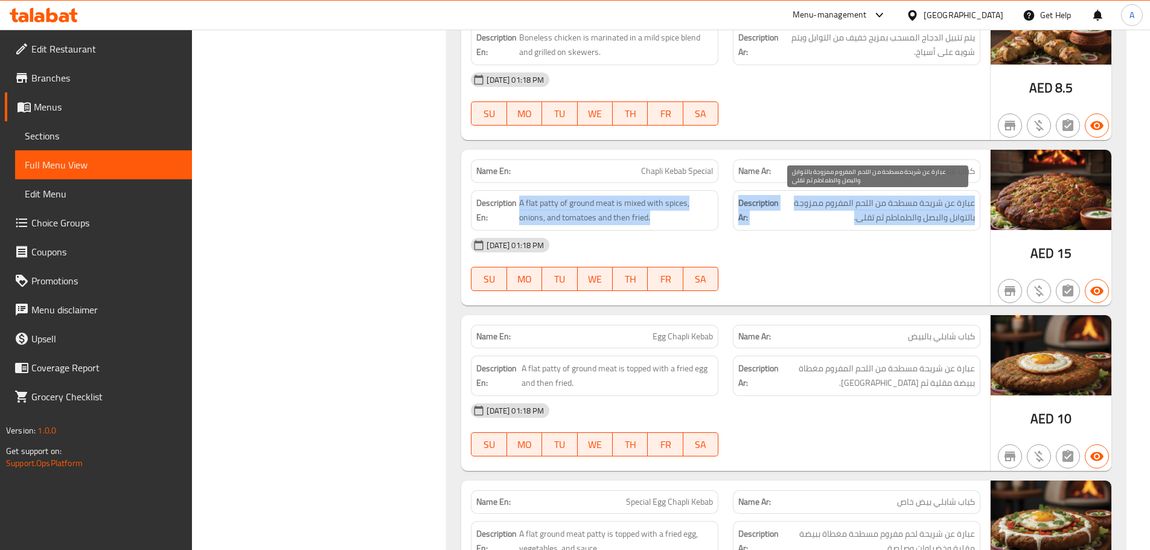
click at [549, 210] on div "Description En: A flat patty of ground meat is mixed with spices, onions, and t…" at bounding box center [726, 210] width 524 height 55
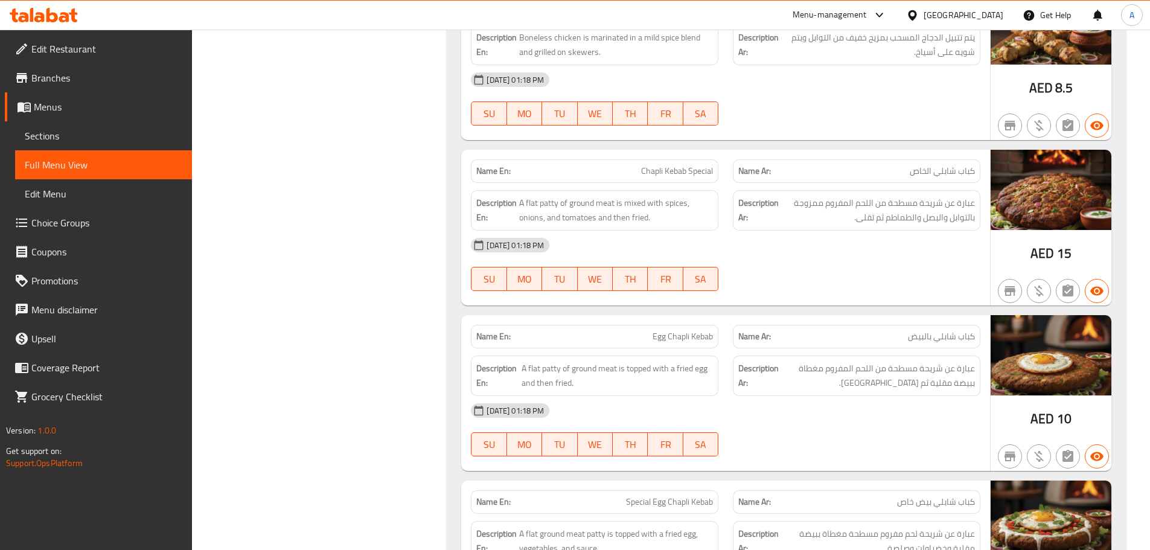
click at [847, 285] on div at bounding box center [857, 291] width 262 height 14
drag, startPoint x: 615, startPoint y: 167, endPoint x: 784, endPoint y: 219, distance: 176.9
click at [716, 191] on div "Name En: Chapli Kebab Special Name Ar: كباب شابلي الخاص Description En: A flat …" at bounding box center [725, 228] width 529 height 156
click at [804, 281] on div "[DATE] 01:18 PM SU MO TU WE TH FR SA" at bounding box center [726, 265] width 524 height 68
click at [588, 211] on span "A flat patty of ground meat is mixed with spices, onions, and tomatoes and then…" at bounding box center [616, 211] width 194 height 30
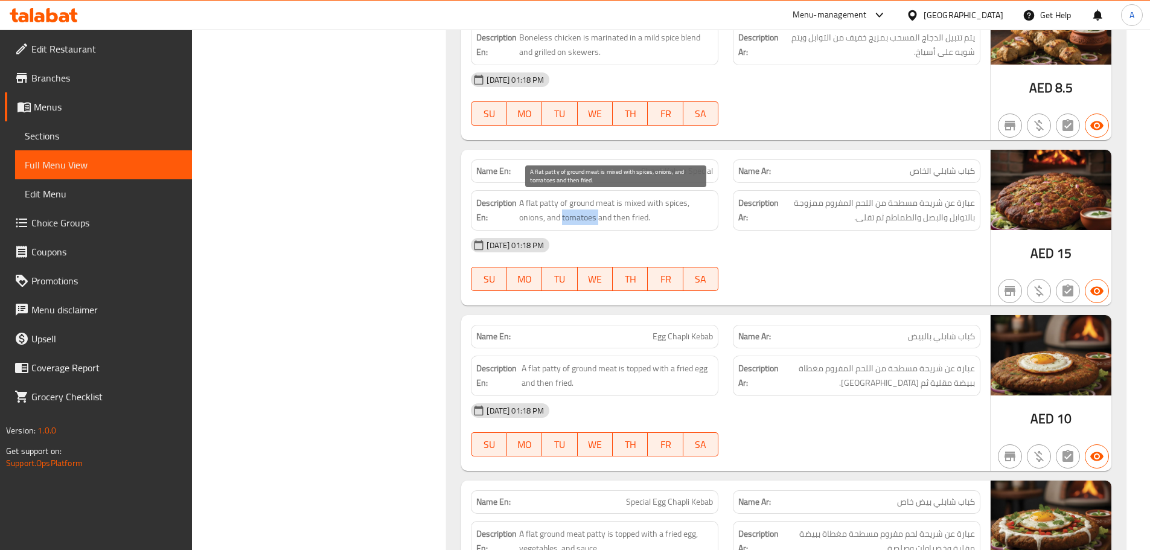
click at [588, 211] on span "A flat patty of ground meat is mixed with spices, onions, and tomatoes and then…" at bounding box center [616, 211] width 194 height 30
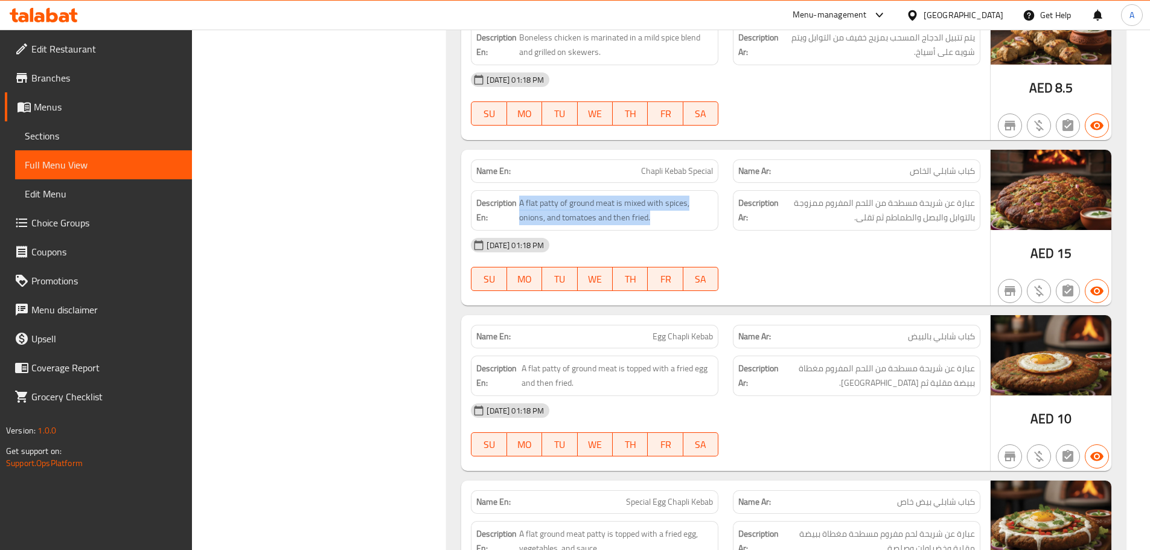
drag, startPoint x: 588, startPoint y: 211, endPoint x: 1047, endPoint y: 211, distance: 459.5
click at [1047, 211] on div "Name En: Chapli Kebab Special Name Ar: كباب شابلي الخاص Description En: A flat …" at bounding box center [786, 228] width 650 height 156
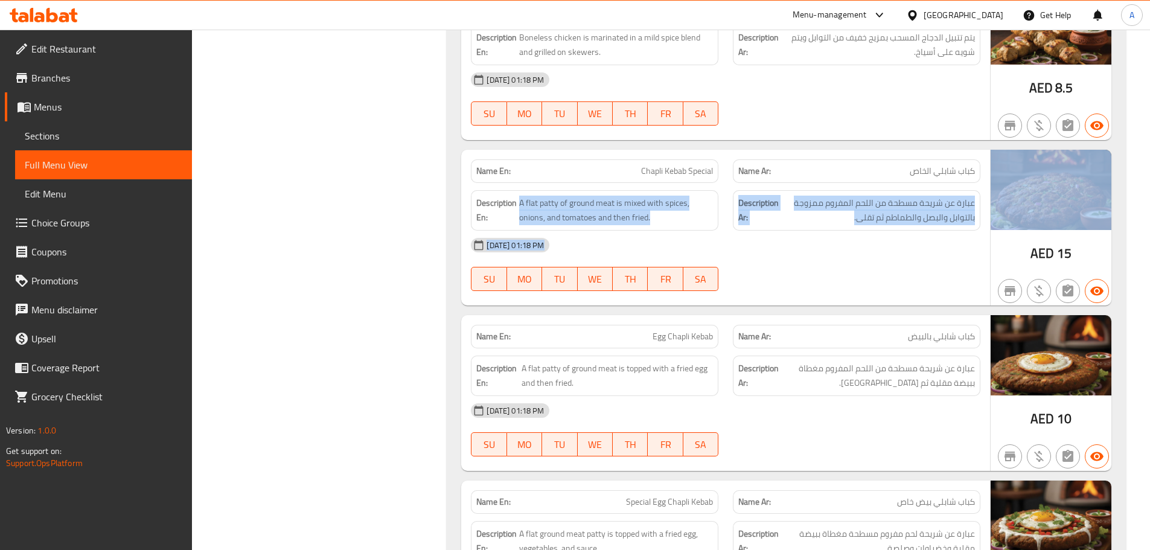
click at [926, 204] on span "عبارة عن شريحة مسطحة من اللحم المفروم ممزوجة بالتوابل والبصل والطماطم ثم تقلى." at bounding box center [878, 211] width 194 height 30
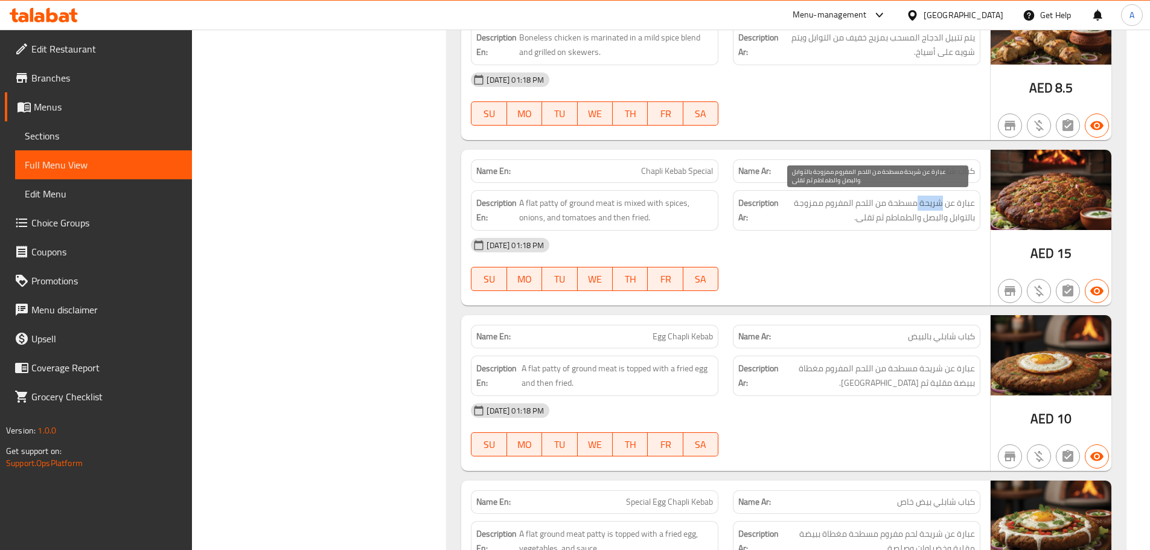
click at [926, 204] on span "عبارة عن شريحة مسطحة من اللحم المفروم ممزوجة بالتوابل والبصل والطماطم ثم تقلى." at bounding box center [878, 211] width 194 height 30
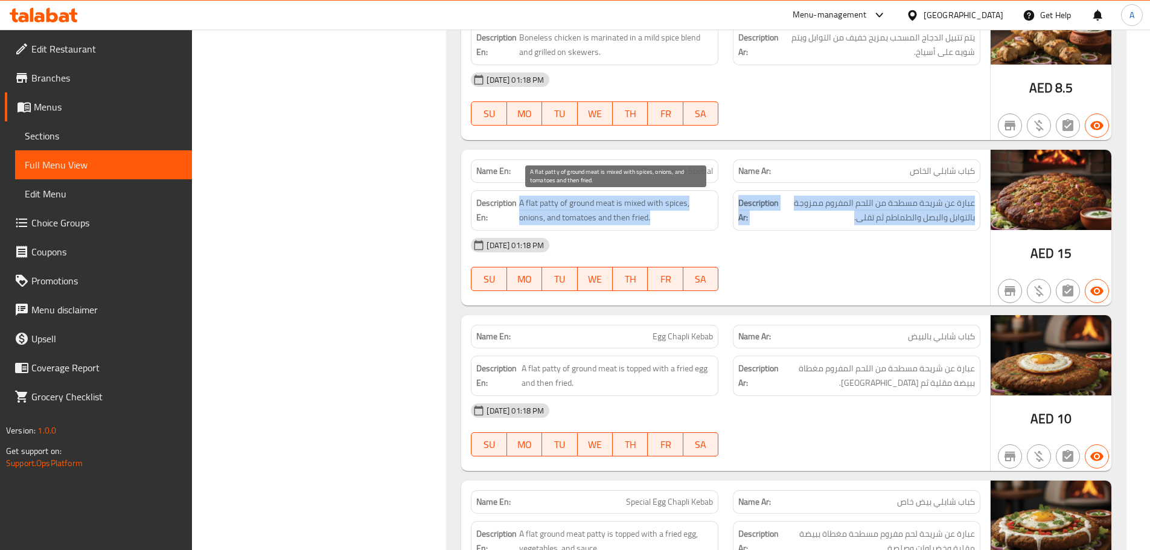
drag, startPoint x: 926, startPoint y: 204, endPoint x: 560, endPoint y: 213, distance: 366.6
click at [560, 213] on div "Description En: A flat patty of ground meat is mixed with spices, onions, and t…" at bounding box center [726, 210] width 524 height 55
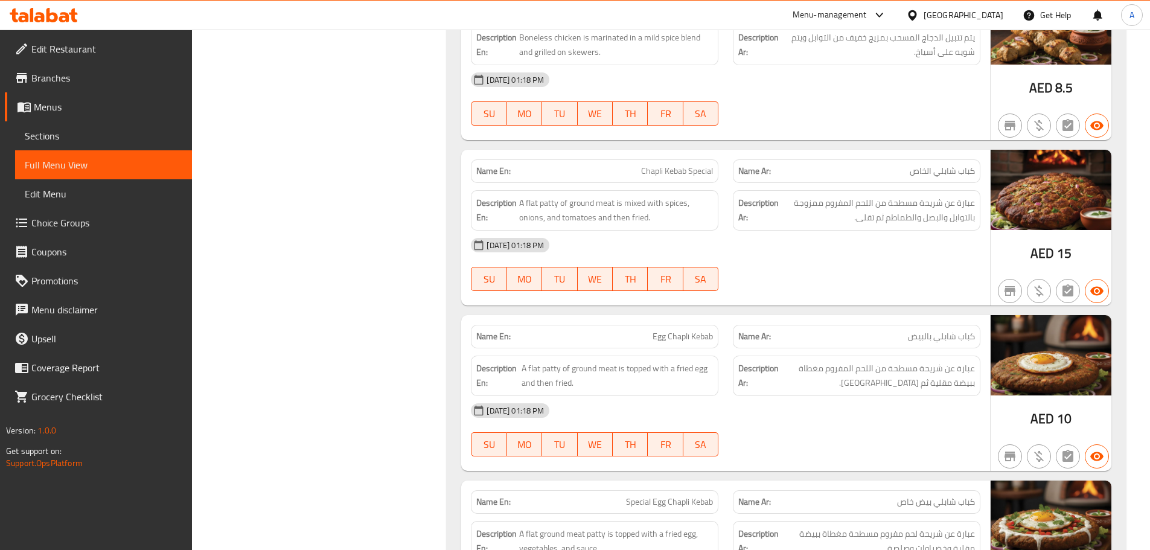
click at [876, 266] on div "[DATE] 01:18 PM SU MO TU WE TH FR SA" at bounding box center [726, 265] width 524 height 68
drag, startPoint x: 606, startPoint y: 212, endPoint x: 807, endPoint y: 240, distance: 203.7
click at [730, 229] on div "Description En: A flat patty of ground meat is mixed with spices, onions, and t…" at bounding box center [726, 210] width 524 height 55
click at [889, 221] on span "عبارة عن شريحة مسطحة من اللحم المفروم ممزوجة بالتوابل والبصل والطماطم ثم تقلى." at bounding box center [878, 211] width 194 height 30
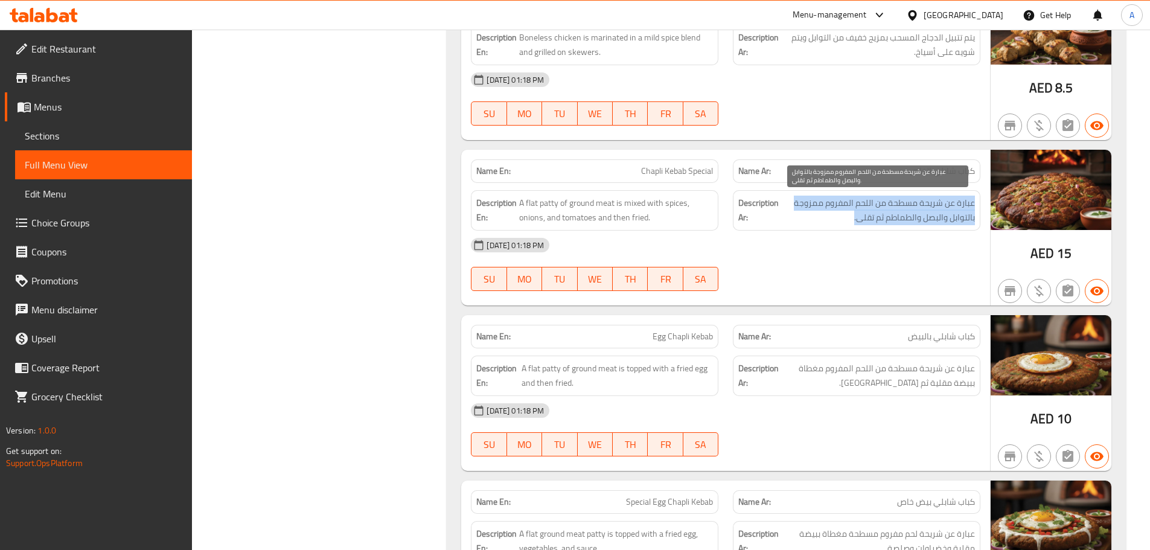
drag, startPoint x: 889, startPoint y: 221, endPoint x: 860, endPoint y: 293, distance: 78.0
click at [888, 222] on span "عبارة عن شريحة مسطحة من اللحم المفروم ممزوجة بالتوابل والبصل والطماطم ثم تقلى." at bounding box center [878, 211] width 194 height 30
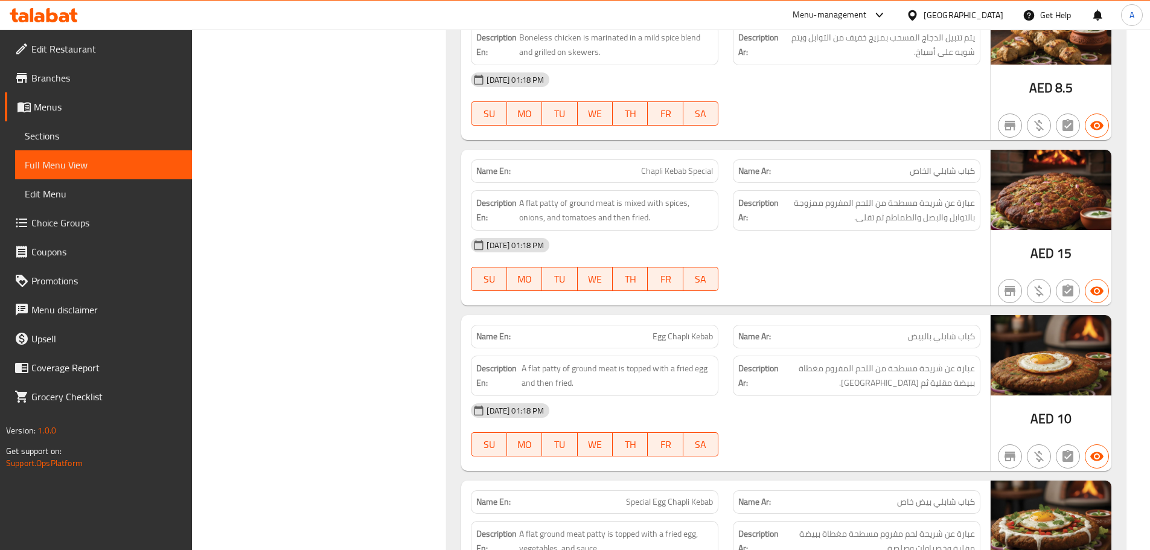
click at [860, 293] on div at bounding box center [857, 291] width 262 height 14
drag, startPoint x: 899, startPoint y: 214, endPoint x: 892, endPoint y: 221, distance: 9.0
click at [895, 217] on span "عبارة عن شريحة مسطحة من اللحم المفروم ممزوجة بالتوابل والبصل والطماطم ثم تقلى." at bounding box center [878, 211] width 194 height 30
click at [895, 274] on div "[DATE] 01:18 PM SU MO TU WE TH FR SA" at bounding box center [726, 265] width 524 height 68
drag, startPoint x: 924, startPoint y: 213, endPoint x: 874, endPoint y: 219, distance: 50.4
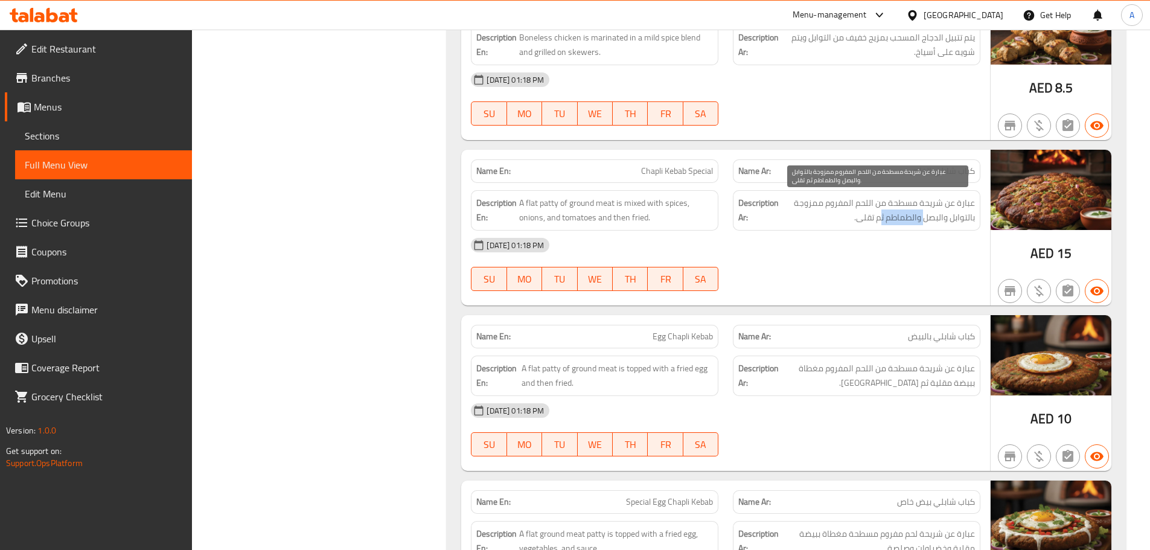
click at [874, 218] on span "عبارة عن شريحة مسطحة من اللحم المفروم ممزوجة بالتوابل والبصل والطماطم ثم تقلى." at bounding box center [878, 211] width 194 height 30
click at [901, 208] on span "عبارة عن شريحة مسطحة من اللحم المفروم ممزوجة بالتوابل والبصل والطماطم ثم تقلى." at bounding box center [878, 211] width 194 height 30
drag, startPoint x: 876, startPoint y: 225, endPoint x: 865, endPoint y: 224, distance: 10.9
click at [865, 224] on span "عبارة عن شريحة مسطحة من اللحم المفروم ممزوجة بالتوابل والبصل والطماطم ثم تقلى." at bounding box center [878, 211] width 194 height 30
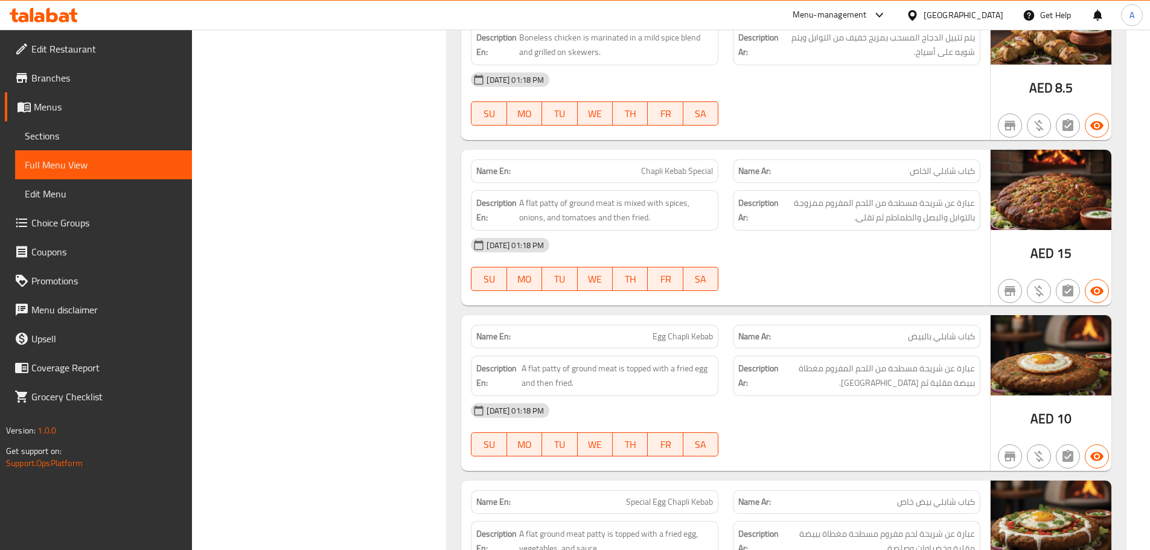
click at [869, 255] on div "[DATE] 01:18 PM" at bounding box center [726, 245] width 524 height 29
drag, startPoint x: 692, startPoint y: 339, endPoint x: 836, endPoint y: 299, distance: 149.1
click at [831, 323] on div "Name En: Egg Chapli Kebab Name Ar: كباب شابلي بالبيض" at bounding box center [726, 337] width 524 height 38
click at [834, 295] on div at bounding box center [857, 291] width 262 height 14
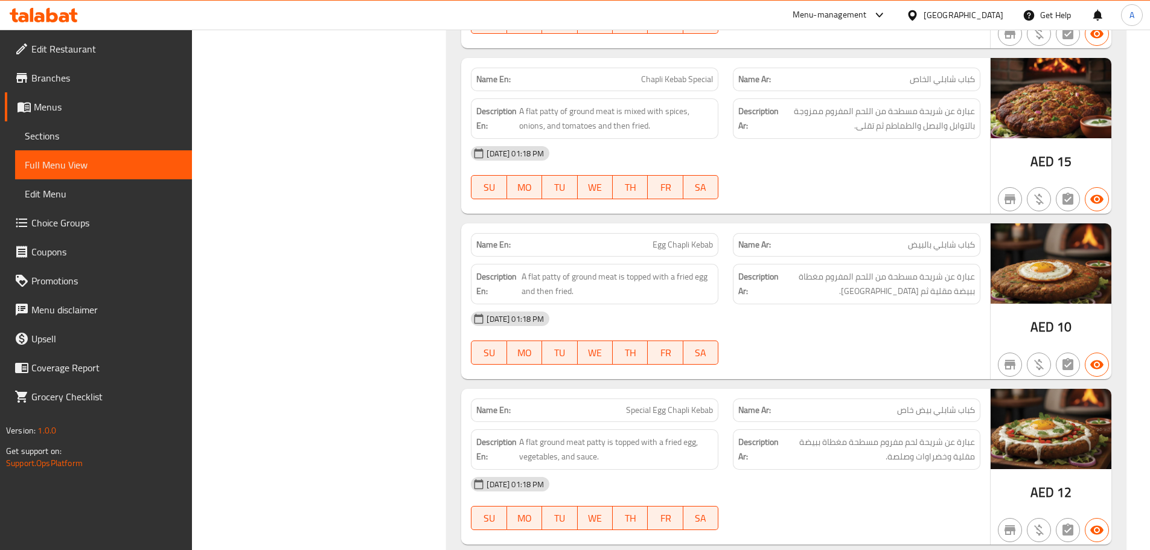
scroll to position [11666, 0]
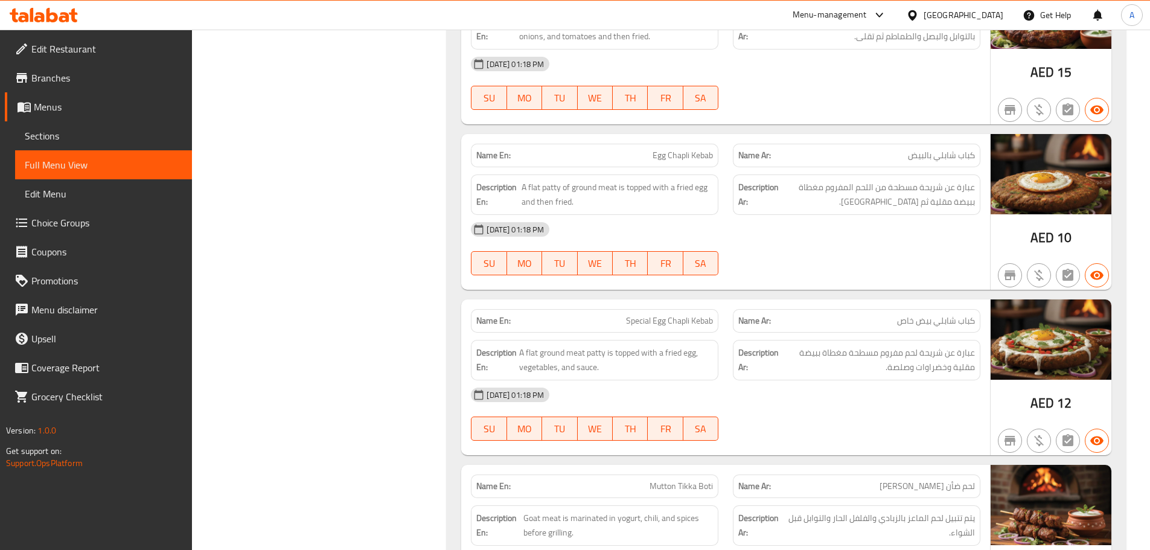
drag, startPoint x: 607, startPoint y: 144, endPoint x: 825, endPoint y: 309, distance: 272.5
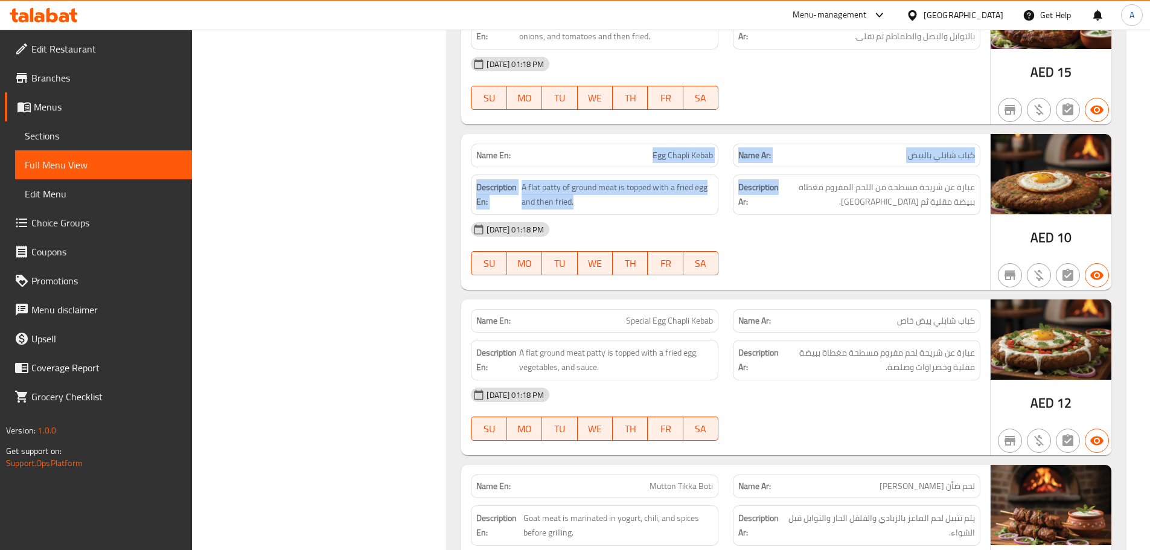
drag, startPoint x: 594, startPoint y: 164, endPoint x: 812, endPoint y: 226, distance: 226.1
click at [807, 212] on div "Name En: Egg Chapli Kebab Name Ar: كباب شابلي بالبيض Description En: A flat pat…" at bounding box center [725, 212] width 529 height 156
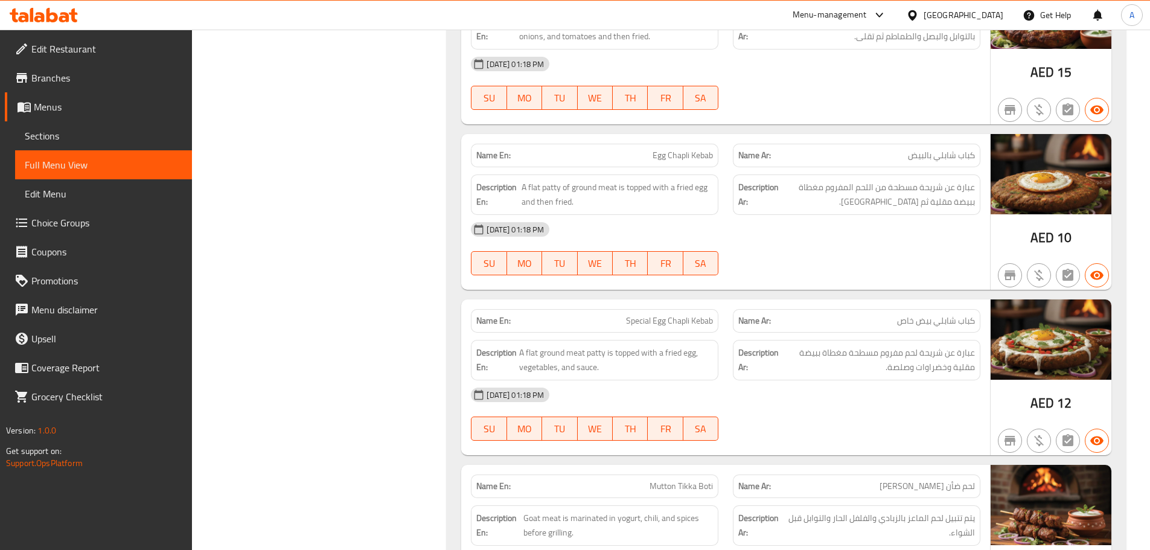
click at [821, 257] on div "[DATE] 01:18 PM SU MO TU WE TH FR SA" at bounding box center [726, 249] width 524 height 68
click at [967, 156] on span "كباب شابلي بالبيض" at bounding box center [941, 155] width 67 height 13
drag, startPoint x: 967, startPoint y: 156, endPoint x: 510, endPoint y: 167, distance: 457.2
click at [510, 167] on div "Name En: Egg Chapli Kebab Name Ar: كباب شابلي بالبيض Description En: A flat pat…" at bounding box center [725, 212] width 529 height 156
click at [816, 257] on div "[DATE] 01:18 PM SU MO TU WE TH FR SA" at bounding box center [726, 249] width 524 height 68
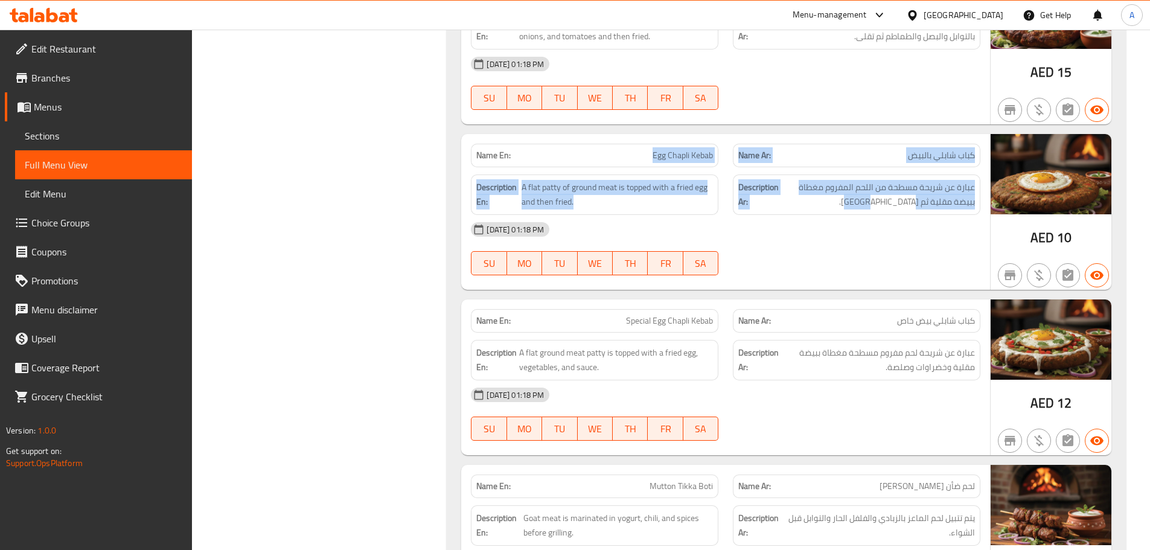
drag, startPoint x: 719, startPoint y: 184, endPoint x: 855, endPoint y: 276, distance: 164.0
click at [874, 242] on div "Name En: Egg Chapli Kebab Name Ar: كباب شابلي بالبيض Description En: A flat pat…" at bounding box center [725, 212] width 529 height 156
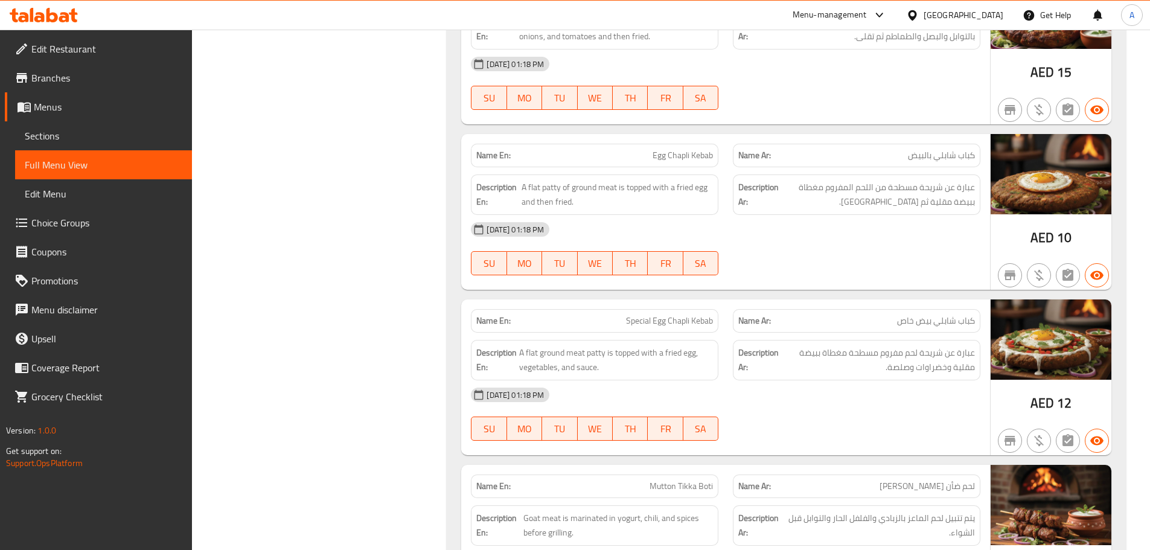
click at [851, 281] on div at bounding box center [857, 275] width 262 height 14
click at [968, 188] on span "عبارة عن شريحة مسطحة من اللحم المفروم مغطاة ببيضة مقلية ثم [GEOGRAPHIC_DATA]." at bounding box center [878, 195] width 194 height 30
drag, startPoint x: 968, startPoint y: 188, endPoint x: 944, endPoint y: 185, distance: 24.3
click at [944, 185] on span "عبارة عن شريحة مسطحة من اللحم المفروم مغطاة ببيضة مقلية ثم [GEOGRAPHIC_DATA]." at bounding box center [878, 195] width 194 height 30
drag, startPoint x: 528, startPoint y: 187, endPoint x: 589, endPoint y: 191, distance: 60.5
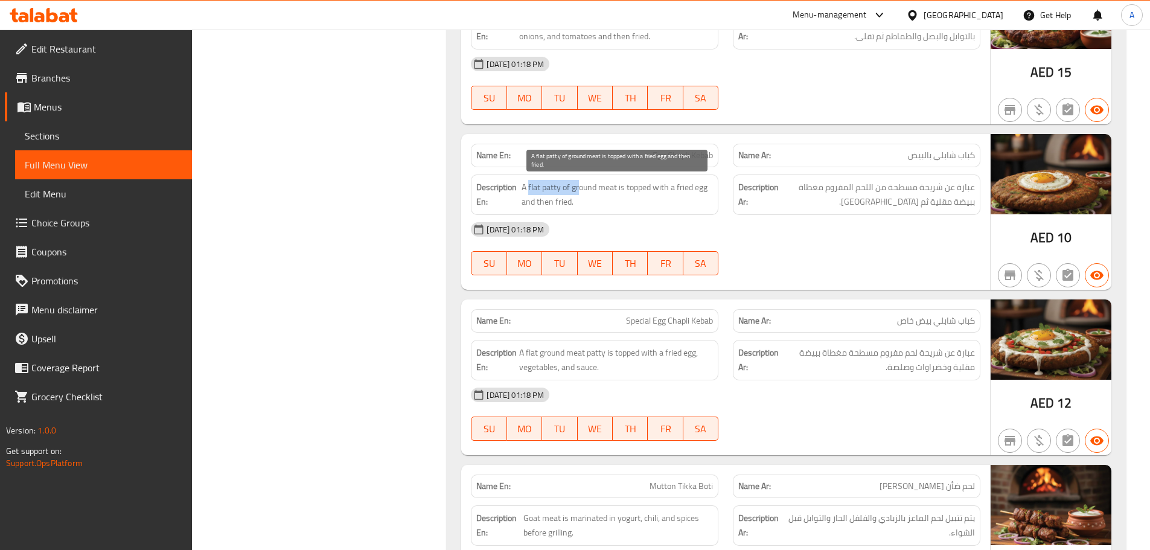
click at [585, 190] on span "A flat patty of ground meat is topped with a fried egg and then fried." at bounding box center [617, 195] width 191 height 30
click at [591, 191] on span "A flat patty of ground meat is topped with a fried egg and then fried." at bounding box center [617, 195] width 191 height 30
click at [625, 193] on span "A flat patty of ground meat is topped with a fried egg and then fried." at bounding box center [617, 195] width 191 height 30
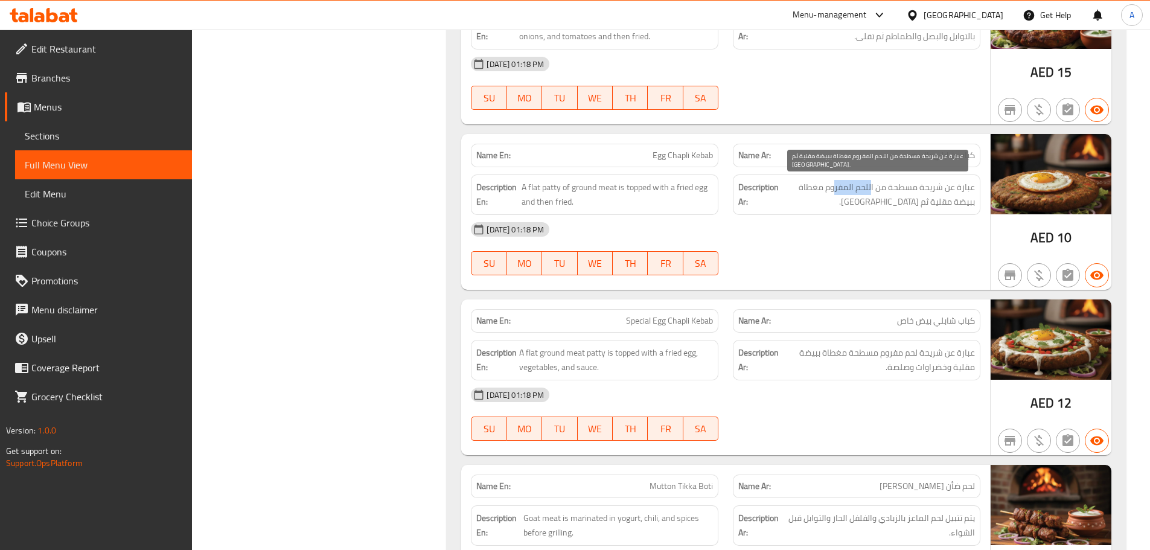
drag, startPoint x: 850, startPoint y: 186, endPoint x: 835, endPoint y: 186, distance: 15.7
click at [835, 186] on span "عبارة عن شريحة مسطحة من اللحم المفروم مغطاة ببيضة مقلية ثم [GEOGRAPHIC_DATA]." at bounding box center [878, 195] width 194 height 30
click at [793, 186] on span "عبارة عن شريحة مسطحة من اللحم المفروم مغطاة ببيضة مقلية ثم [GEOGRAPHIC_DATA]." at bounding box center [878, 195] width 194 height 30
drag, startPoint x: 961, startPoint y: 203, endPoint x: 920, endPoint y: 205, distance: 41.1
click at [926, 204] on span "عبارة عن شريحة مسطحة من اللحم المفروم مغطاة ببيضة مقلية ثم [GEOGRAPHIC_DATA]." at bounding box center [878, 195] width 194 height 30
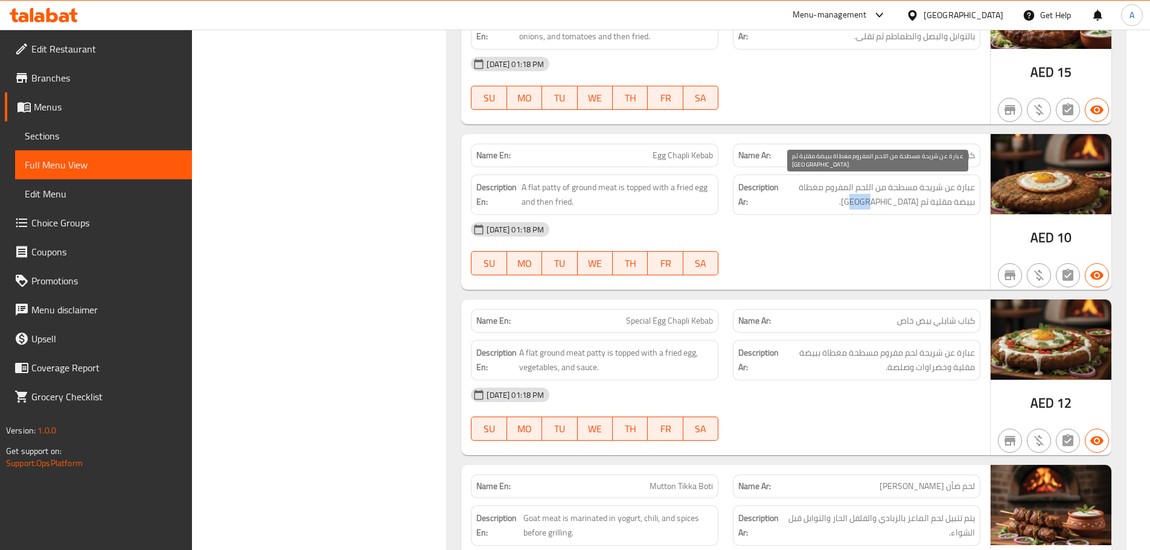
click at [885, 211] on div "Description Ar: عبارة عن شريحة مسطحة من اللحم المفروم مغطاة ببيضة مقلية ثم [GEO…" at bounding box center [857, 195] width 248 height 40
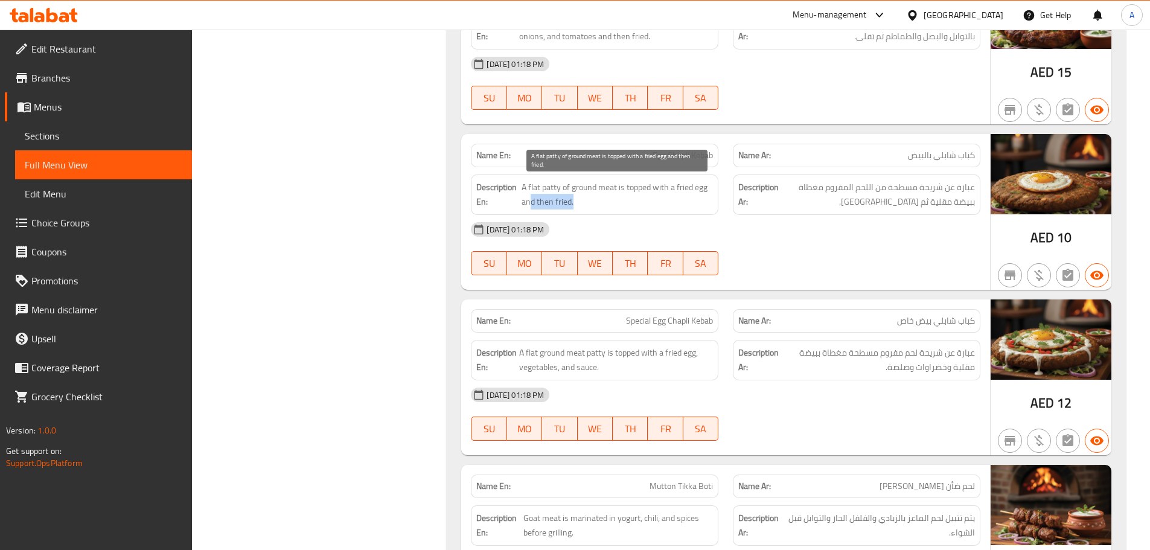
drag, startPoint x: 532, startPoint y: 196, endPoint x: 674, endPoint y: 212, distance: 142.8
click at [630, 197] on span "A flat patty of ground meat is topped with a fried egg and then fried." at bounding box center [617, 195] width 191 height 30
click at [828, 244] on div "[DATE] 01:18 PM SU MO TU WE TH FR SA" at bounding box center [726, 249] width 524 height 68
click at [855, 203] on span "عبارة عن شريحة مسطحة من اللحم المفروم مغطاة ببيضة مقلية ثم [GEOGRAPHIC_DATA]." at bounding box center [878, 195] width 194 height 30
click at [835, 223] on div "[DATE] 01:18 PM" at bounding box center [726, 229] width 524 height 29
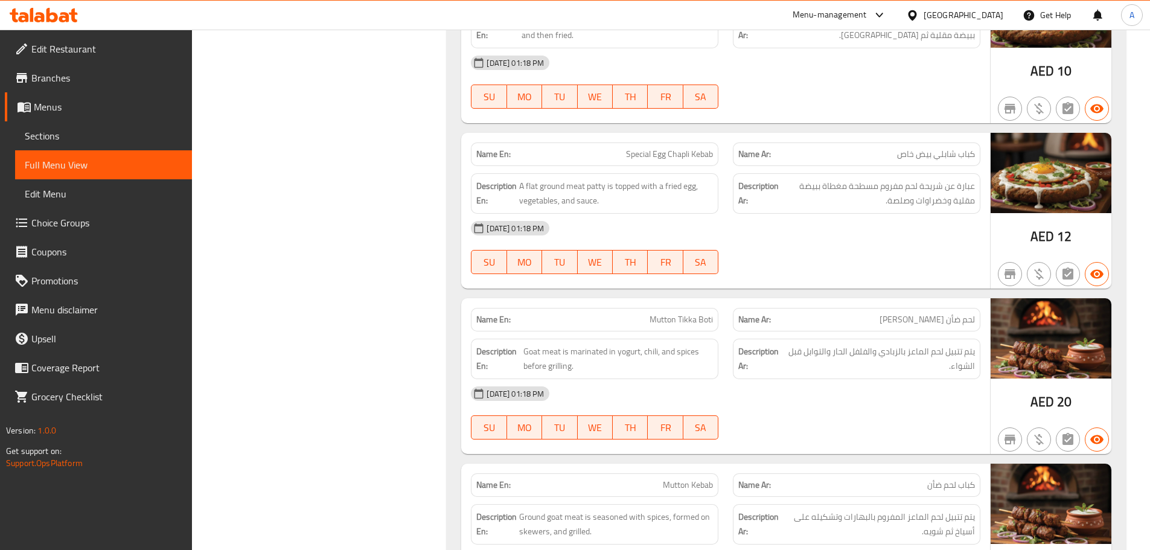
scroll to position [11847, 0]
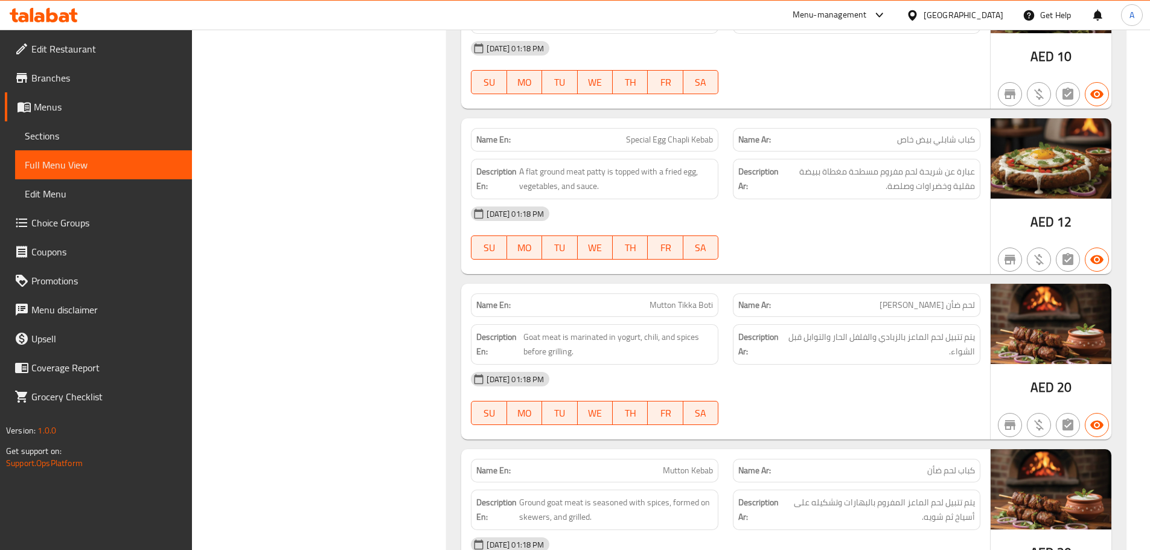
drag, startPoint x: 587, startPoint y: 144, endPoint x: 801, endPoint y: 178, distance: 216.9
click at [781, 162] on div "Name En: Special Egg Chapli Kebab Name Ar: كباب شابلي بيض خاص Description En: A…" at bounding box center [725, 196] width 529 height 156
click at [824, 227] on div "[DATE] 01:18 PM" at bounding box center [726, 213] width 524 height 29
click at [738, 156] on div "Name En: Special Egg Chapli Kebab Name Ar: كباب شابلي بيض خاص Description En: A…" at bounding box center [725, 196] width 529 height 156
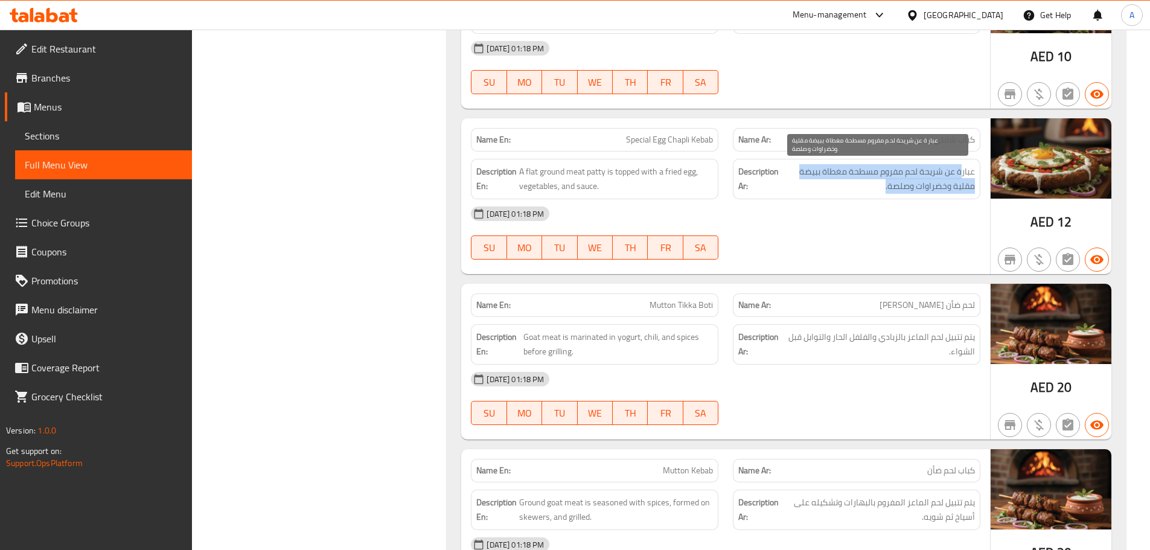
drag, startPoint x: 962, startPoint y: 175, endPoint x: 806, endPoint y: 184, distance: 156.7
click at [806, 184] on span "عبارة عن شريحة لحم مفروم مسطحة مغطاة ببيضة مقلية وخضراوات وصلصة." at bounding box center [878, 179] width 194 height 30
click at [956, 188] on span "عبارة عن شريحة لحم مفروم مسطحة مغطاة ببيضة مقلية وخضراوات وصلصة." at bounding box center [878, 179] width 194 height 30
click at [949, 186] on span "عبارة عن شريحة لحم مفروم مسطحة مغطاة ببيضة مقلية وخضراوات وصلصة." at bounding box center [878, 179] width 194 height 30
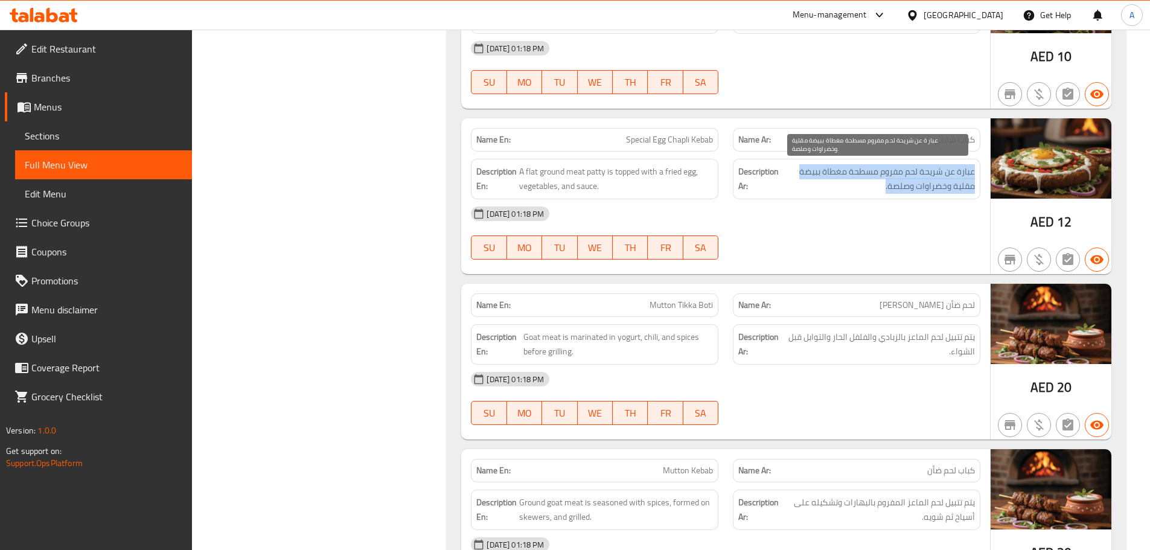
click at [949, 186] on span "عبارة عن شريحة لحم مفروم مسطحة مغطاة ببيضة مقلية وخضراوات وصلصة." at bounding box center [878, 179] width 194 height 30
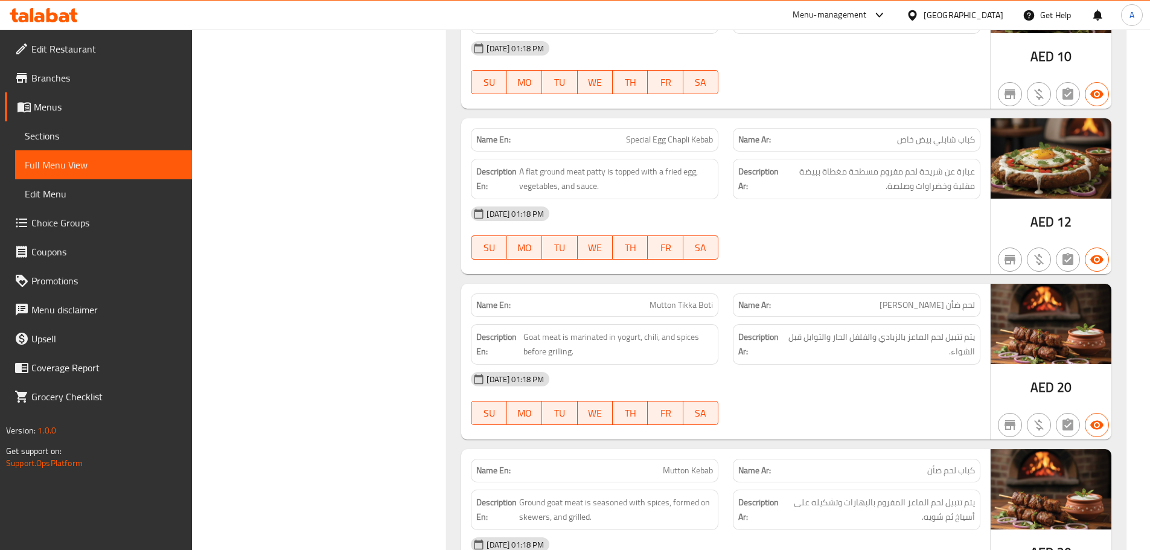
click at [919, 228] on div "[DATE] 01:18 PM" at bounding box center [726, 213] width 524 height 29
drag, startPoint x: 639, startPoint y: 303, endPoint x: 758, endPoint y: 281, distance: 120.2
click at [725, 299] on div "Name En: Mutton [PERSON_NAME]" at bounding box center [595, 305] width 262 height 38
click at [767, 269] on div "Name En: Special Egg Chapli Kebab Name Ar: كباب شابلي بيض خاص Description En: A…" at bounding box center [725, 196] width 529 height 156
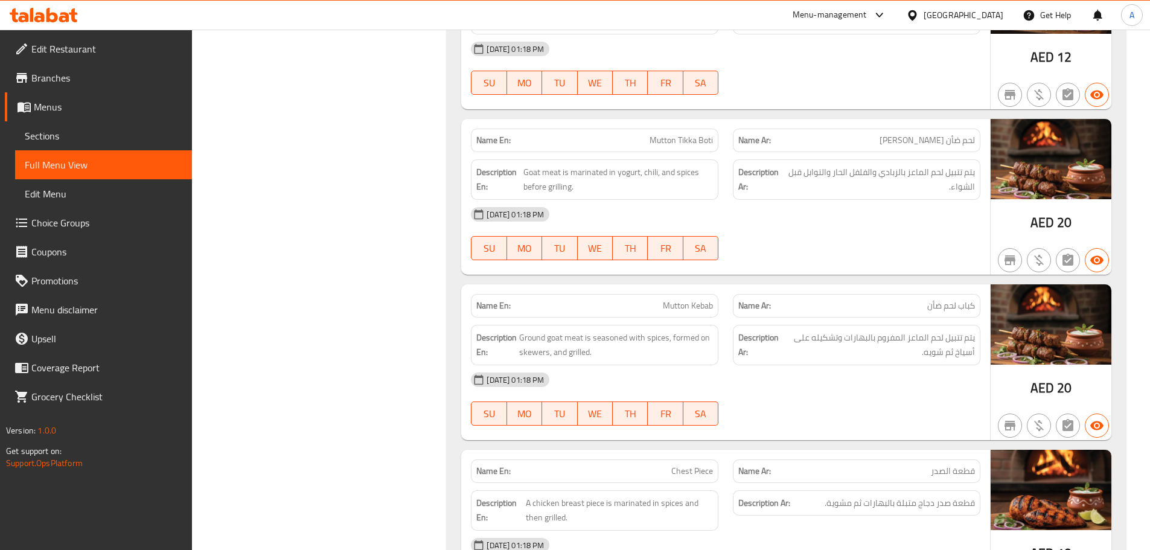
scroll to position [12089, 0]
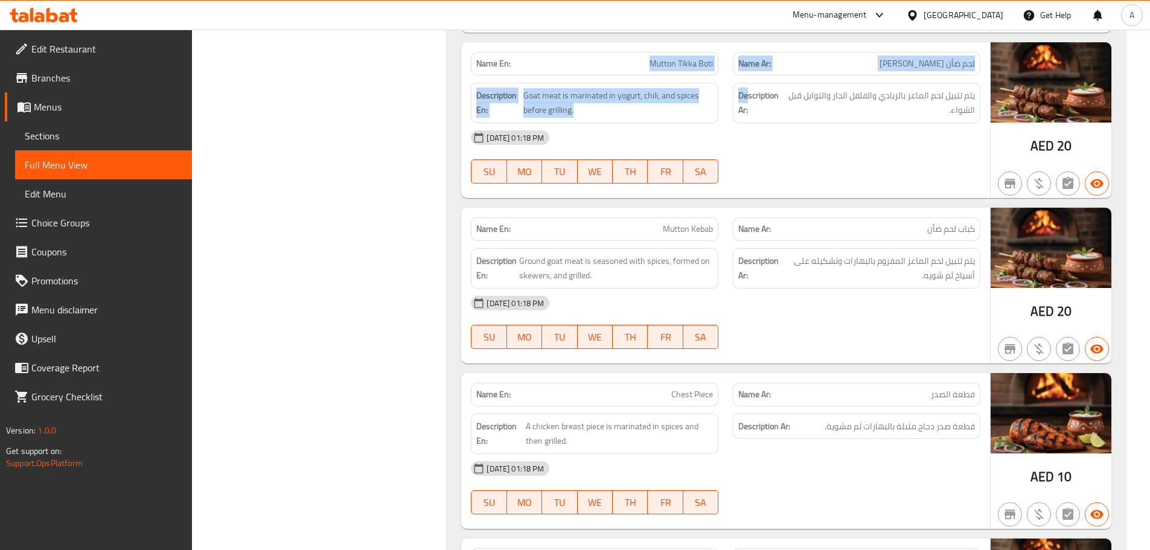
drag, startPoint x: 639, startPoint y: 62, endPoint x: 795, endPoint y: 113, distance: 164.0
click at [780, 101] on div "Name En: Mutton Tikka Boti Name Ar: لحم ضأن تكا بوتي Description En: Goat meat …" at bounding box center [725, 120] width 529 height 156
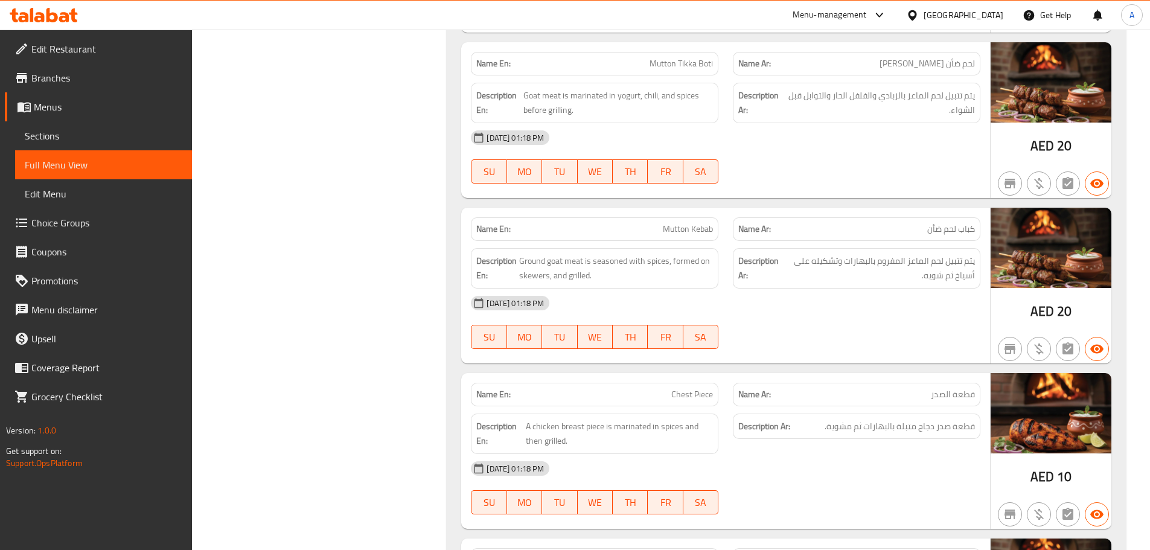
click at [831, 156] on div "[DATE] 01:18 PM SU MO TU WE TH FR SA" at bounding box center [726, 157] width 524 height 68
drag, startPoint x: 778, startPoint y: 95, endPoint x: 783, endPoint y: 114, distance: 18.7
click at [778, 98] on h6 "Description Ar: يتم تتبيل لحم الماعز بالزبادي والفلفل الحار والتوابل قبل الشواء." at bounding box center [856, 103] width 237 height 30
click at [835, 155] on div "[DATE] 01:18 PM SU MO TU WE TH FR SA" at bounding box center [726, 157] width 524 height 68
drag, startPoint x: 563, startPoint y: 90, endPoint x: 636, endPoint y: 137, distance: 86.9
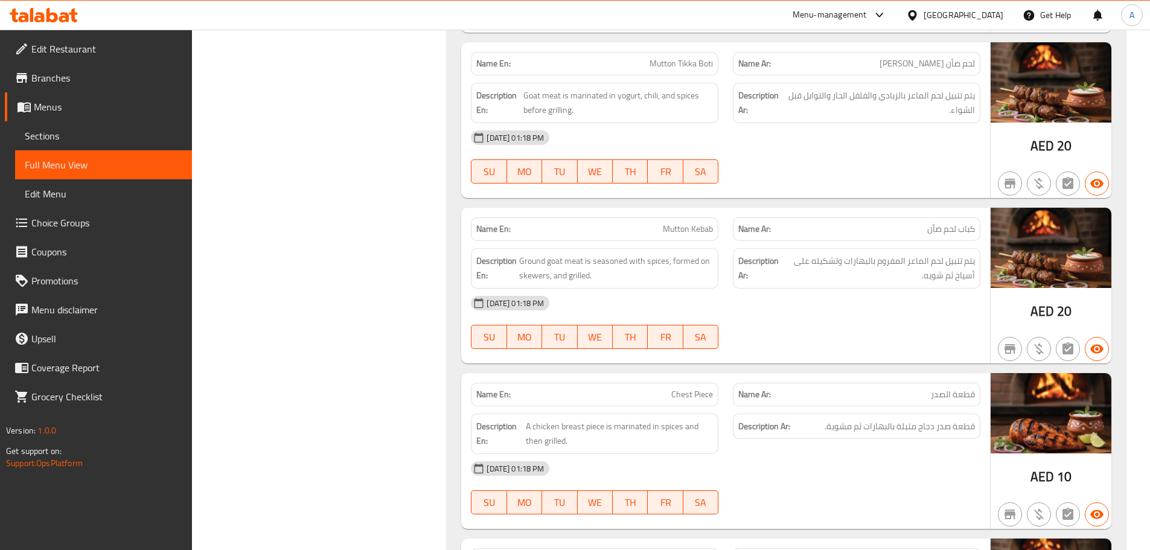
click at [616, 132] on div "Name En: Mutton Tikka Boti Name Ar: لحم ضأن تكا بوتي Description En: Goat meat …" at bounding box center [725, 120] width 529 height 156
click at [842, 138] on div "[DATE] 01:18 PM" at bounding box center [726, 137] width 524 height 29
click at [899, 233] on div "Name En: Mutton Kebab Name Ar: كباب لحم ضأن Description En: Ground goat meat is…" at bounding box center [725, 286] width 529 height 156
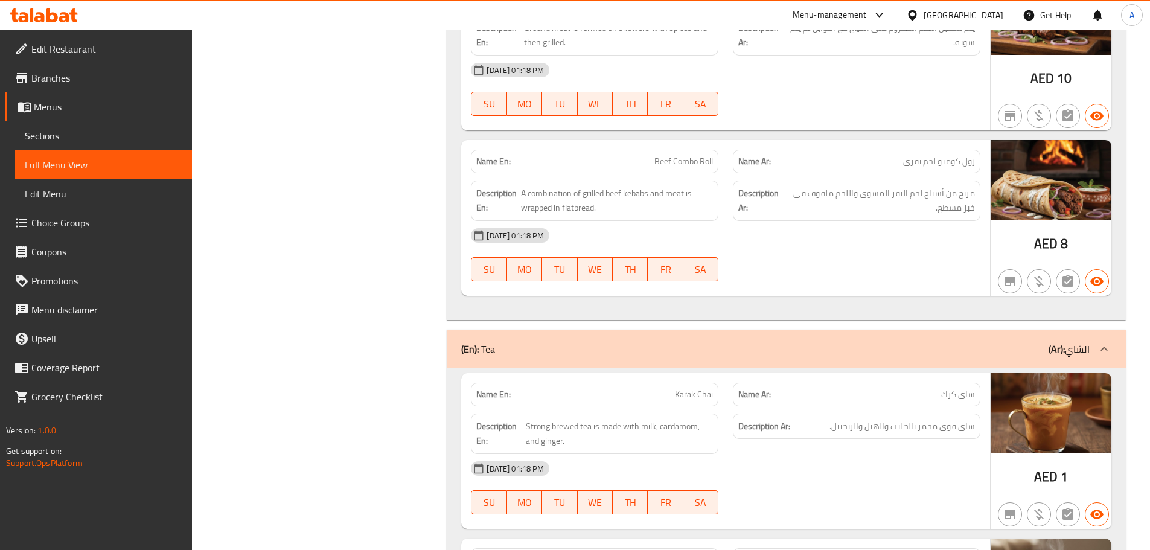
scroll to position [12668, 0]
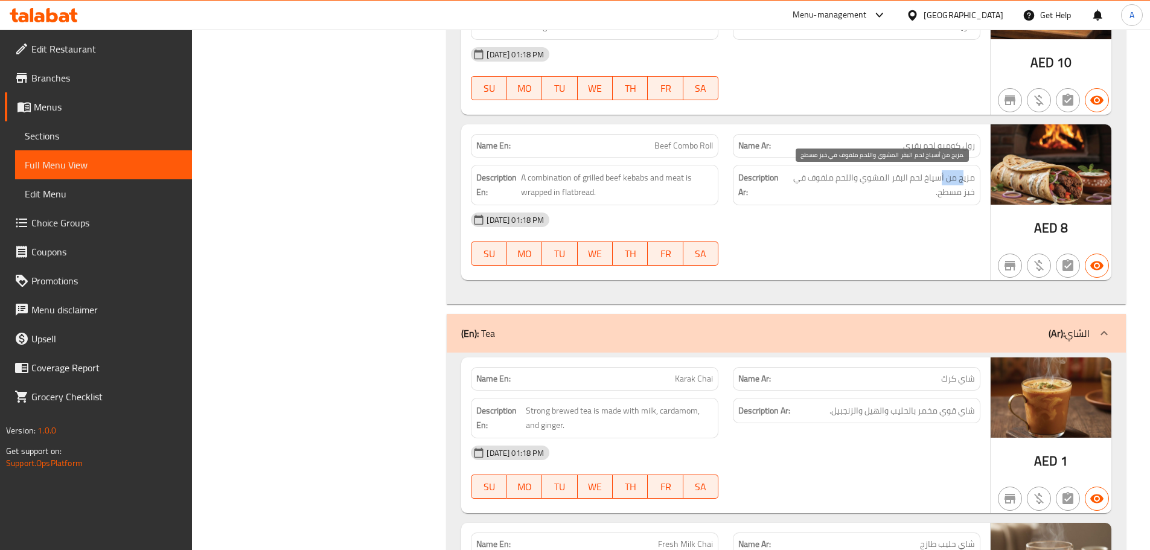
drag, startPoint x: 963, startPoint y: 178, endPoint x: 941, endPoint y: 178, distance: 21.7
click at [941, 178] on span "مزيج من أسياخ لحم البقر المشوي واللحم ملفوف في خبز مسطح." at bounding box center [880, 185] width 190 height 30
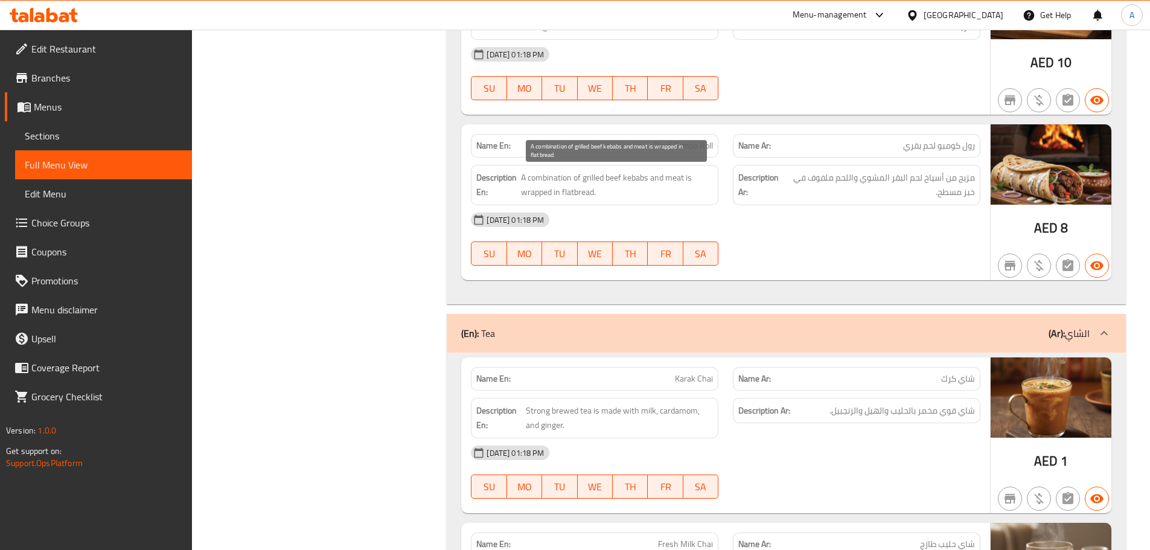
click at [611, 180] on span "A combination of grilled beef kebabs and meat is wrapped in flatbread." at bounding box center [617, 185] width 193 height 30
drag, startPoint x: 611, startPoint y: 180, endPoint x: 600, endPoint y: 178, distance: 11.6
click at [600, 178] on span "A combination of grilled beef kebabs and meat is wrapped in flatbread." at bounding box center [617, 185] width 193 height 30
click at [733, 225] on div "[DATE] 01:18 PM" at bounding box center [726, 219] width 524 height 29
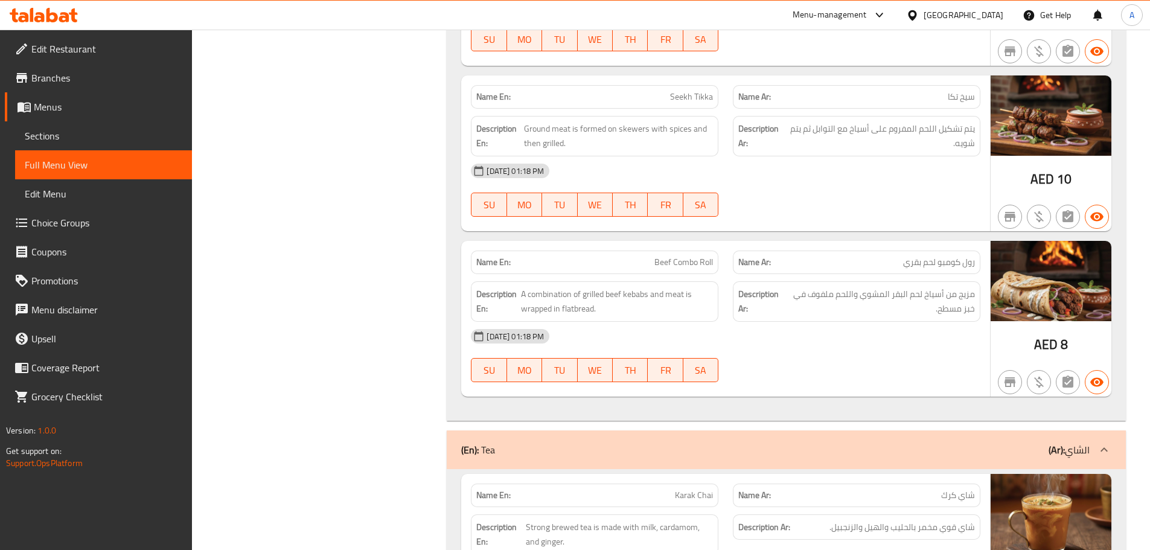
scroll to position [12548, 0]
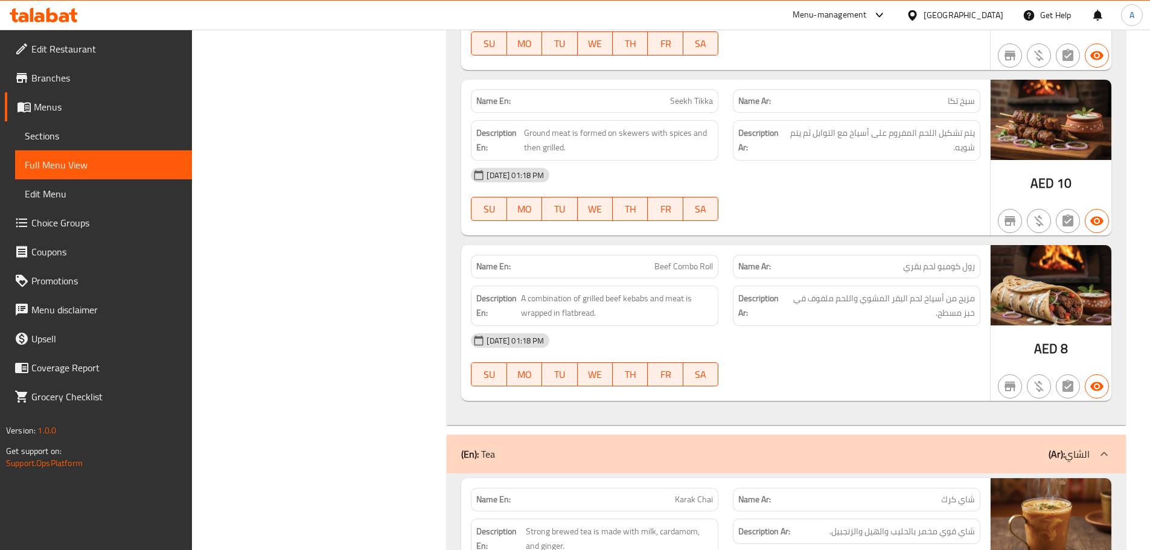
click at [659, 268] on span "Beef Combo Roll" at bounding box center [684, 266] width 59 height 13
drag, startPoint x: 659, startPoint y: 268, endPoint x: 714, endPoint y: 268, distance: 54.9
click at [714, 268] on div "Name En: Beef Combo Roll" at bounding box center [595, 267] width 248 height 24
copy span "Beef Combo Roll"
click at [802, 195] on div "[DATE] 01:18 PM SU MO TU WE TH FR SA" at bounding box center [726, 195] width 524 height 68
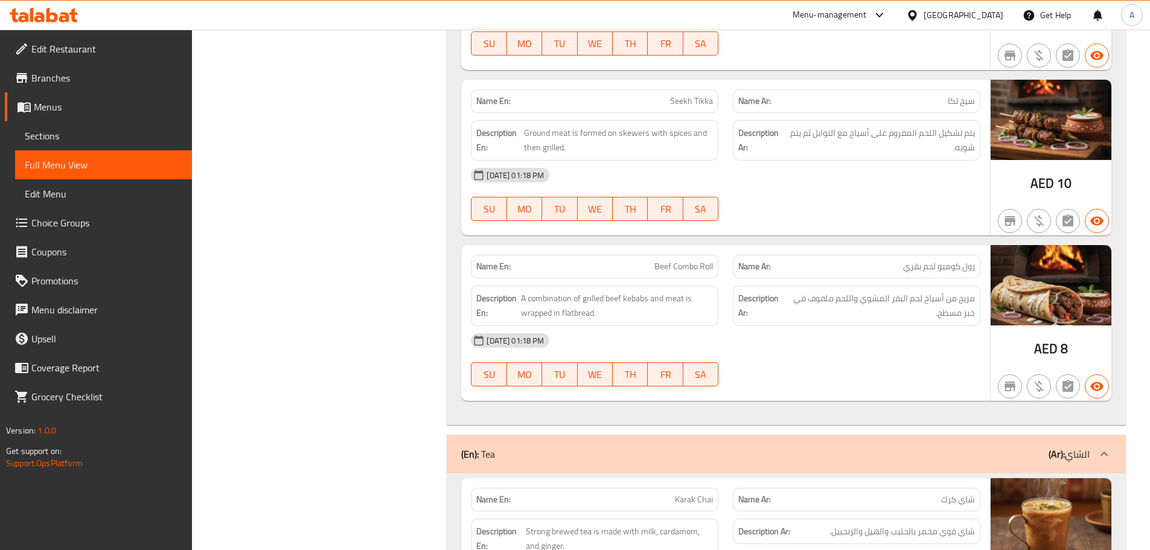
click at [93, 133] on span "Sections" at bounding box center [104, 136] width 158 height 14
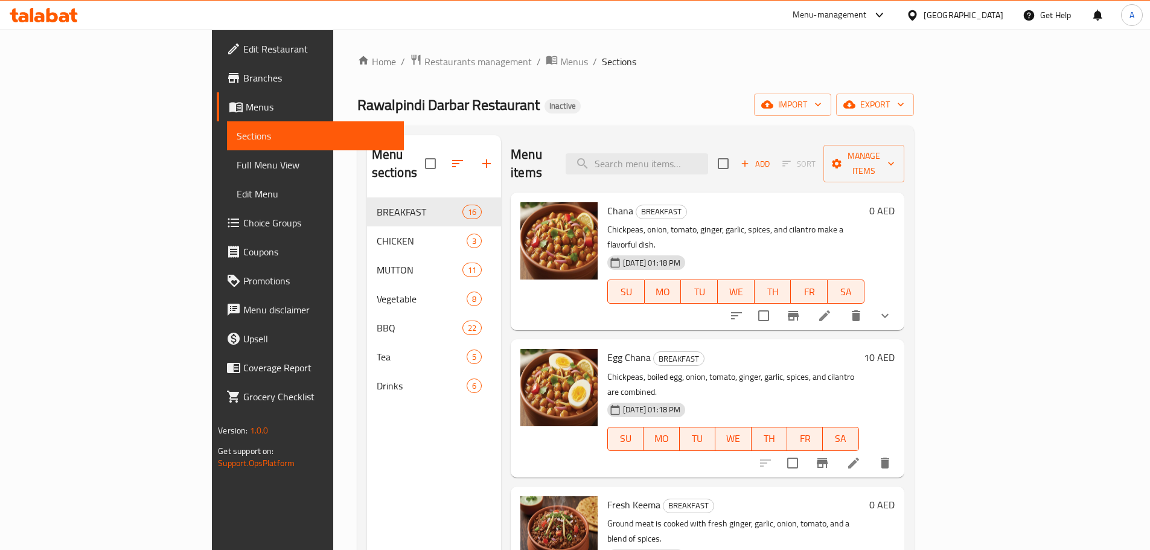
click at [683, 140] on div "Menu items Add Sort Manage items" at bounding box center [707, 163] width 393 height 57
click at [685, 159] on input "search" at bounding box center [637, 163] width 143 height 21
paste input "Beef Combo Roll"
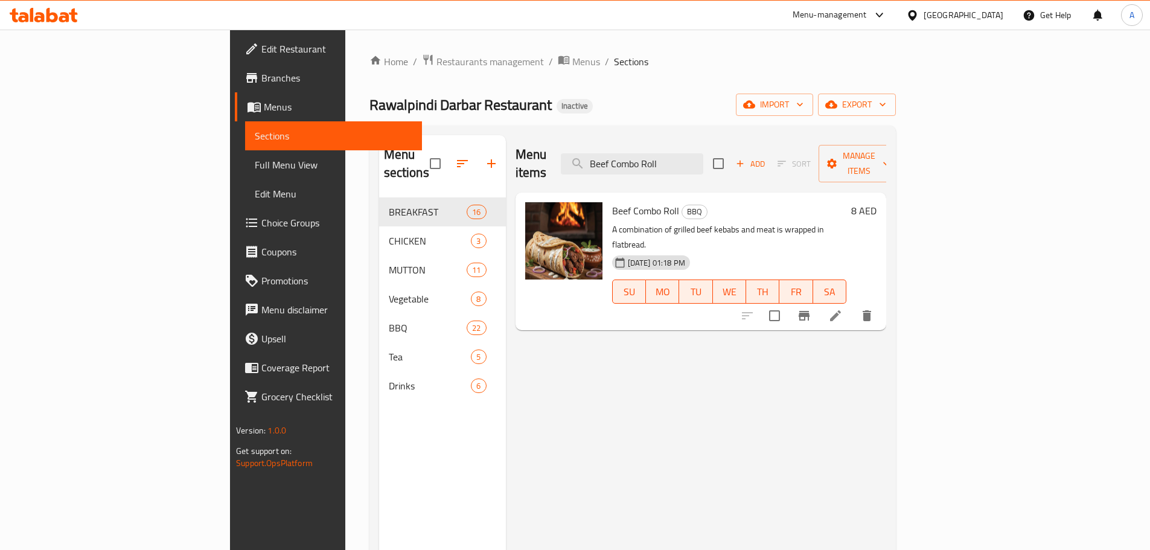
type input "Beef Combo Roll"
click at [843, 309] on icon at bounding box center [835, 316] width 14 height 14
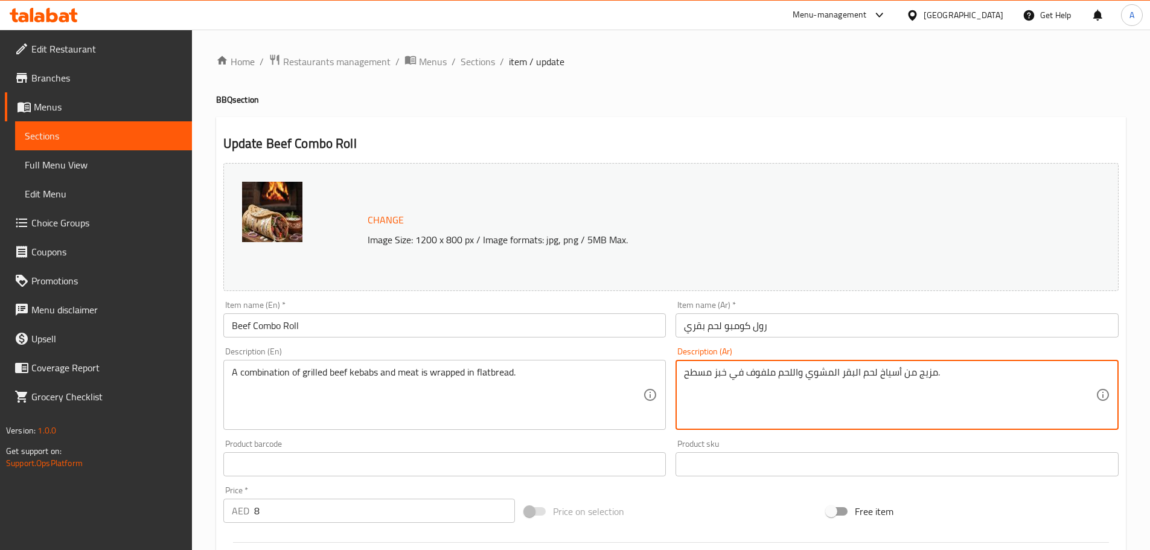
click at [886, 376] on textarea "مزيج من أسياخ لحم البقر المشوي واللحم ملفوف في خبز مسطح." at bounding box center [890, 395] width 412 height 57
click at [856, 373] on textarea "مزيج من كباب لحم البقر المشوي واللحم ملفوف في خبز مسطح." at bounding box center [890, 395] width 412 height 57
click at [792, 373] on textarea "مزيج من كباب لحم بقري مشوي واللحم ملفوف في خبز مسطح." at bounding box center [890, 395] width 412 height 57
type textarea "مزيج من كباب لحم بقري مشوي ولحم ملفوف في خبز مسطح."
click at [813, 339] on div "Item name (Ar)   * رول كومبو لحم بقري Item name (Ar) *" at bounding box center [897, 319] width 453 height 46
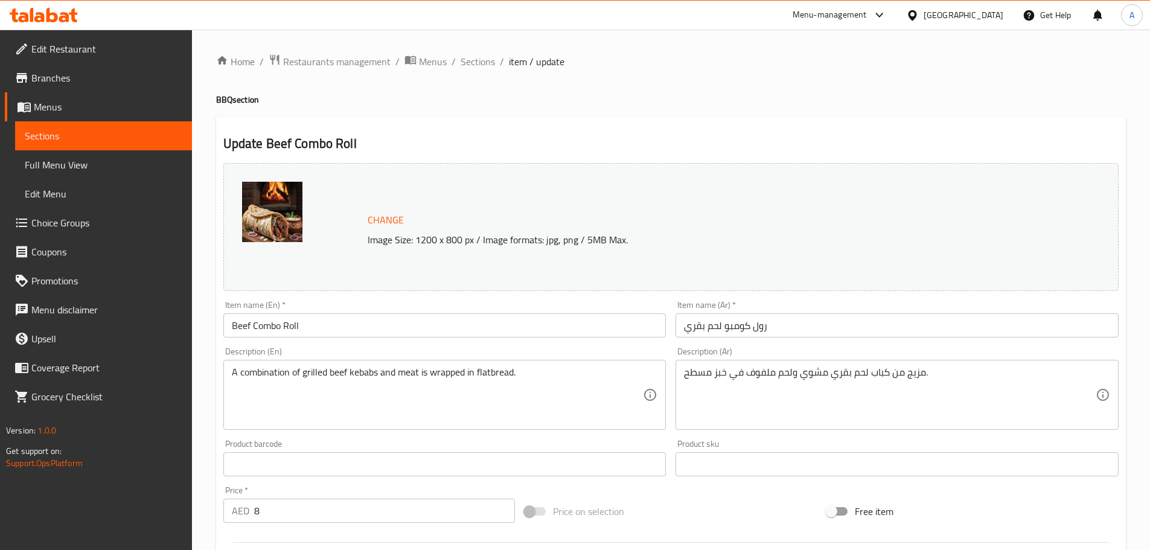
click at [812, 327] on input "رول كومبو لحم بقري" at bounding box center [897, 325] width 443 height 24
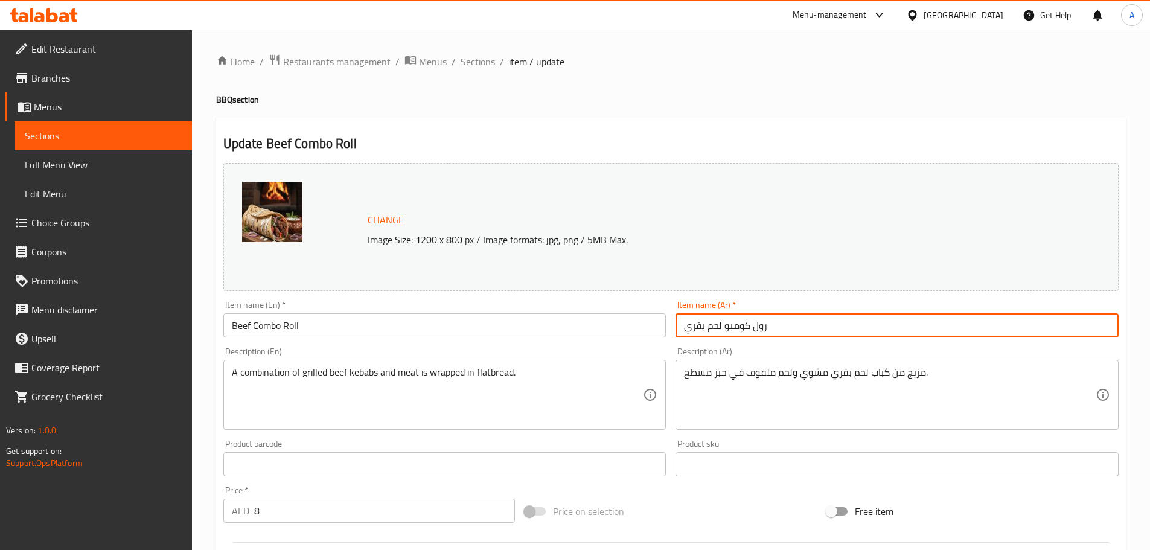
click at [80, 162] on span "Full Menu View" at bounding box center [104, 165] width 158 height 14
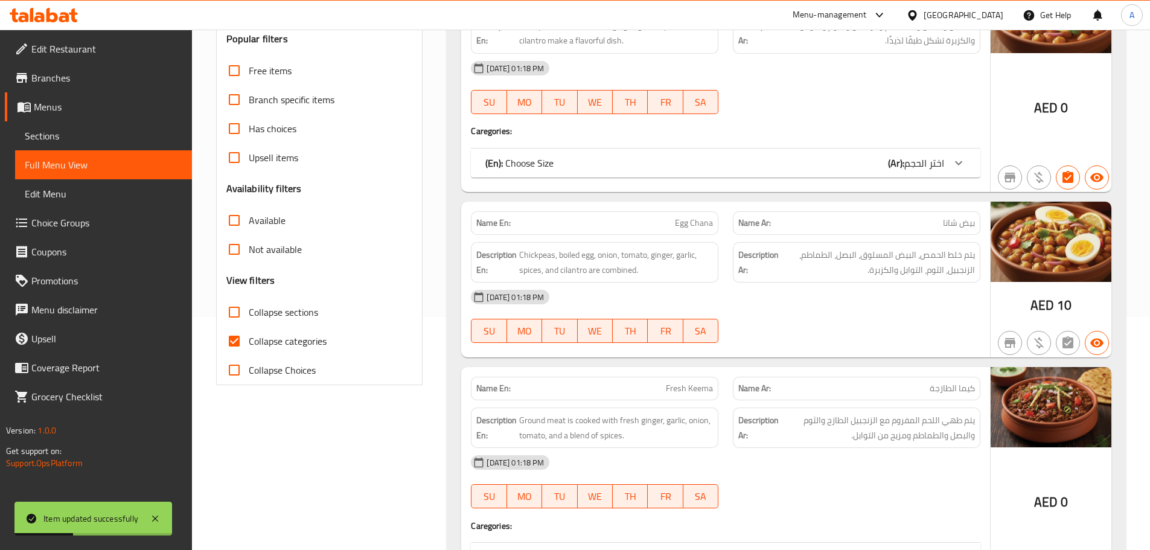
scroll to position [242, 0]
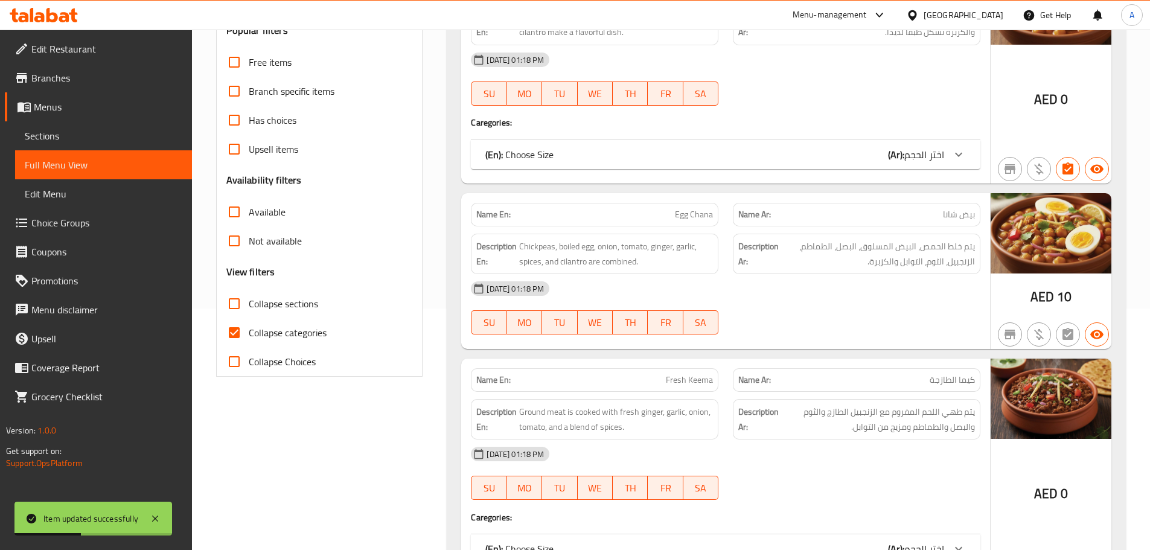
click at [254, 323] on label "Collapse categories" at bounding box center [273, 332] width 107 height 29
click at [249, 323] on input "Collapse categories" at bounding box center [234, 332] width 29 height 29
checkbox input "false"
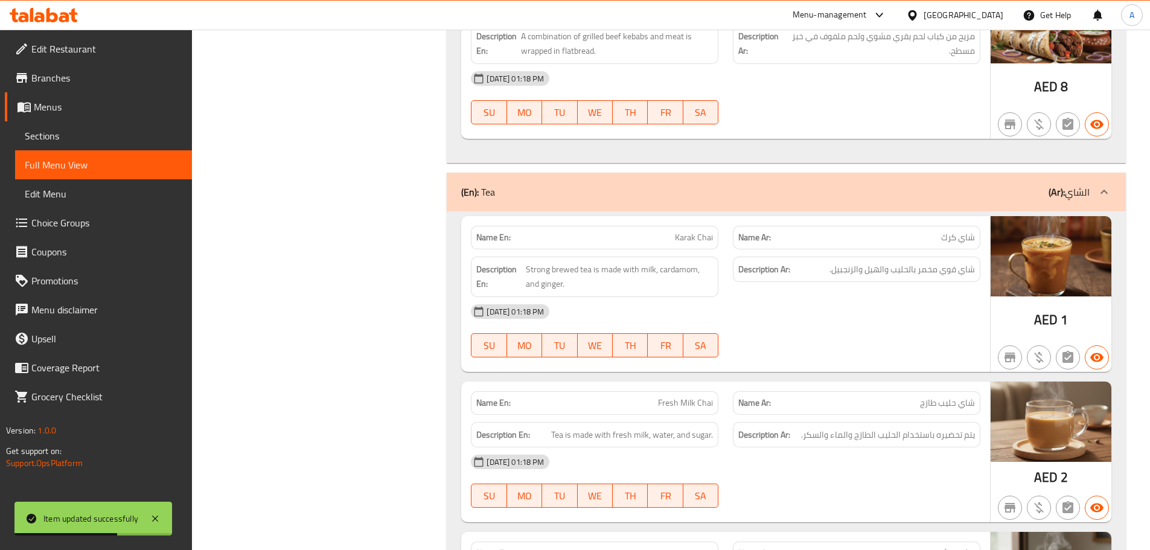
scroll to position [12841, 0]
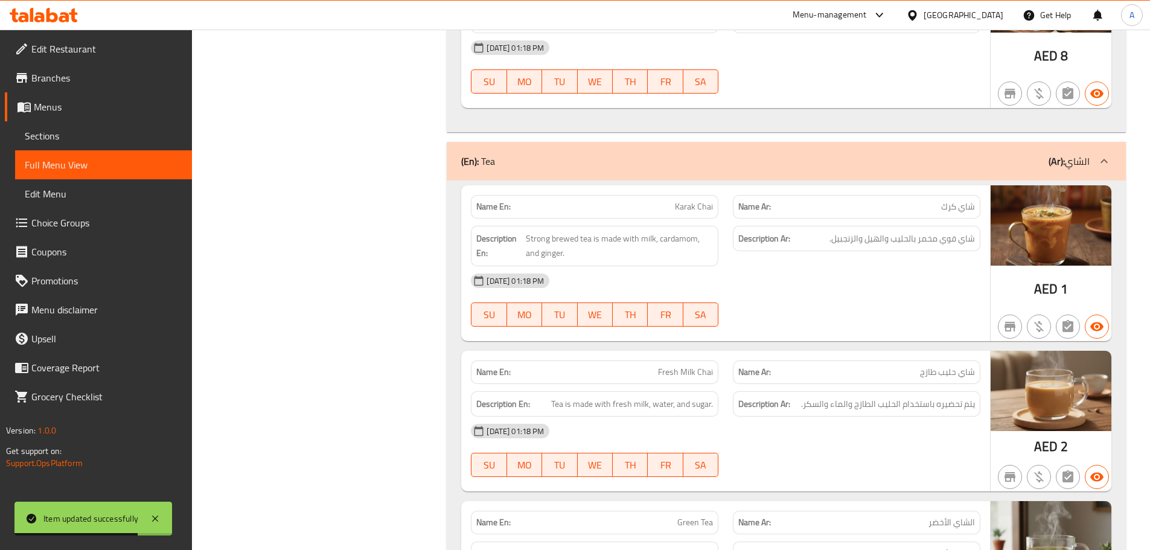
drag, startPoint x: 686, startPoint y: 198, endPoint x: 743, endPoint y: 242, distance: 71.5
click at [722, 223] on div "Name En: Karak Chai Name Ar: شاي كرك Description En: Strong brewed tea is made …" at bounding box center [725, 263] width 529 height 156
click at [795, 301] on div "[DATE] 01:18 PM SU MO TU WE TH FR SA" at bounding box center [726, 300] width 524 height 68
drag, startPoint x: 959, startPoint y: 242, endPoint x: 908, endPoint y: 239, distance: 51.4
click at [915, 239] on span "شاي قوي مخمر بالحليب والهيل والزنجبيل." at bounding box center [903, 238] width 146 height 15
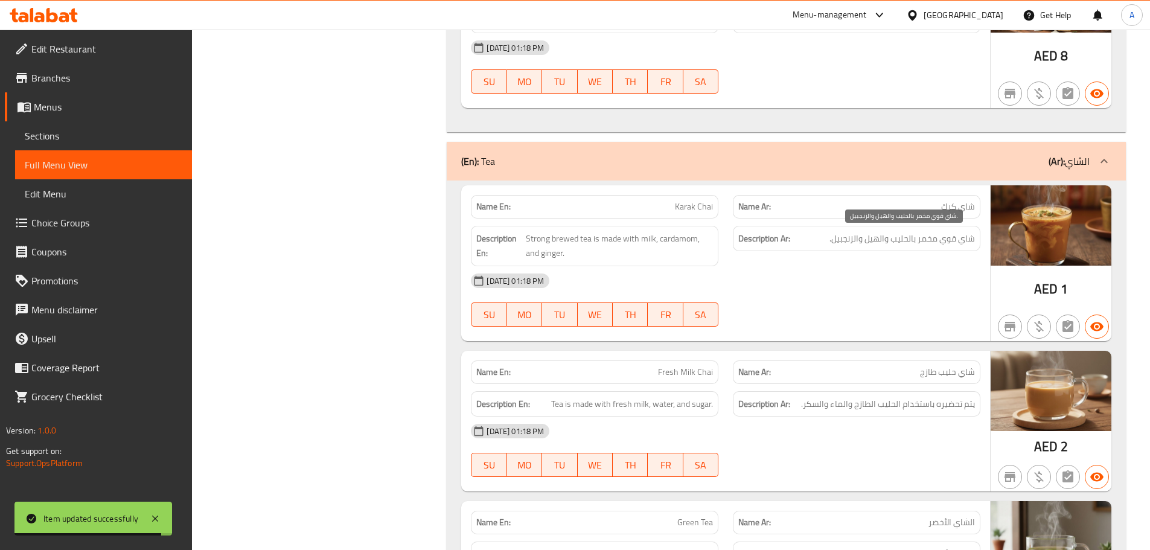
click at [902, 239] on span "شاي قوي مخمر بالحليب والهيل والزنجبيل." at bounding box center [903, 238] width 146 height 15
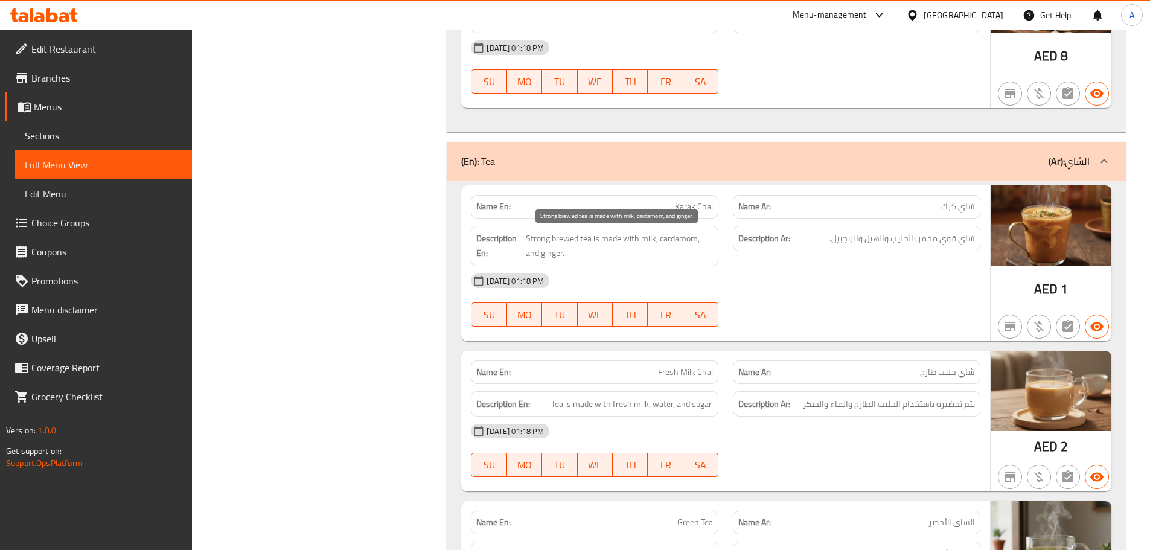
click at [634, 240] on span "Strong brewed tea is made with milk, cardamom, and ginger." at bounding box center [619, 246] width 187 height 30
click at [838, 277] on div "[DATE] 01:18 PM" at bounding box center [726, 280] width 524 height 29
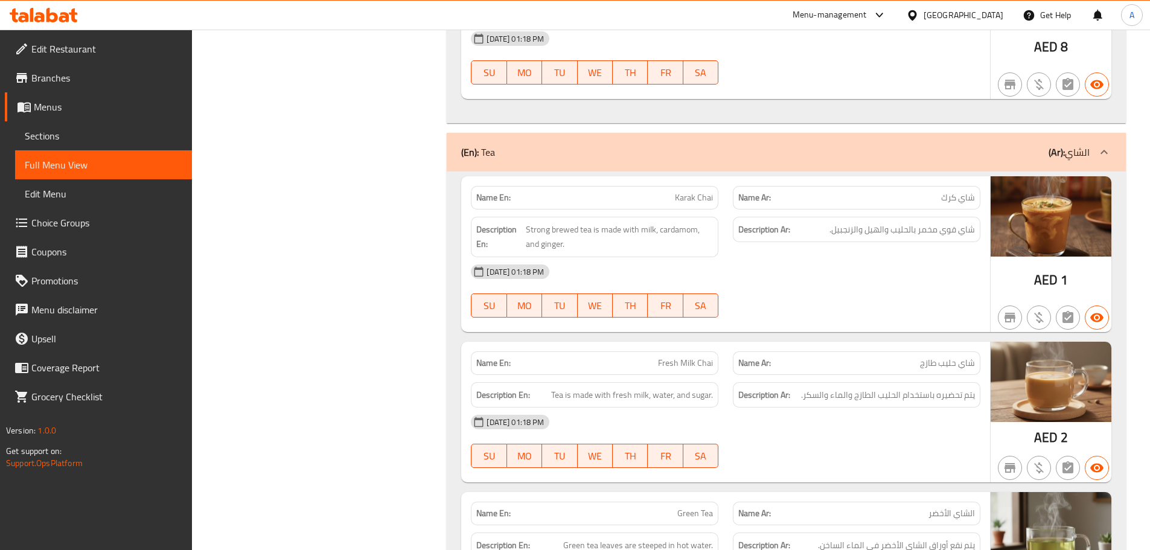
scroll to position [13082, 0]
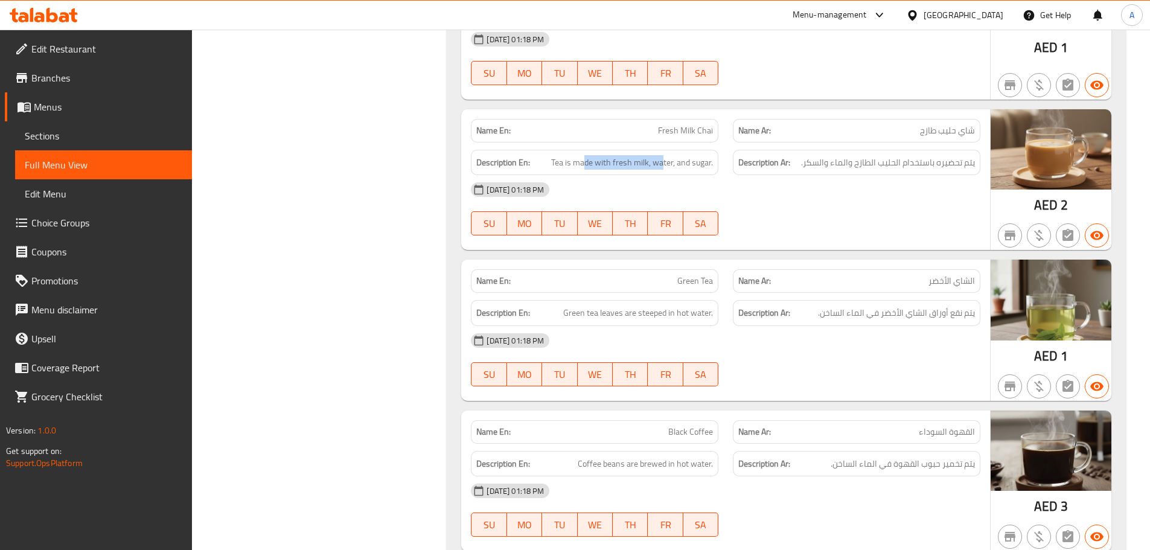
drag, startPoint x: 632, startPoint y: 143, endPoint x: 795, endPoint y: 222, distance: 181.2
click at [715, 154] on div "Description En: Tea is made with fresh milk, water, and sugar." at bounding box center [595, 163] width 262 height 40
click at [813, 257] on div "Name En: Karak Chai Name Ar: شاي كرك Description En: Strong brewed tea is made …" at bounding box center [786, 332] width 679 height 787
drag, startPoint x: 967, startPoint y: 168, endPoint x: 831, endPoint y: 175, distance: 135.4
click at [831, 175] on div "Description Ar: يتم تحضيره باستخدام الحليب الطازج والماء والسكر." at bounding box center [857, 163] width 248 height 26
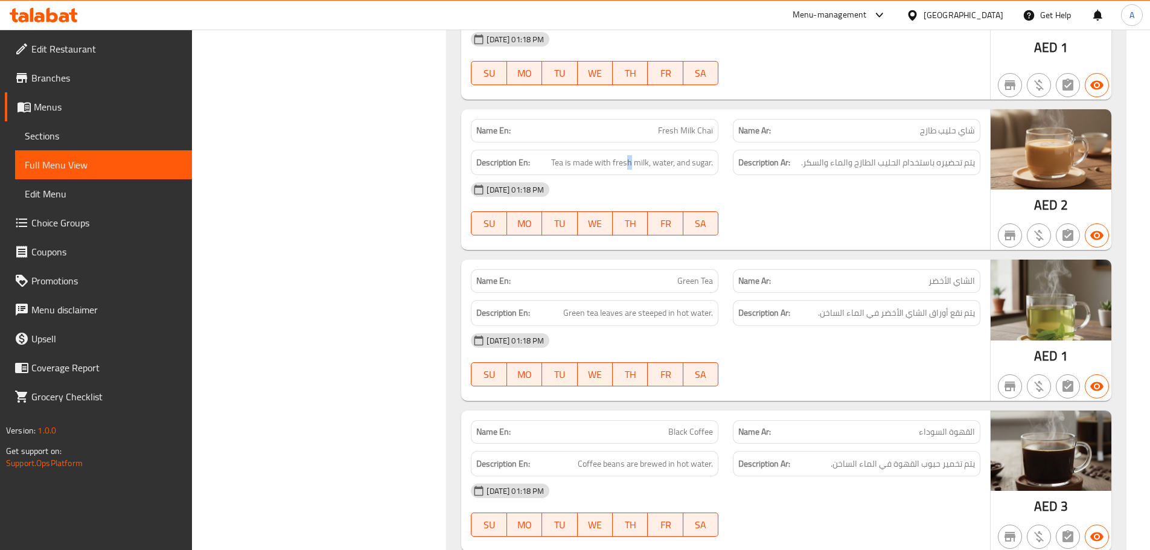
drag, startPoint x: 630, startPoint y: 167, endPoint x: 776, endPoint y: 203, distance: 150.4
click at [745, 187] on div "Name En: Fresh Milk Chai Name Ar: شاي حليب طازج Description En: Tea is made wit…" at bounding box center [725, 179] width 529 height 141
click at [776, 203] on div "[DATE] 01:18 PM" at bounding box center [726, 189] width 524 height 29
drag, startPoint x: 694, startPoint y: 289, endPoint x: 716, endPoint y: 304, distance: 27.0
click at [705, 297] on div "Name En: Green Tea Name Ar: الشاي الأخضر Description En: Green tea leaves are s…" at bounding box center [725, 330] width 529 height 141
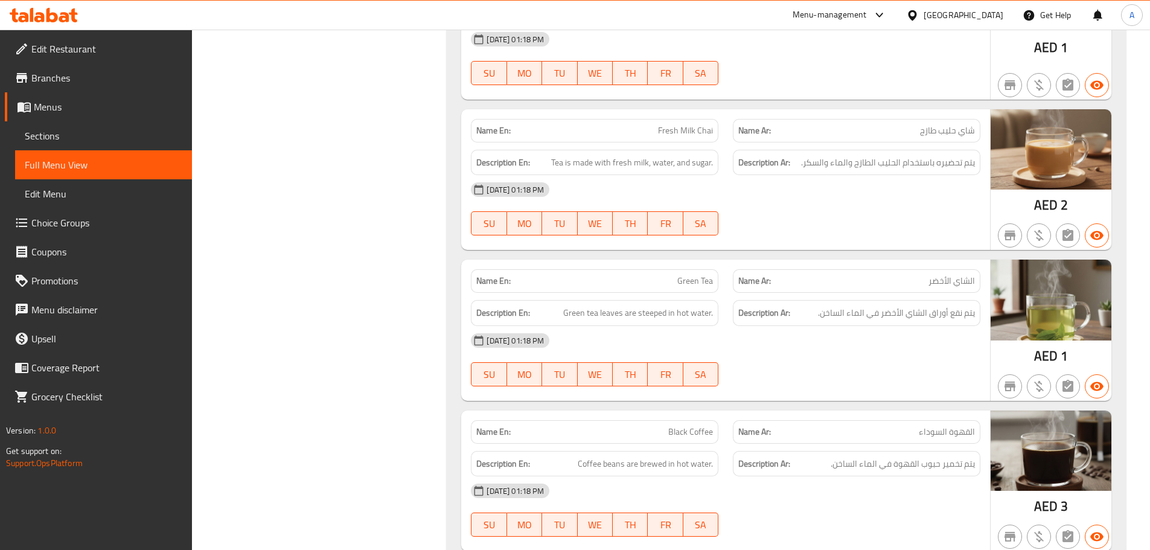
click at [812, 353] on div "[DATE] 01:18 PM" at bounding box center [726, 340] width 524 height 29
drag, startPoint x: 961, startPoint y: 316, endPoint x: 774, endPoint y: 316, distance: 186.6
click at [797, 316] on h6 "Description Ar: يتم نقع أوراق الشاي الأخضر في الماء الساخن." at bounding box center [856, 313] width 237 height 15
click at [796, 383] on div at bounding box center [857, 386] width 262 height 14
drag, startPoint x: 658, startPoint y: 275, endPoint x: 748, endPoint y: 300, distance: 93.3
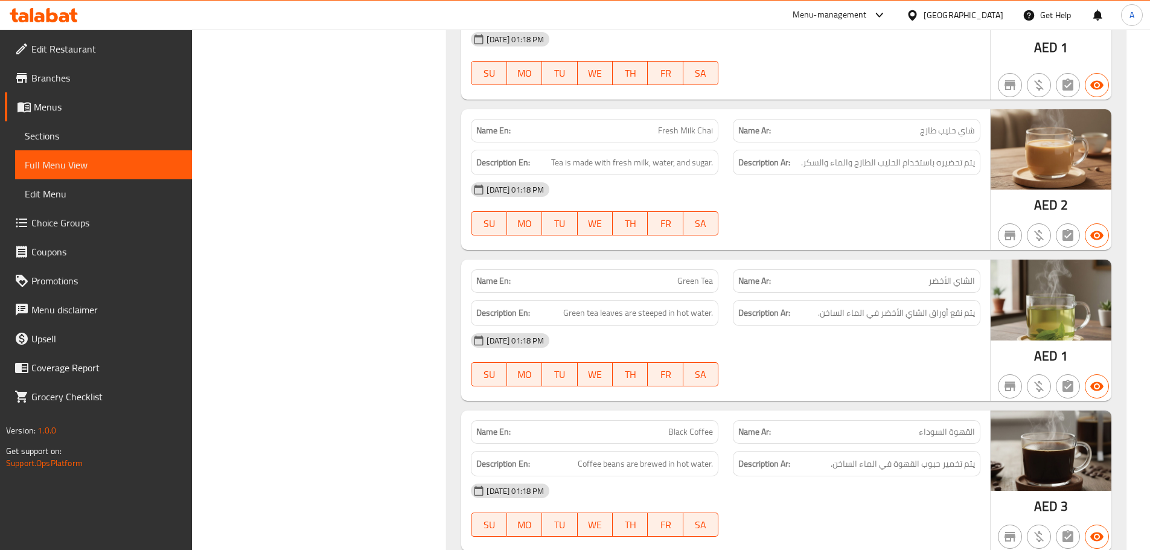
click at [731, 293] on div "Name En: Green Tea Name Ar: الشاي الأخضر Description En: Green tea leaves are s…" at bounding box center [725, 330] width 529 height 141
click at [778, 327] on div "[DATE] 01:18 PM" at bounding box center [726, 340] width 524 height 29
drag, startPoint x: 966, startPoint y: 315, endPoint x: 847, endPoint y: 316, distance: 118.4
click at [867, 316] on span "يتم نقع أوراق الشاي الأخضر في الماء الساخن." at bounding box center [896, 313] width 157 height 15
drag, startPoint x: 670, startPoint y: 318, endPoint x: 763, endPoint y: 359, distance: 100.9
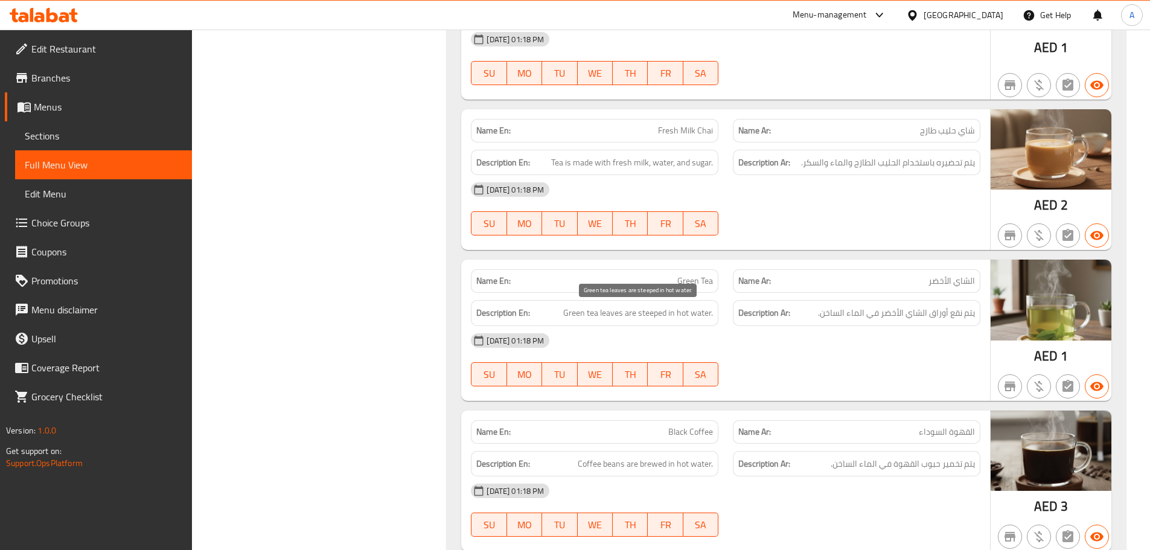
click at [723, 338] on div "Name En: Green Tea Name Ar: الشاي الأخضر Description En: Green tea leaves are s…" at bounding box center [725, 330] width 529 height 141
click at [763, 359] on div "[DATE] 01:18 PM SU MO TU WE TH FR SA" at bounding box center [726, 360] width 524 height 68
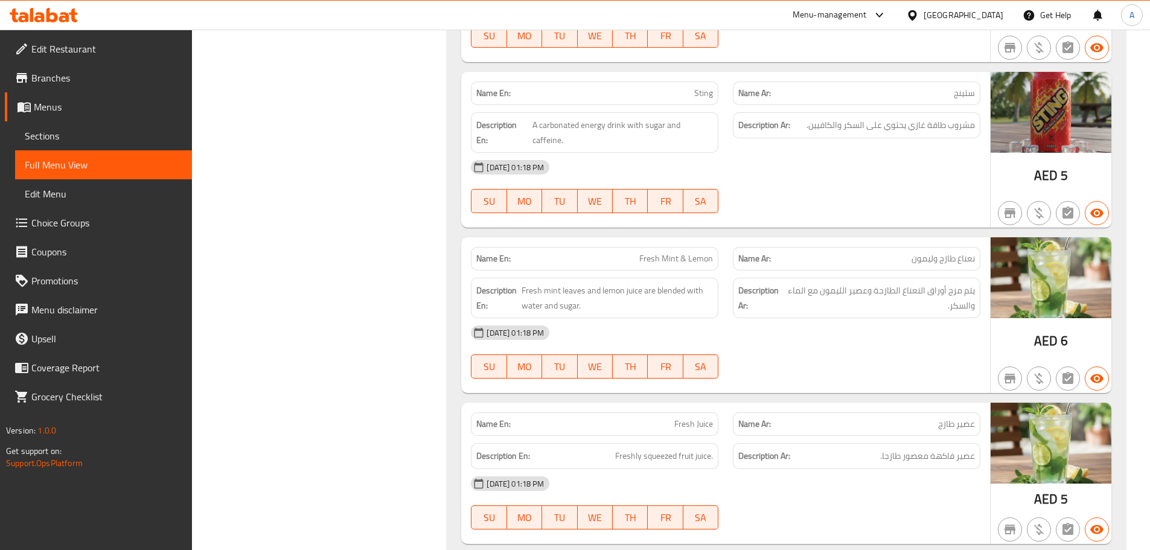
scroll to position [14269, 0]
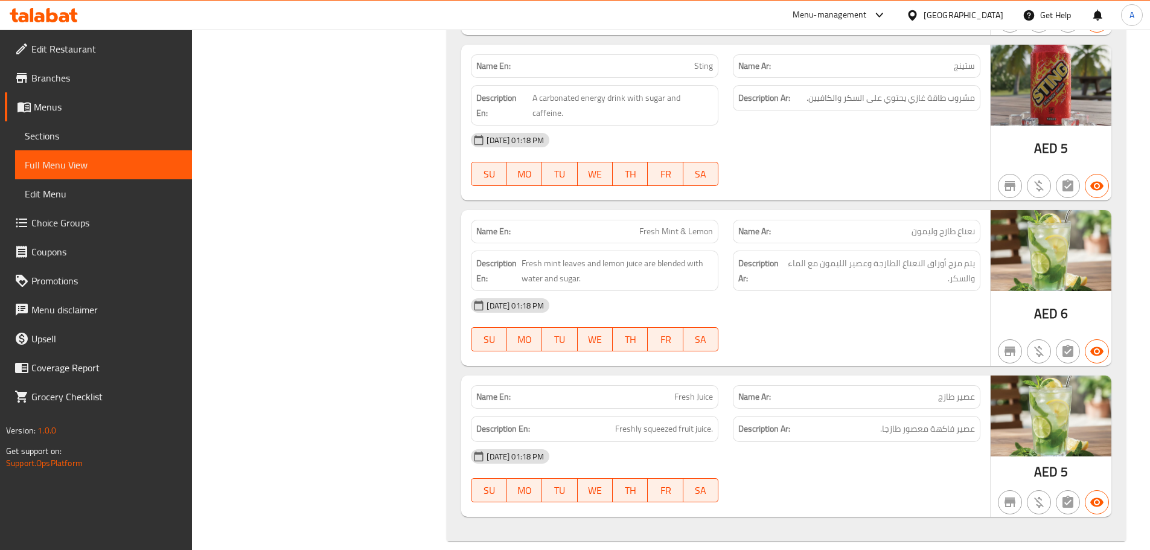
drag, startPoint x: 822, startPoint y: 440, endPoint x: 958, endPoint y: 470, distance: 139.2
click at [921, 467] on div "Name En: Fresh Juice Name Ar: عصير طازج Description En: Freshly squeezed fruit …" at bounding box center [725, 446] width 529 height 141
click at [949, 442] on div "[DATE] 01:18 PM" at bounding box center [726, 456] width 524 height 29
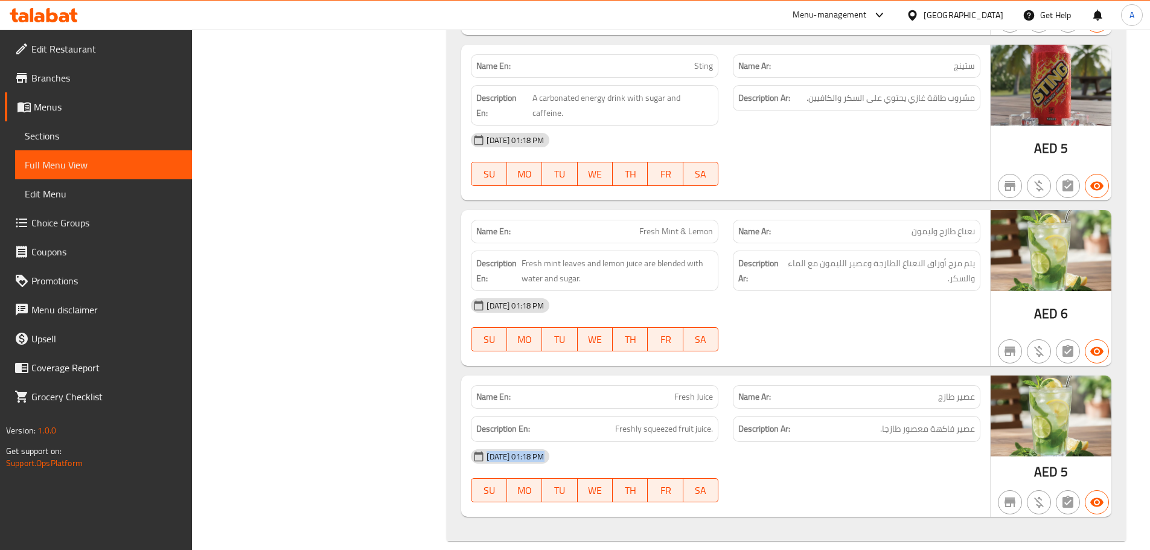
click at [891, 444] on div "[DATE] 01:18 PM" at bounding box center [726, 456] width 524 height 29
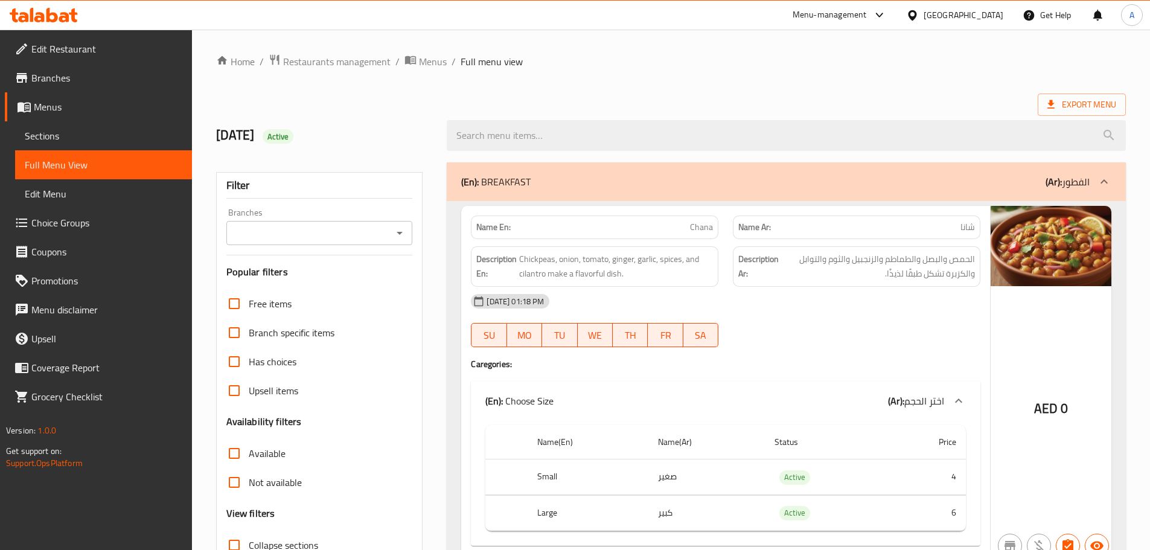
click at [879, 95] on div "Export Menu" at bounding box center [671, 105] width 910 height 22
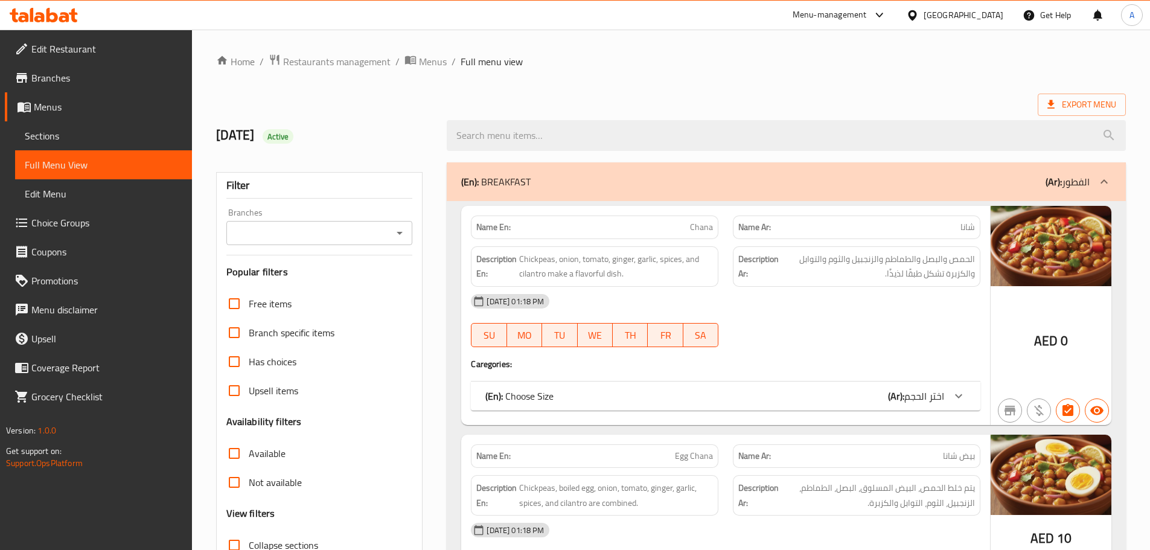
scroll to position [242, 0]
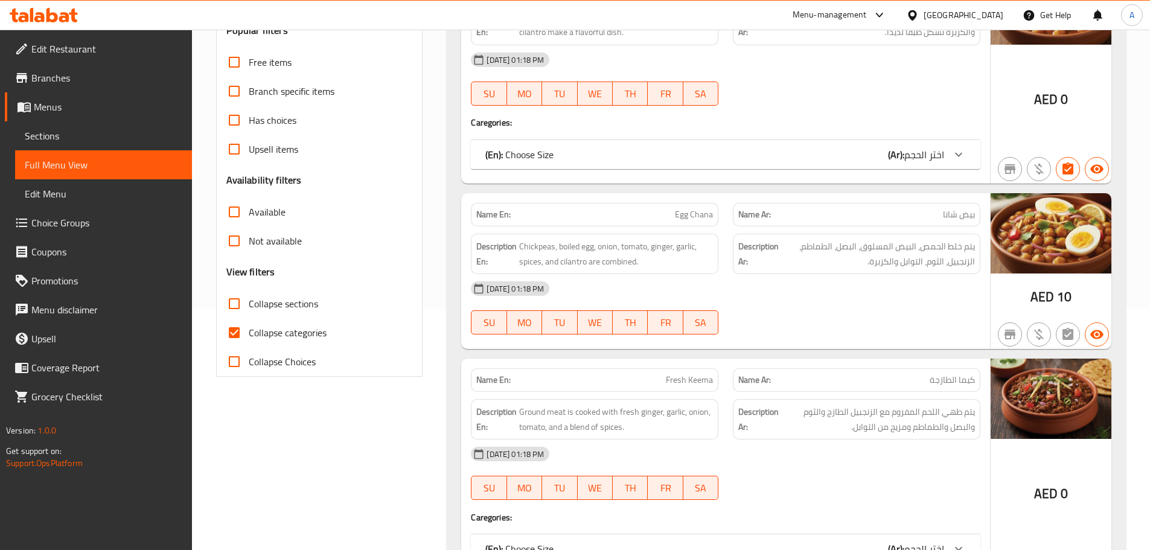
click at [232, 335] on input "Collapse categories" at bounding box center [234, 332] width 29 height 29
checkbox input "false"
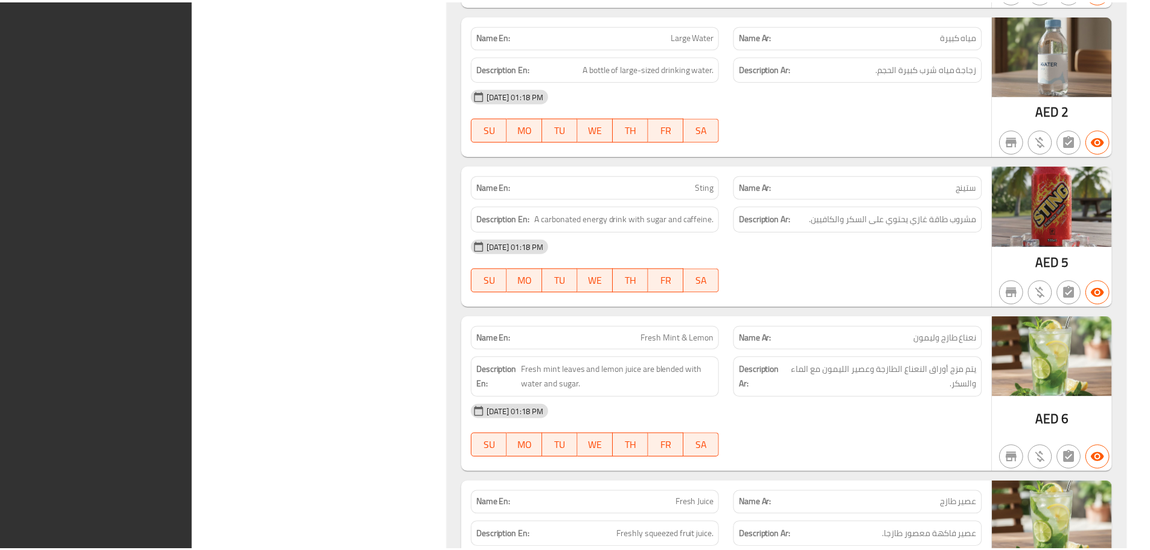
scroll to position [14269, 0]
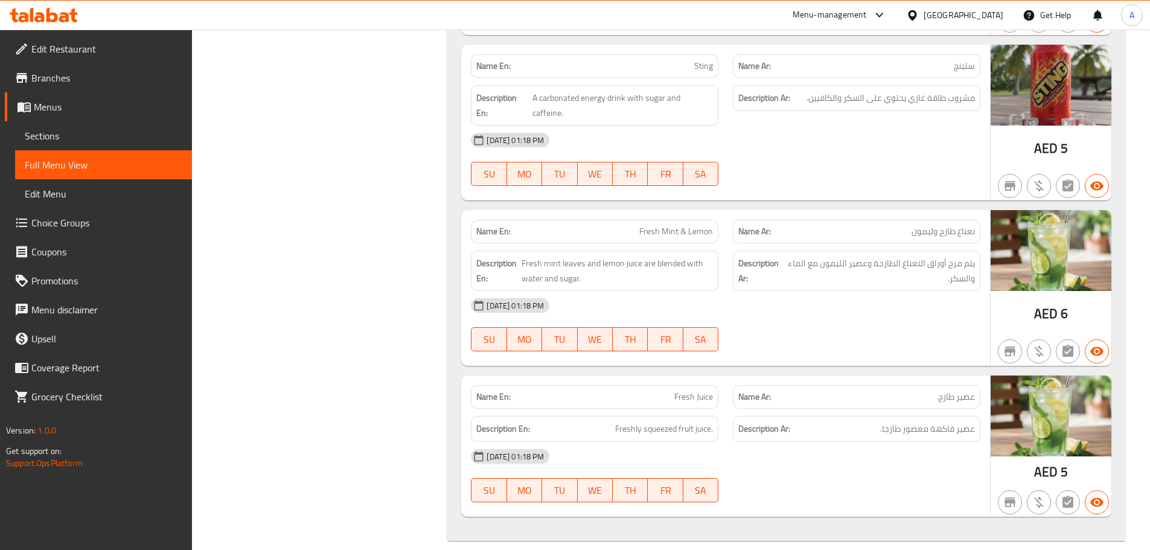
drag, startPoint x: 336, startPoint y: 97, endPoint x: 633, endPoint y: 295, distance: 356.9
click at [655, 68] on p "Name En: Sting" at bounding box center [594, 66] width 237 height 13
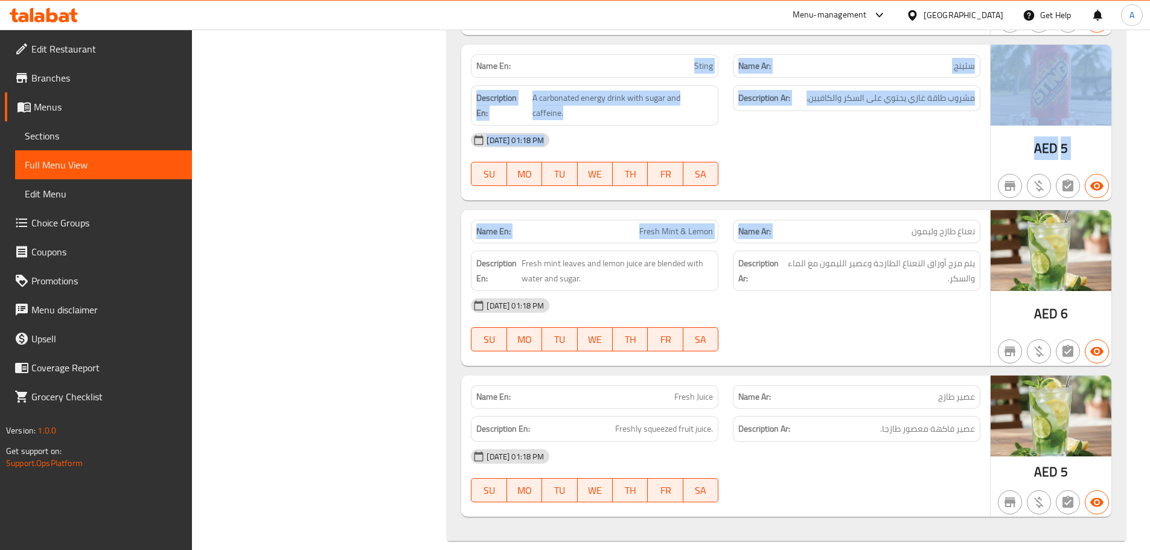
drag, startPoint x: 655, startPoint y: 68, endPoint x: 833, endPoint y: 228, distance: 240.3
click at [831, 228] on div "Name En: Soft Drinks Name Ar: المشروبات الغازية Description En: A carbonated be…" at bounding box center [786, 64] width 679 height 953
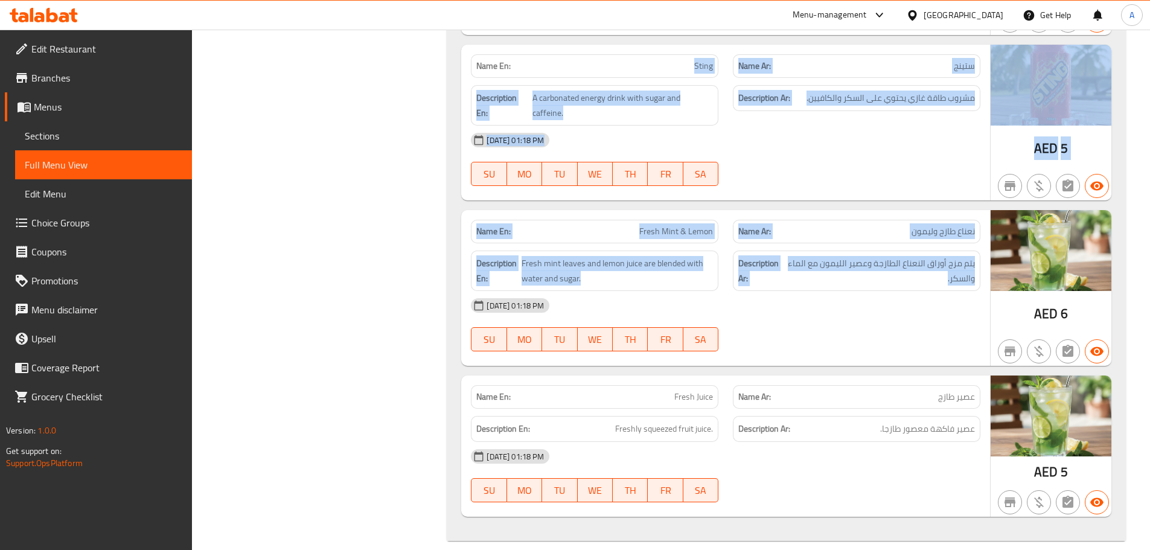
click at [816, 158] on div "[DATE] 01:18 PM SU MO TU WE TH FR SA" at bounding box center [726, 160] width 524 height 68
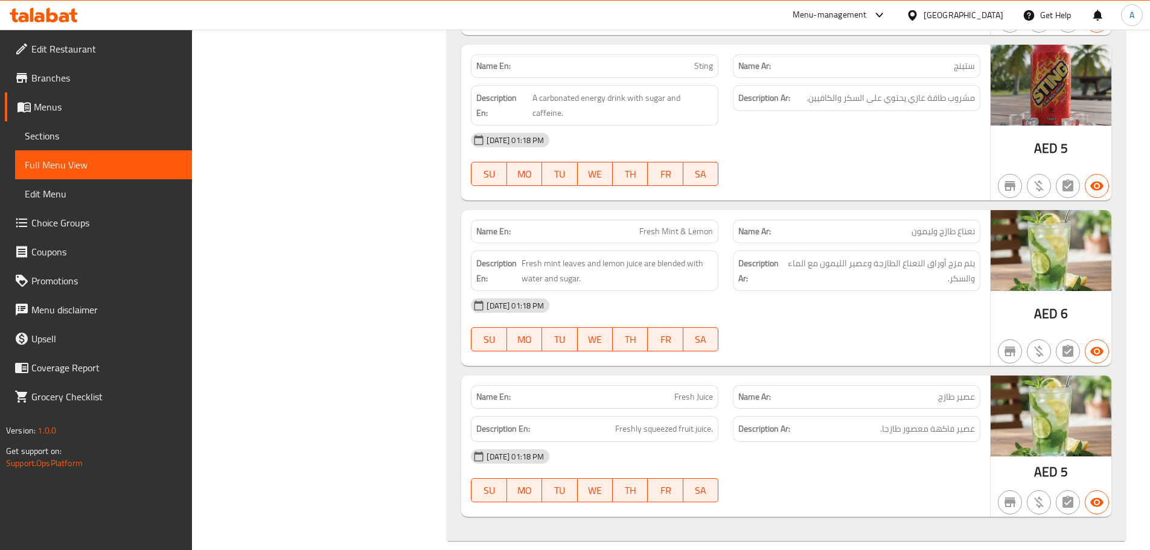
click at [485, 70] on strong "Name En:" at bounding box center [493, 66] width 34 height 13
drag, startPoint x: 485, startPoint y: 70, endPoint x: 774, endPoint y: 197, distance: 316.1
click at [731, 192] on div "Name En: Soft Drinks Name Ar: المشروبات الغازية Description En: A carbonated be…" at bounding box center [786, 64] width 679 height 953
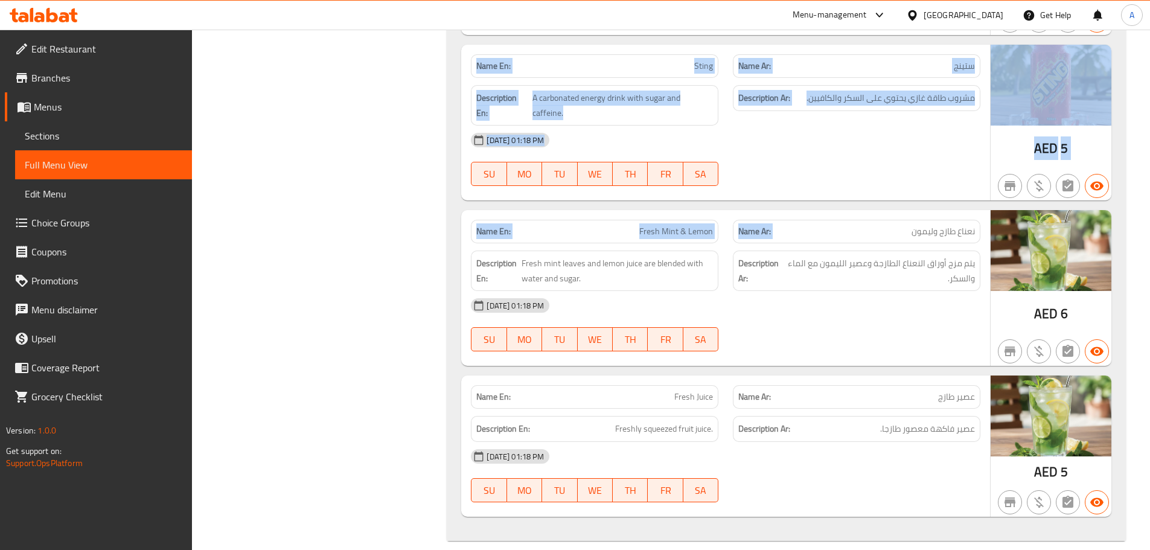
click at [842, 179] on div at bounding box center [857, 186] width 262 height 14
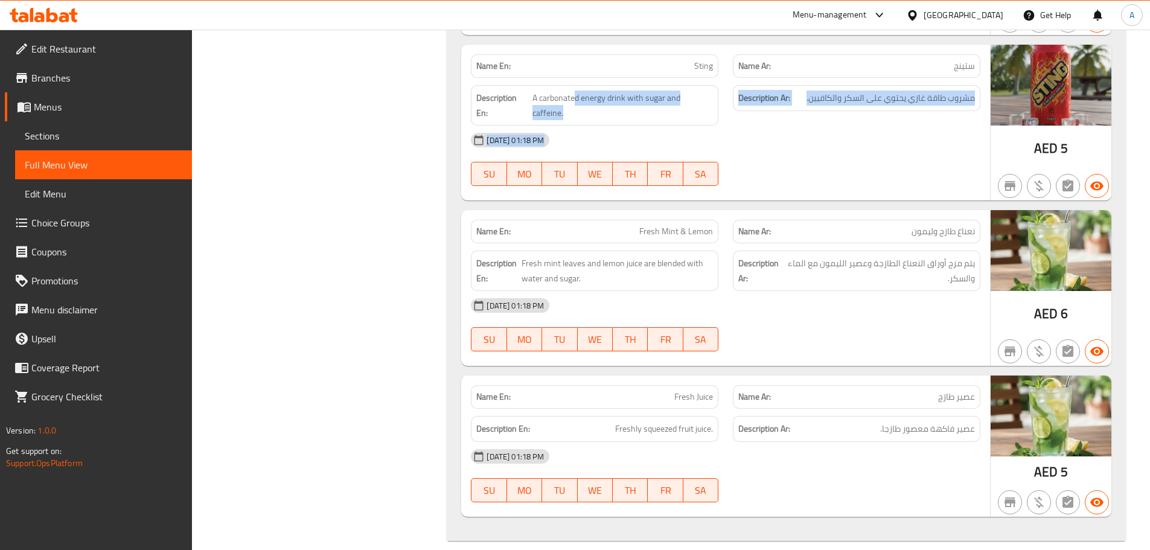
drag, startPoint x: 843, startPoint y: 173, endPoint x: 526, endPoint y: 98, distance: 325.6
click at [560, 98] on div "Name En: Sting Name Ar: ستينج Description En: A carbonated energy drink with su…" at bounding box center [725, 123] width 529 height 156
click at [779, 144] on div "[DATE] 01:18 PM SU MO TU WE TH FR SA" at bounding box center [726, 160] width 524 height 68
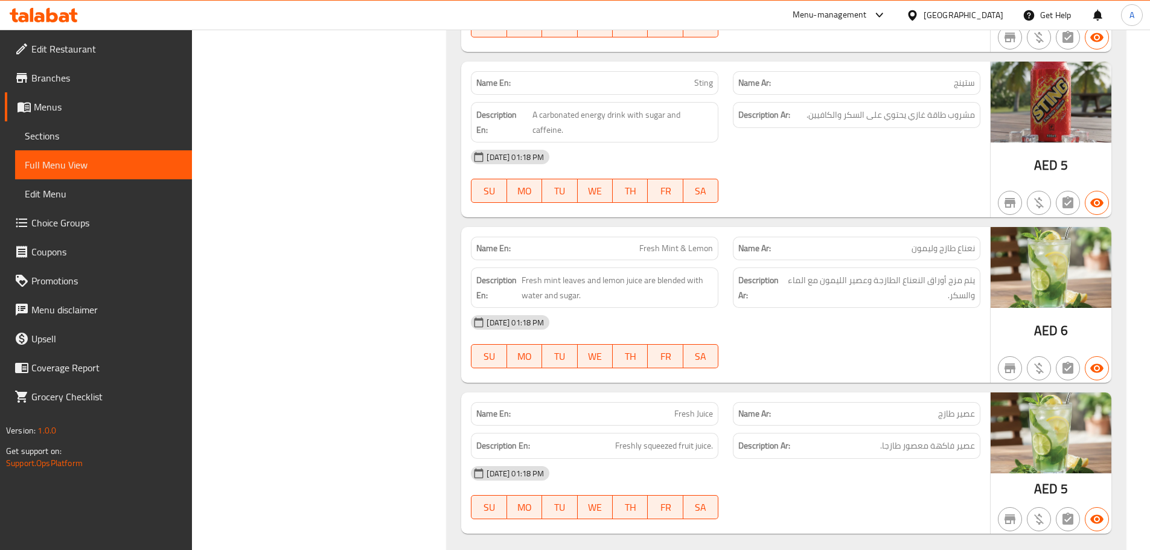
scroll to position [0, 0]
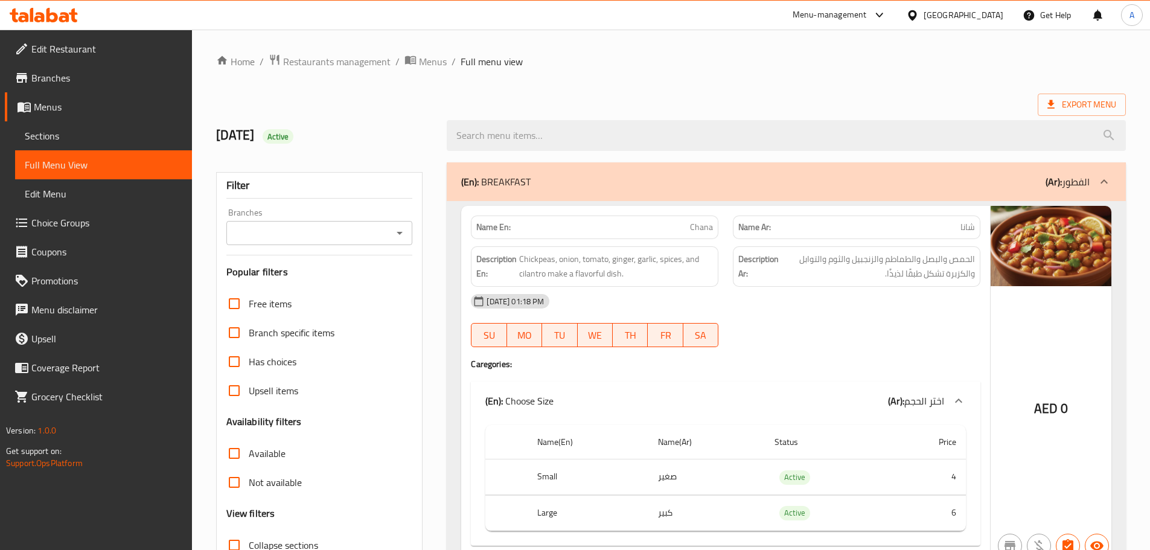
click at [1042, 95] on span "Export Menu" at bounding box center [1082, 105] width 88 height 22
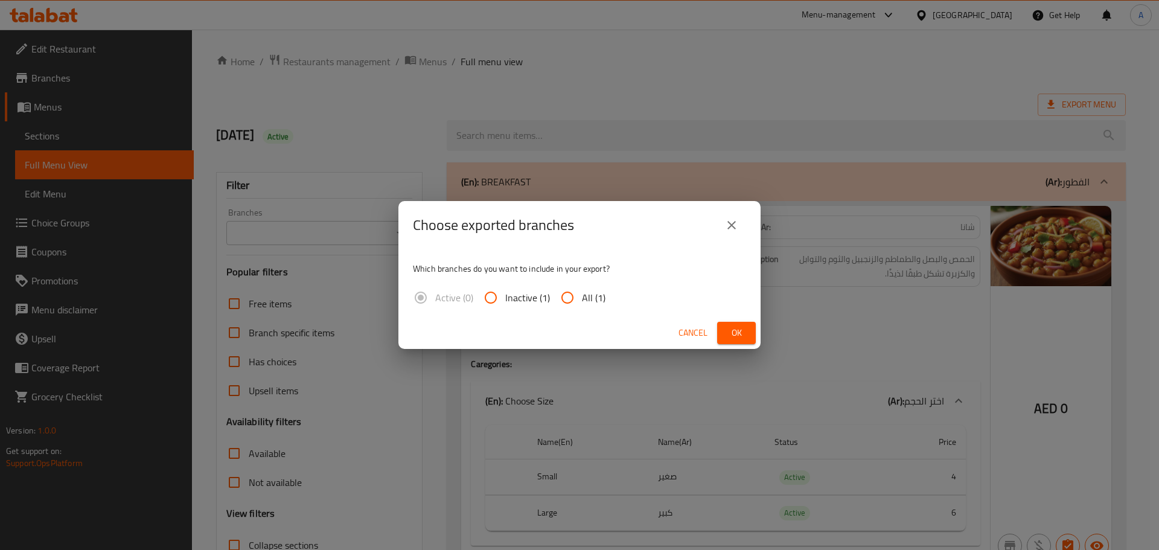
click at [586, 299] on span "All (1)" at bounding box center [594, 297] width 24 height 14
click at [582, 299] on input "All (1)" at bounding box center [567, 297] width 29 height 29
radio input "true"
click at [748, 328] on button "Ok" at bounding box center [736, 333] width 39 height 22
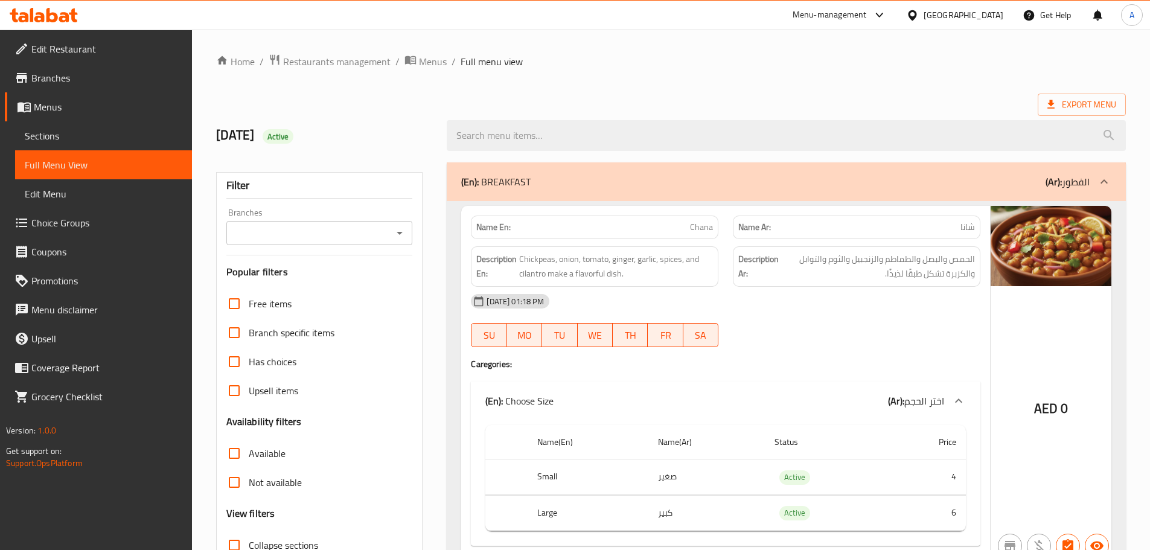
click at [682, 63] on ol "Home / Restaurants management / Menus / Full menu view" at bounding box center [671, 62] width 910 height 16
click at [66, 56] on span "Edit Restaurant" at bounding box center [106, 49] width 151 height 14
